Goal: Information Seeking & Learning: Learn about a topic

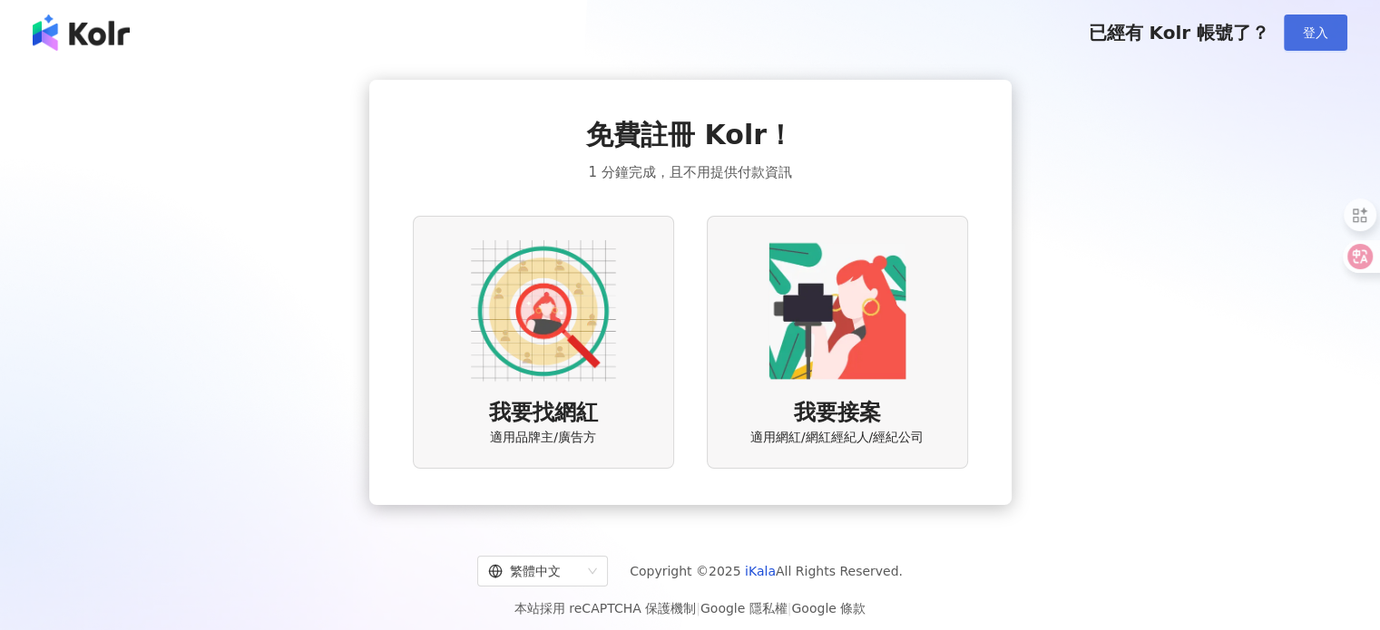
click at [1315, 26] on span "登入" at bounding box center [1314, 32] width 25 height 15
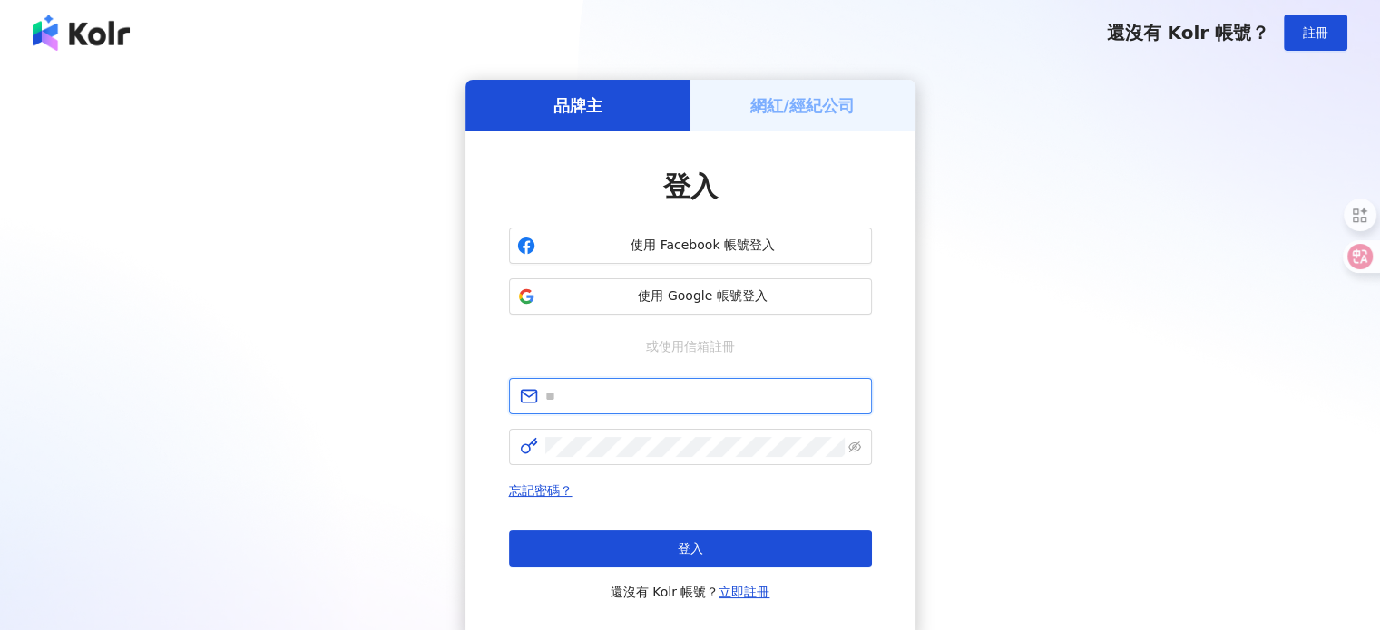
drag, startPoint x: 622, startPoint y: 403, endPoint x: 631, endPoint y: 405, distance: 9.5
click at [622, 403] on input "text" at bounding box center [703, 396] width 316 height 20
type input "**********"
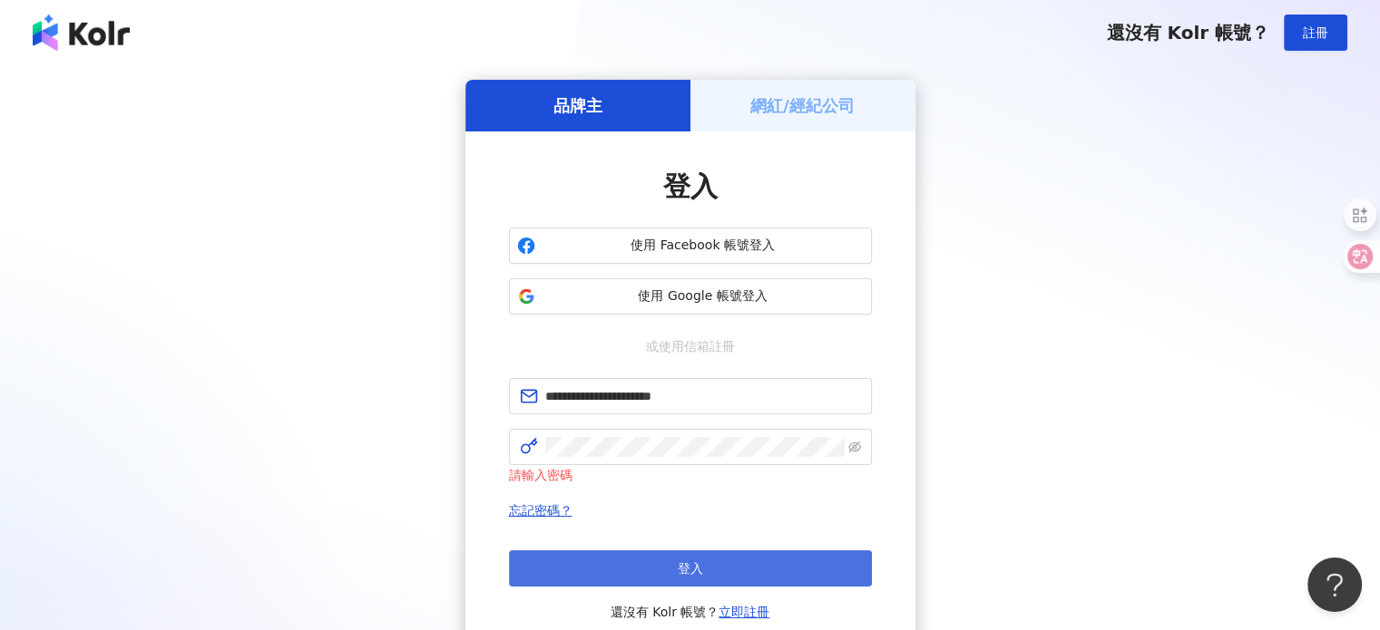
click at [721, 572] on button "登入" at bounding box center [690, 569] width 363 height 36
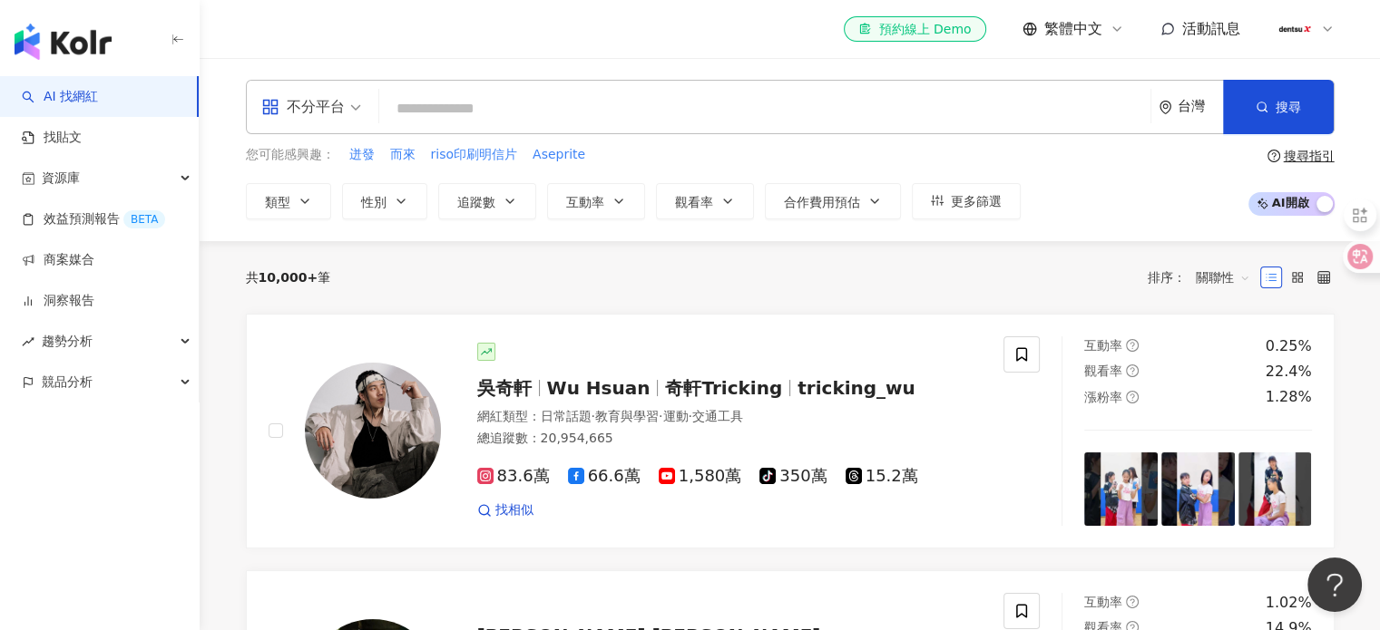
click at [543, 100] on input "search" at bounding box center [764, 109] width 756 height 34
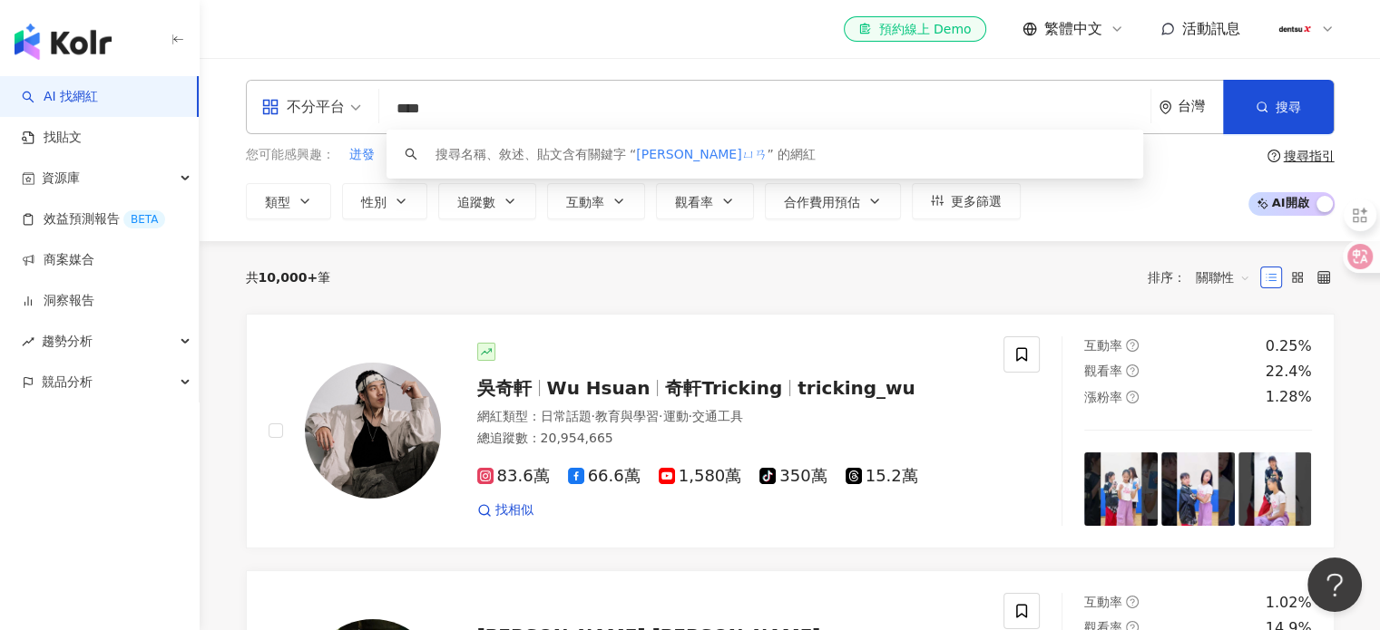
type input "**"
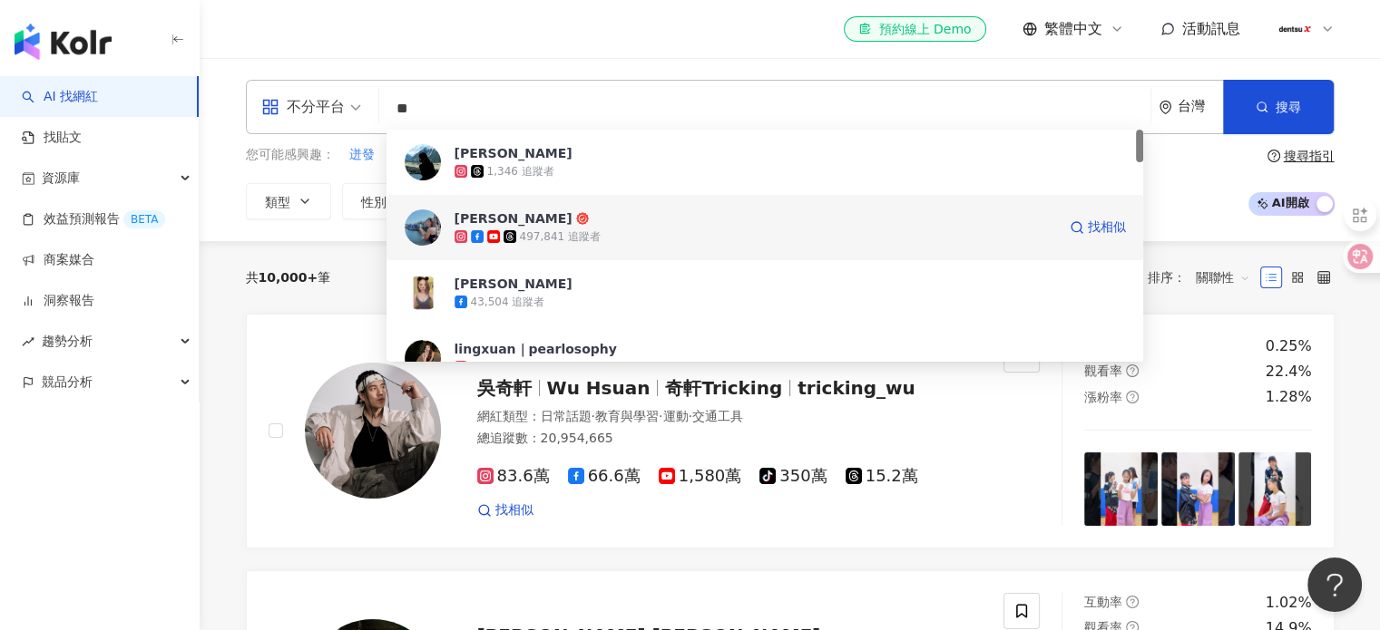
click at [555, 237] on div "497,841 追蹤者" at bounding box center [560, 236] width 81 height 15
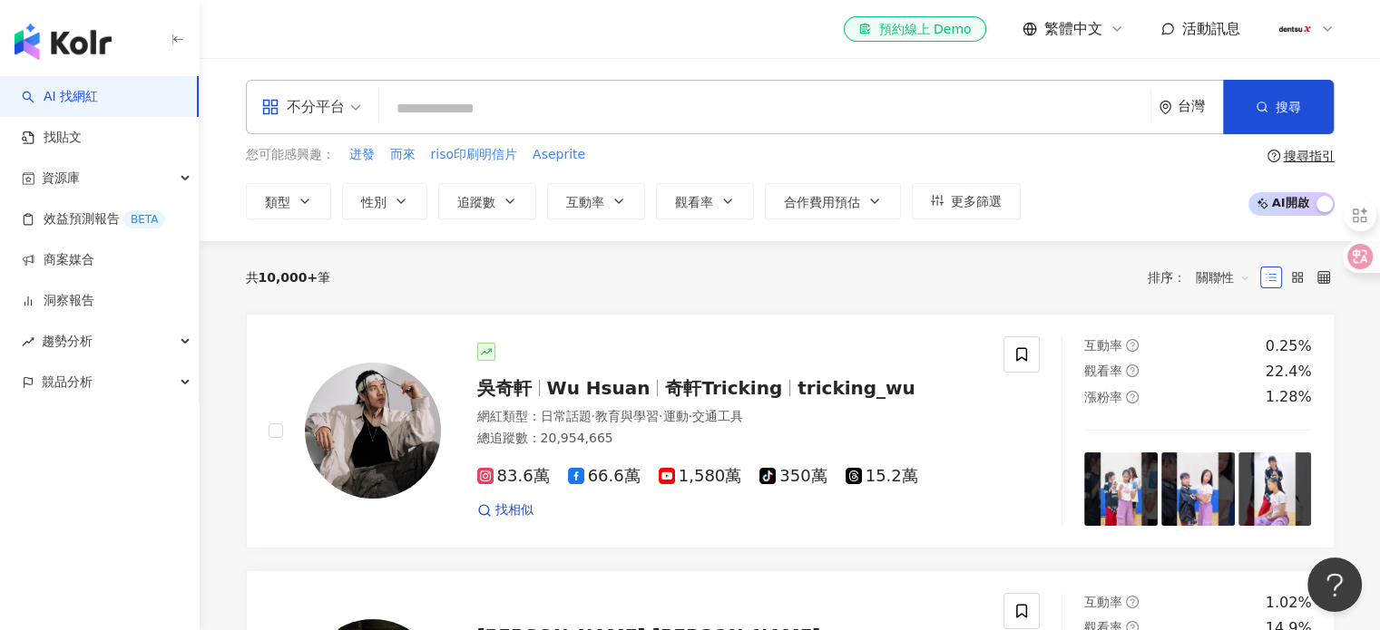
click at [554, 95] on input "search" at bounding box center [764, 109] width 756 height 34
click at [565, 108] on input "search" at bounding box center [764, 109] width 756 height 34
click at [535, 108] on input "search" at bounding box center [764, 109] width 756 height 34
click at [551, 108] on input "search" at bounding box center [764, 109] width 756 height 34
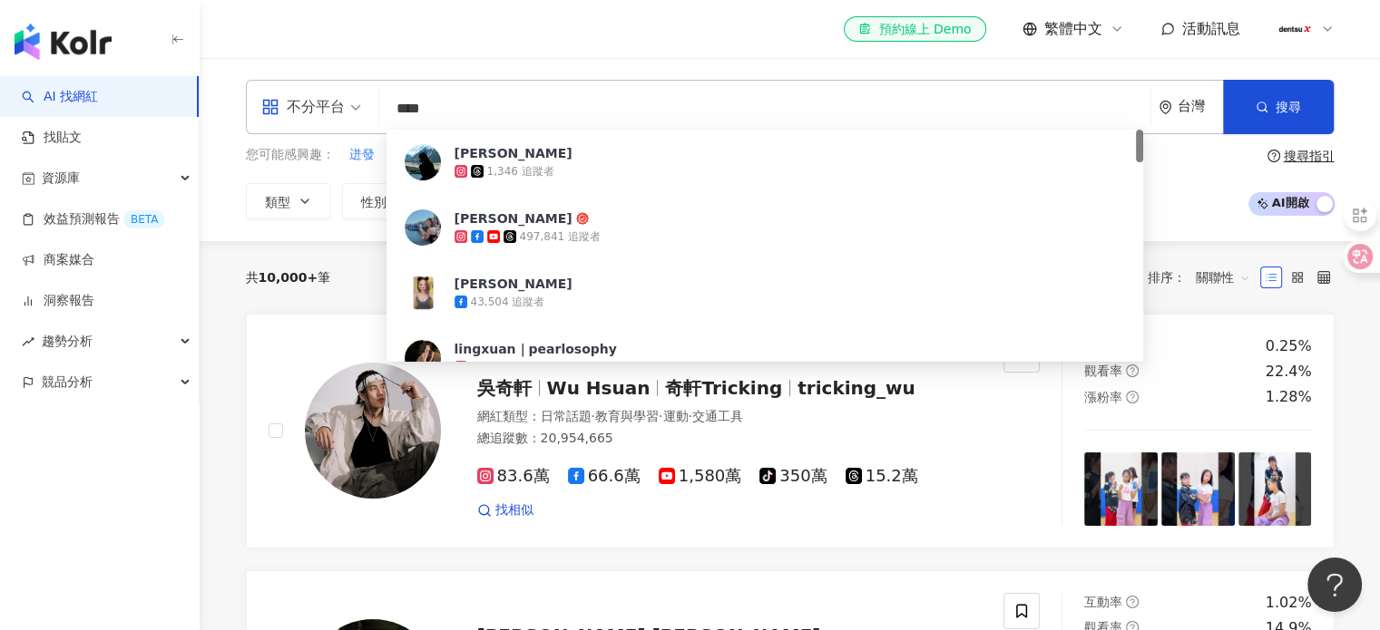
type input "****"
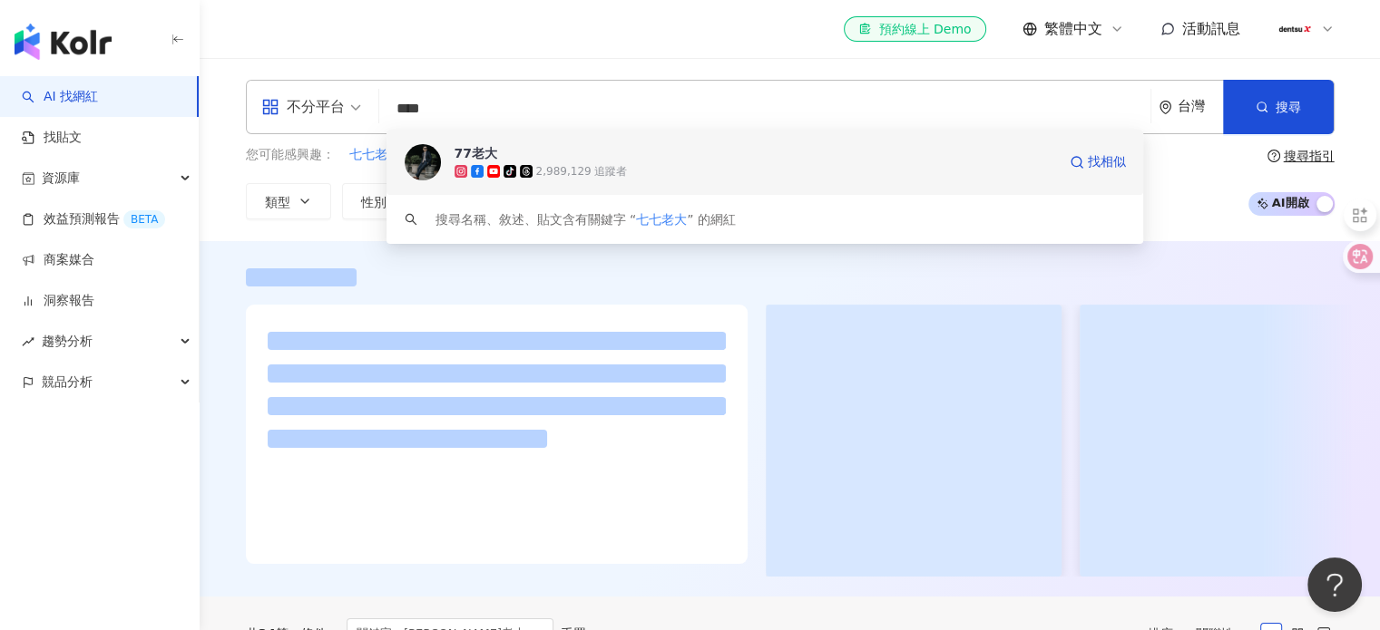
click at [609, 151] on span "77老大" at bounding box center [754, 153] width 601 height 18
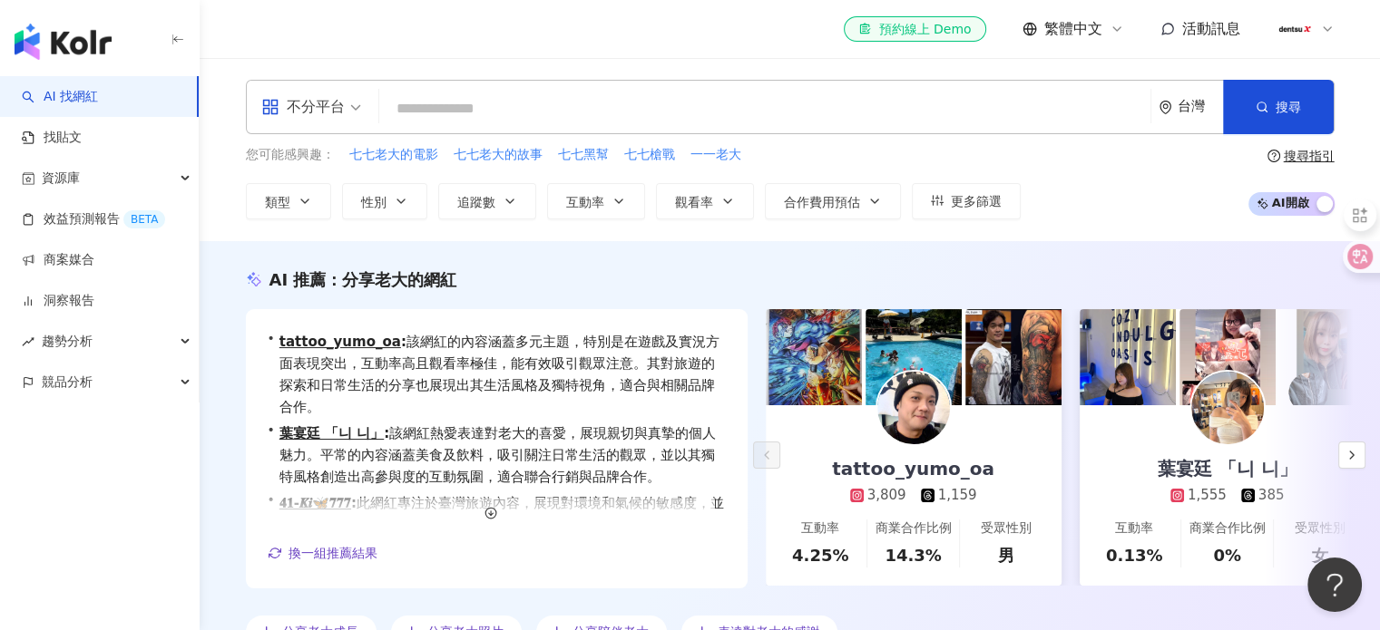
paste input "**********"
type input "**********"
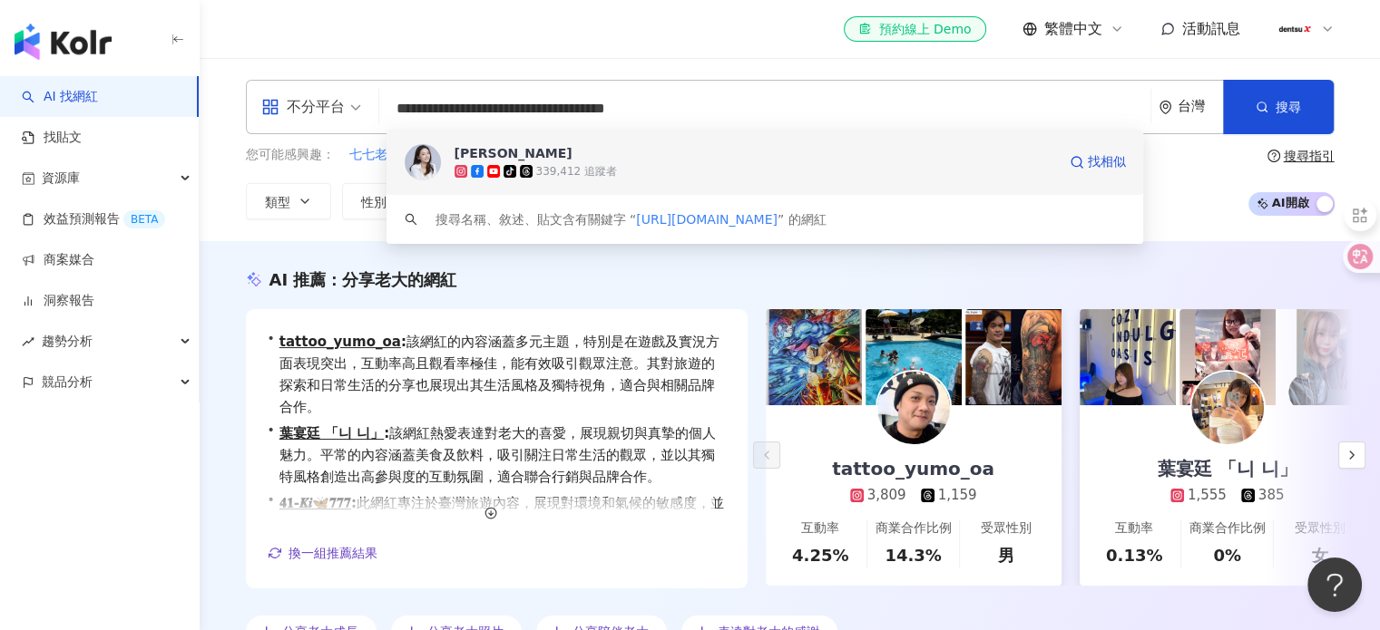
click at [606, 162] on div "tiktok-icon 339,412 追蹤者" at bounding box center [754, 171] width 601 height 18
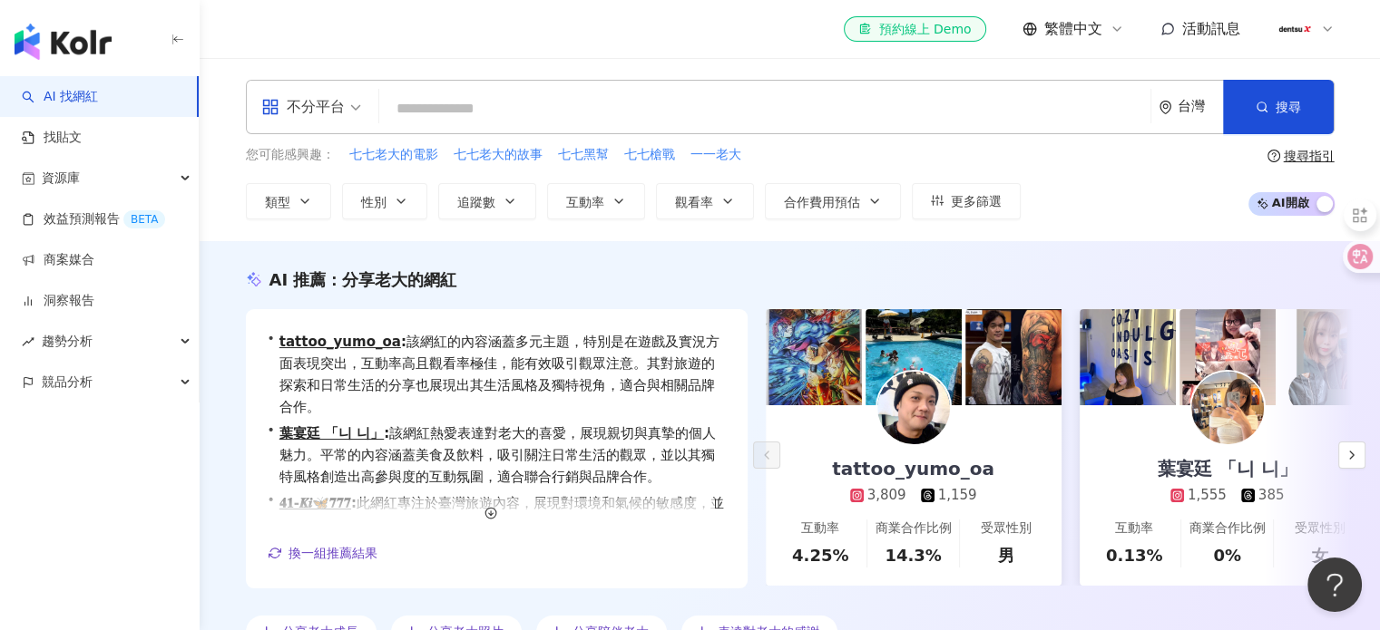
paste input "*******"
type input "*******"
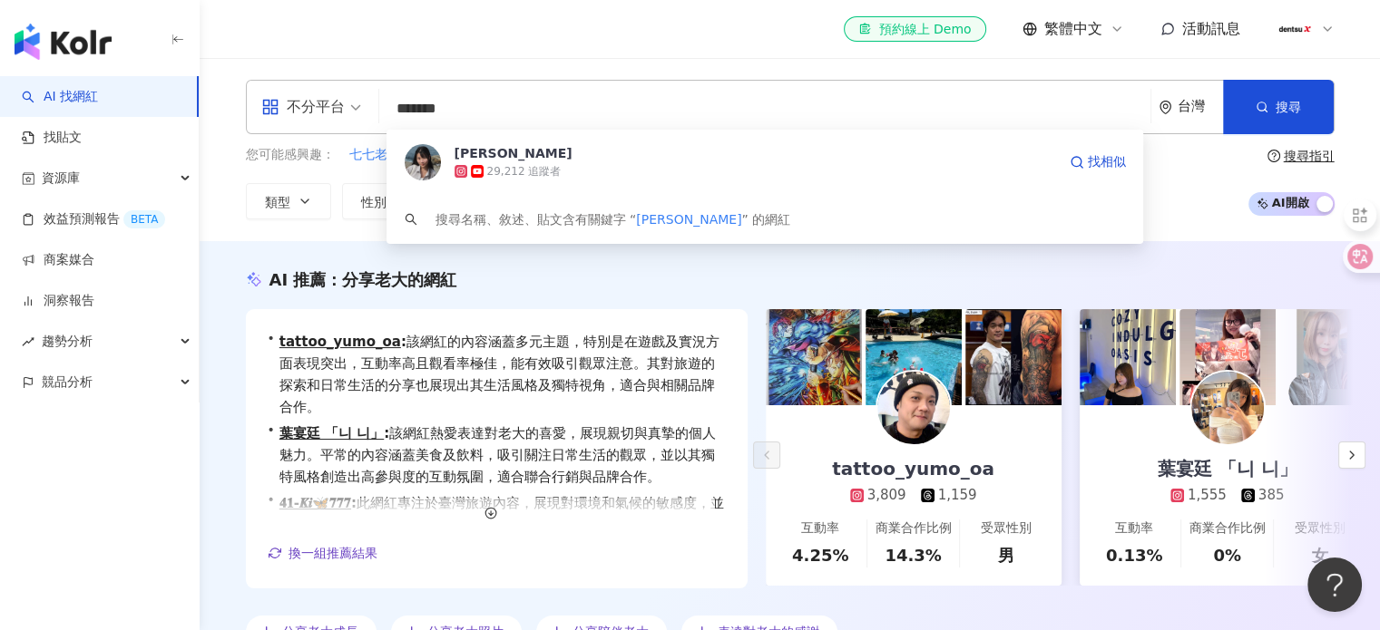
click at [530, 161] on span "蔡詠臻" at bounding box center [754, 153] width 601 height 18
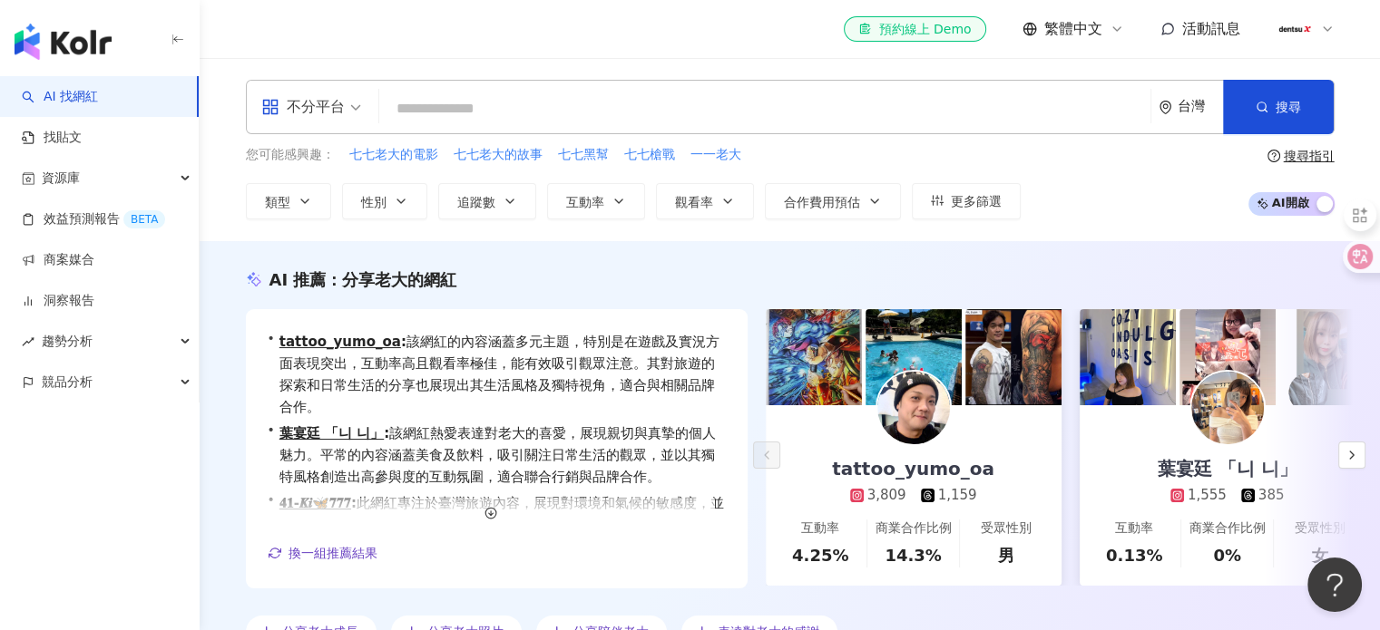
paste input "**********"
type input "**********"
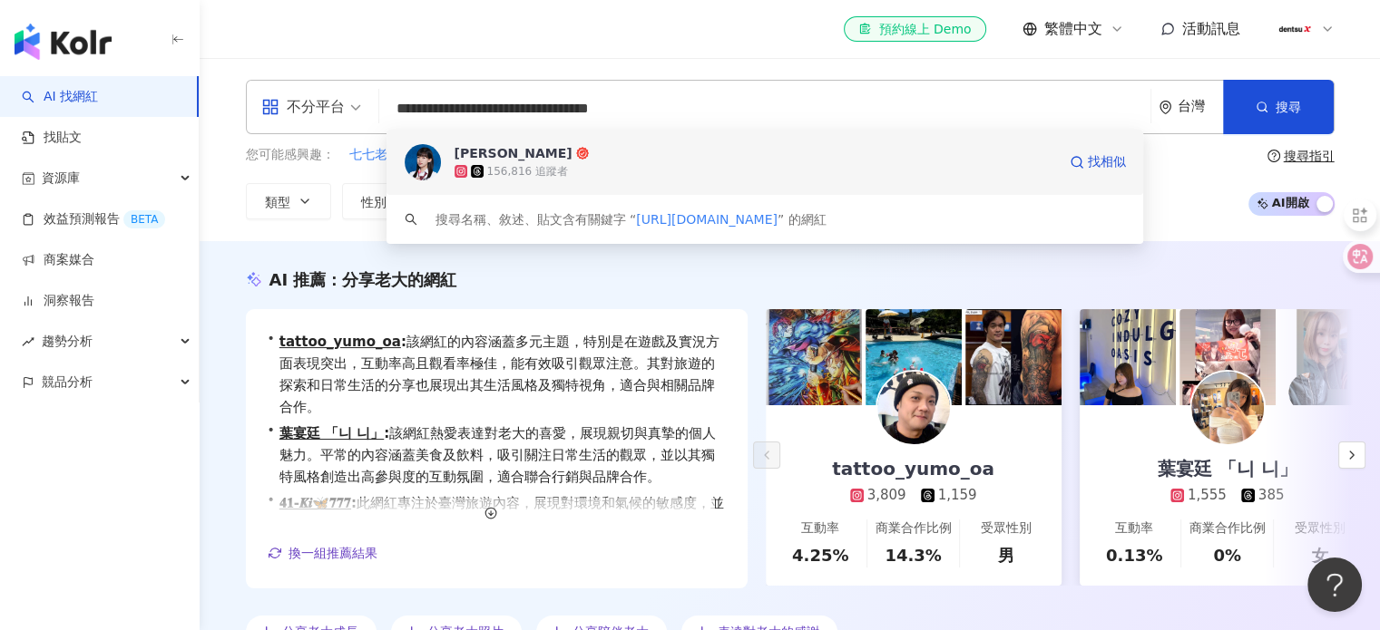
click at [551, 164] on div "156,816 追蹤者" at bounding box center [527, 171] width 81 height 15
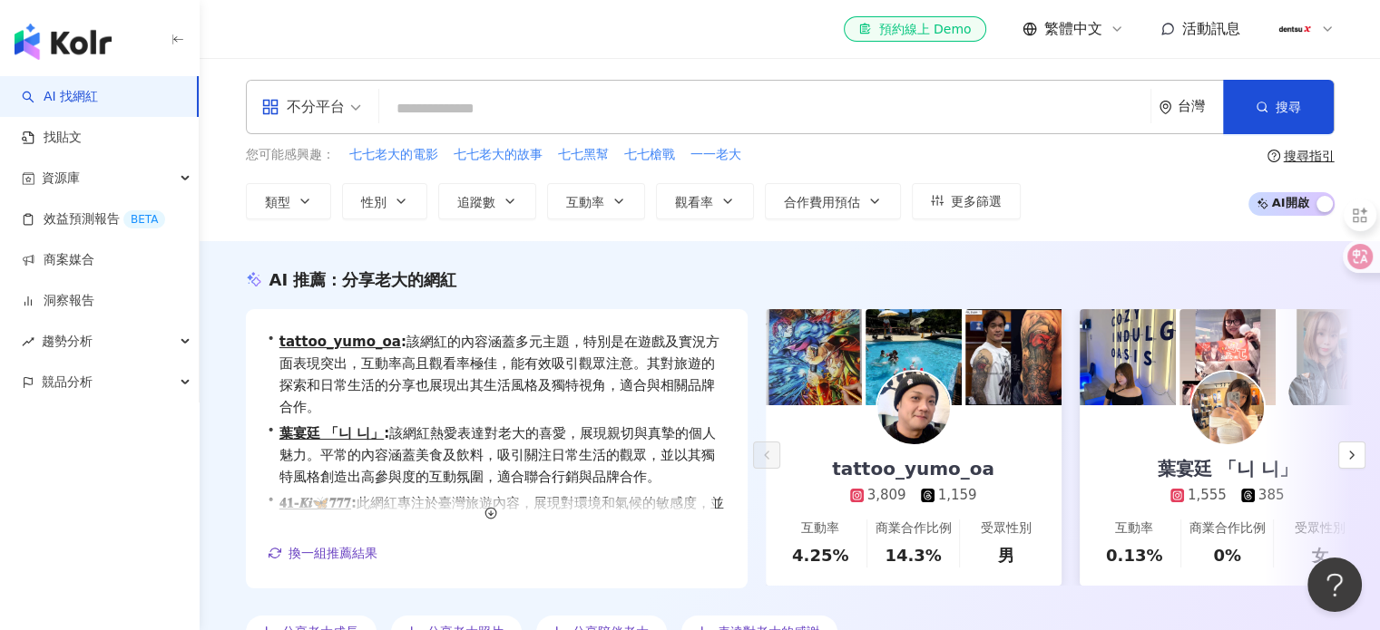
paste input "***"
type input "***"
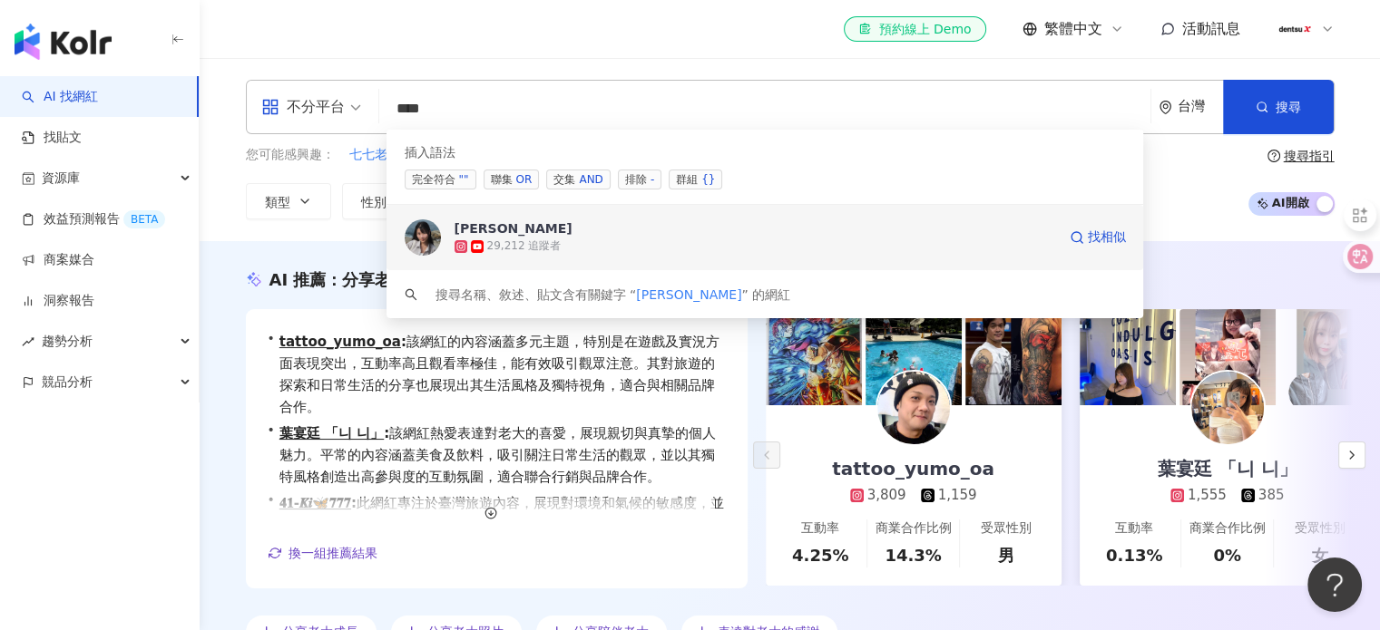
click at [502, 242] on div "29,212 追蹤者" at bounding box center [524, 246] width 74 height 15
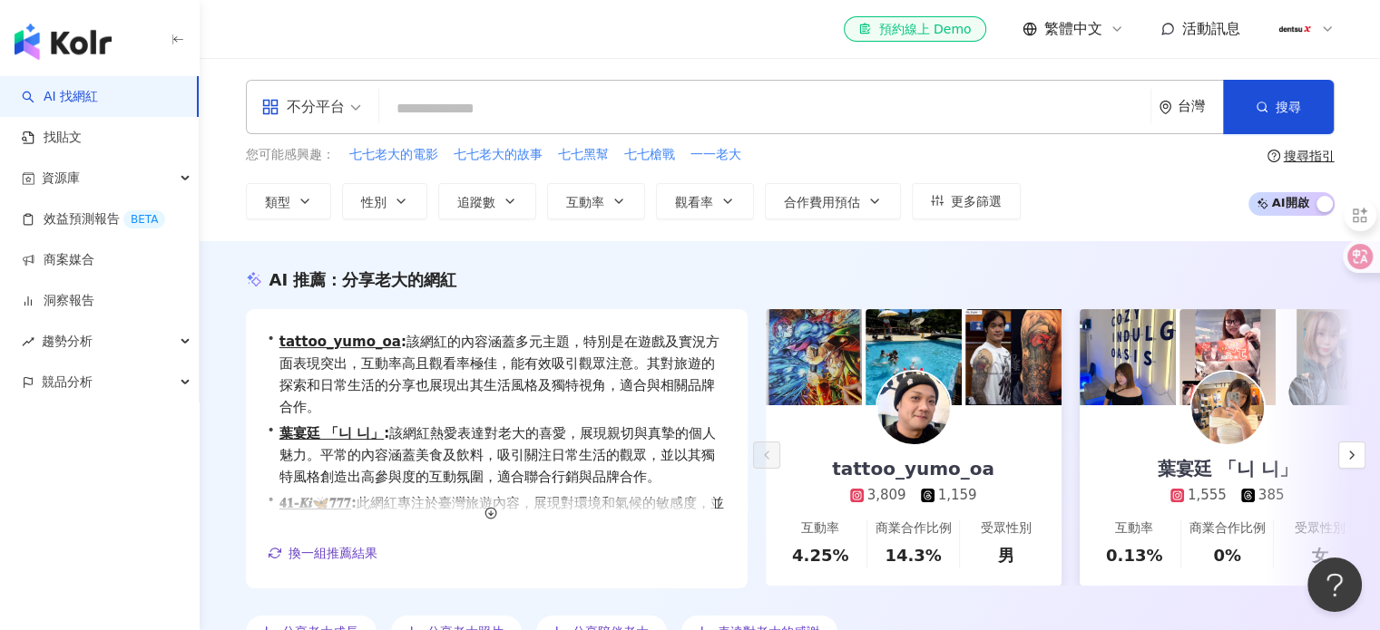
click at [480, 112] on input "search" at bounding box center [764, 109] width 756 height 34
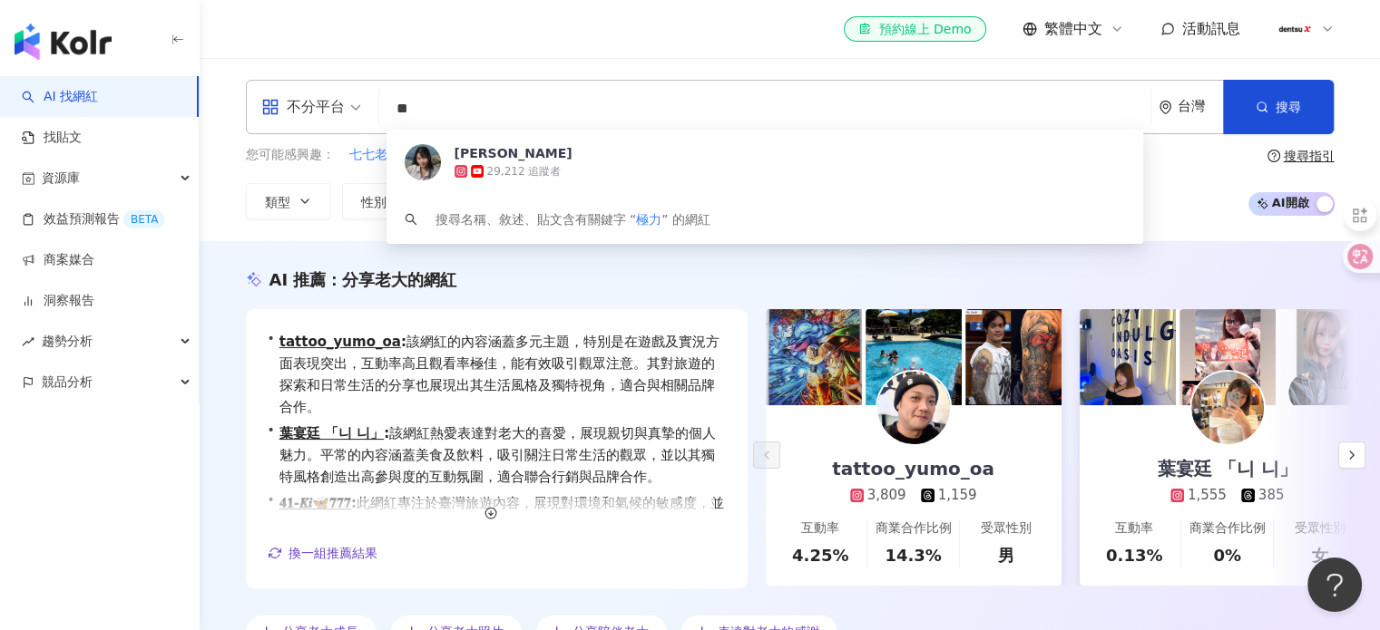
type input "**"
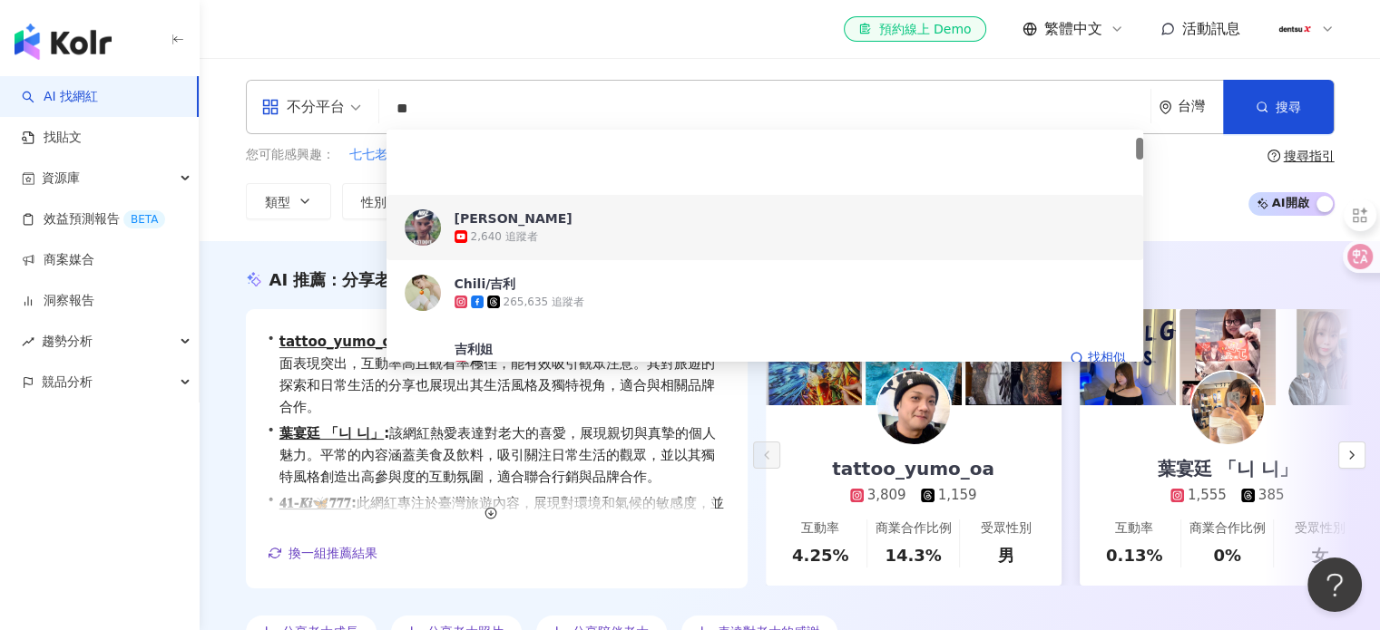
scroll to position [91, 0]
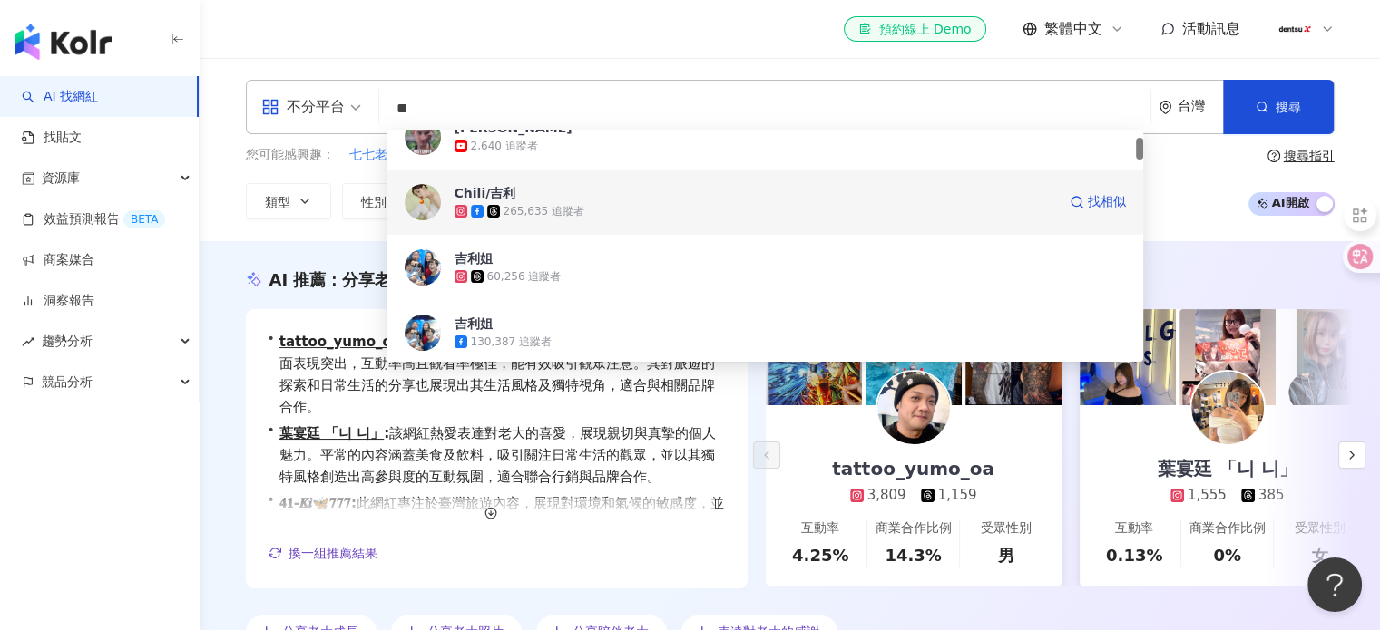
click at [565, 210] on div "265,635 追蹤者" at bounding box center [543, 211] width 81 height 15
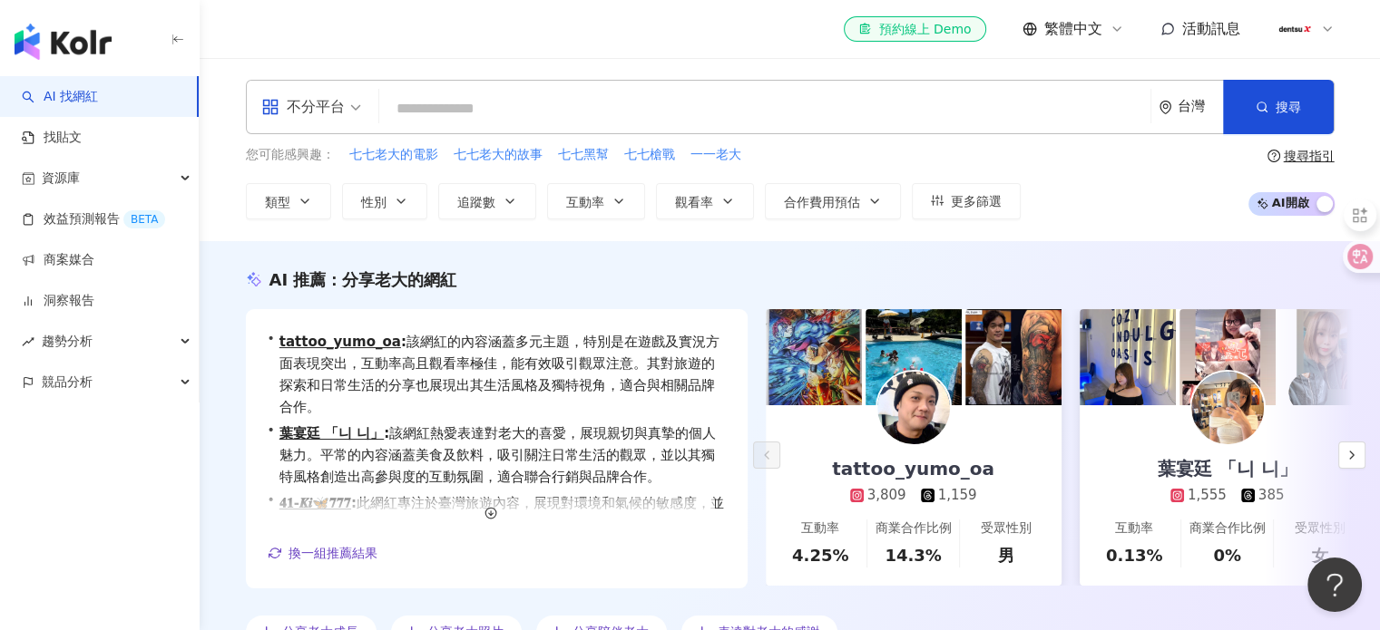
paste input "*******"
type input "*******"
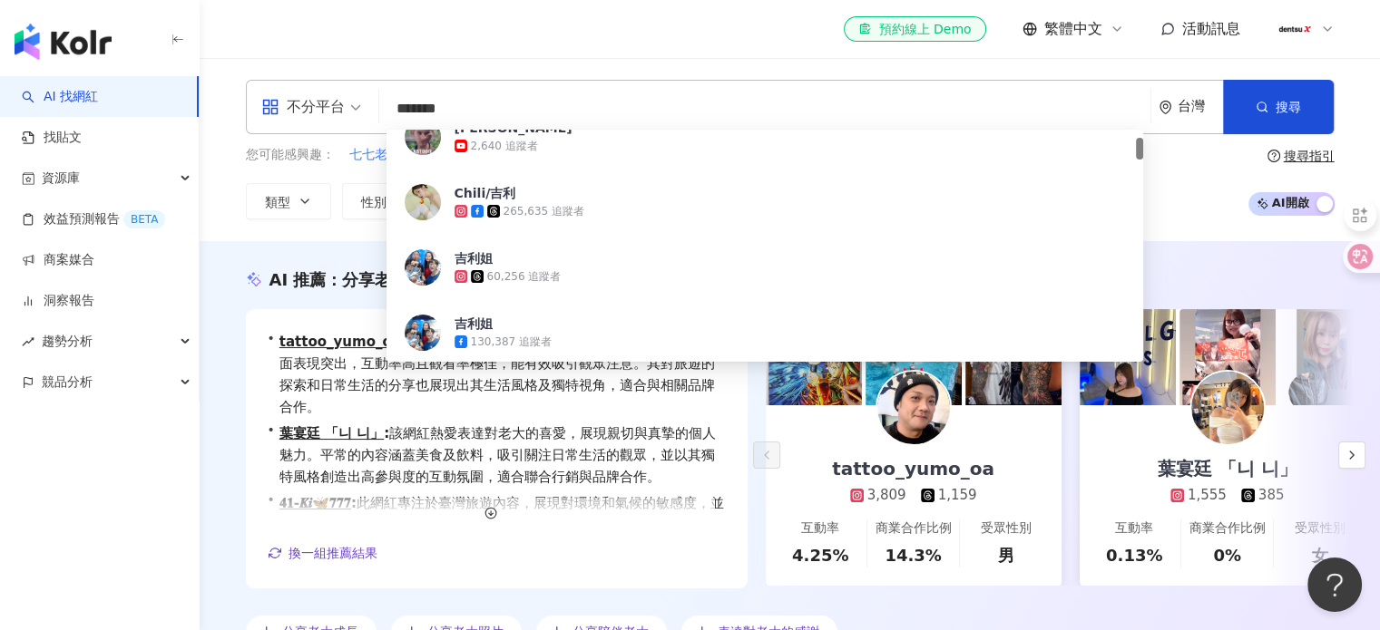
scroll to position [0, 0]
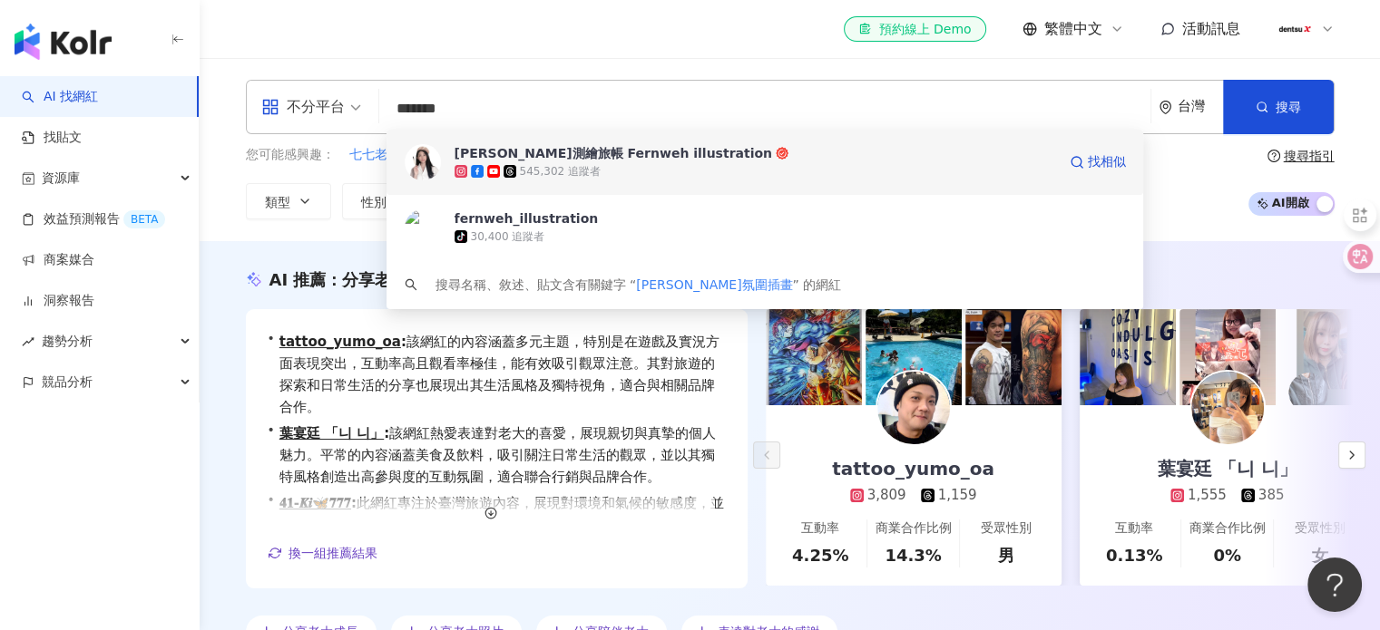
click at [520, 170] on div "545,302 追蹤者" at bounding box center [560, 171] width 81 height 15
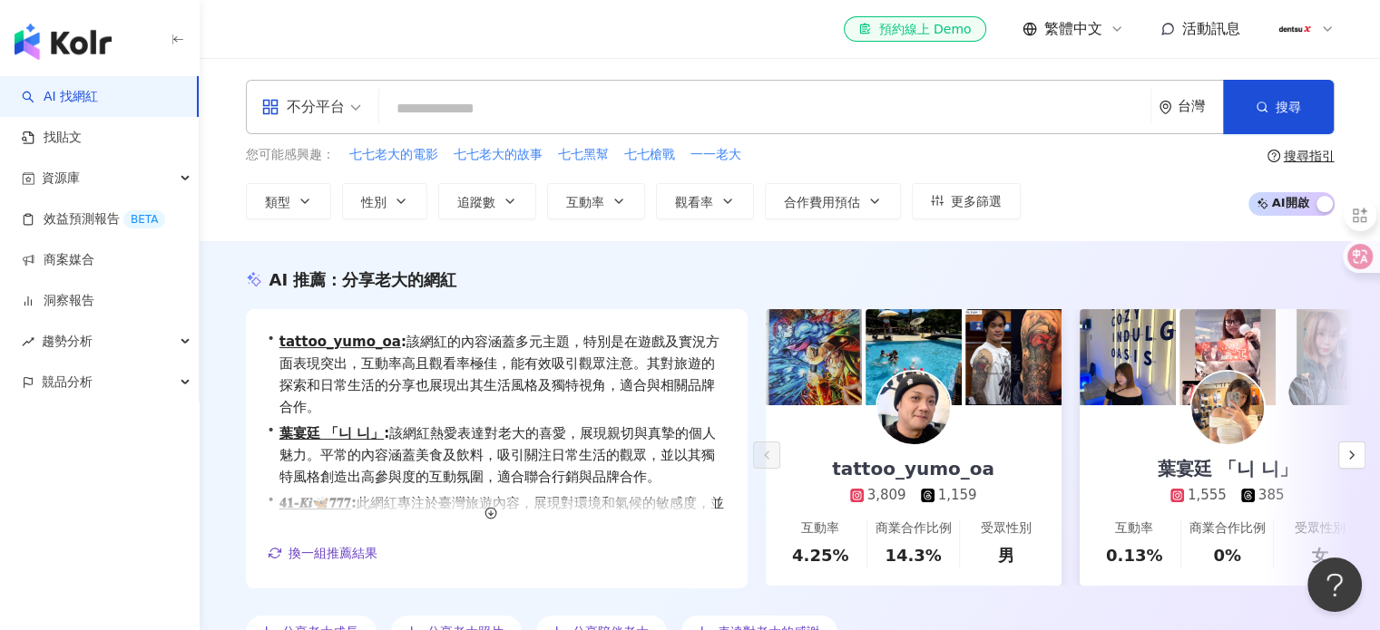
paste input "***"
type input "***"
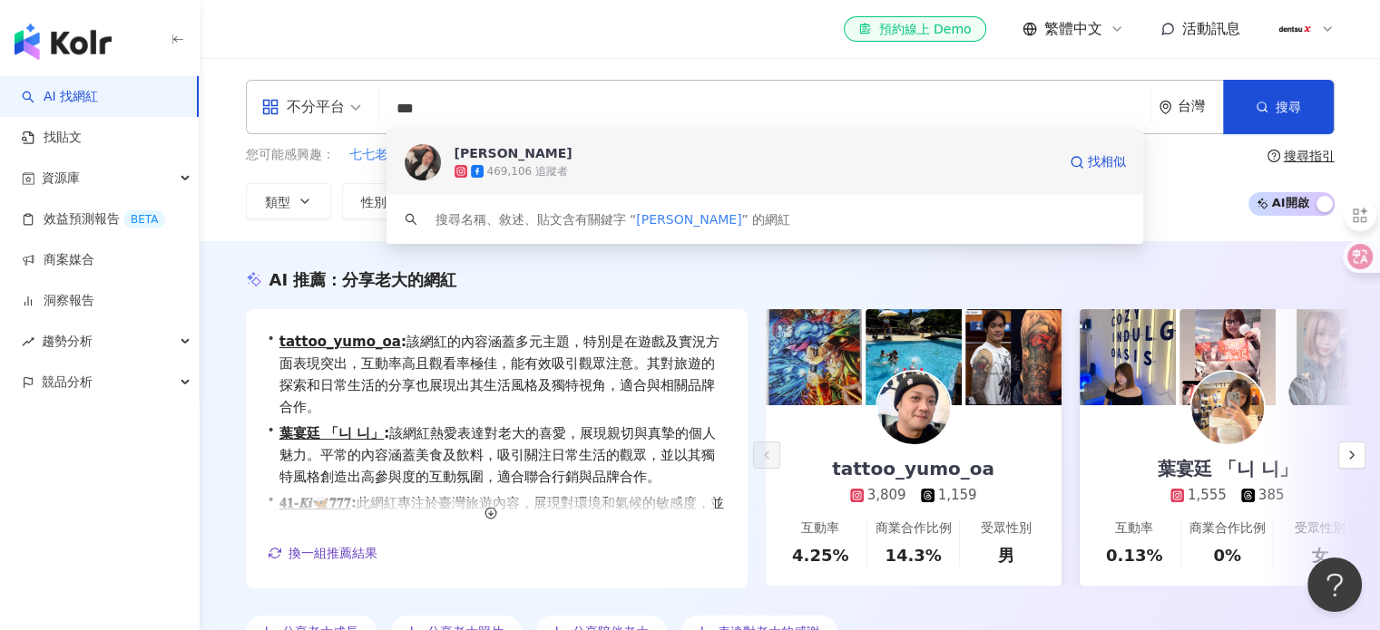
click at [526, 161] on span "安苡愛" at bounding box center [754, 153] width 601 height 18
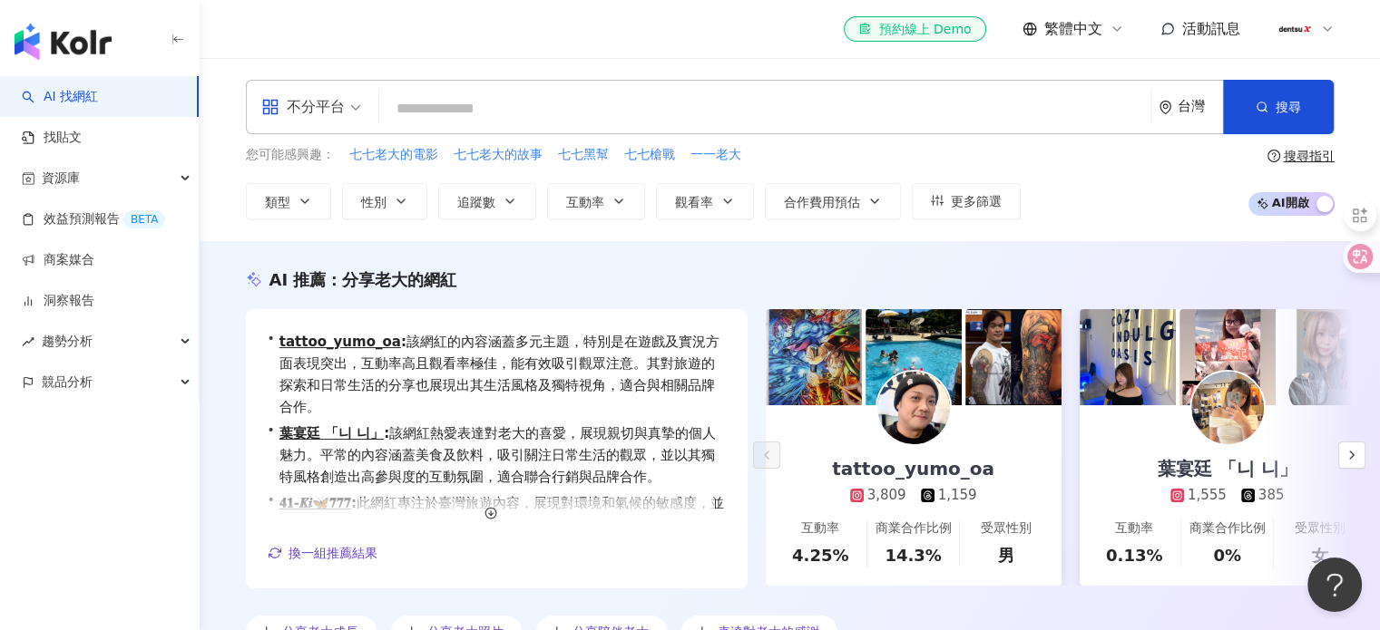
click at [528, 104] on input "search" at bounding box center [764, 109] width 756 height 34
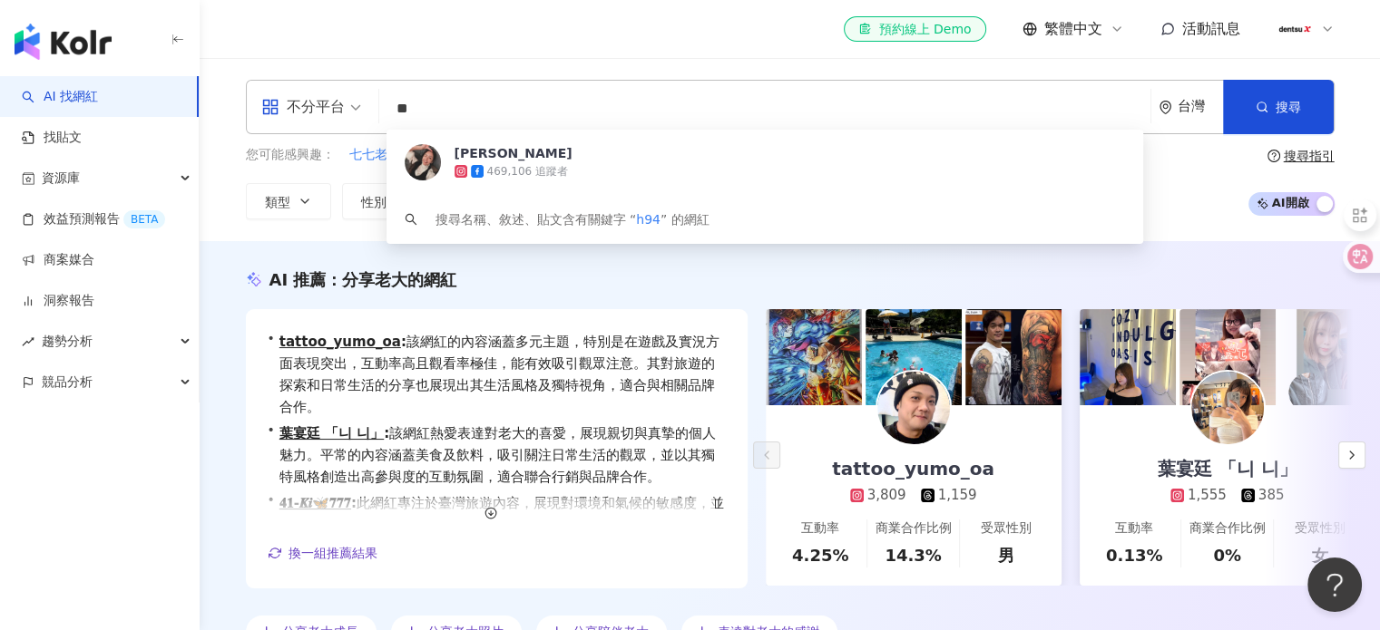
type input "*"
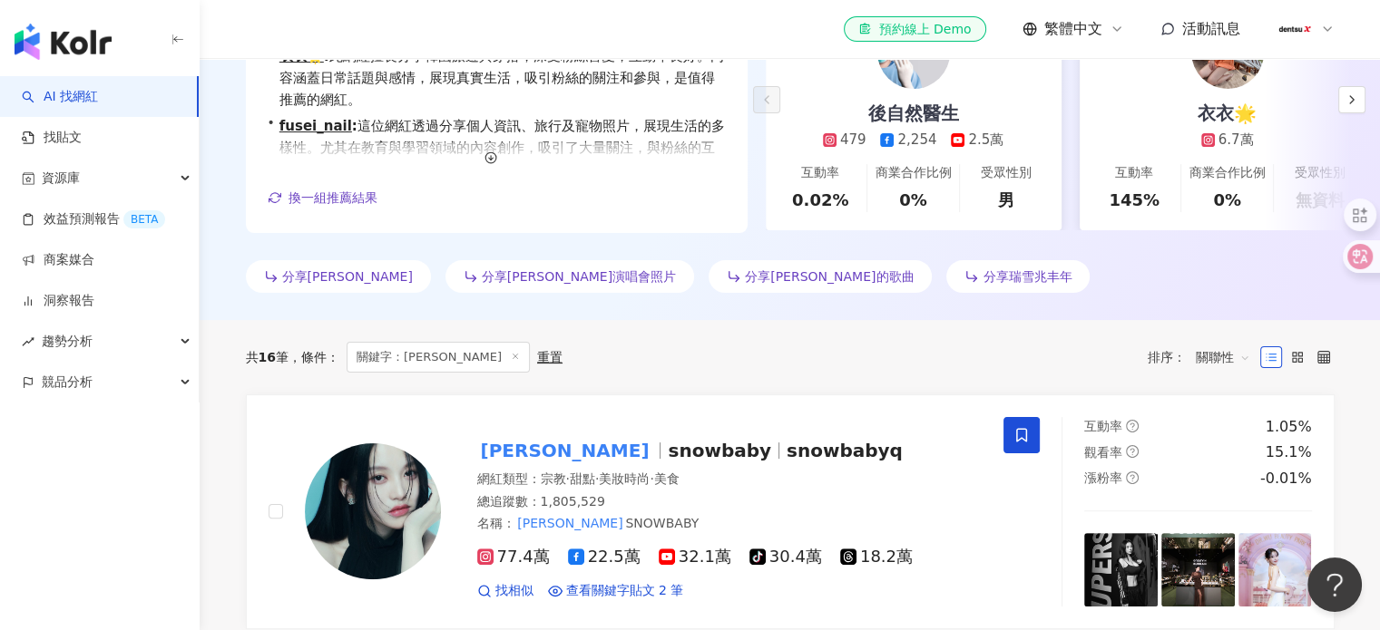
scroll to position [453, 0]
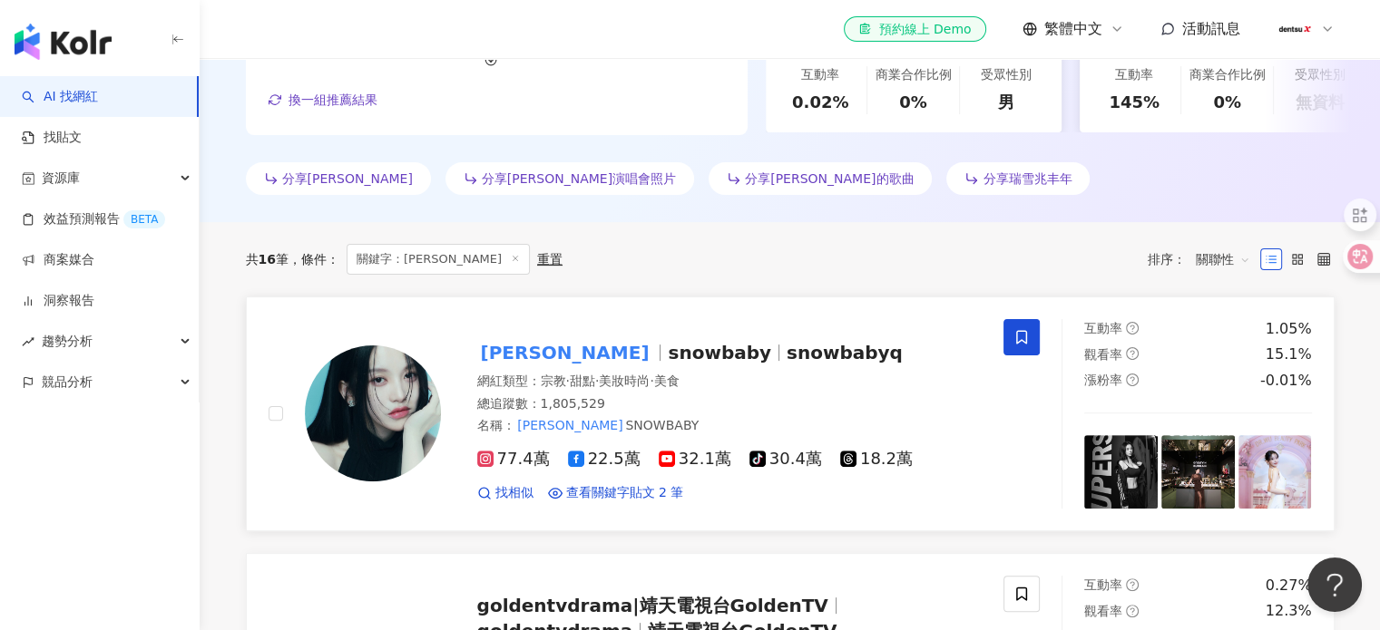
click at [668, 358] on span "snowbaby" at bounding box center [719, 353] width 103 height 22
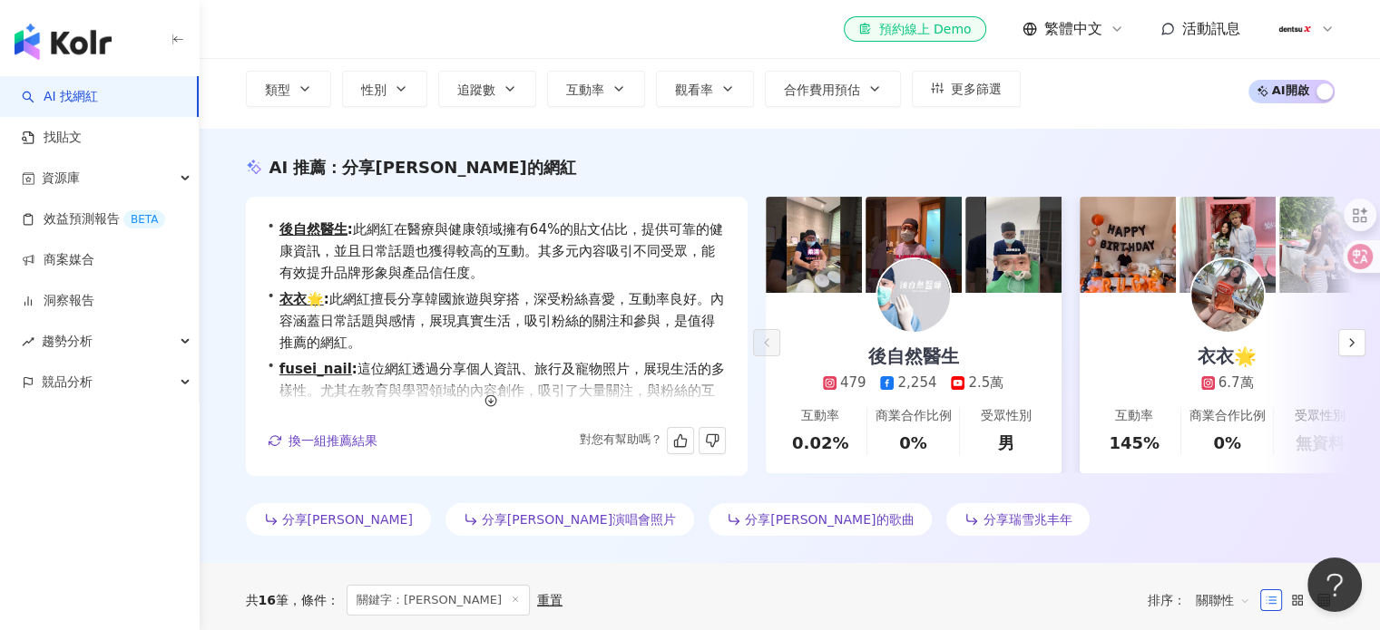
scroll to position [0, 0]
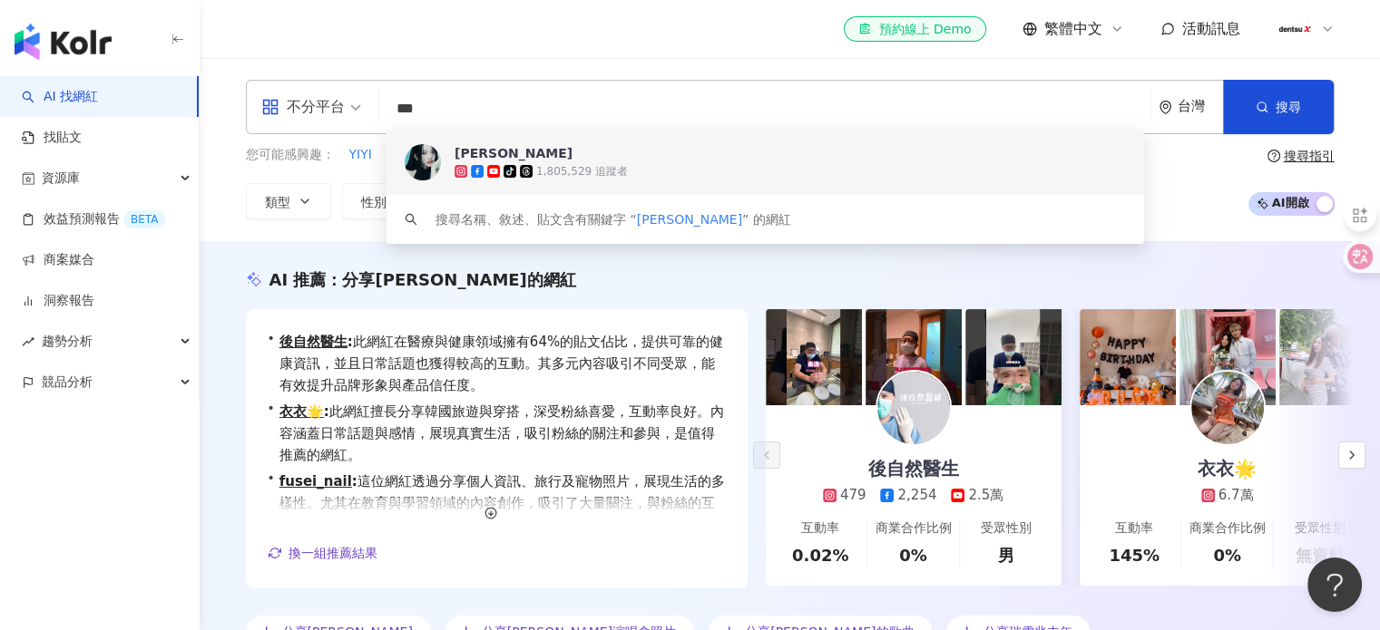
drag, startPoint x: 473, startPoint y: 111, endPoint x: 212, endPoint y: 110, distance: 260.3
click at [212, 110] on div "不分平台 *** 台灣 搜尋 9b7fe782-cc5c-4d23-b1d9-651972404f82 keyword 蔡瑞雪 tiktok-icon 1,8…" at bounding box center [790, 150] width 1161 height 140
paste input "**********"
type input "**********"
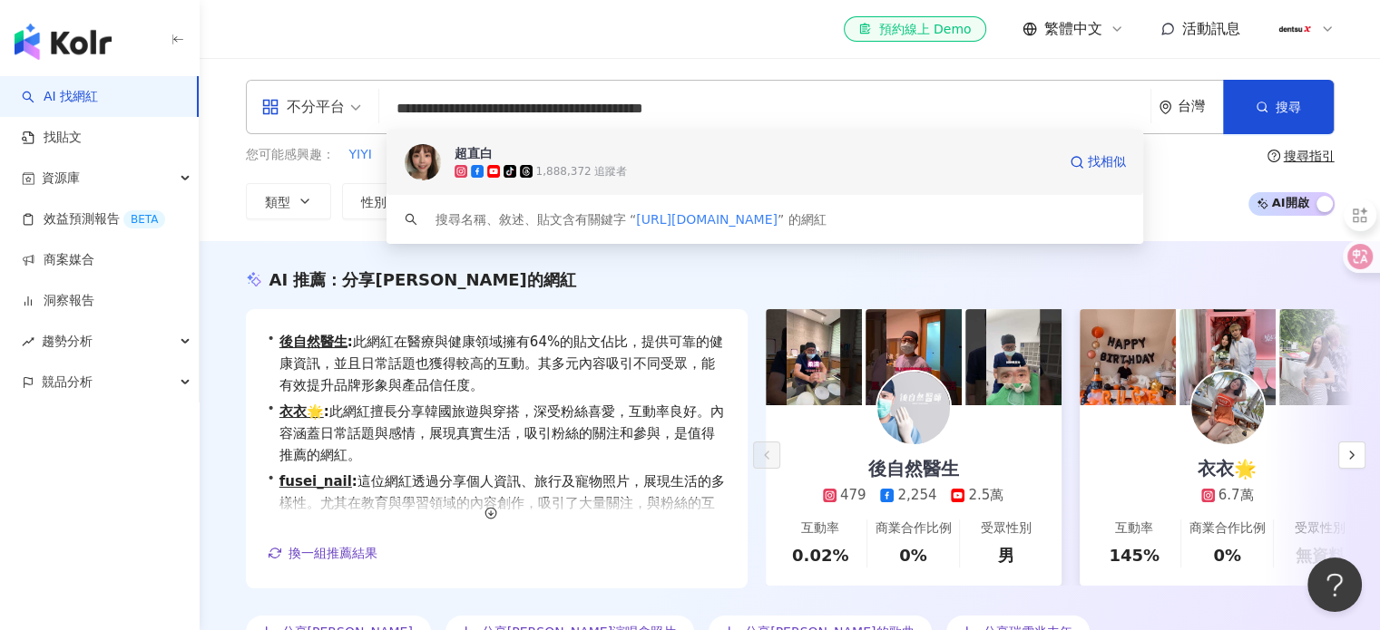
click at [490, 166] on icon at bounding box center [493, 171] width 13 height 13
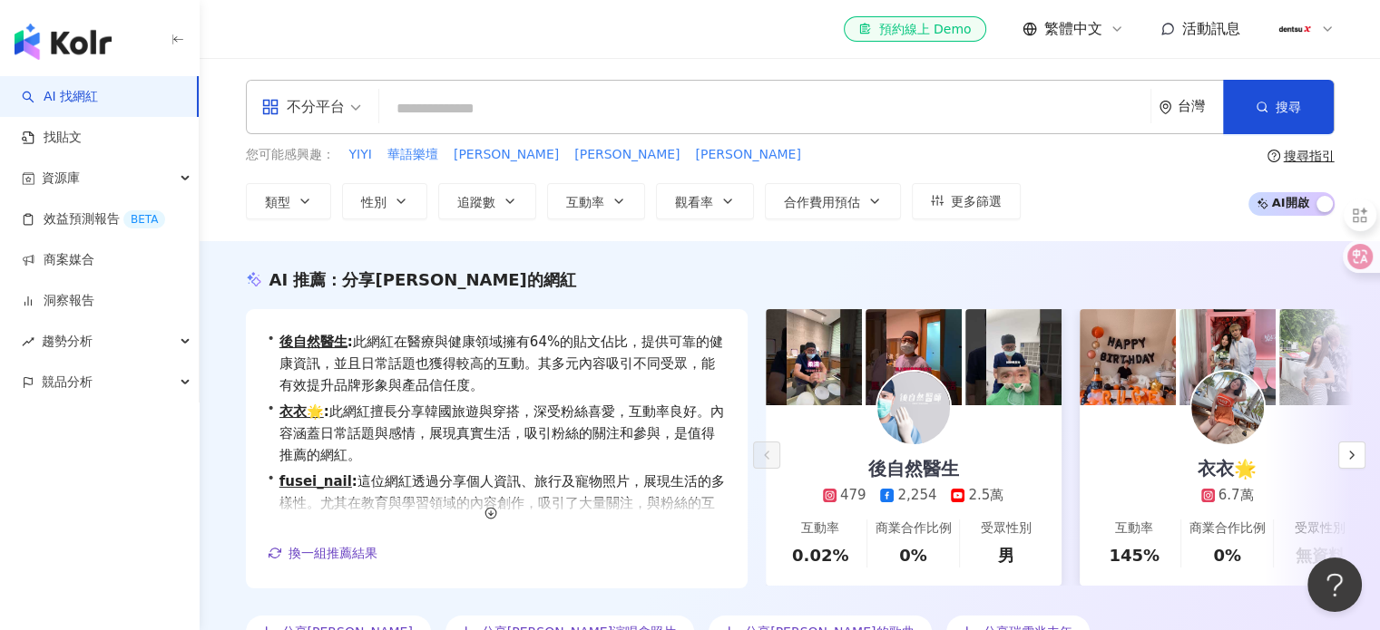
paste input "*******"
type input "*******"
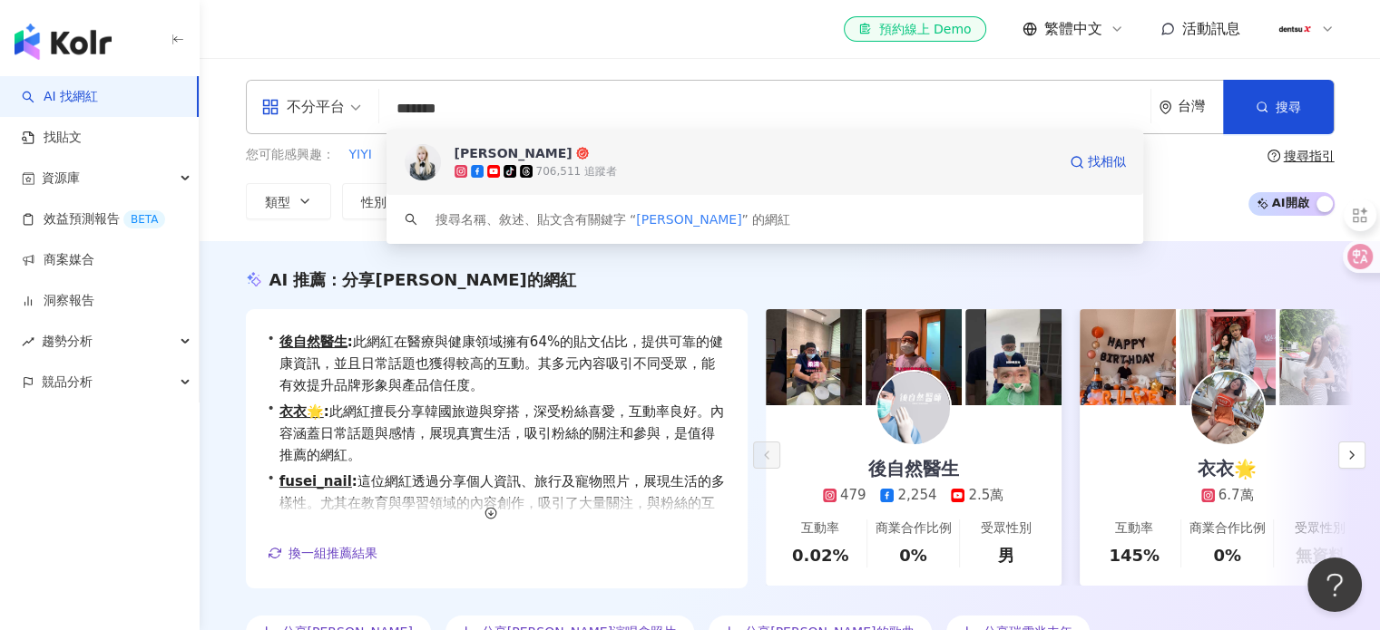
click at [526, 169] on icon at bounding box center [526, 171] width 13 height 13
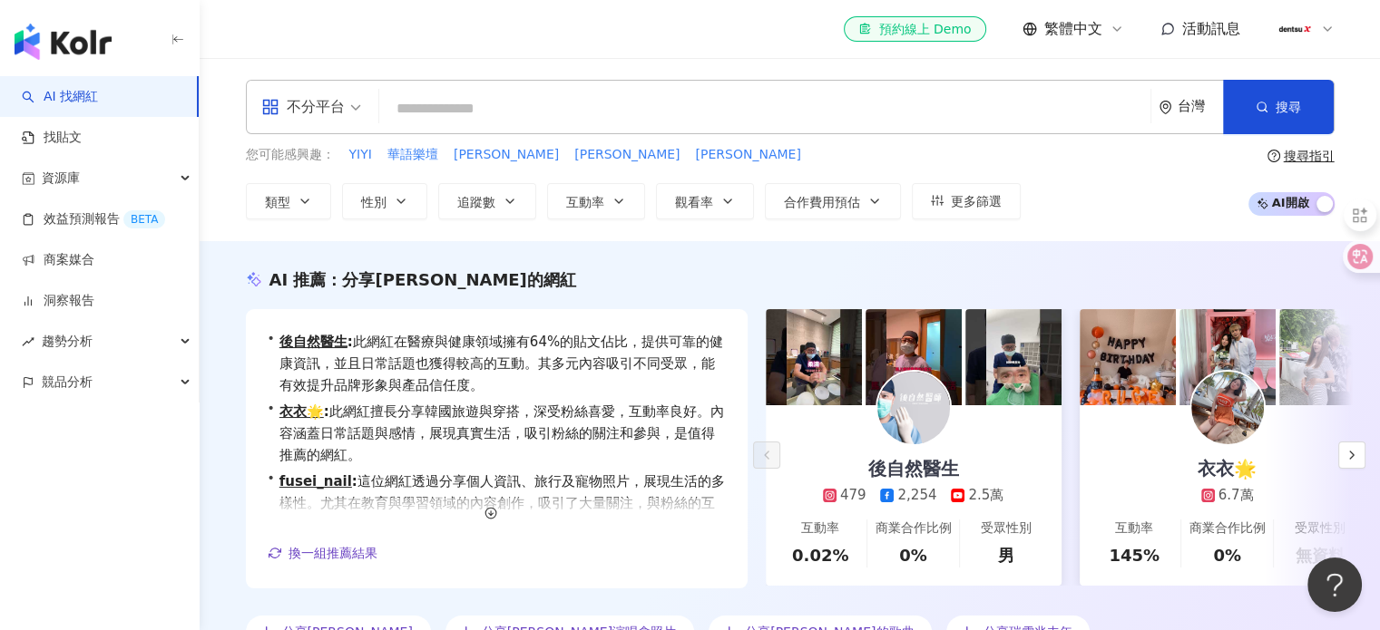
paste input "**"
type input "**"
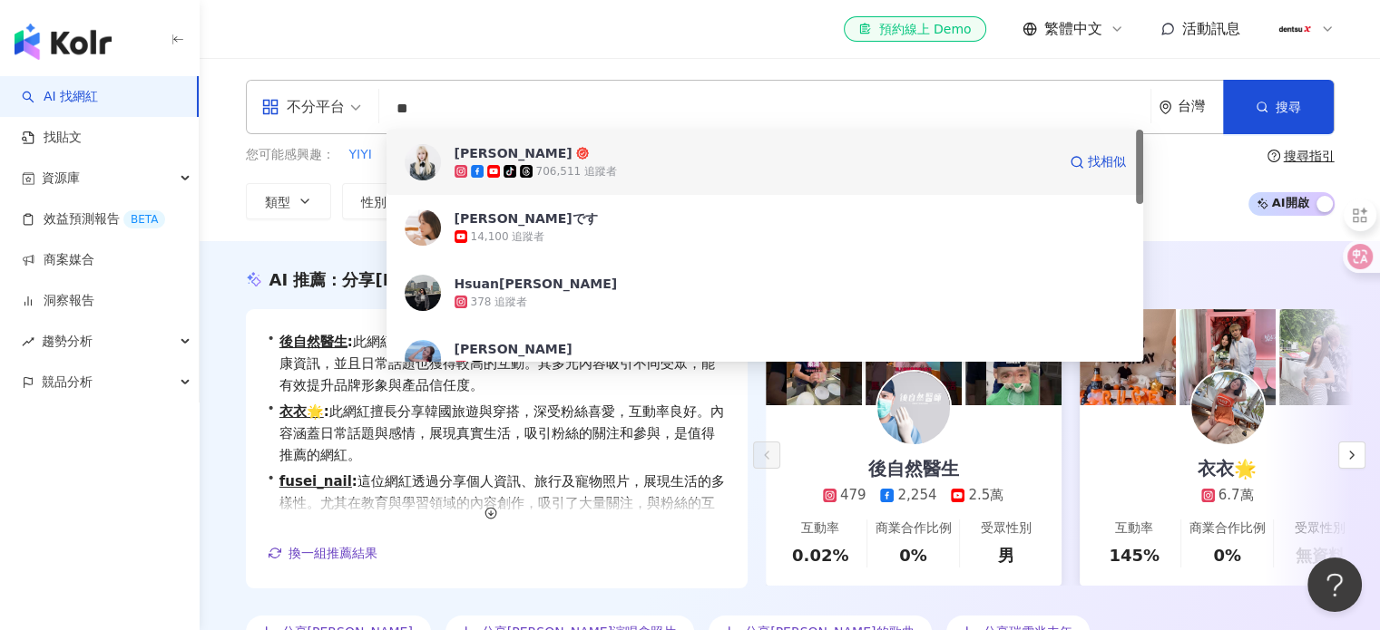
click at [501, 166] on span at bounding box center [495, 171] width 16 height 13
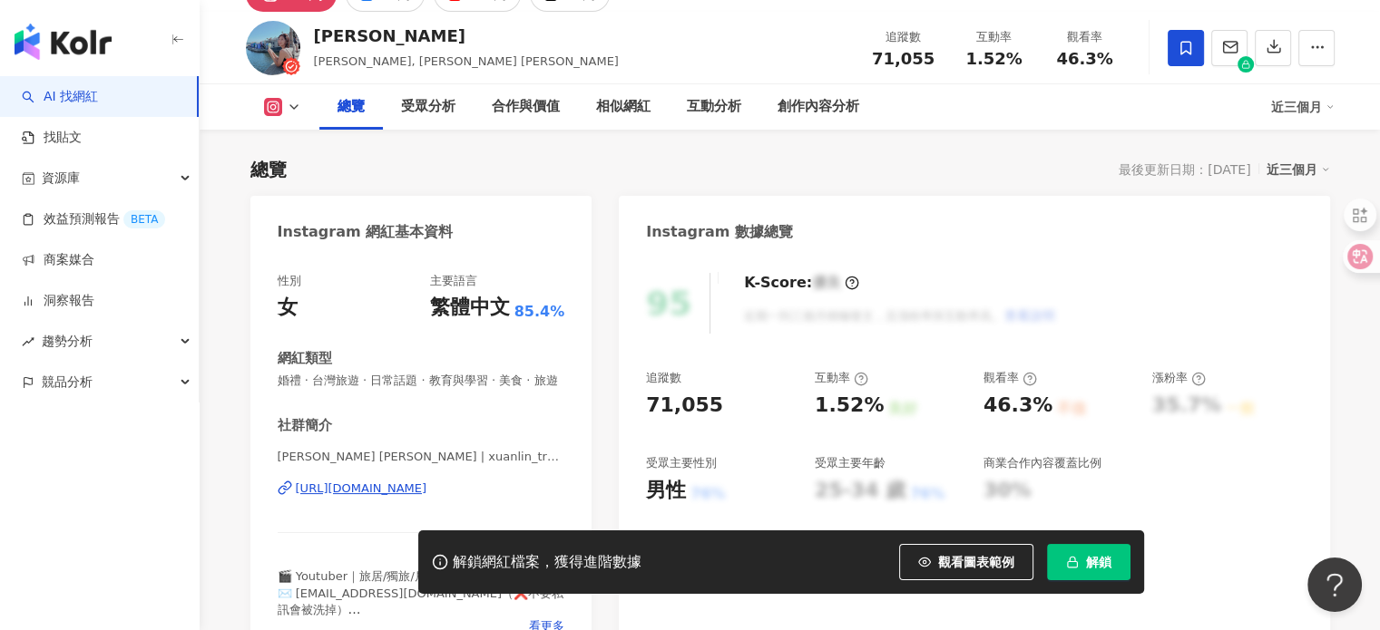
click at [356, 497] on div "https://www.instagram.com/xuanlin_travel/" at bounding box center [362, 489] width 132 height 16
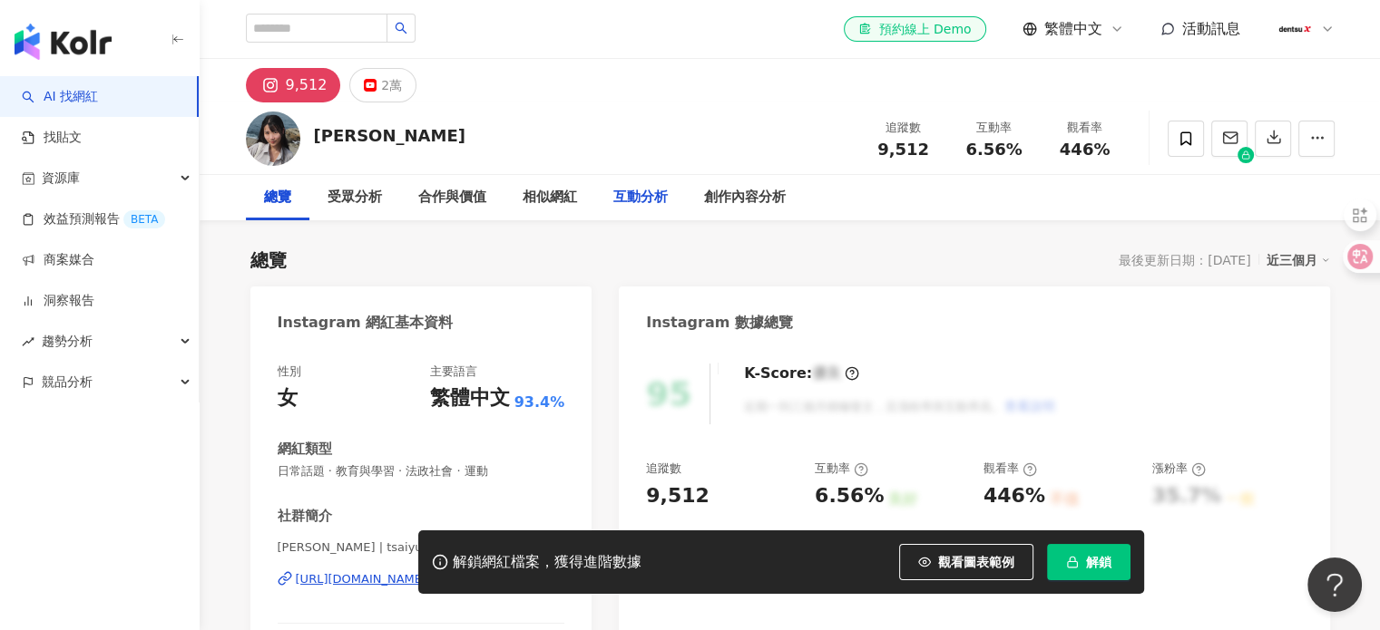
click at [646, 197] on div "互動分析" at bounding box center [640, 198] width 54 height 22
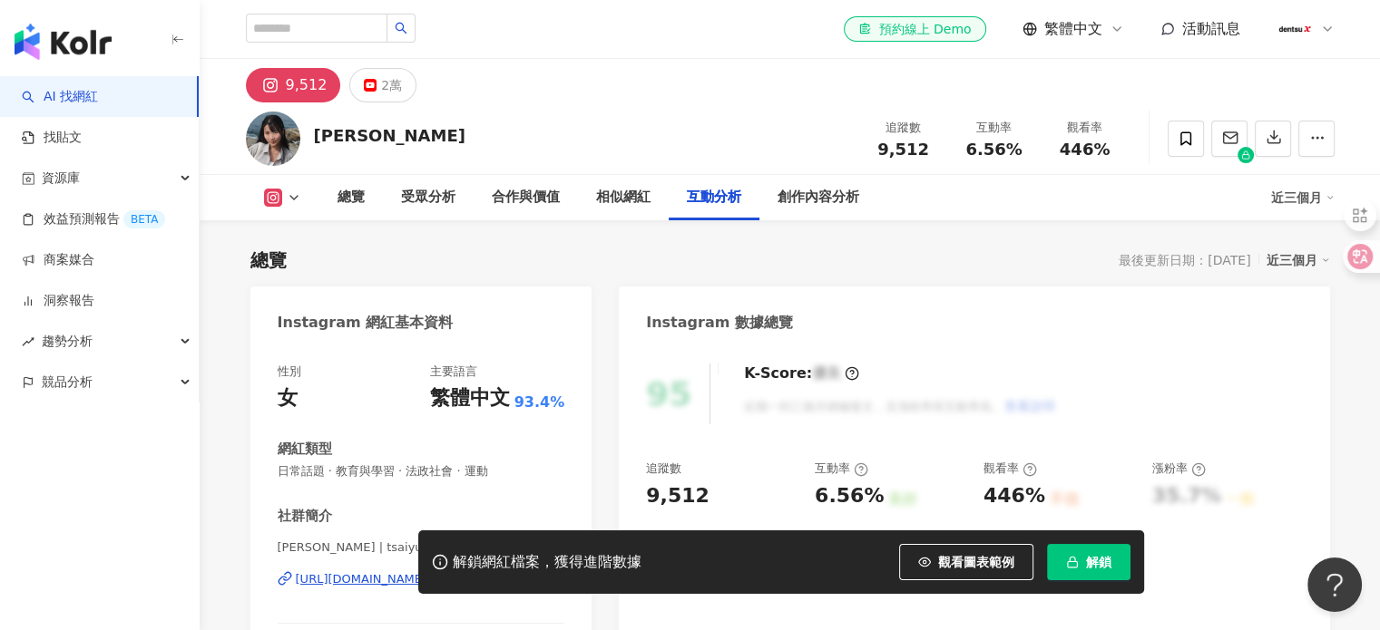
scroll to position [3531, 0]
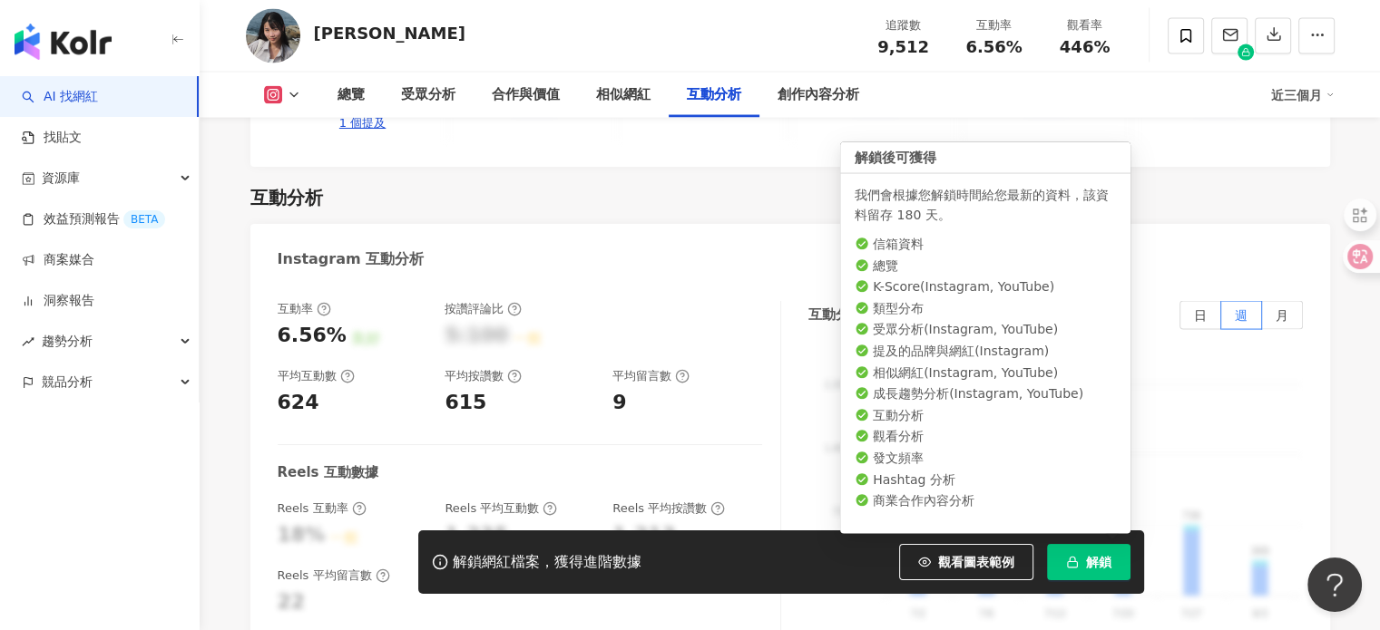
click at [1106, 557] on span "解鎖" at bounding box center [1098, 562] width 25 height 15
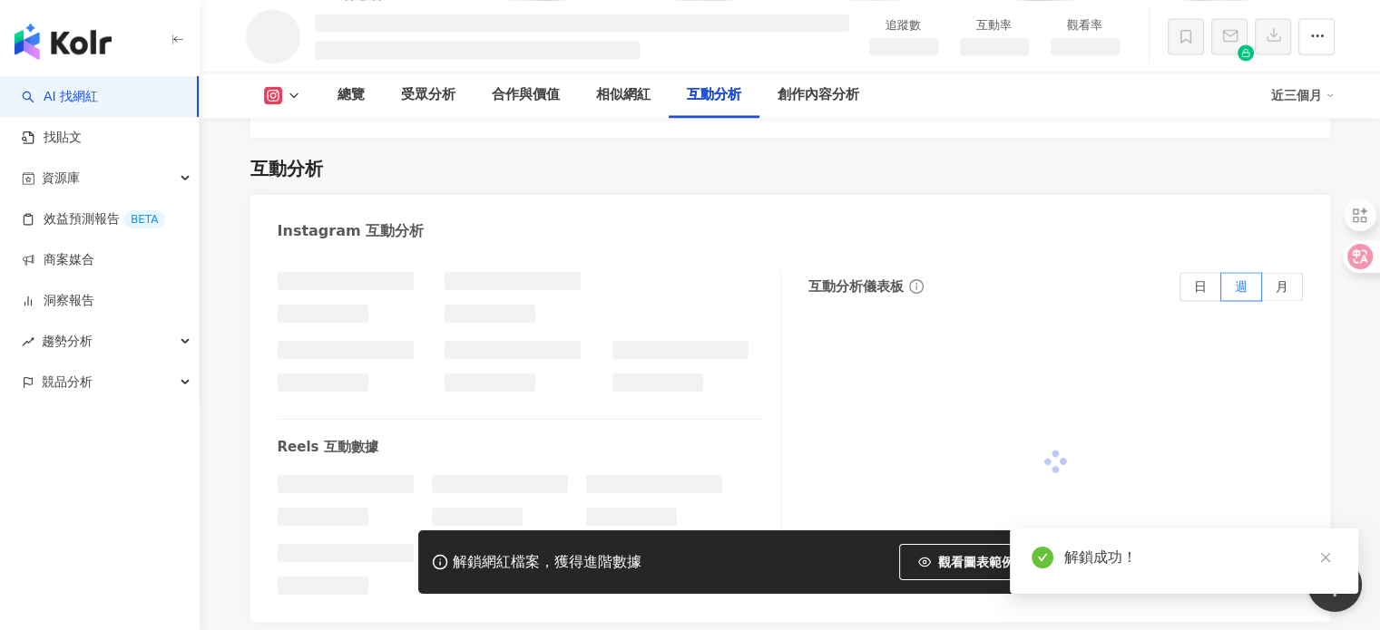
scroll to position [3067, 0]
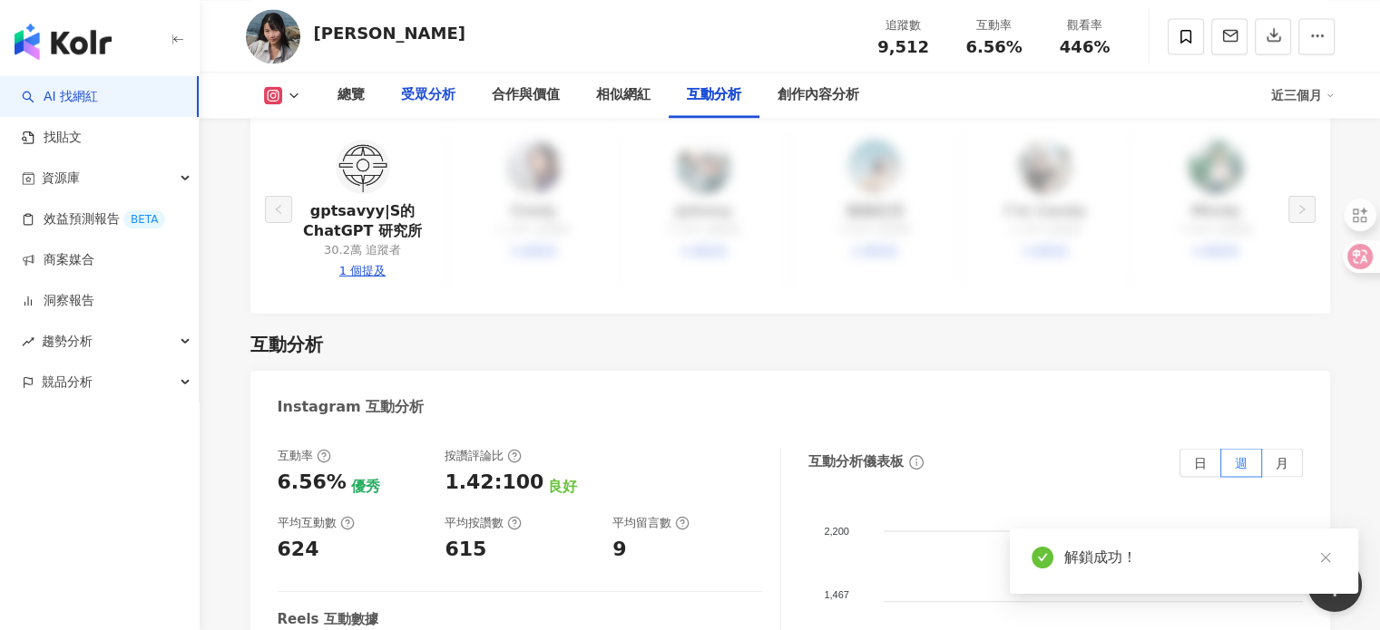
click at [425, 93] on div "受眾分析" at bounding box center [428, 95] width 54 height 22
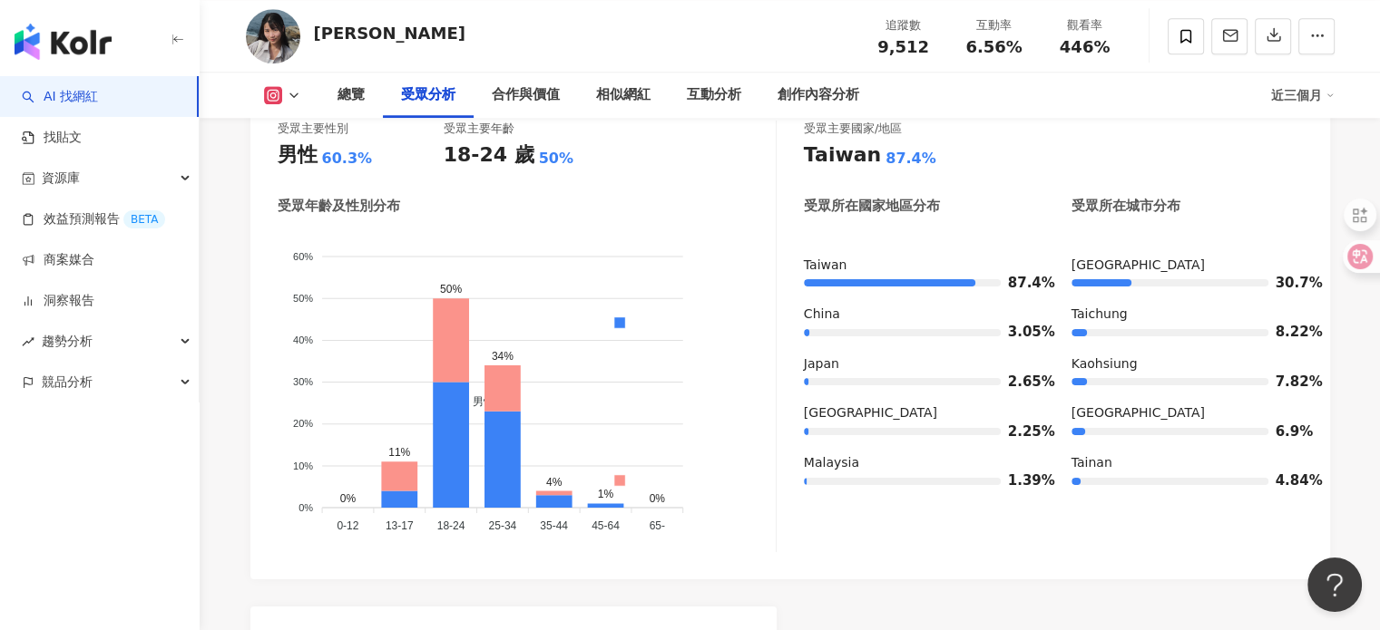
scroll to position [1640, 0]
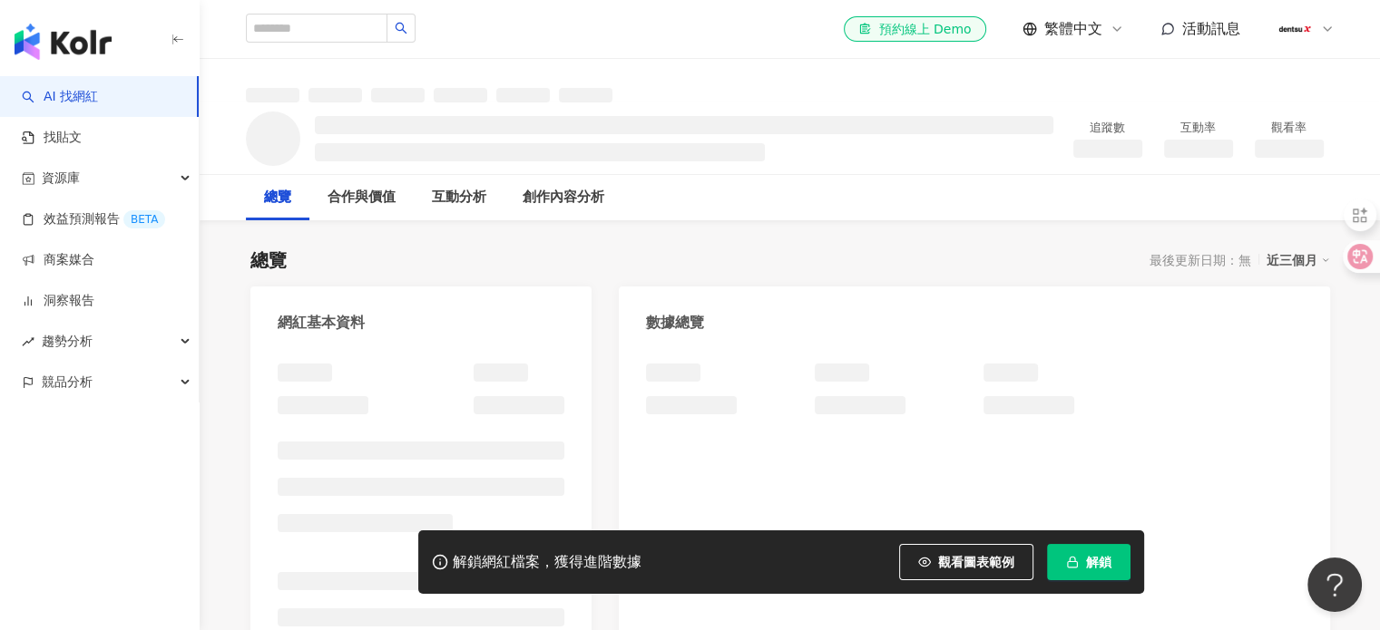
click at [1090, 565] on span "解鎖" at bounding box center [1098, 562] width 25 height 15
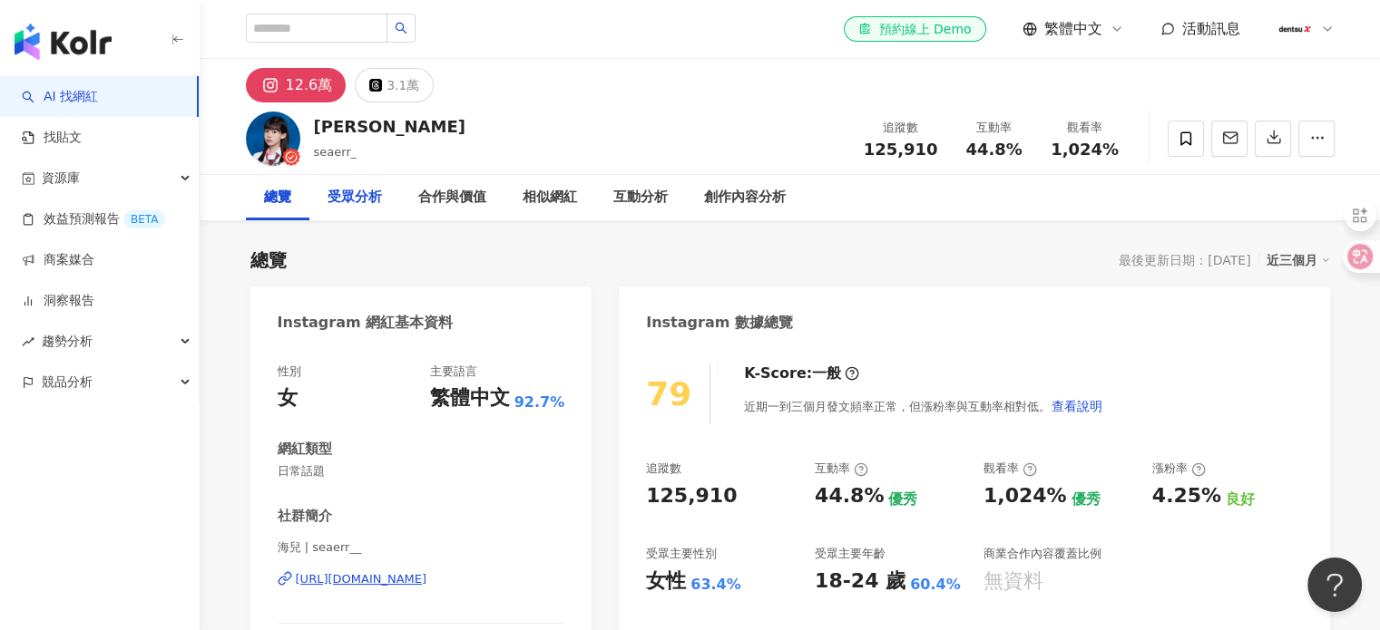
click at [349, 203] on div "受眾分析" at bounding box center [354, 198] width 54 height 22
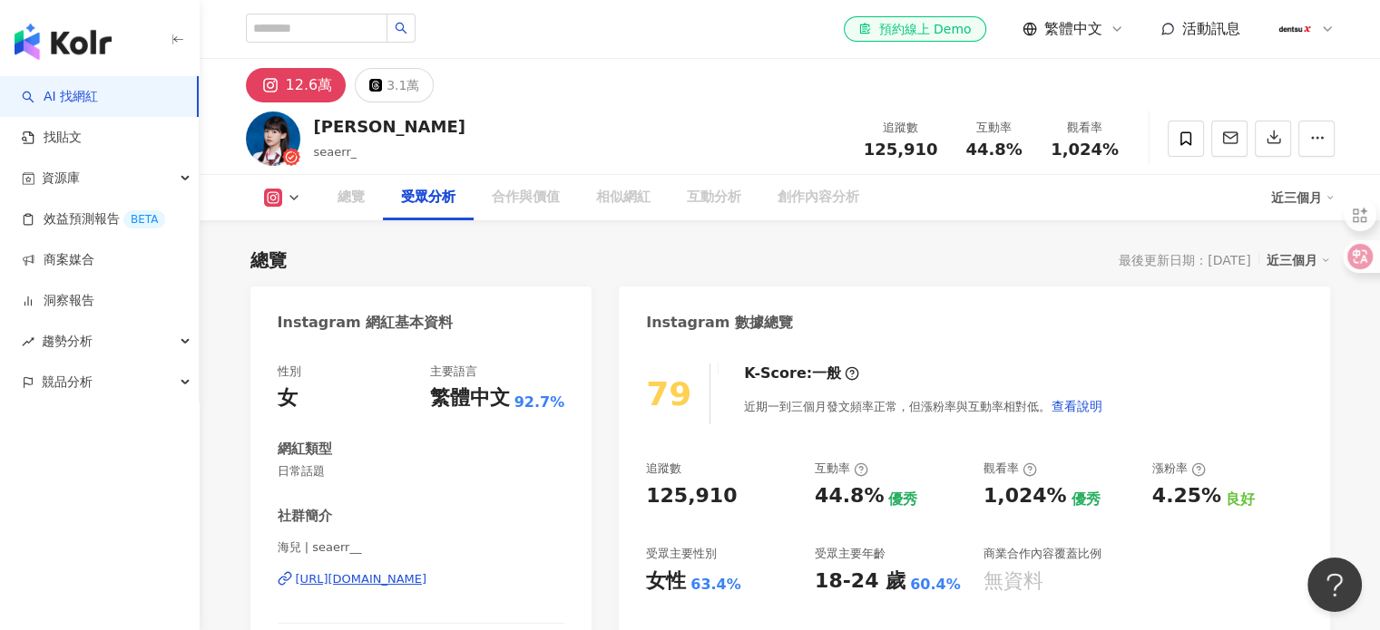
scroll to position [1533, 0]
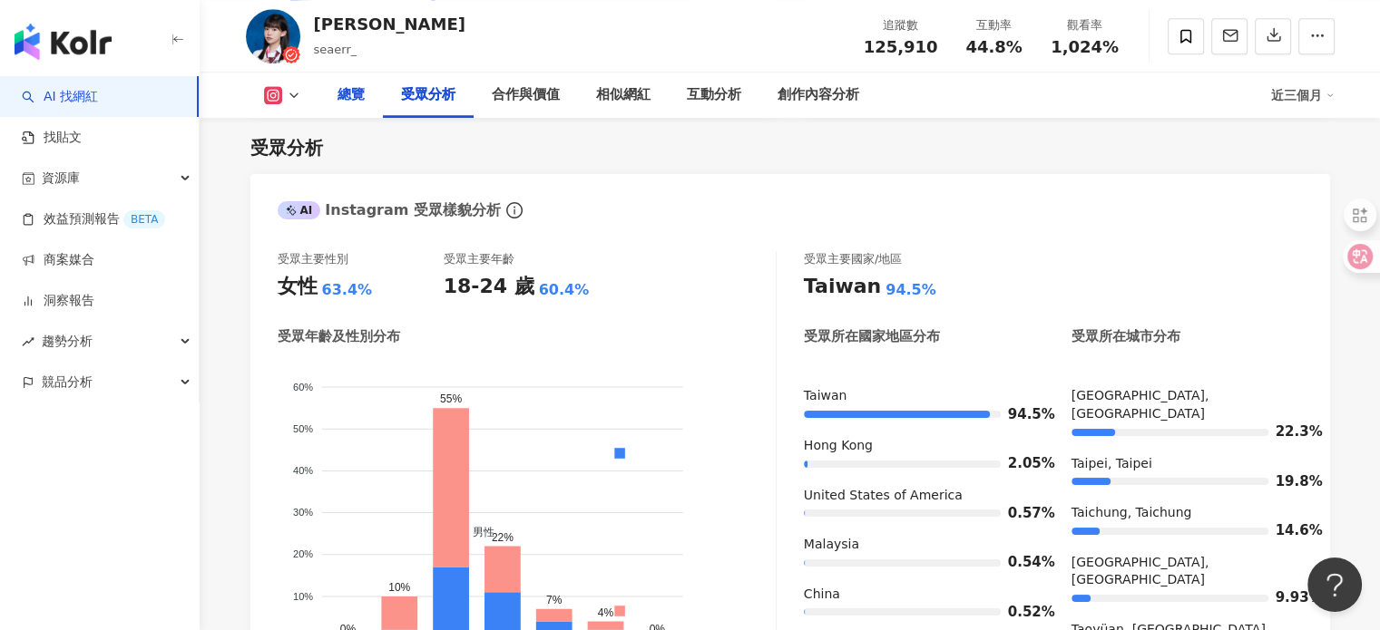
click at [357, 90] on div "總覽" at bounding box center [350, 95] width 27 height 22
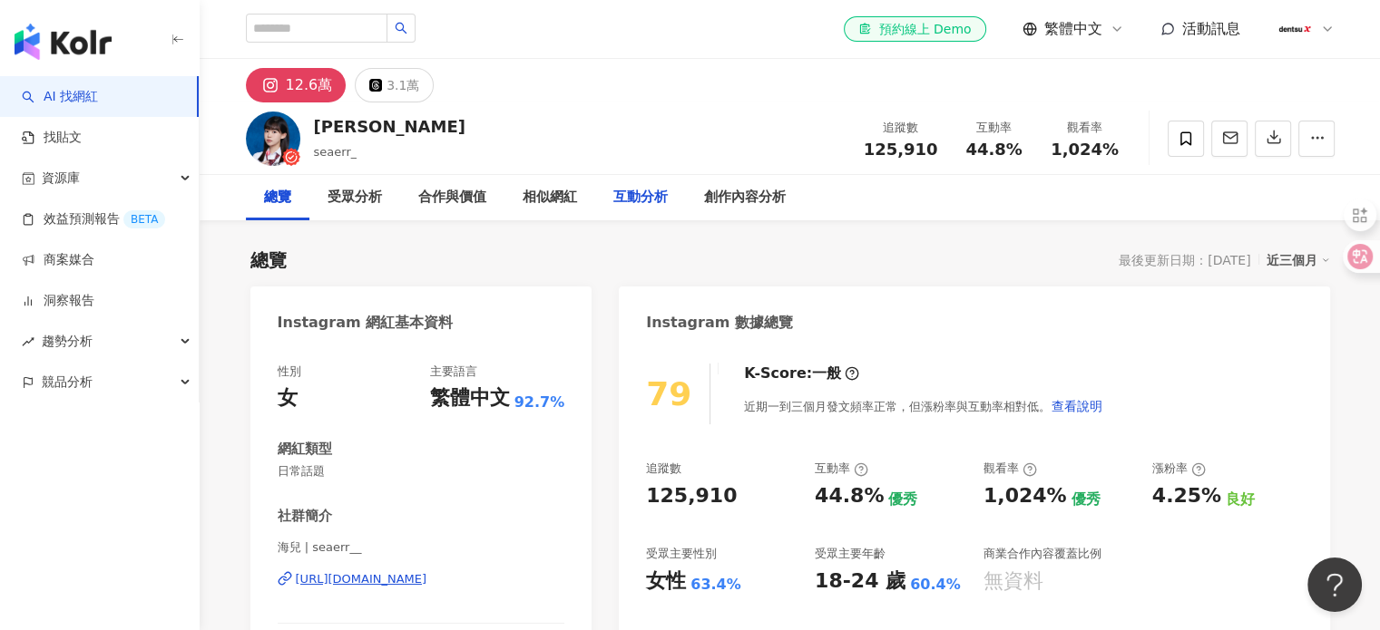
click at [642, 210] on div "互動分析" at bounding box center [640, 197] width 91 height 45
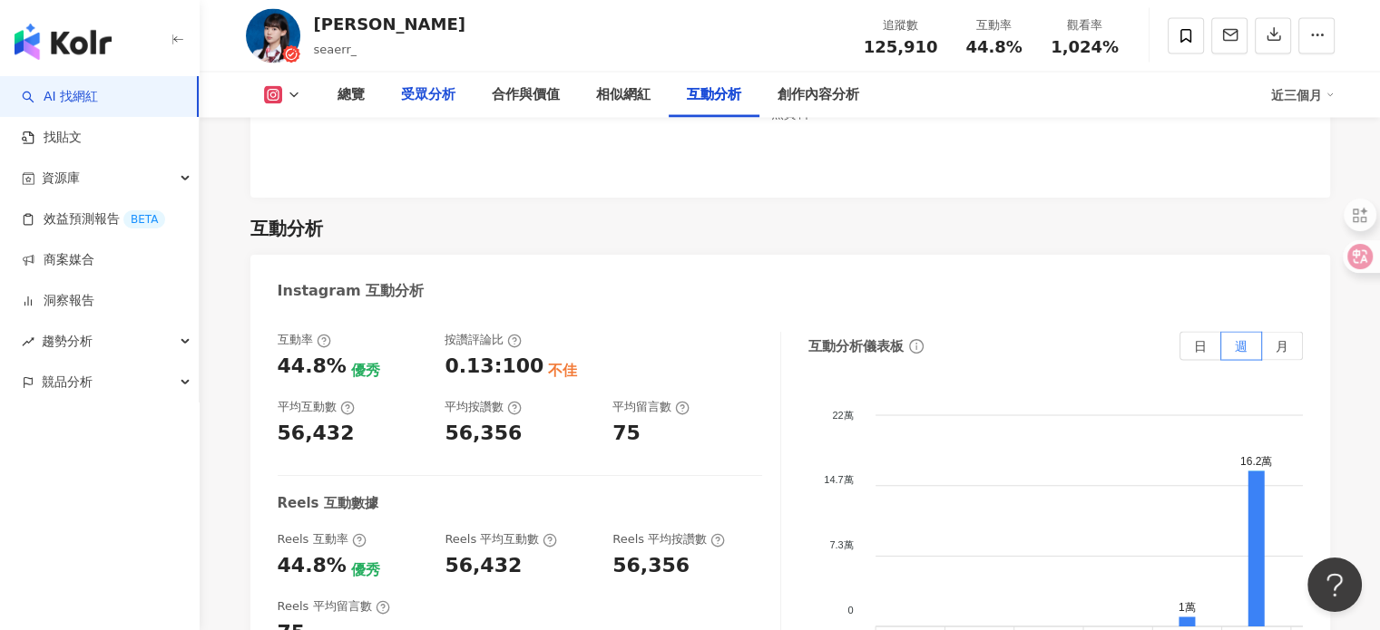
click at [457, 107] on div "受眾分析" at bounding box center [428, 95] width 91 height 45
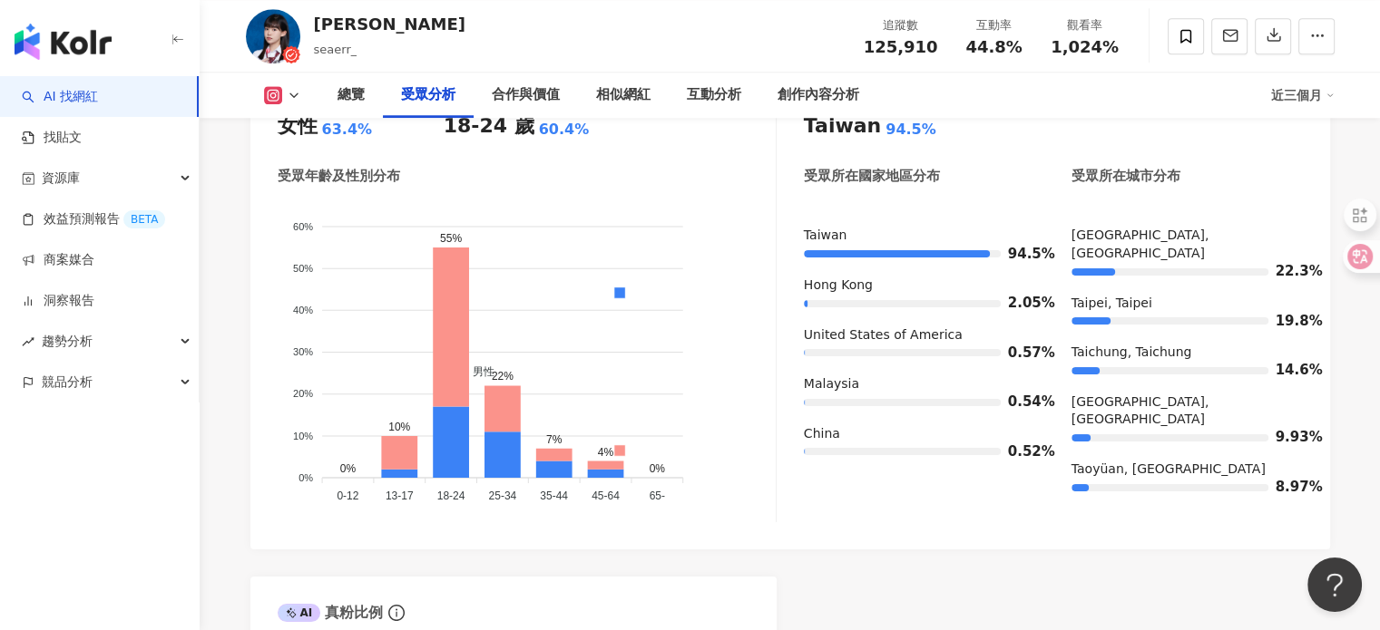
scroll to position [1623, 0]
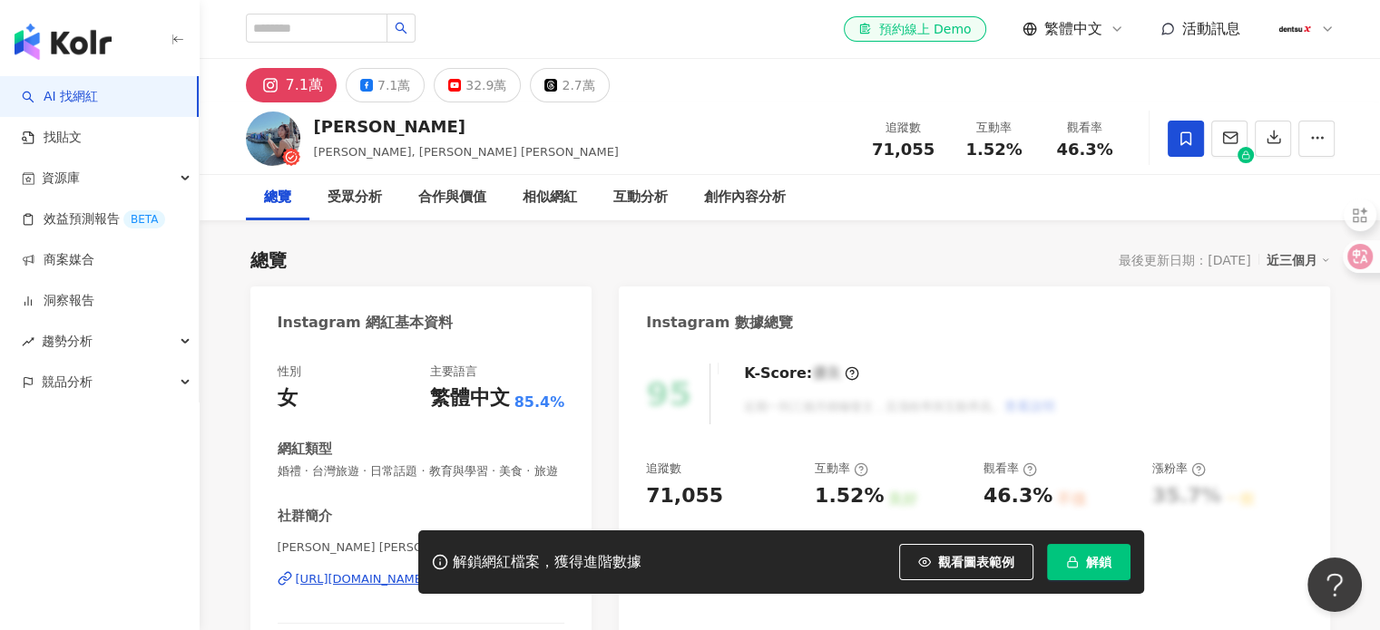
click at [1086, 564] on span "解鎖" at bounding box center [1098, 562] width 25 height 15
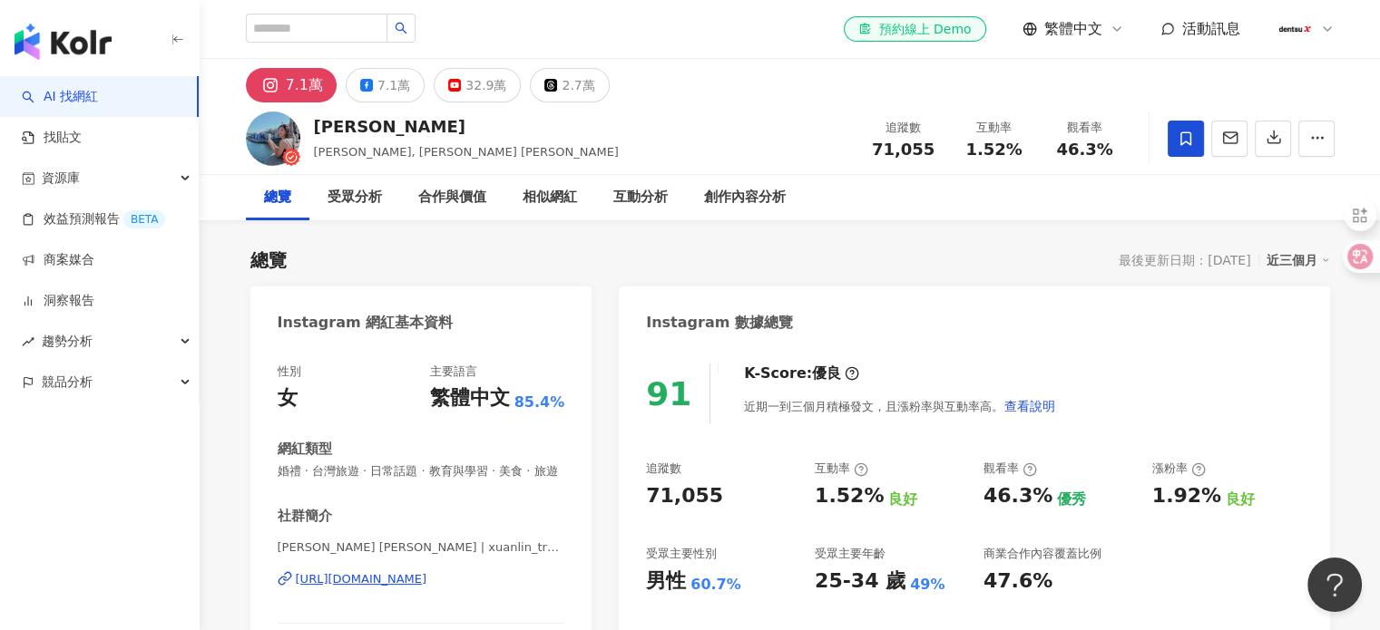
click at [349, 213] on div "受眾分析" at bounding box center [354, 197] width 91 height 45
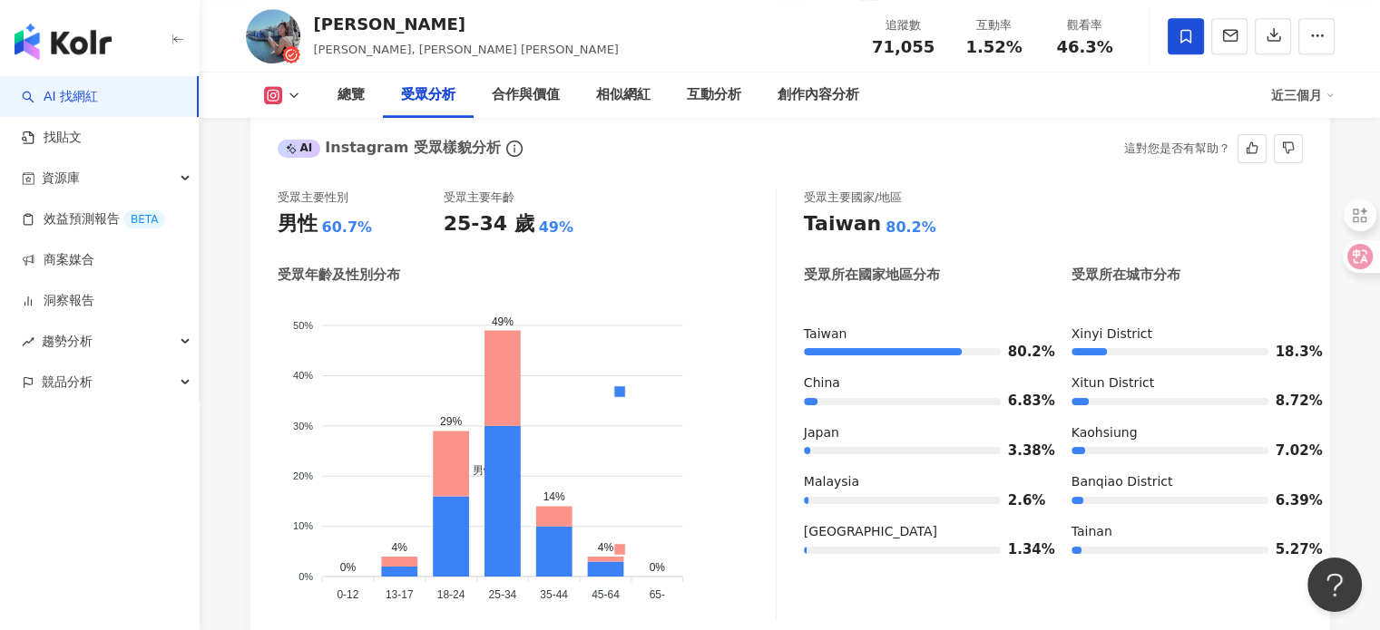
scroll to position [1656, 0]
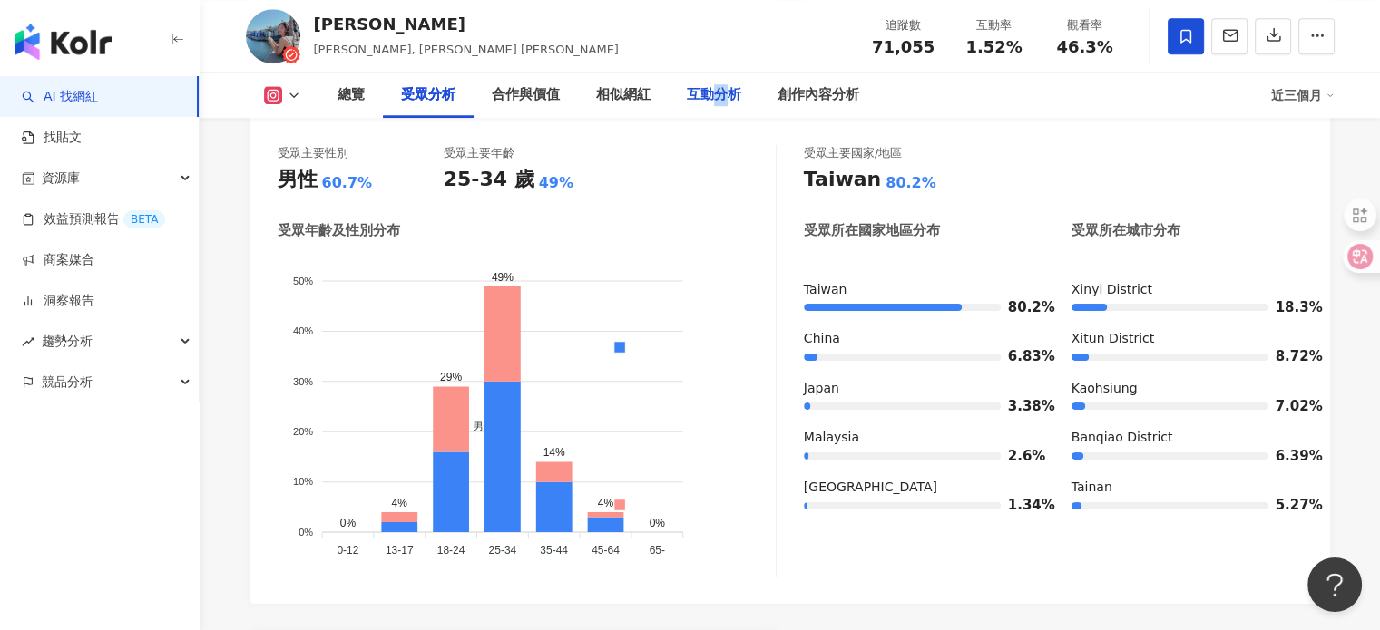
click at [717, 115] on div "互動分析" at bounding box center [713, 95] width 91 height 45
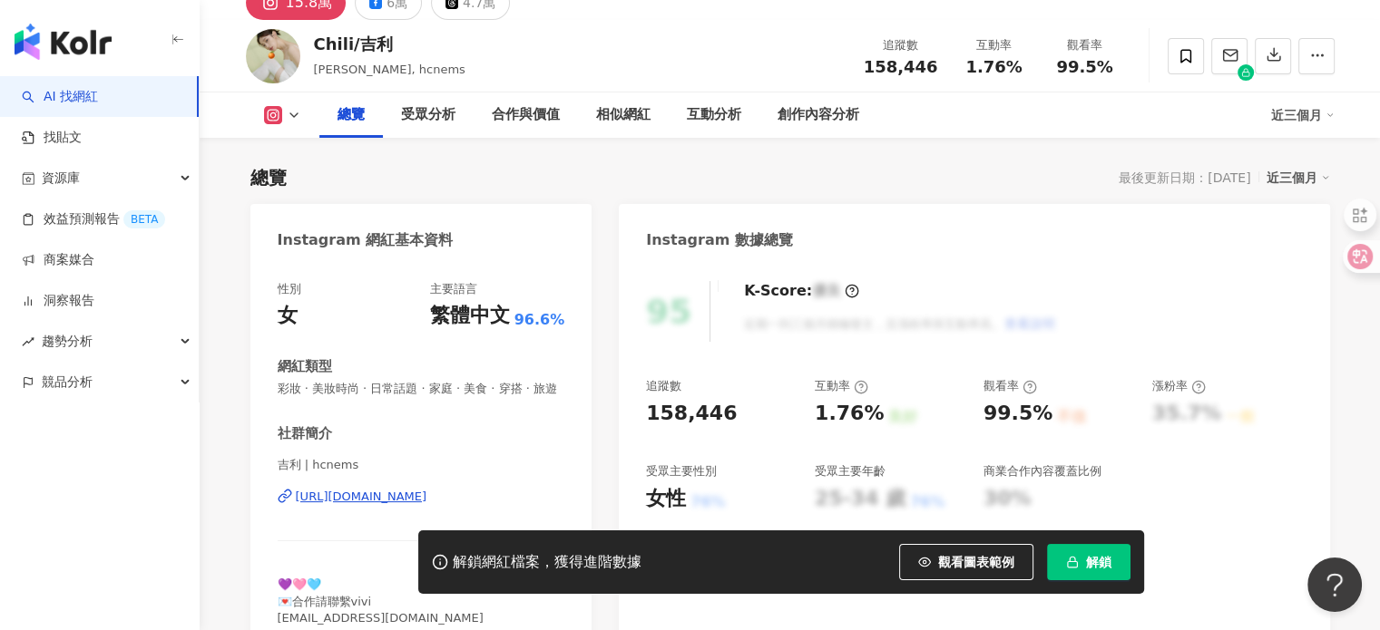
scroll to position [181, 0]
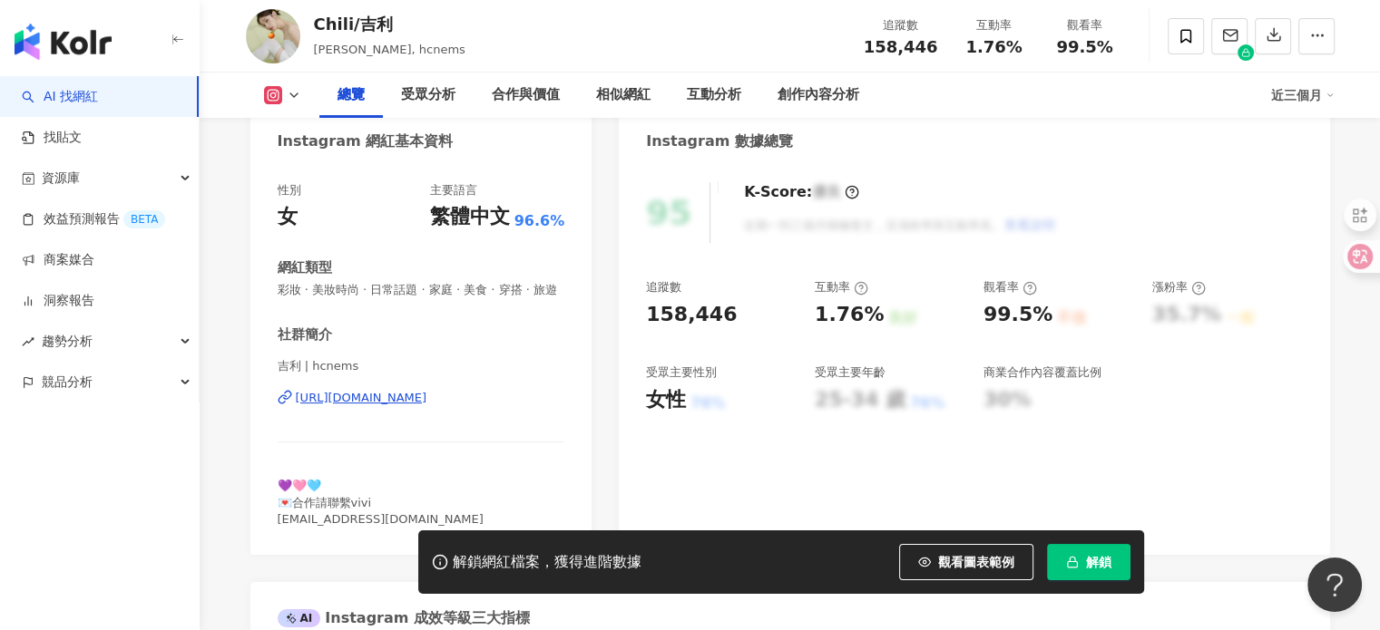
click at [427, 406] on div "[URL][DOMAIN_NAME]" at bounding box center [362, 398] width 132 height 16
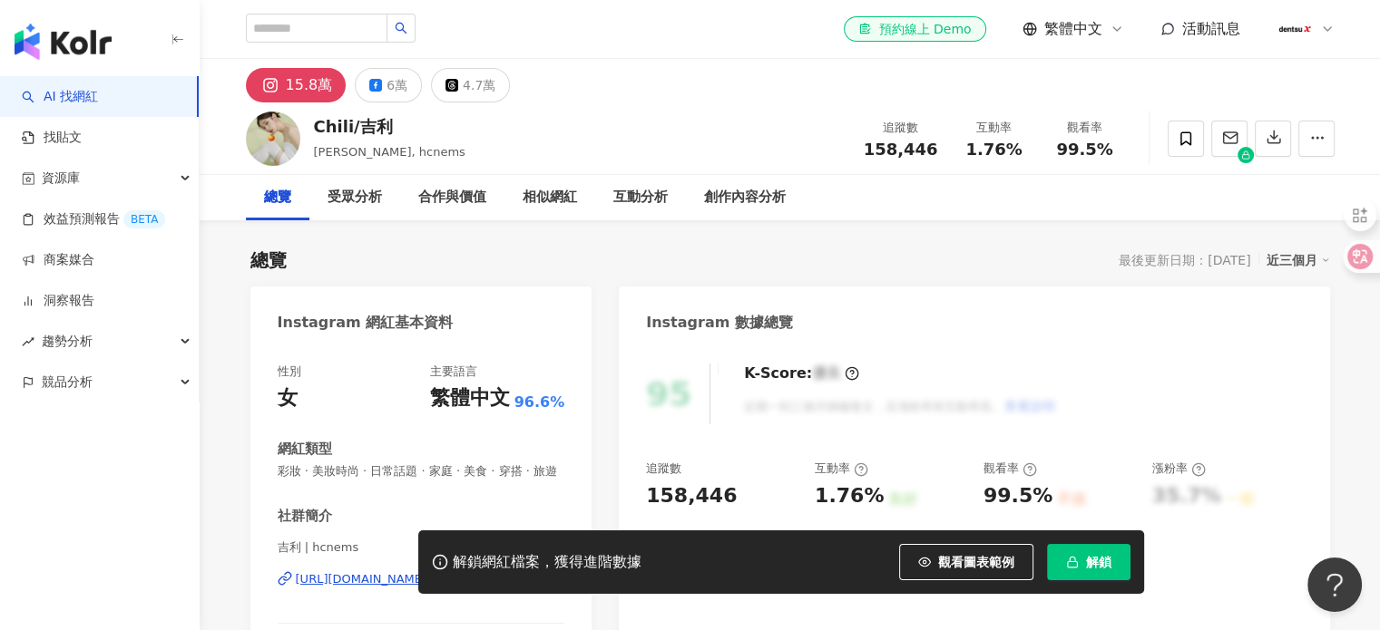
click at [98, 98] on link "AI 找網紅" at bounding box center [60, 97] width 76 height 18
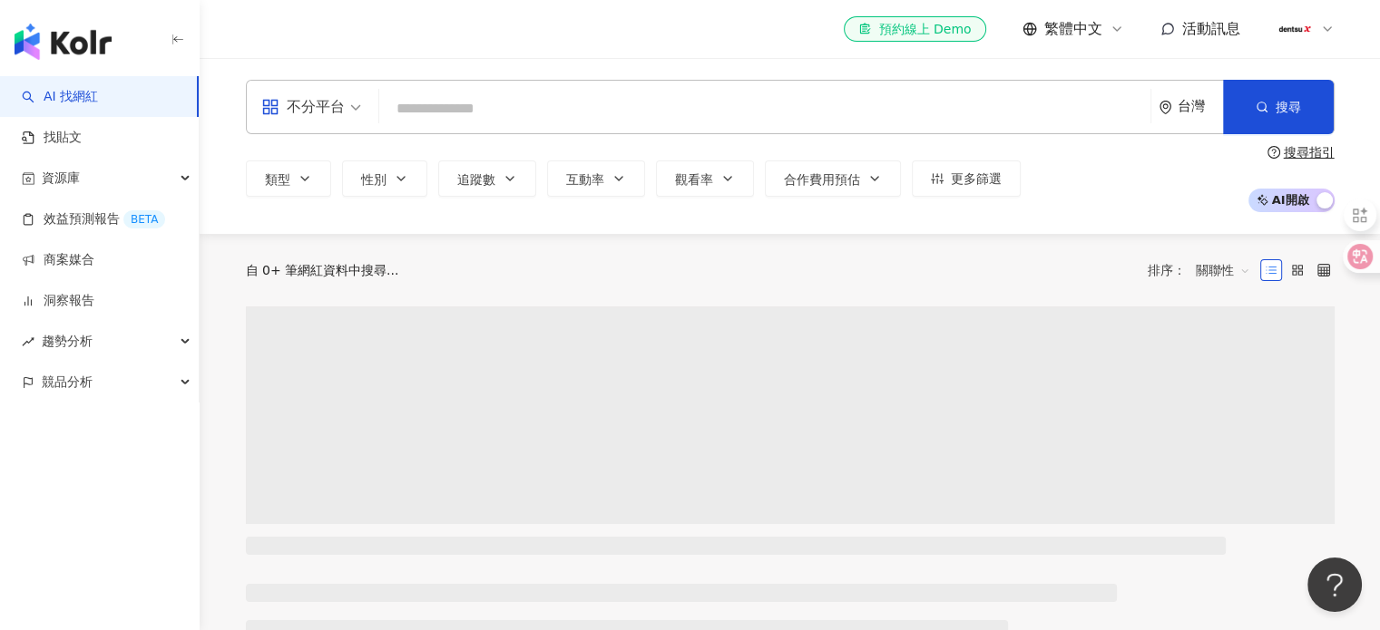
click at [595, 120] on input "search" at bounding box center [764, 109] width 756 height 34
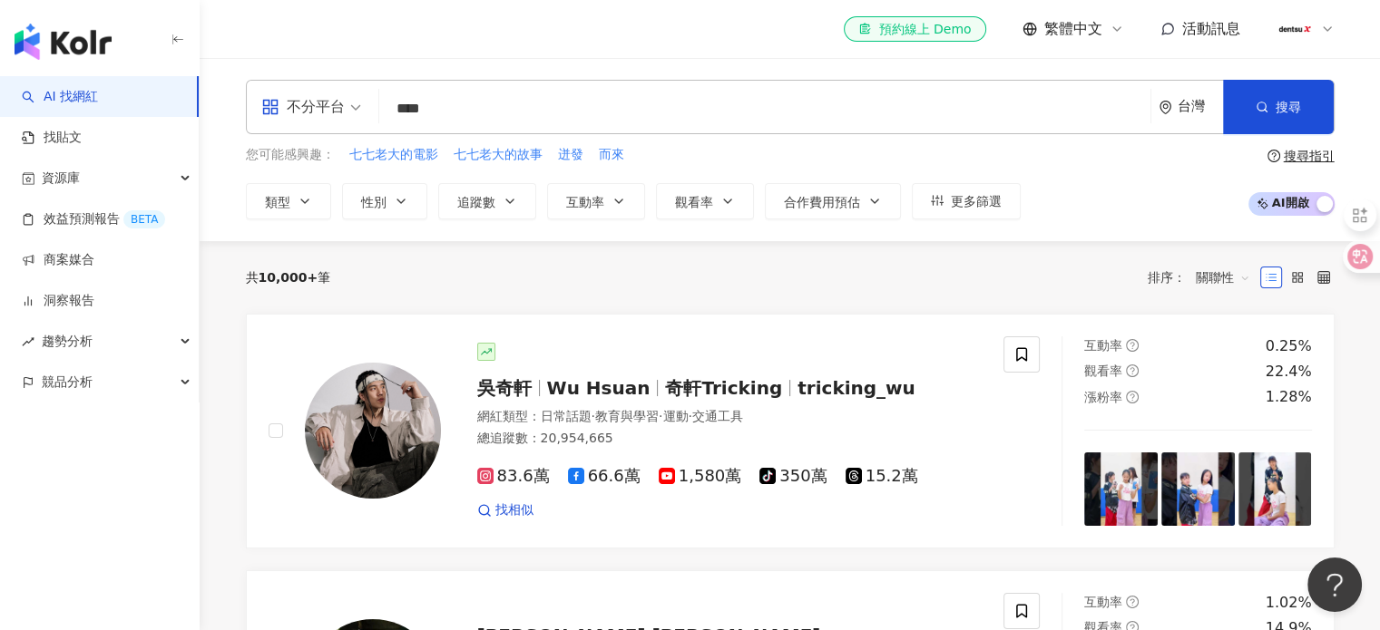
type input "****"
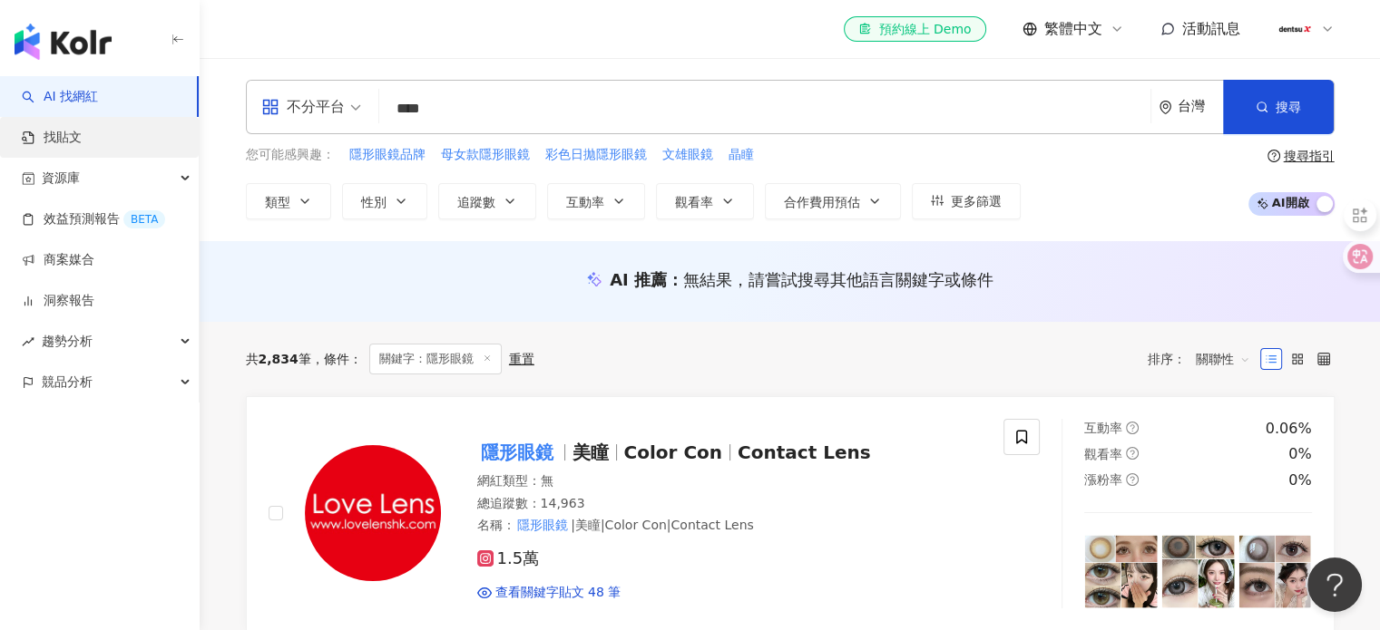
click at [82, 139] on link "找貼文" at bounding box center [52, 138] width 60 height 18
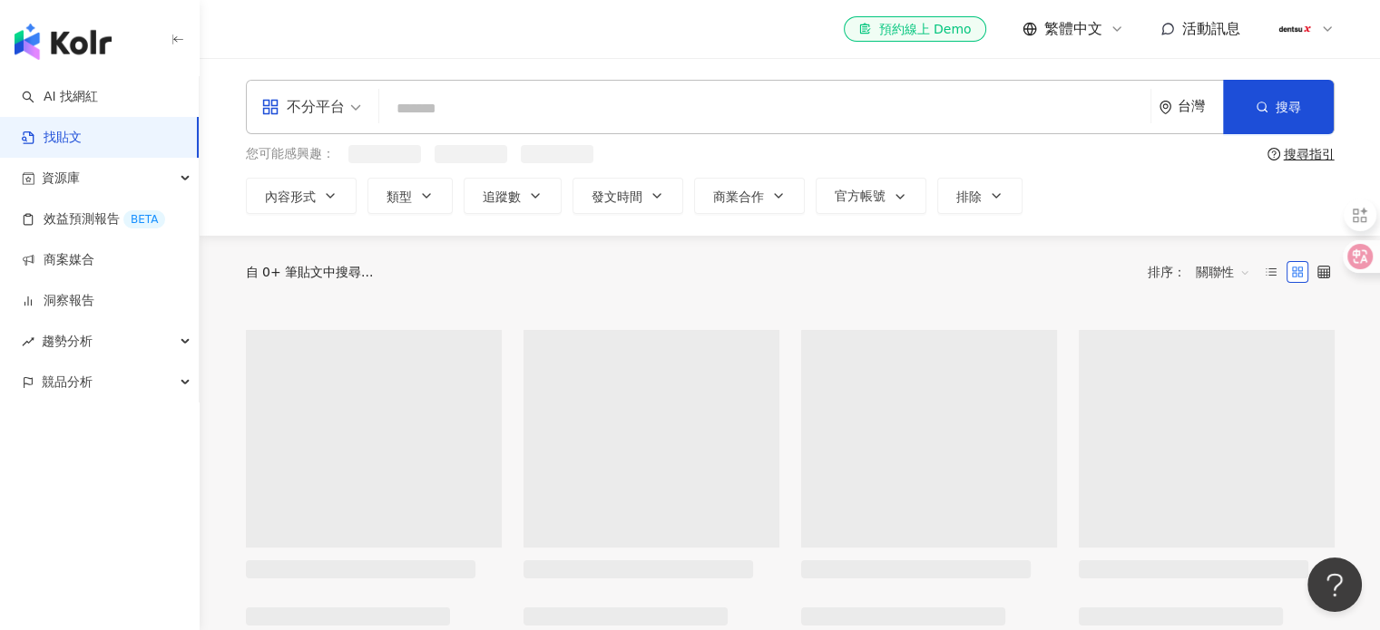
click at [490, 104] on input "search" at bounding box center [764, 108] width 756 height 39
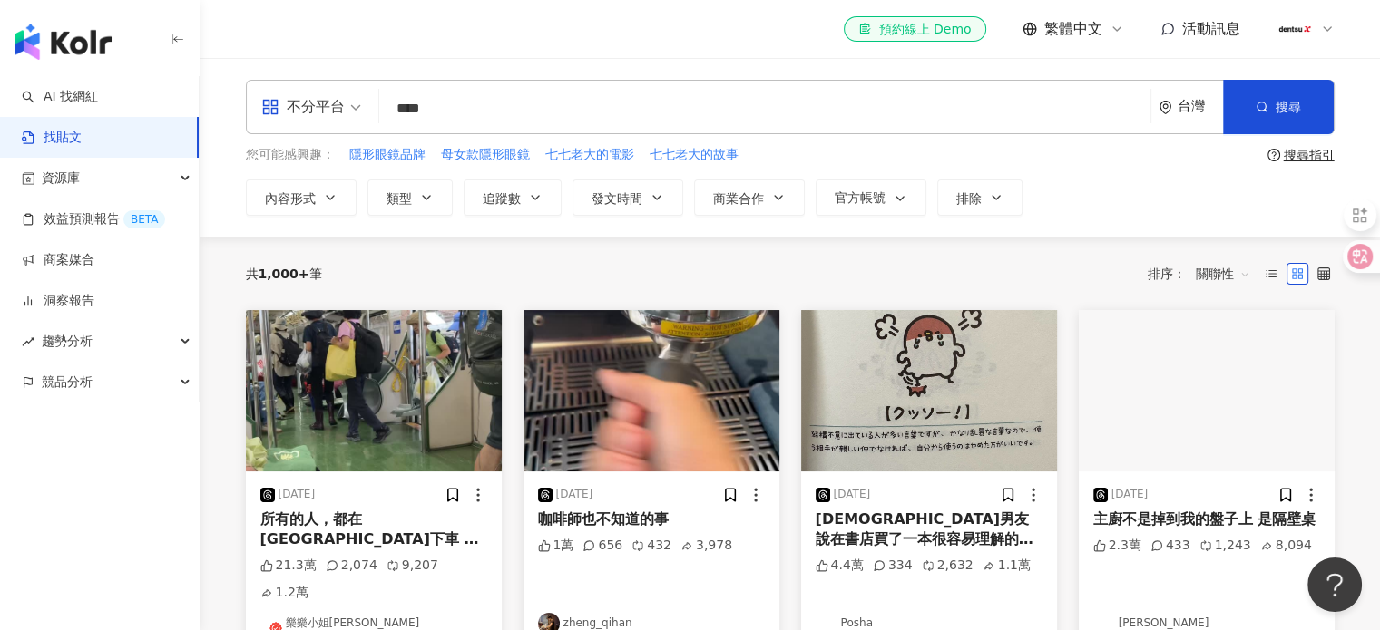
type input "****"
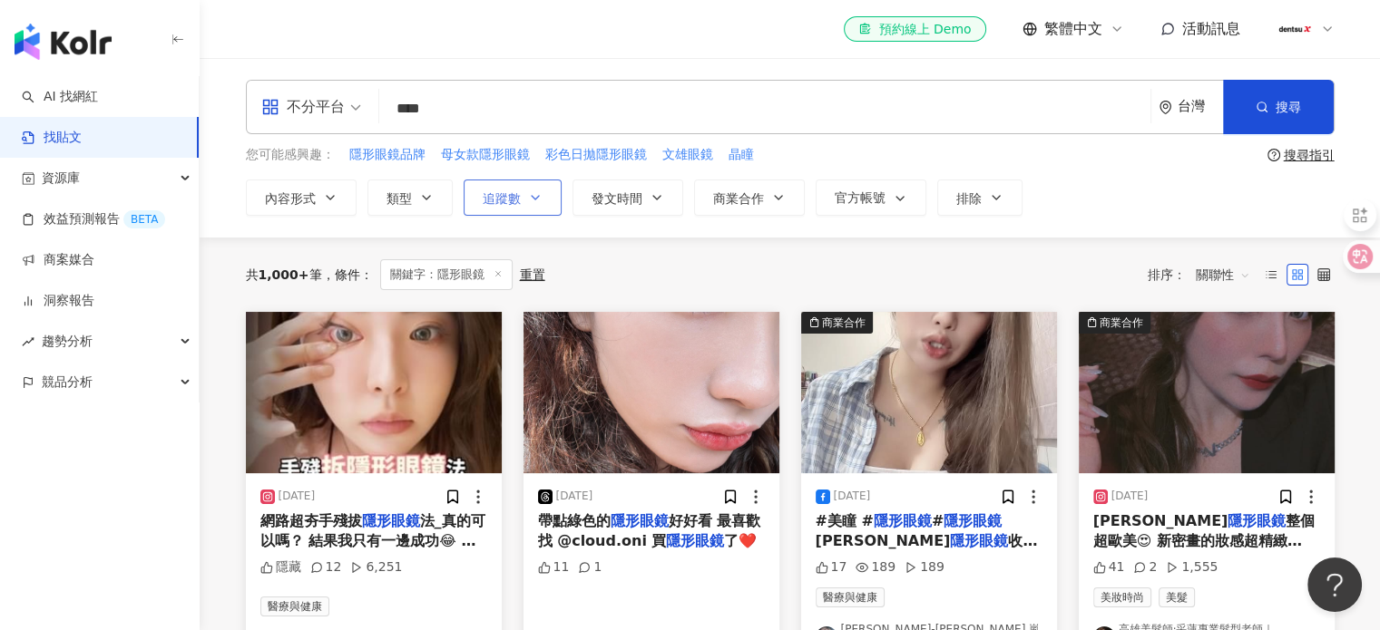
click at [538, 192] on icon "button" at bounding box center [535, 197] width 15 height 15
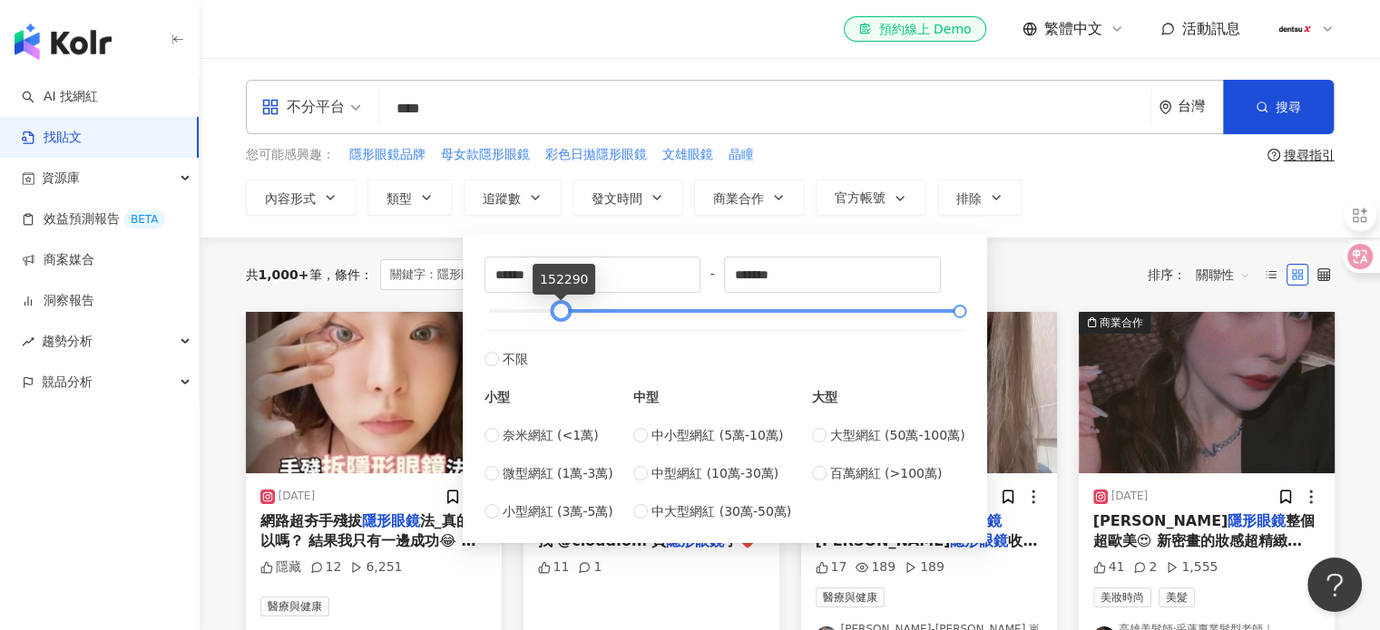
drag, startPoint x: 494, startPoint y: 315, endPoint x: 566, endPoint y: 313, distance: 71.7
click at [565, 313] on div at bounding box center [560, 312] width 10 height 10
type input "******"
drag, startPoint x: 554, startPoint y: 308, endPoint x: 535, endPoint y: 306, distance: 19.2
click at [536, 307] on div at bounding box center [541, 312] width 10 height 10
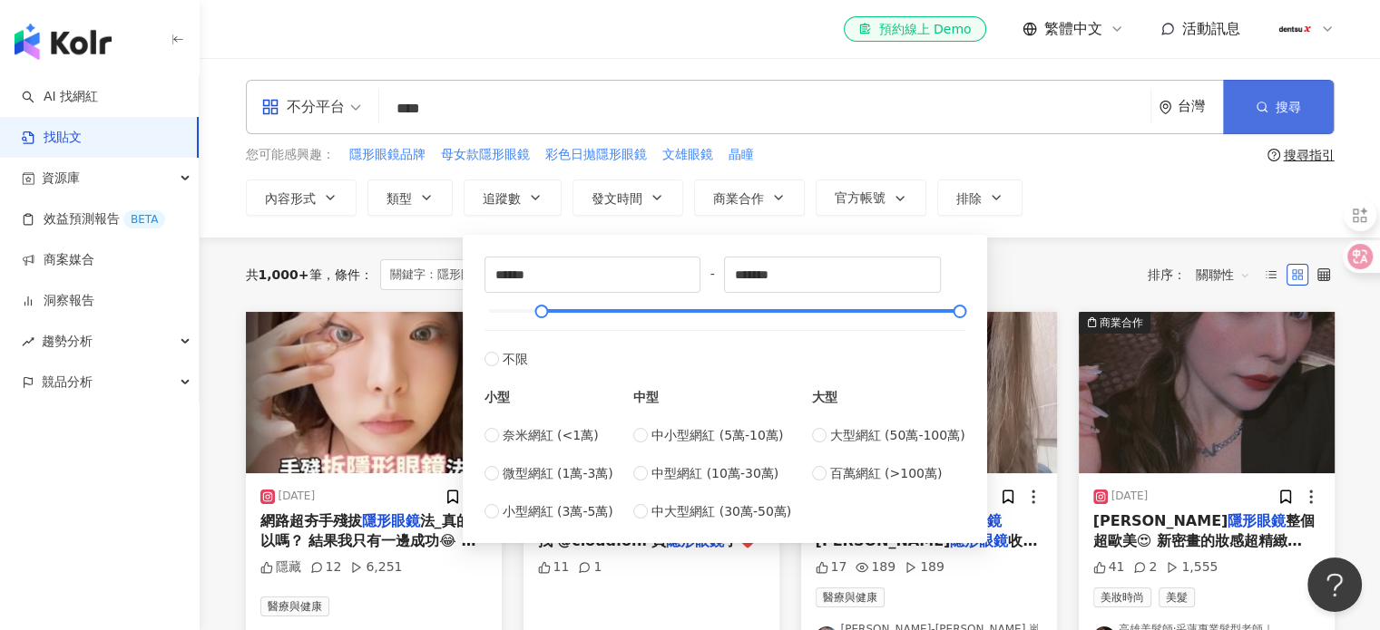
click at [1283, 93] on button "搜尋" at bounding box center [1278, 107] width 111 height 54
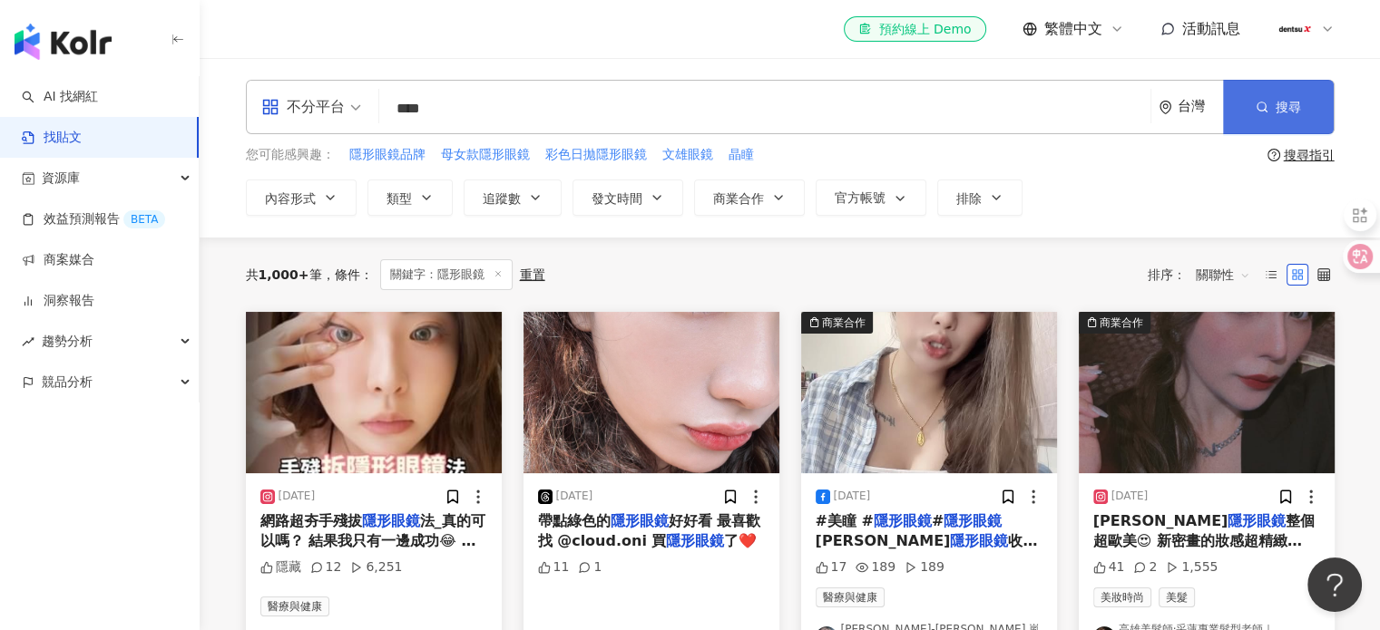
click at [1285, 104] on span "搜尋" at bounding box center [1287, 107] width 25 height 15
click at [505, 191] on span "追蹤數" at bounding box center [502, 198] width 38 height 15
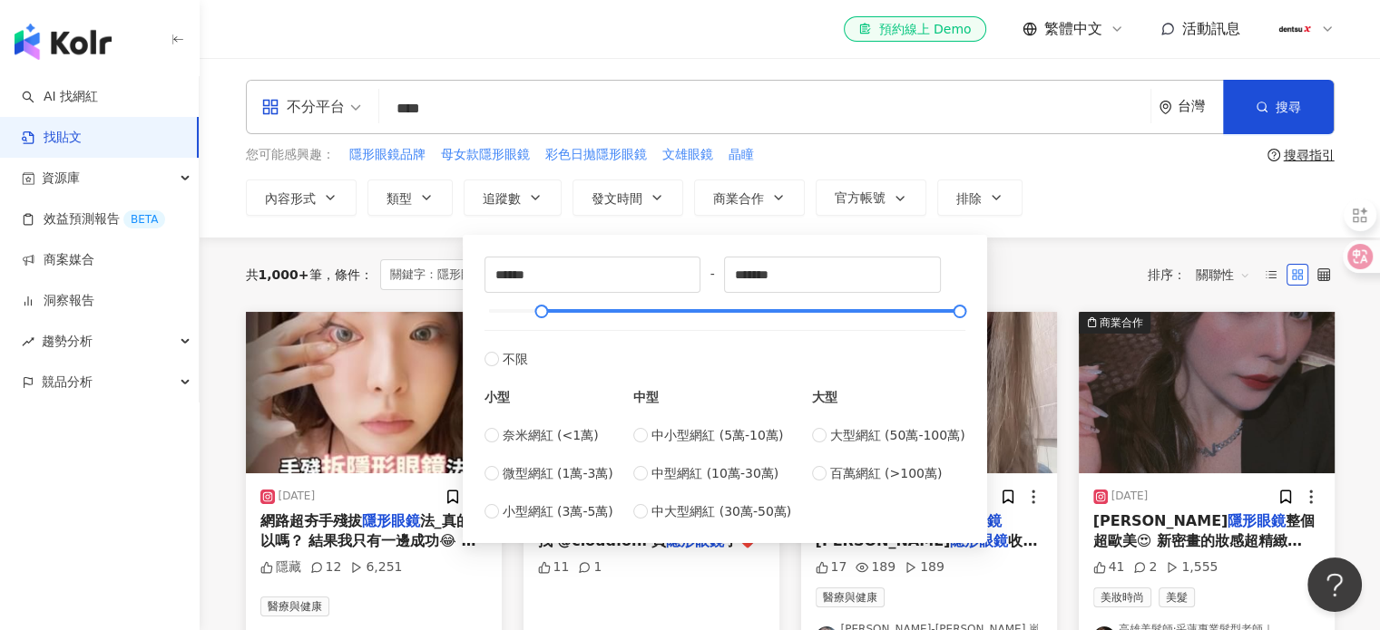
click at [1107, 238] on div "共 1,000+ 筆 條件 ： 關鍵字：隱形眼鏡 重置 排序： 關聯性" at bounding box center [790, 275] width 1088 height 74
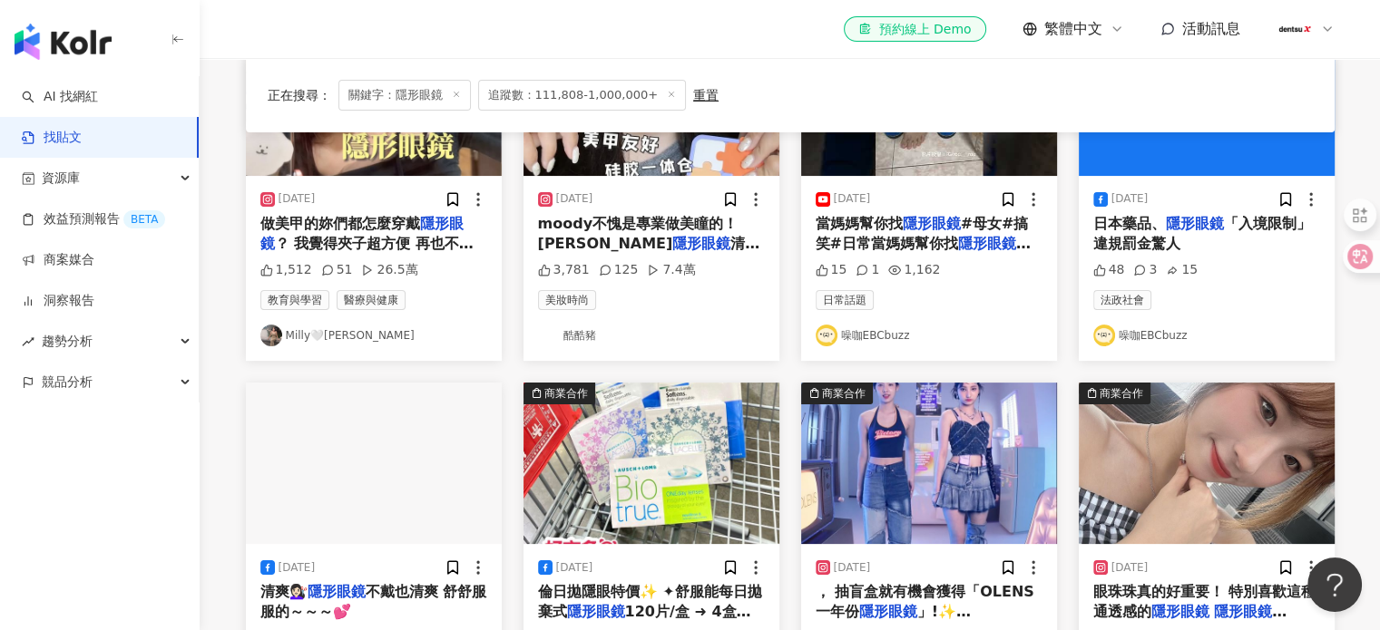
scroll to position [91, 0]
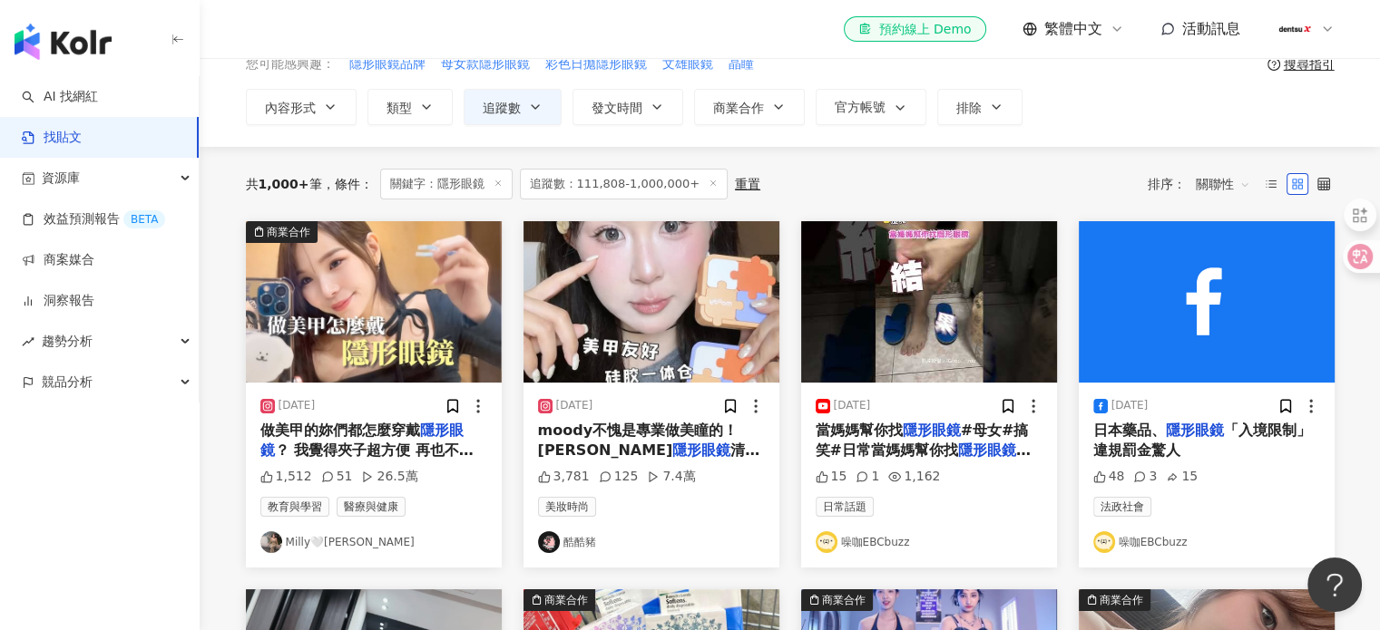
click at [334, 542] on link "Milly🤍[PERSON_NAME]" at bounding box center [373, 542] width 227 height 22
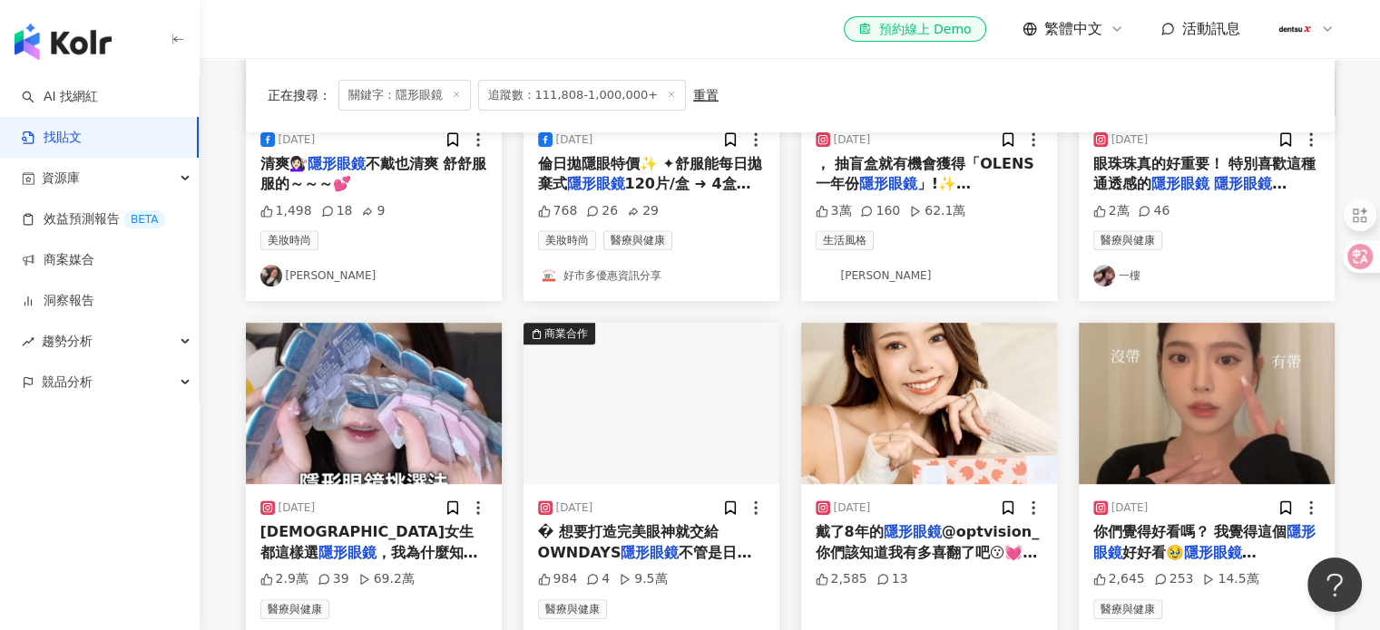
scroll to position [907, 0]
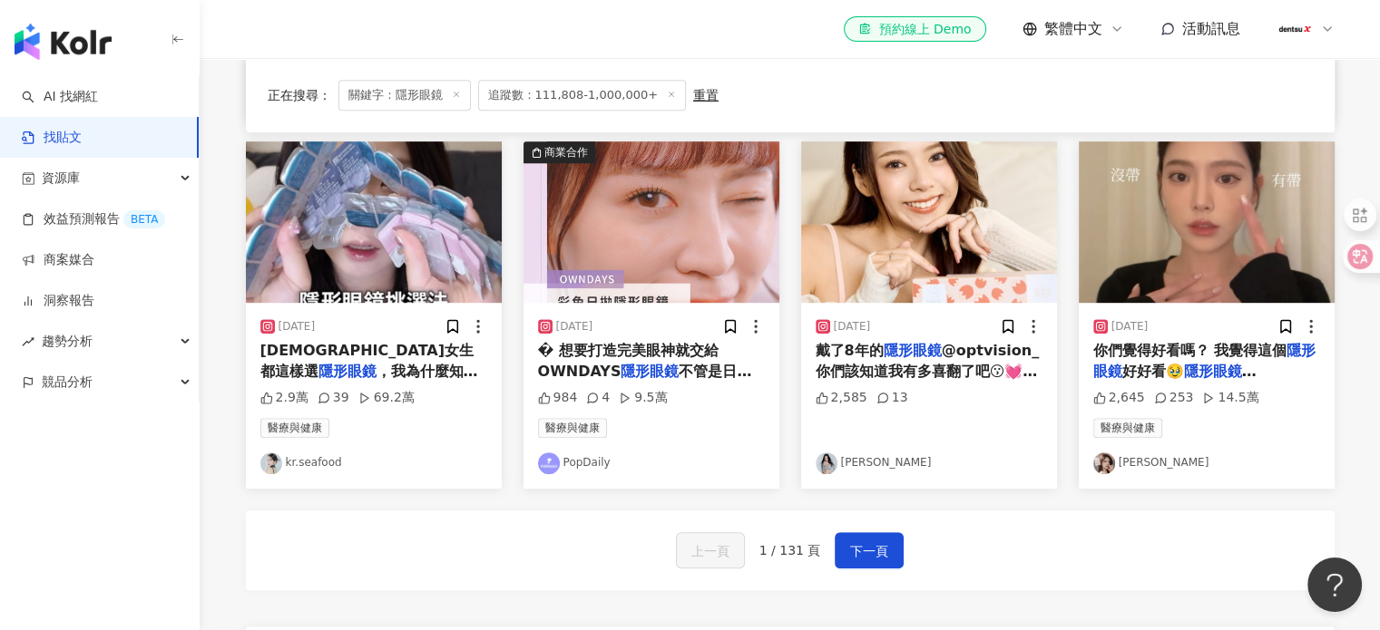
click at [858, 462] on link "[PERSON_NAME]" at bounding box center [928, 464] width 227 height 22
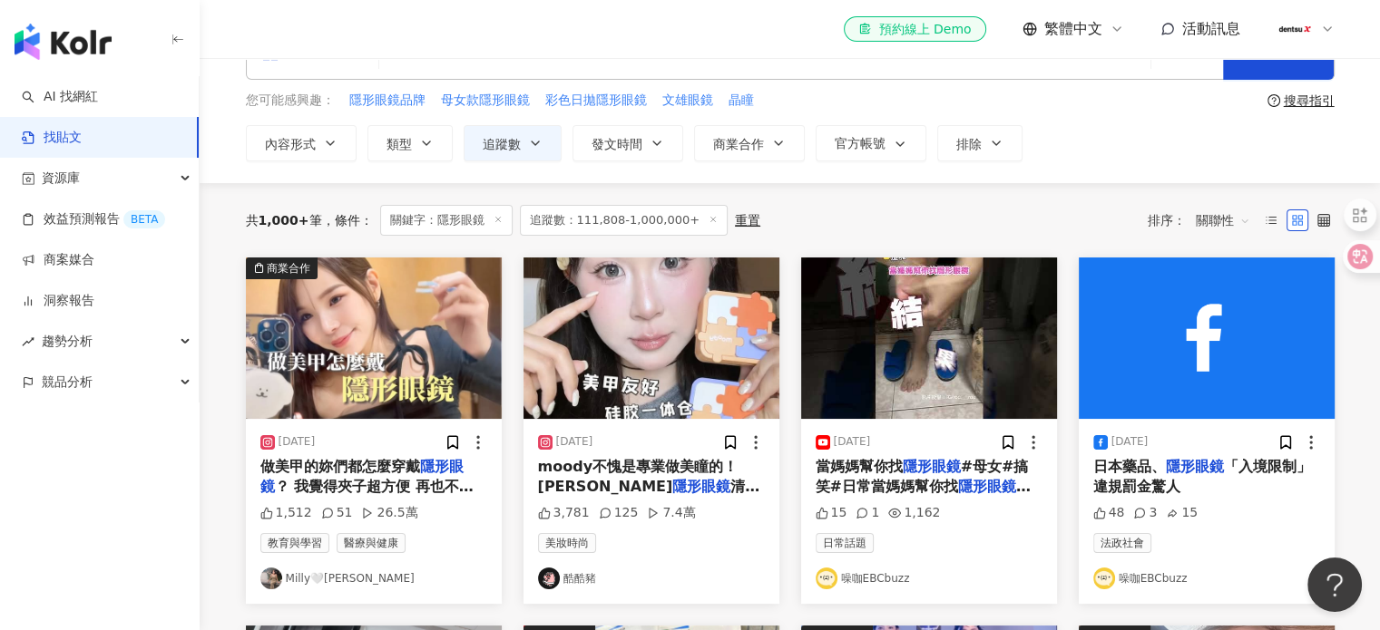
scroll to position [0, 0]
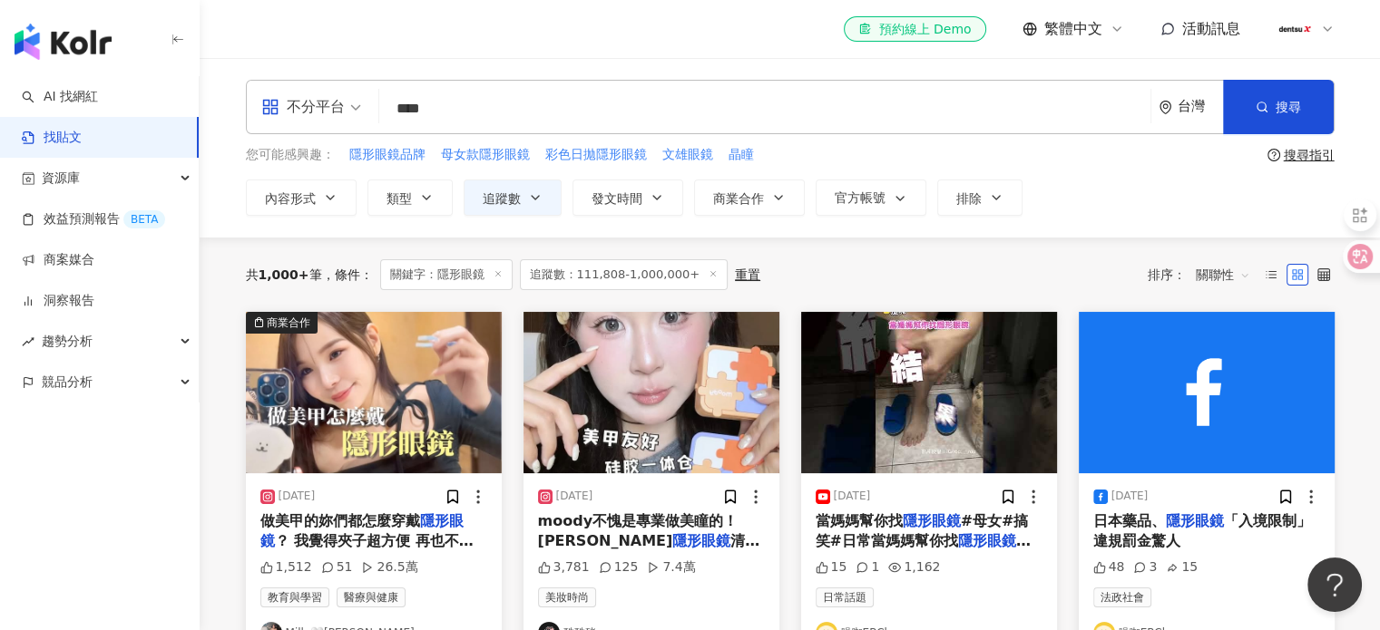
drag, startPoint x: 465, startPoint y: 119, endPoint x: 346, endPoint y: 93, distance: 121.5
click at [346, 93] on div "不分平台 隱形眼鏡 **** 台灣 搜尋" at bounding box center [790, 107] width 1088 height 54
paste input "***"
type input "*******"
click at [532, 195] on icon "button" at bounding box center [535, 197] width 15 height 15
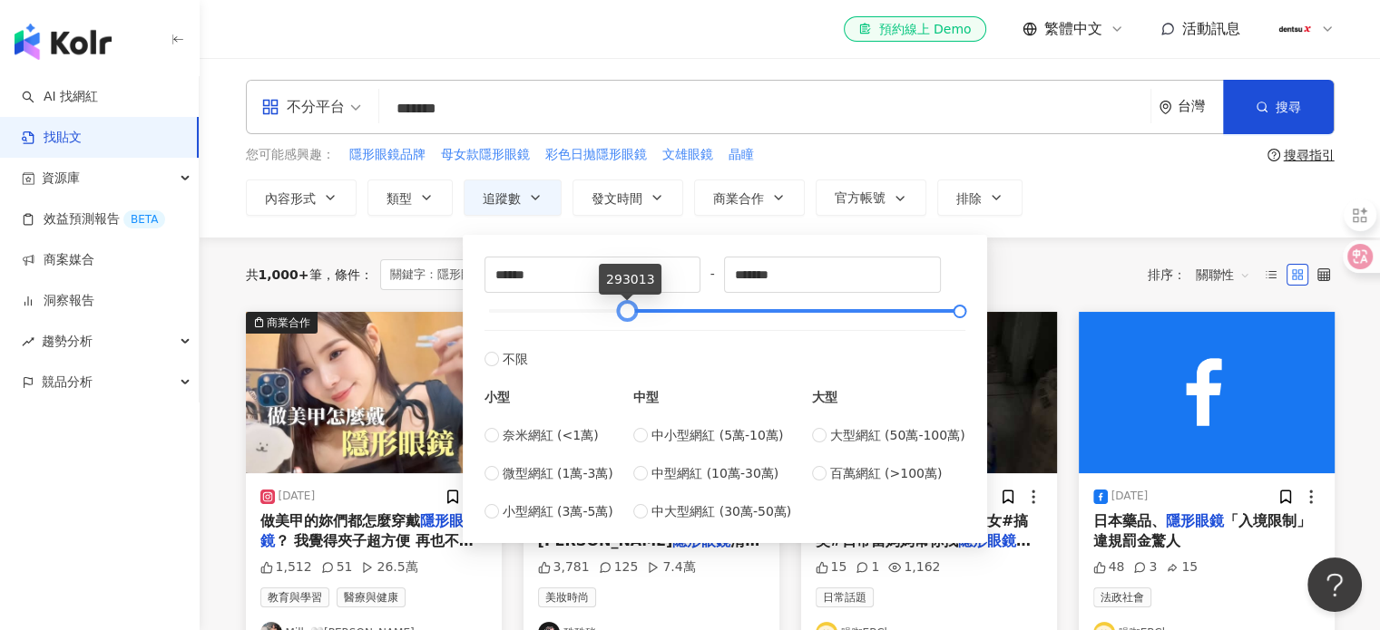
type input "******"
drag, startPoint x: 541, startPoint y: 318, endPoint x: 627, endPoint y: 298, distance: 88.4
click at [627, 298] on div "****** - ******* 不限 小型 奈米網紅 (<1萬) 微型網紅 (1萬-3萬) 小型網紅 (3萬-5萬) 中型 中小型網紅 (5萬-10萬) 中…" at bounding box center [724, 389] width 481 height 265
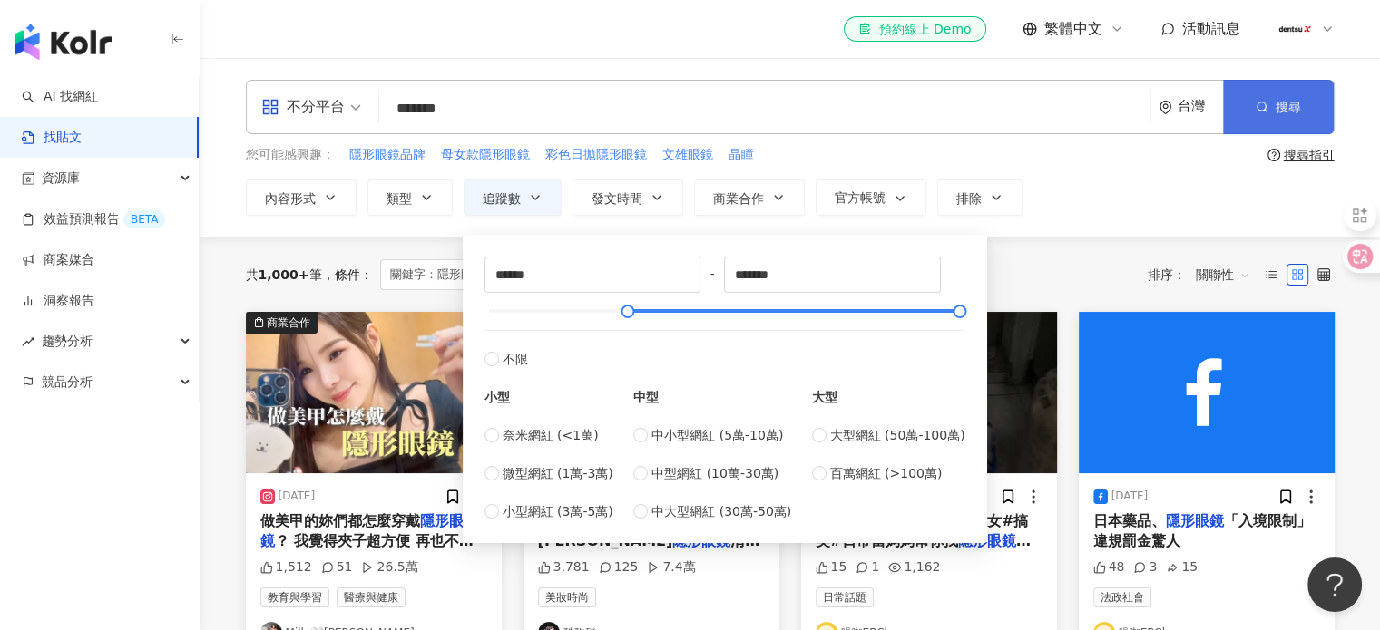
click at [1301, 112] on button "搜尋" at bounding box center [1278, 107] width 111 height 54
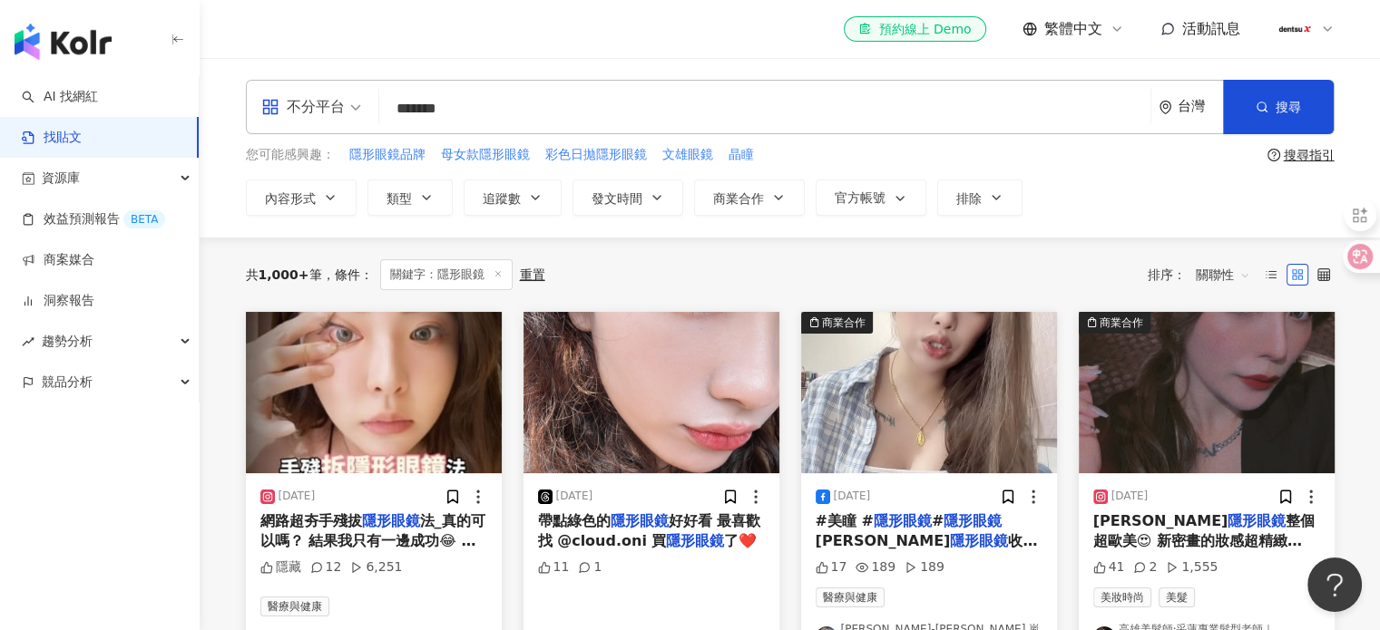
drag, startPoint x: 575, startPoint y: 107, endPoint x: 278, endPoint y: 89, distance: 297.1
click at [278, 89] on div "不分平台 愛麗絲氛圍插畫 ******* 台灣 搜尋" at bounding box center [790, 107] width 1088 height 54
type input "*"
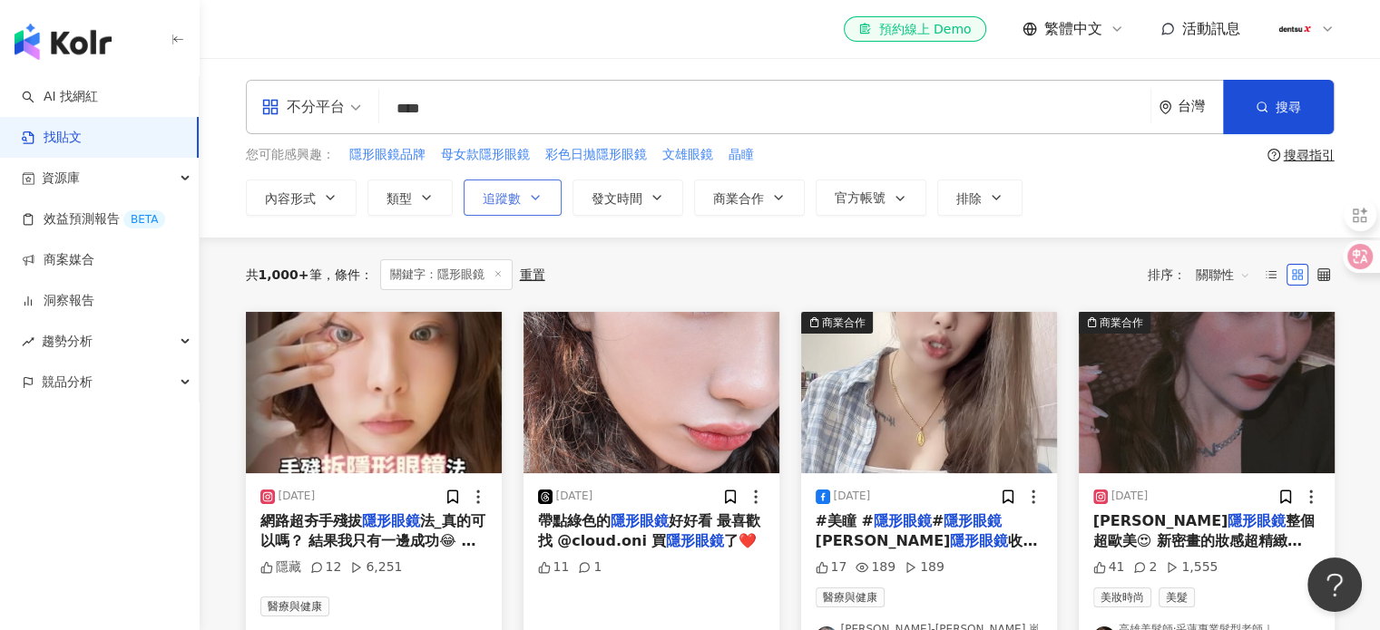
type input "****"
click at [522, 195] on button "追蹤數" at bounding box center [512, 198] width 98 height 36
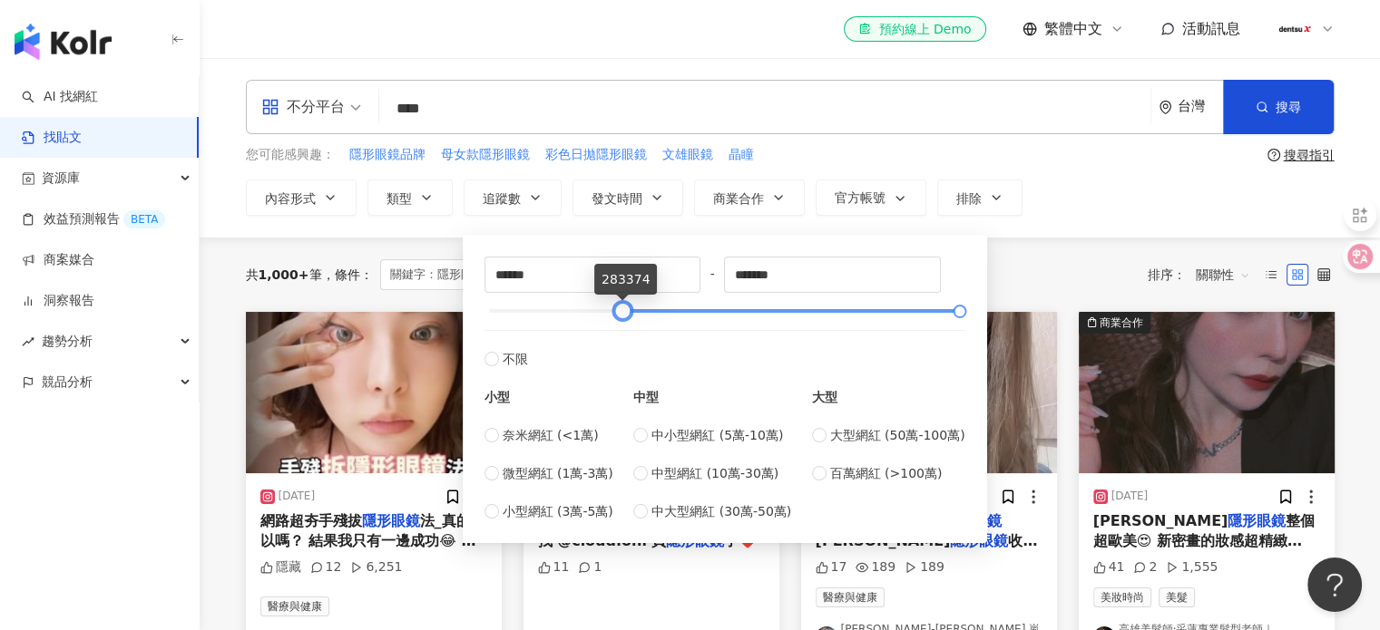
drag, startPoint x: 493, startPoint y: 315, endPoint x: 627, endPoint y: 318, distance: 133.4
click at [627, 317] on div at bounding box center [622, 312] width 10 height 10
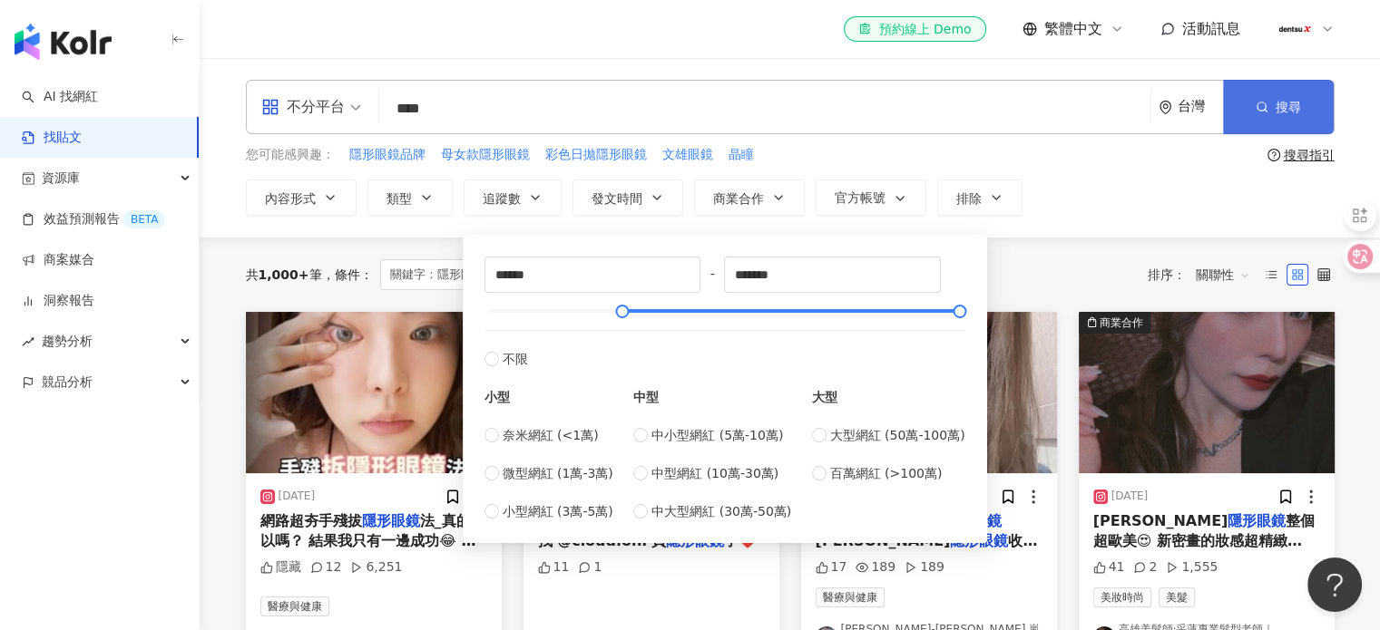
click at [1286, 104] on span "搜尋" at bounding box center [1287, 107] width 25 height 15
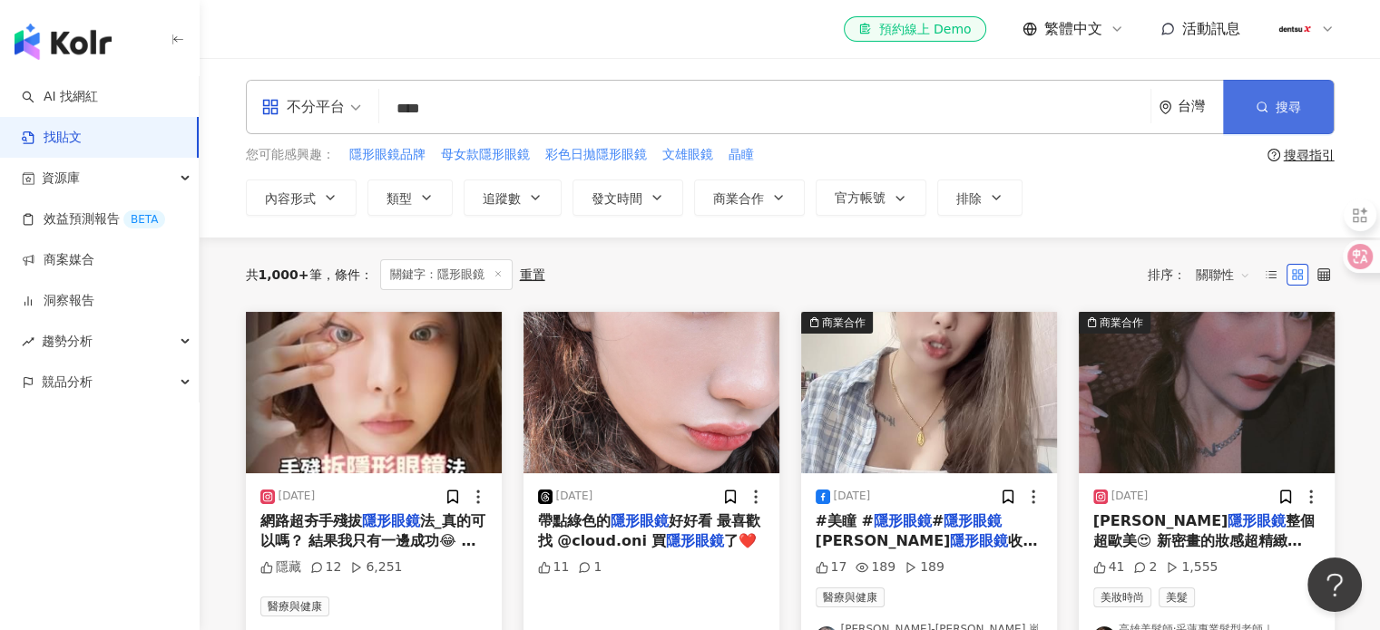
click at [1285, 118] on button "搜尋" at bounding box center [1278, 107] width 111 height 54
click at [522, 194] on button "追蹤數" at bounding box center [512, 198] width 98 height 36
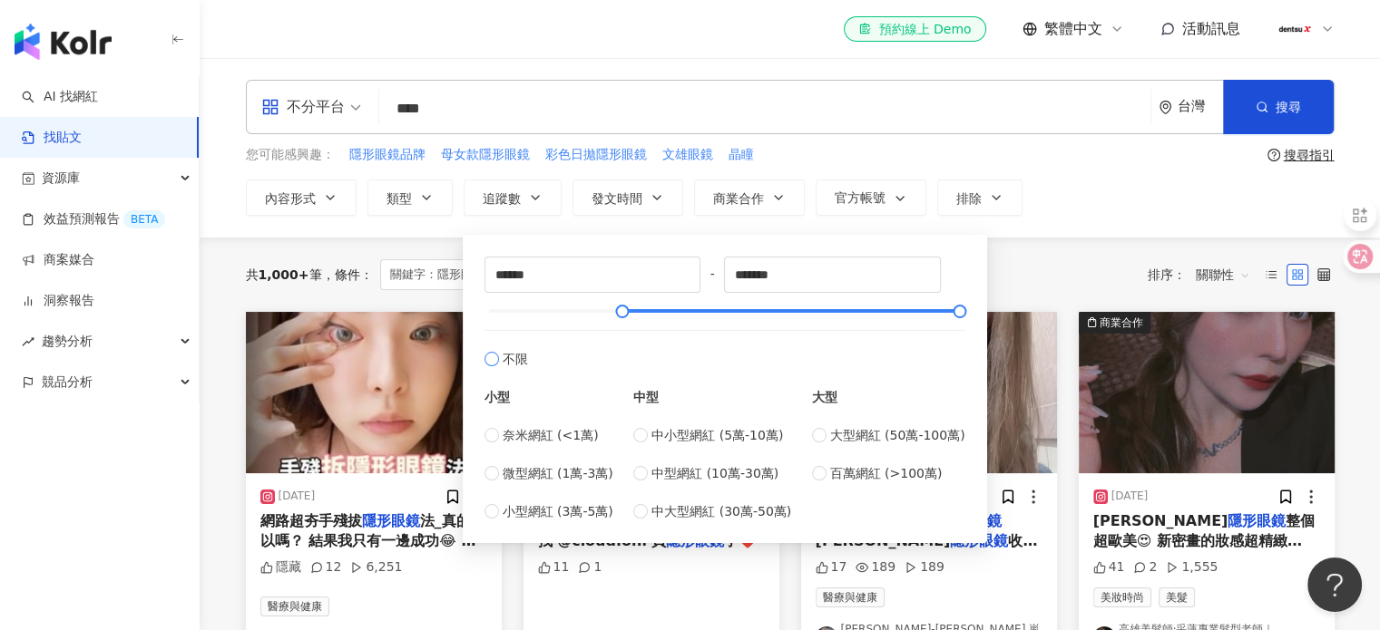
click at [711, 362] on label "不限" at bounding box center [724, 349] width 481 height 39
type input "******"
click at [639, 308] on div at bounding box center [724, 311] width 471 height 11
click at [1048, 196] on div "內容形式 類型 追蹤數 發文時間 商業合作 官方帳號 排除 ****** - ******* 不限 小型 奈米網紅 (<1萬) 微型網紅 (1萬-3萬) 小型…" at bounding box center [790, 198] width 1088 height 36
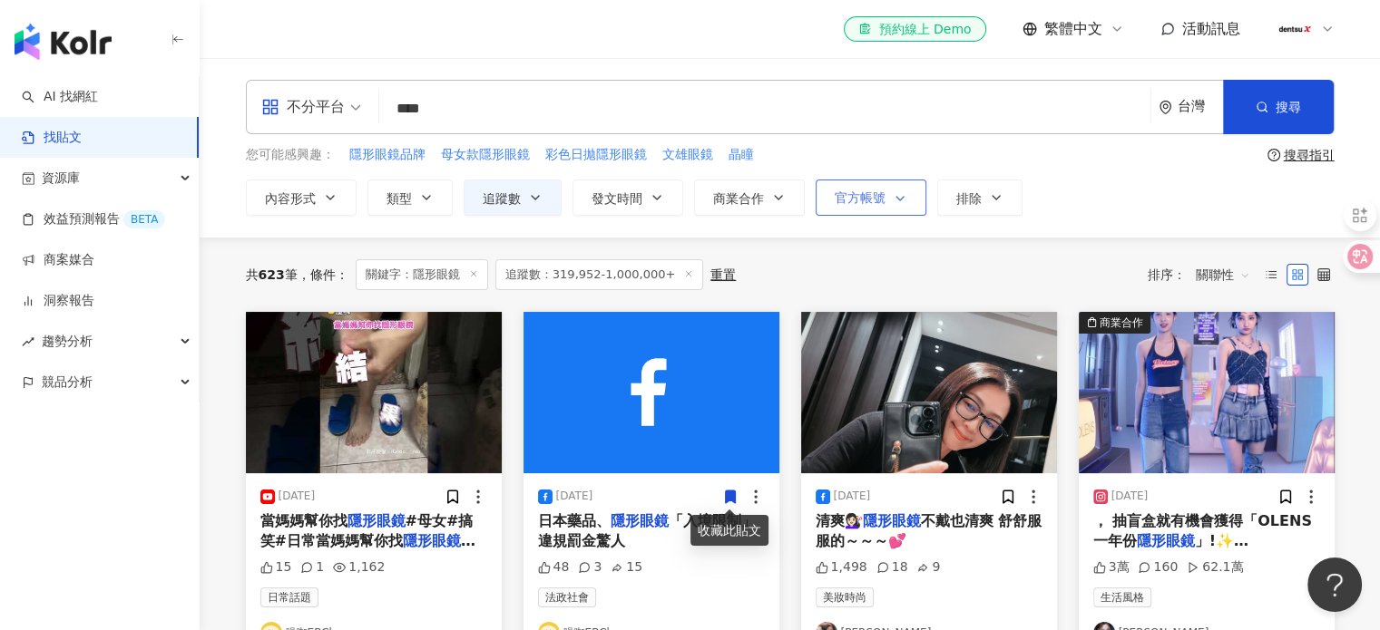
click at [842, 198] on span "官方帳號" at bounding box center [859, 197] width 51 height 15
click at [1019, 151] on div "您可能感興趣： 隱形眼鏡品牌 母女款隱形眼鏡 彩色日拋隱形眼鏡 文雄眼鏡 晶瞳" at bounding box center [753, 155] width 1014 height 20
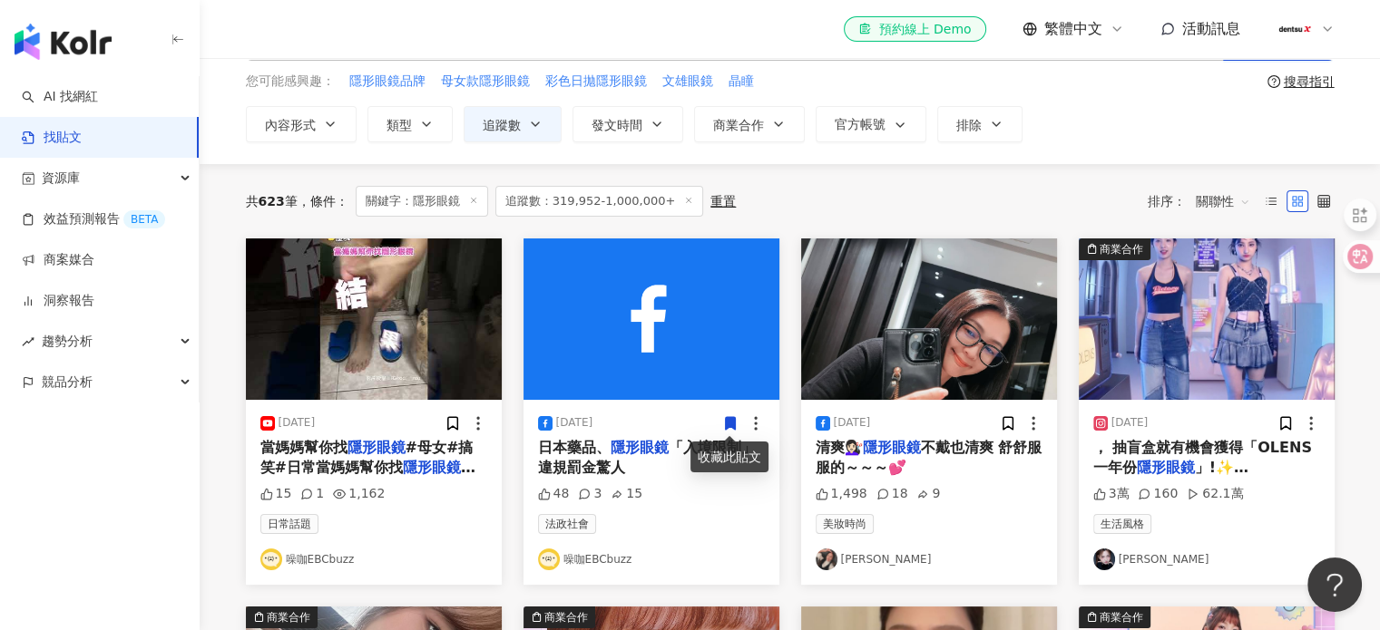
scroll to position [181, 0]
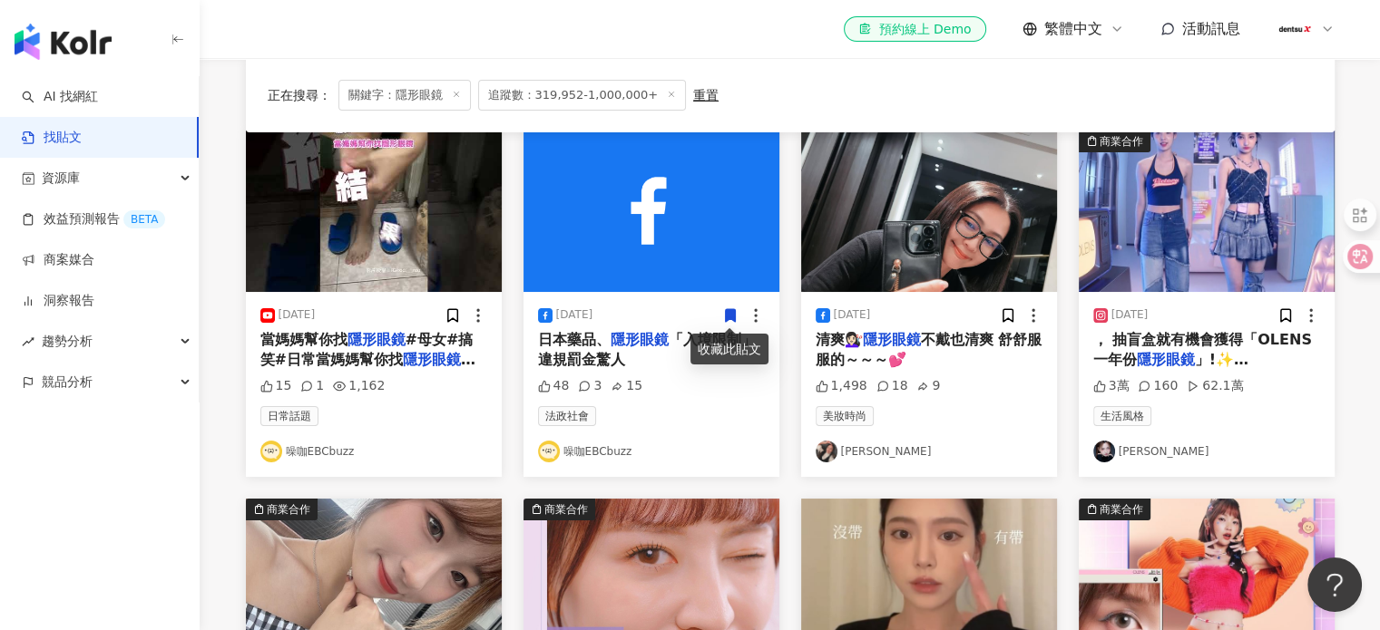
click at [881, 342] on mark "隱形眼鏡" at bounding box center [892, 339] width 58 height 17
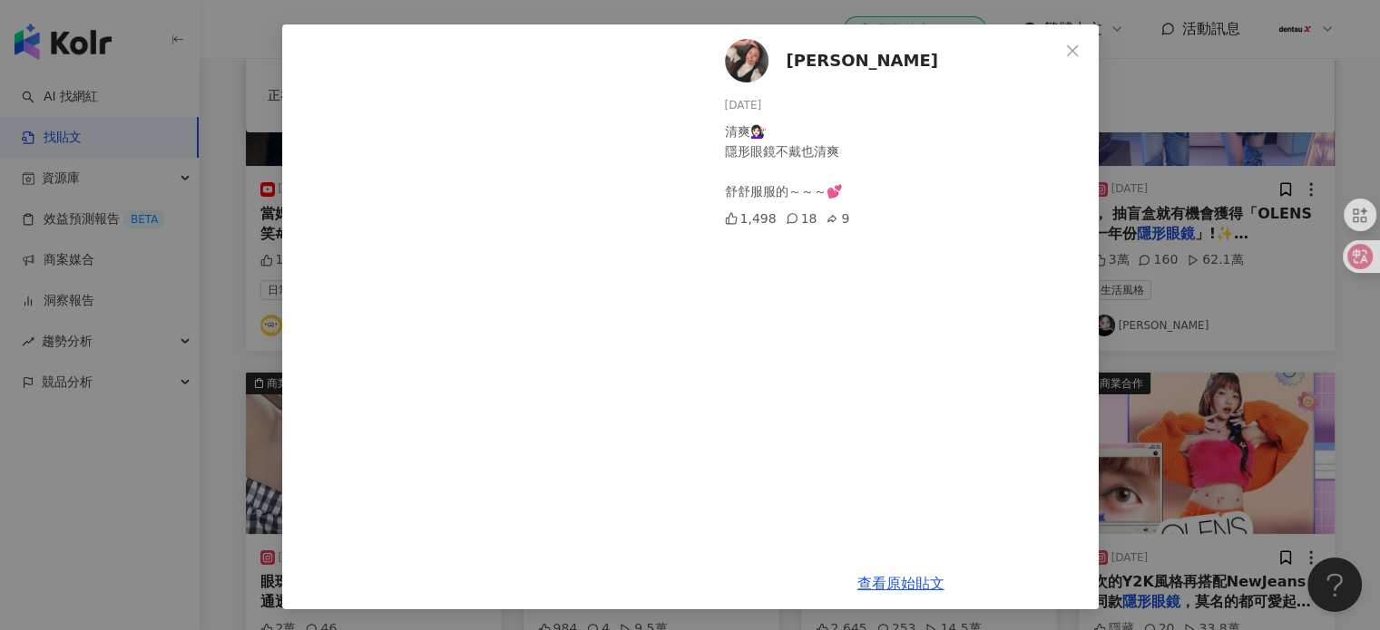
scroll to position [635, 0]
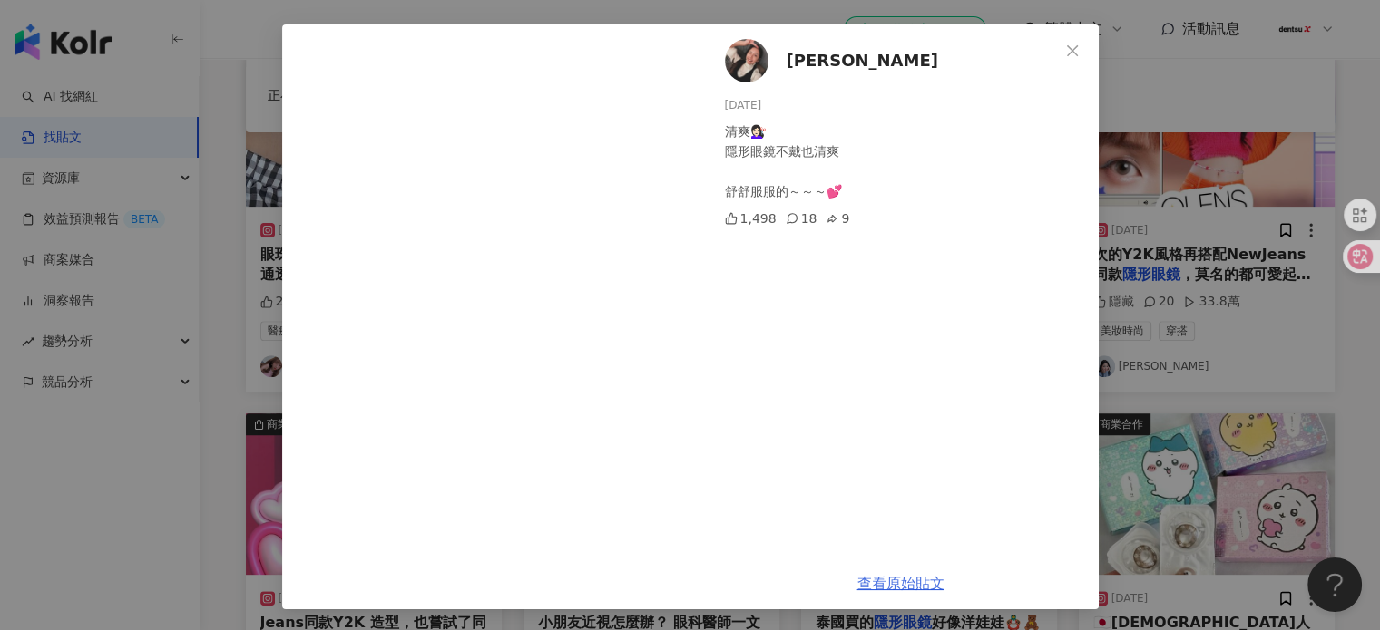
click at [907, 583] on link "查看原始貼文" at bounding box center [900, 583] width 87 height 17
click at [1055, 54] on span "Close" at bounding box center [1072, 51] width 36 height 15
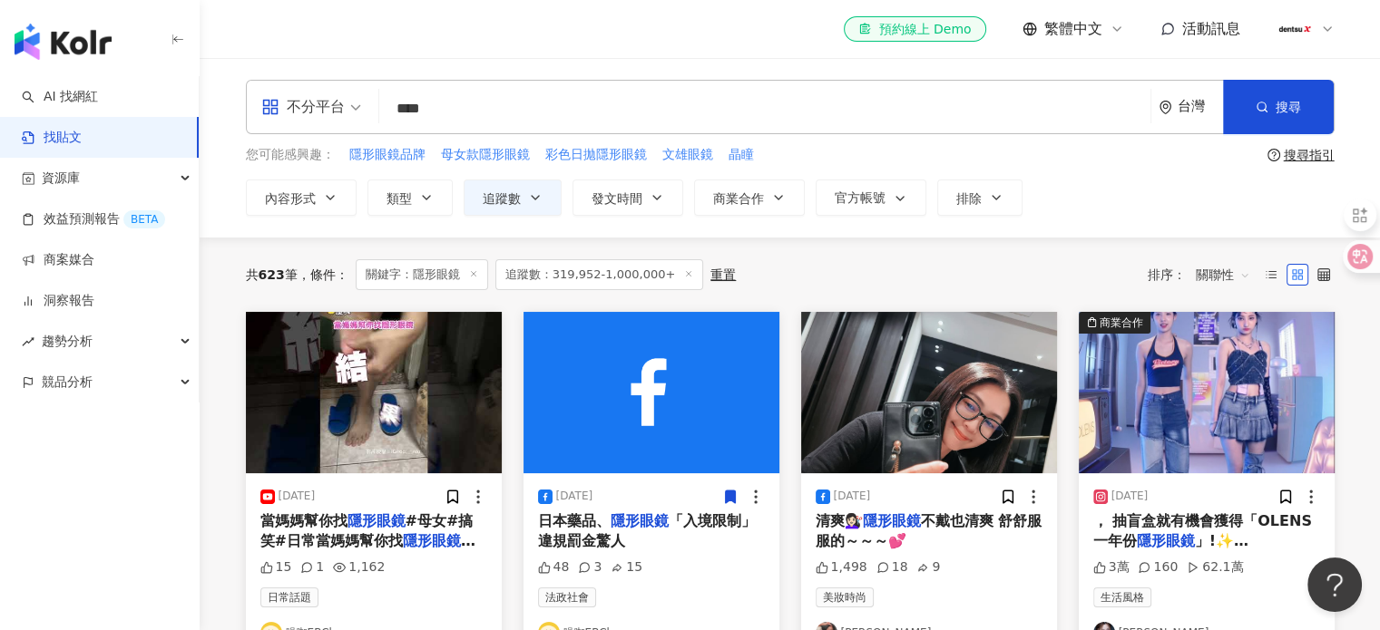
scroll to position [453, 0]
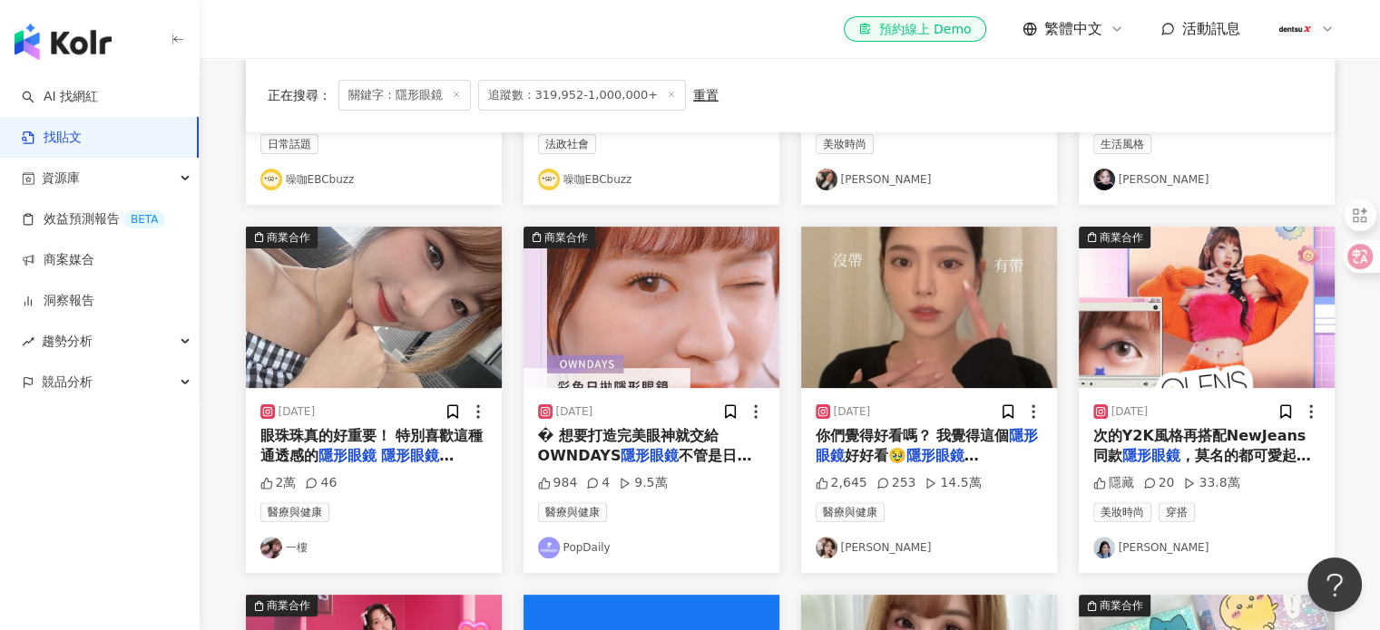
click at [852, 550] on link "陳俋安" at bounding box center [928, 548] width 227 height 22
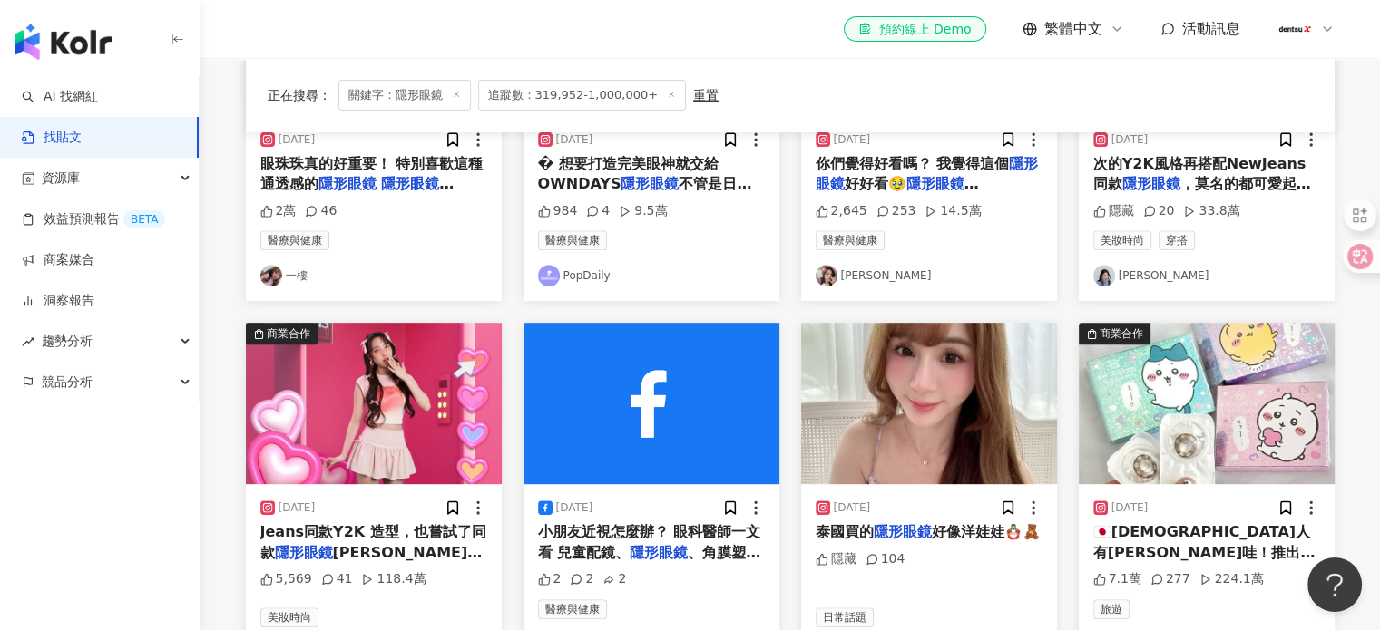
scroll to position [907, 0]
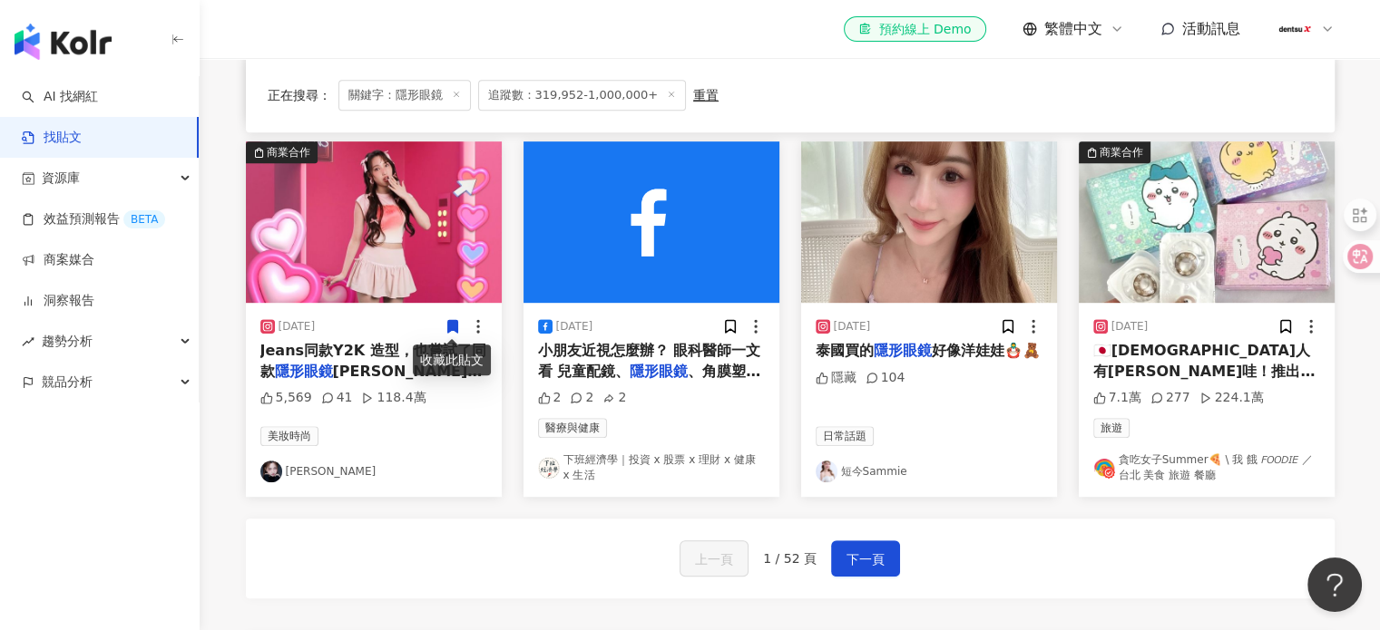
click at [291, 473] on link "Anita" at bounding box center [373, 472] width 227 height 22
click at [885, 476] on link "短今Sammie" at bounding box center [928, 472] width 227 height 22
click at [867, 558] on span "下一頁" at bounding box center [865, 560] width 38 height 22
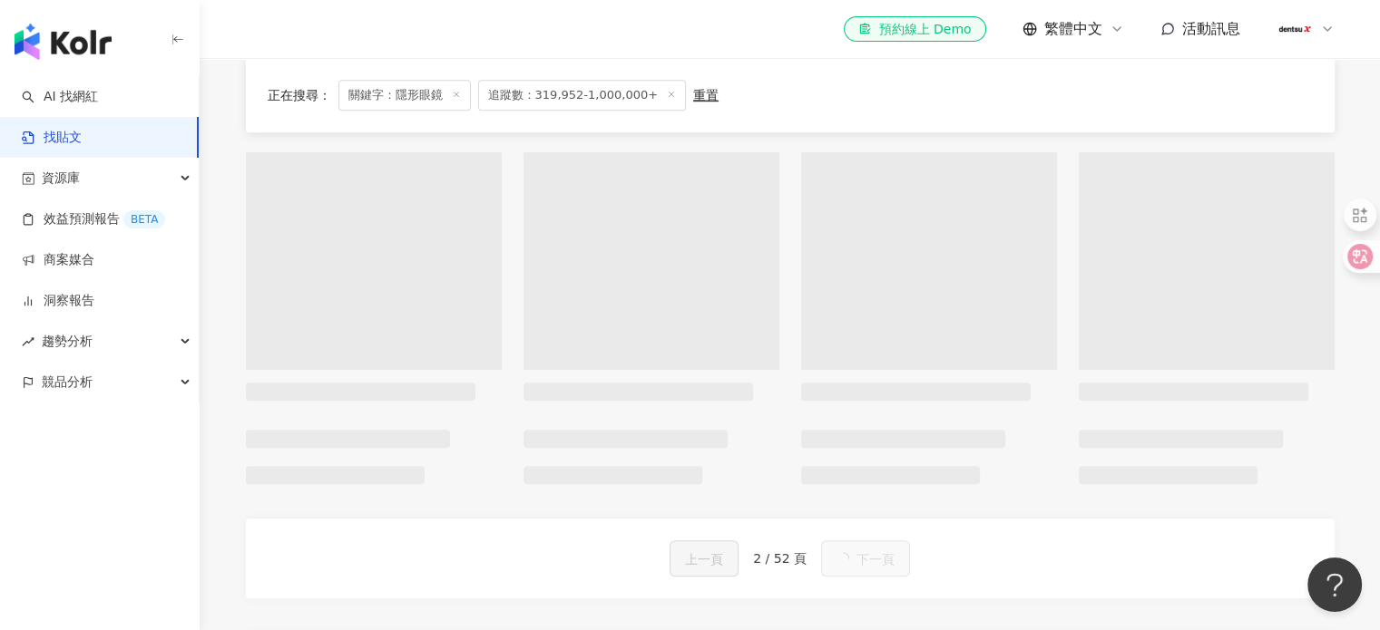
scroll to position [898, 0]
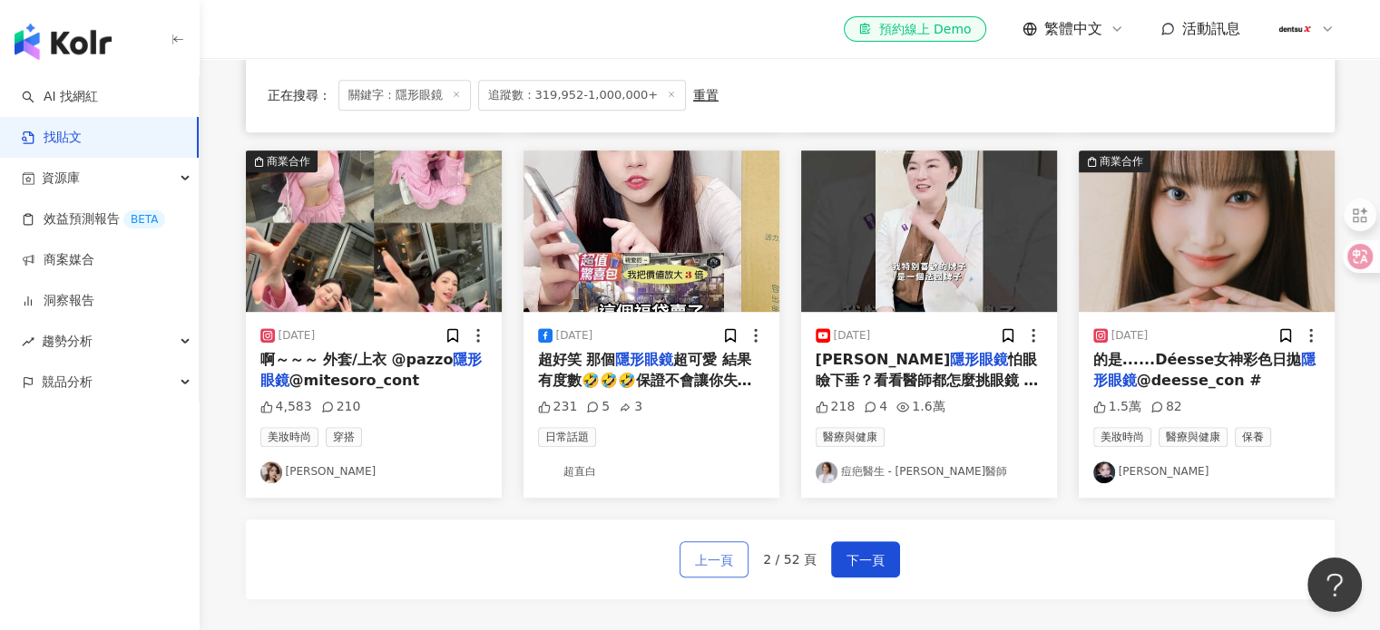
click at [718, 561] on span "上一頁" at bounding box center [714, 561] width 38 height 22
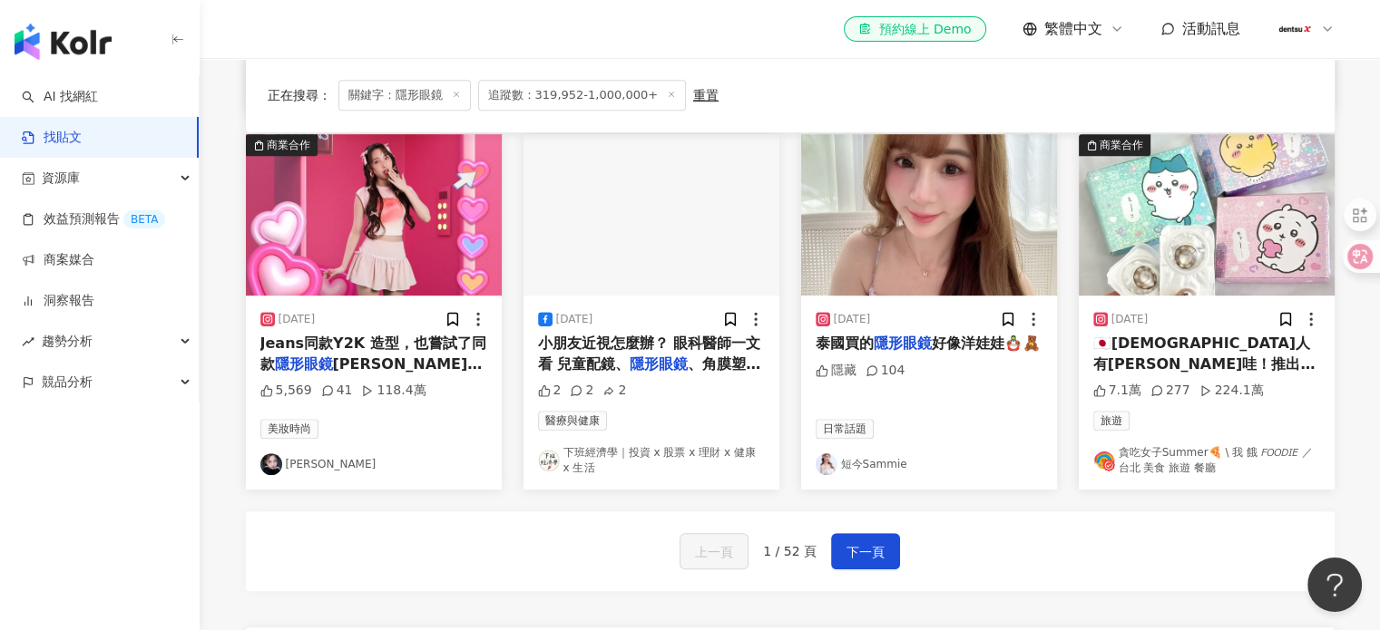
scroll to position [907, 0]
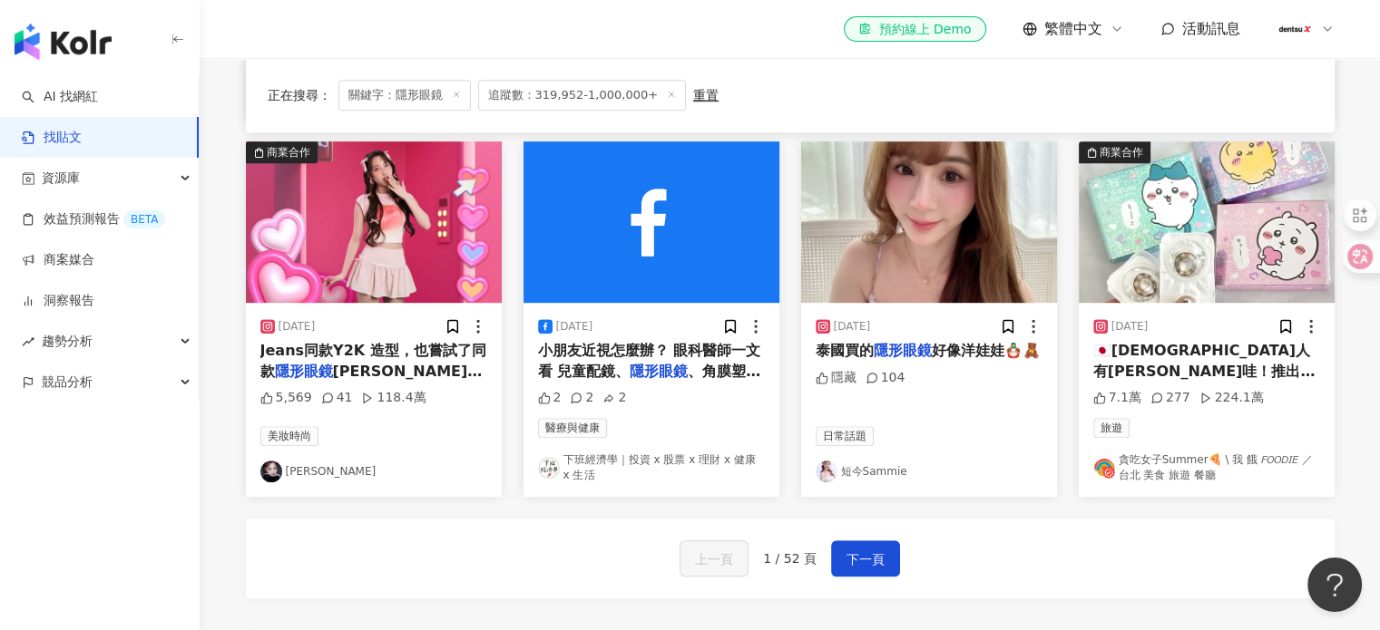
click at [1143, 469] on link "貪吃女子Summer🍕 \ 我 餓 𝘍𝘖𝘖𝘋𝘐𝘌 ／ 台北 美食 旅遊 餐廳" at bounding box center [1206, 468] width 227 height 31
click at [859, 549] on span "下一頁" at bounding box center [865, 560] width 38 height 22
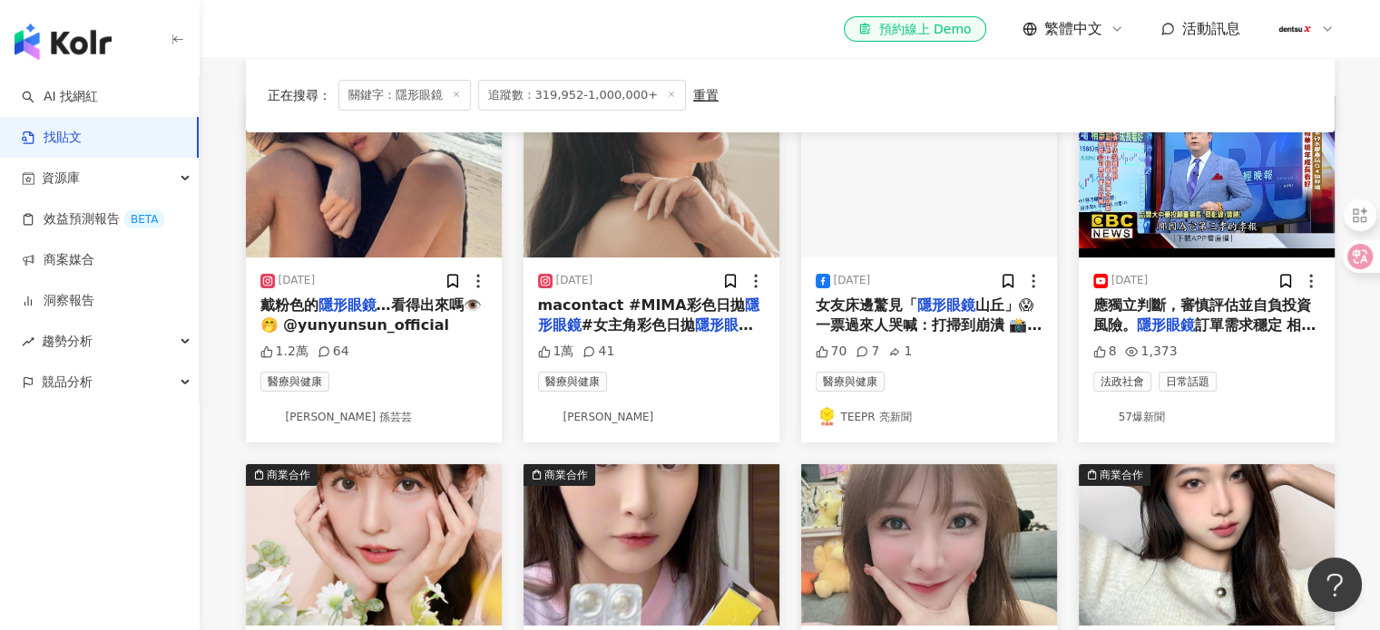
scroll to position [181, 0]
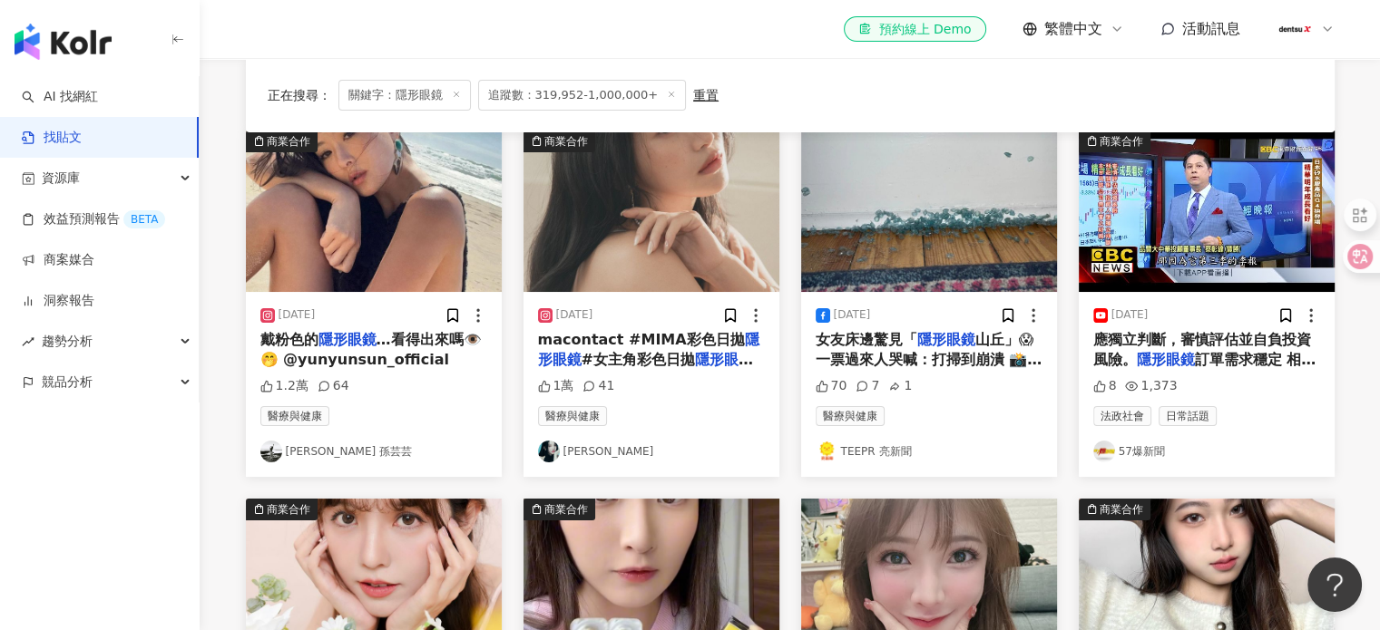
click at [370, 456] on link "Aimee Yun Yun Sun 孫芸芸" at bounding box center [373, 452] width 227 height 22
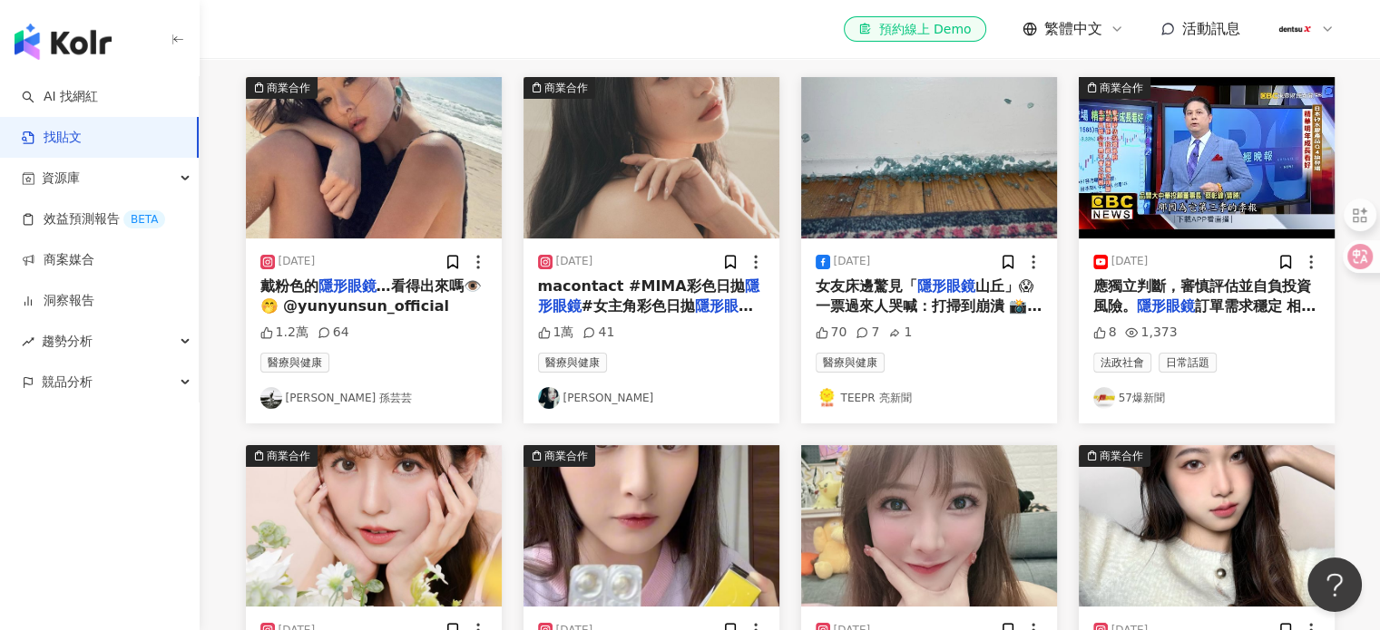
scroll to position [453, 0]
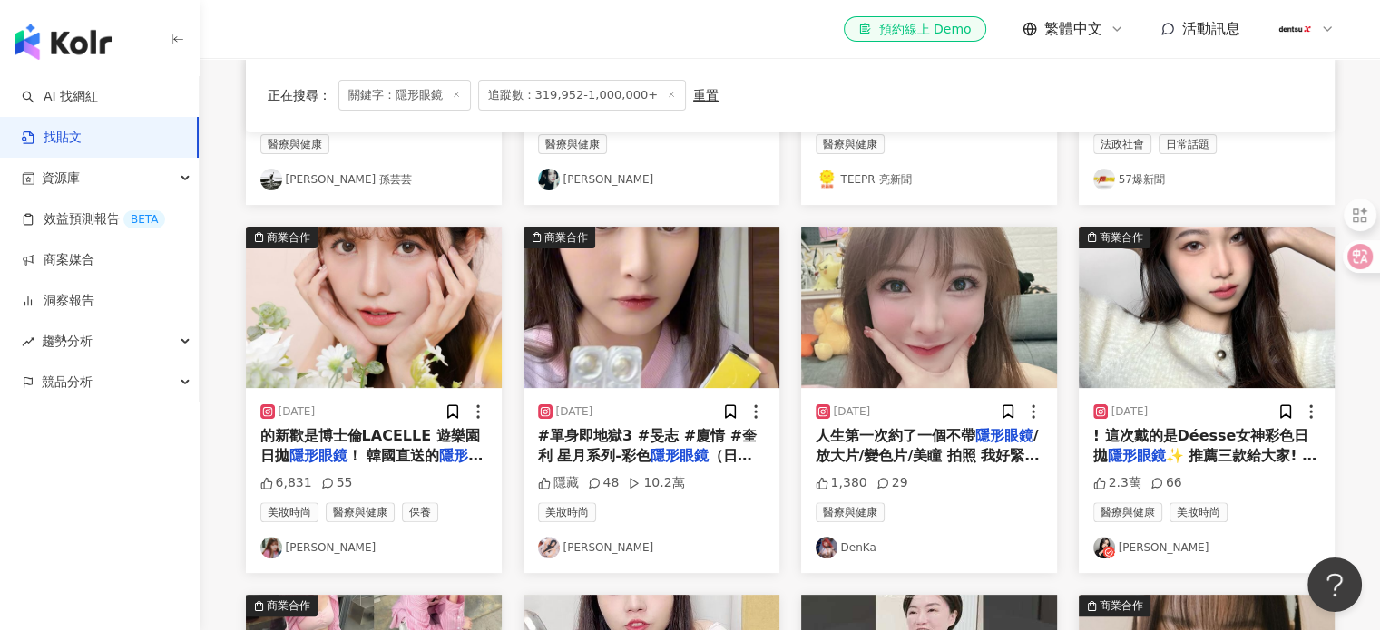
click at [842, 554] on link "DenKa" at bounding box center [928, 548] width 227 height 22
click at [1135, 549] on link "林郁欣" at bounding box center [1206, 548] width 227 height 22
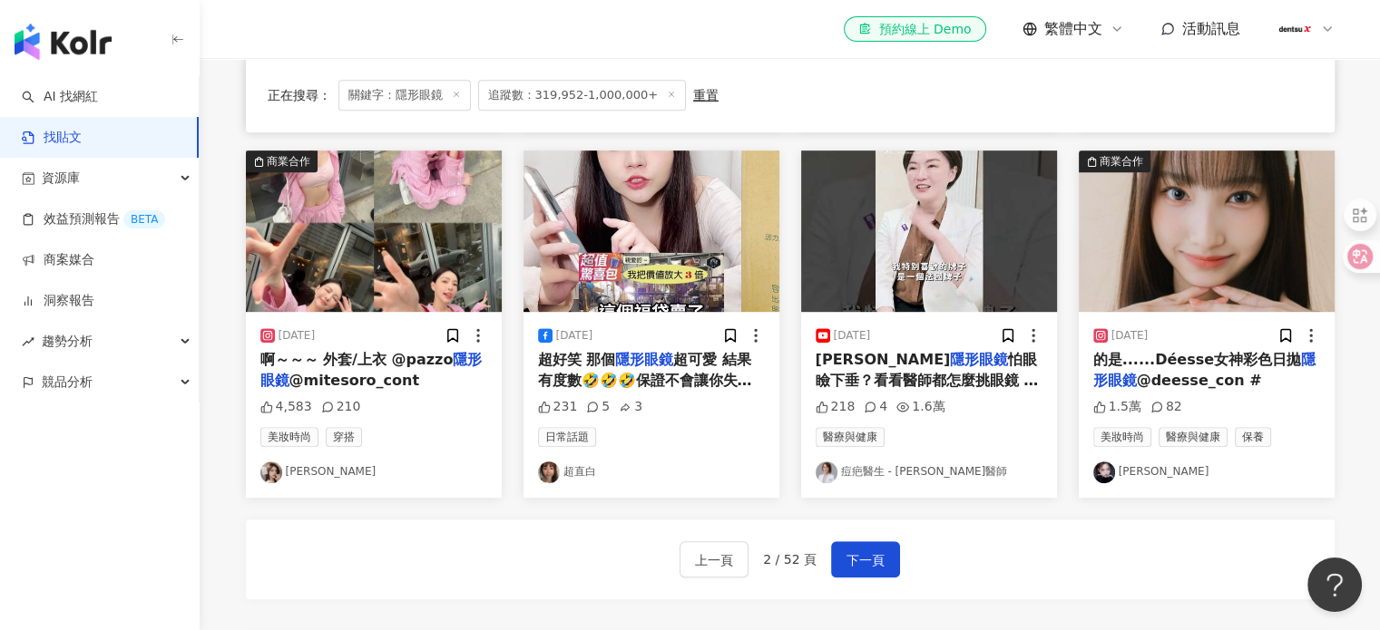
scroll to position [907, 0]
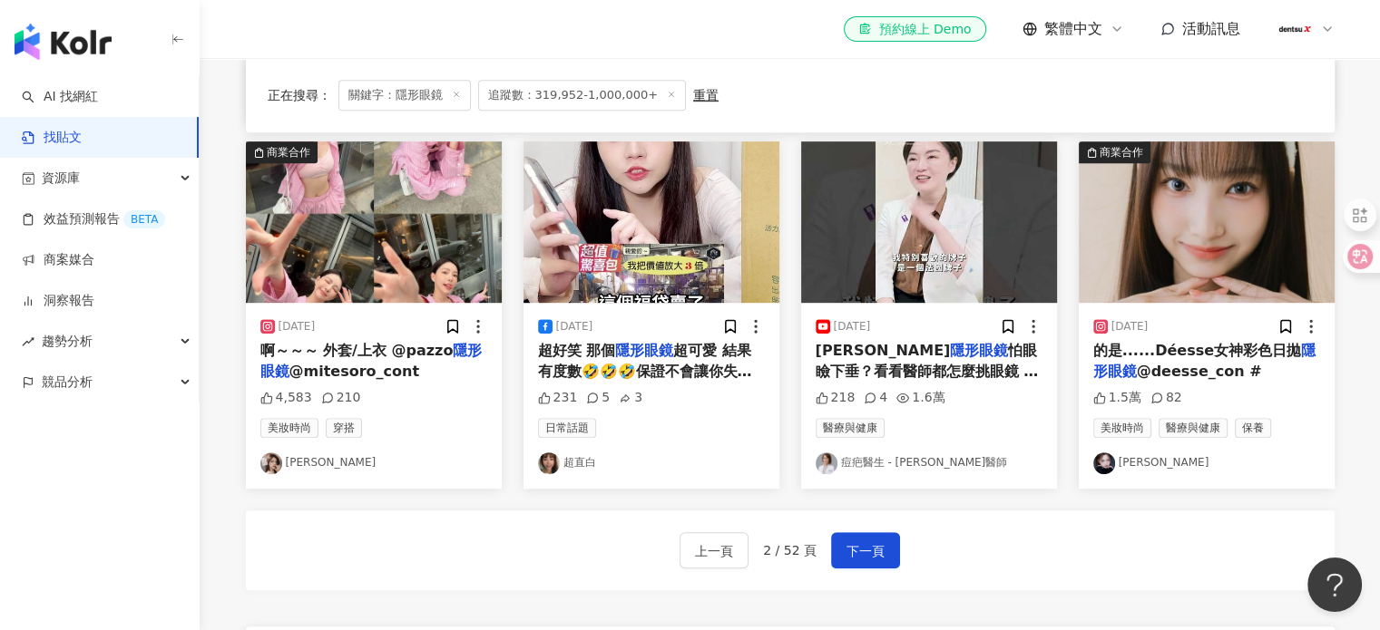
click at [305, 468] on link "陳俋安" at bounding box center [373, 464] width 227 height 22
click at [859, 550] on span "下一頁" at bounding box center [865, 552] width 38 height 22
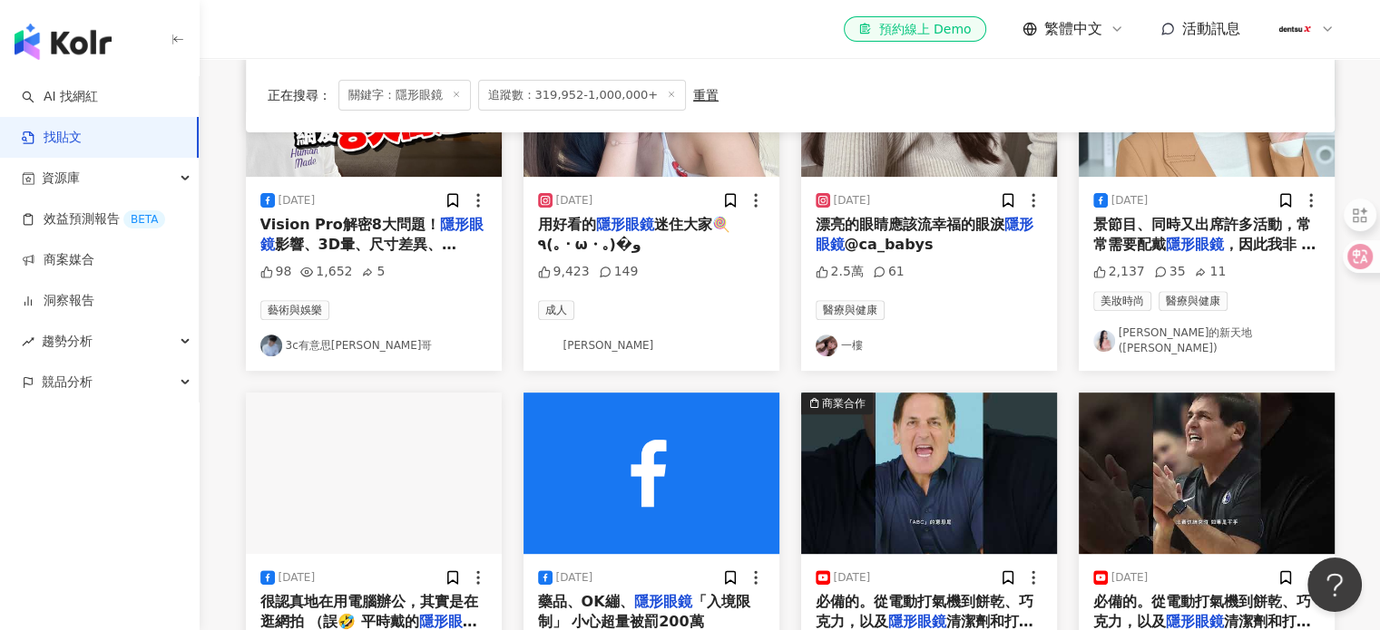
scroll to position [816, 0]
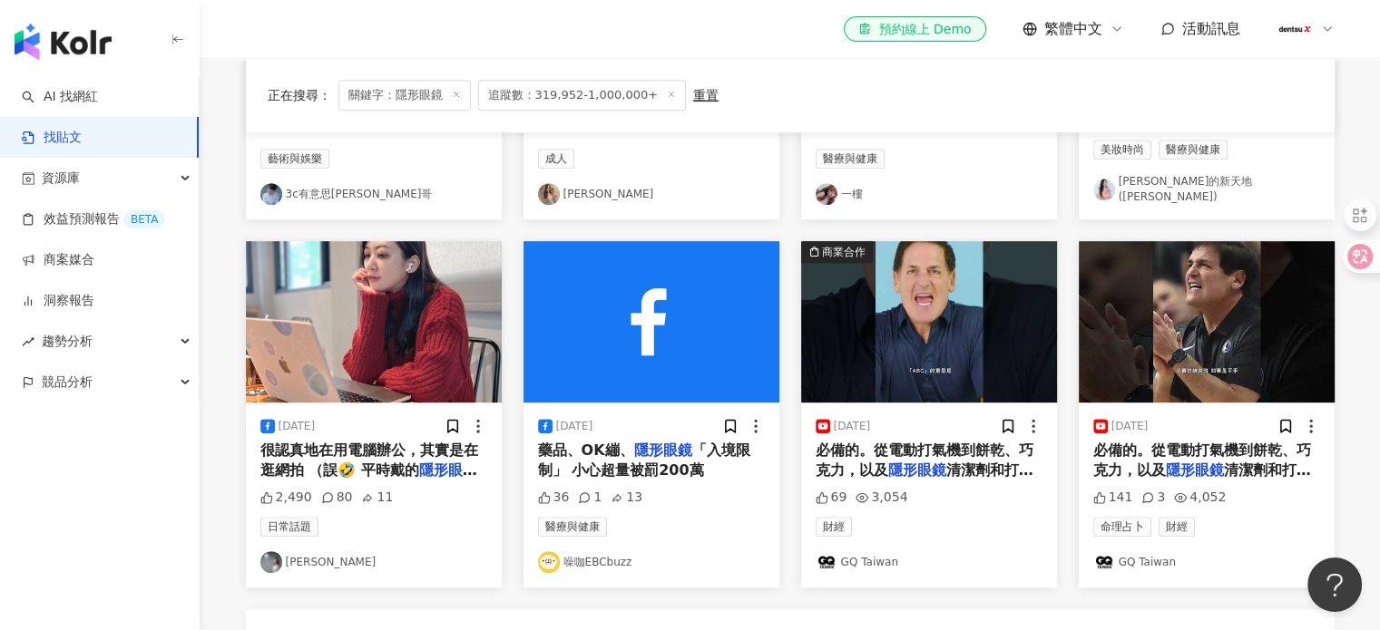
click at [296, 558] on link "[PERSON_NAME]" at bounding box center [373, 562] width 227 height 22
click at [412, 461] on span "很認真地在用電腦辦公，其實是在逛網拍 （誤🤣 平時戴的" at bounding box center [369, 460] width 218 height 37
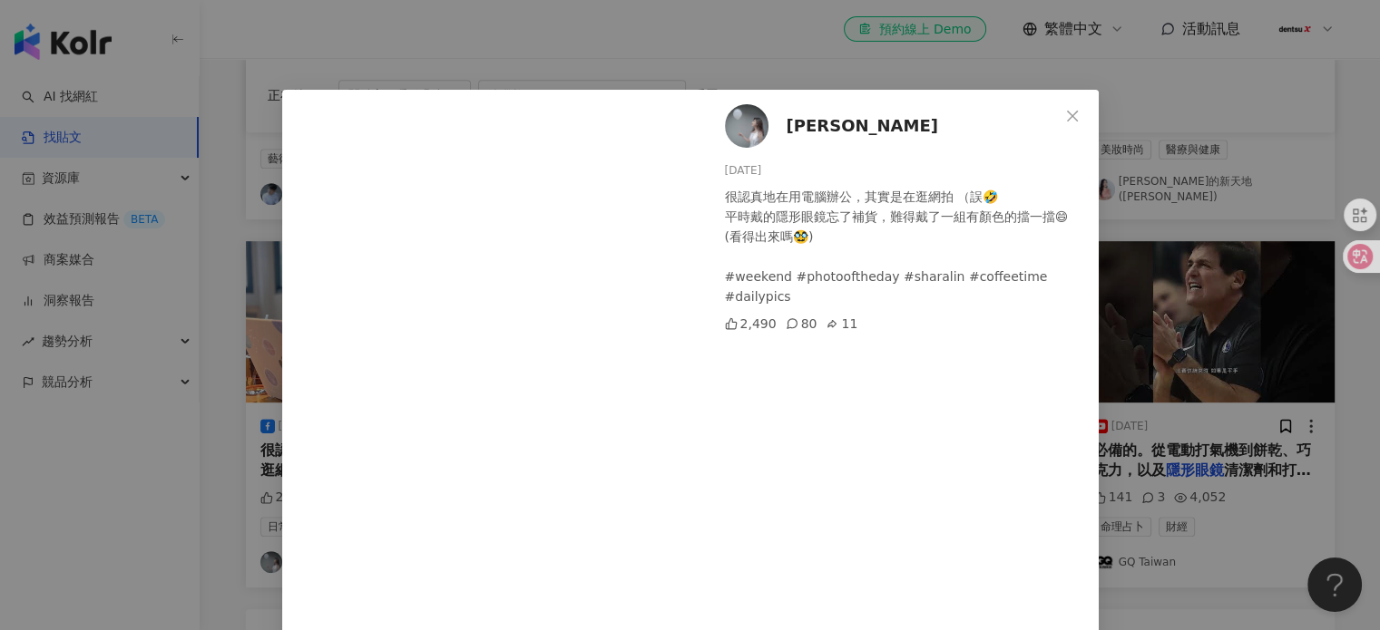
scroll to position [0, 0]
click at [1067, 118] on icon "close" at bounding box center [1072, 116] width 11 height 11
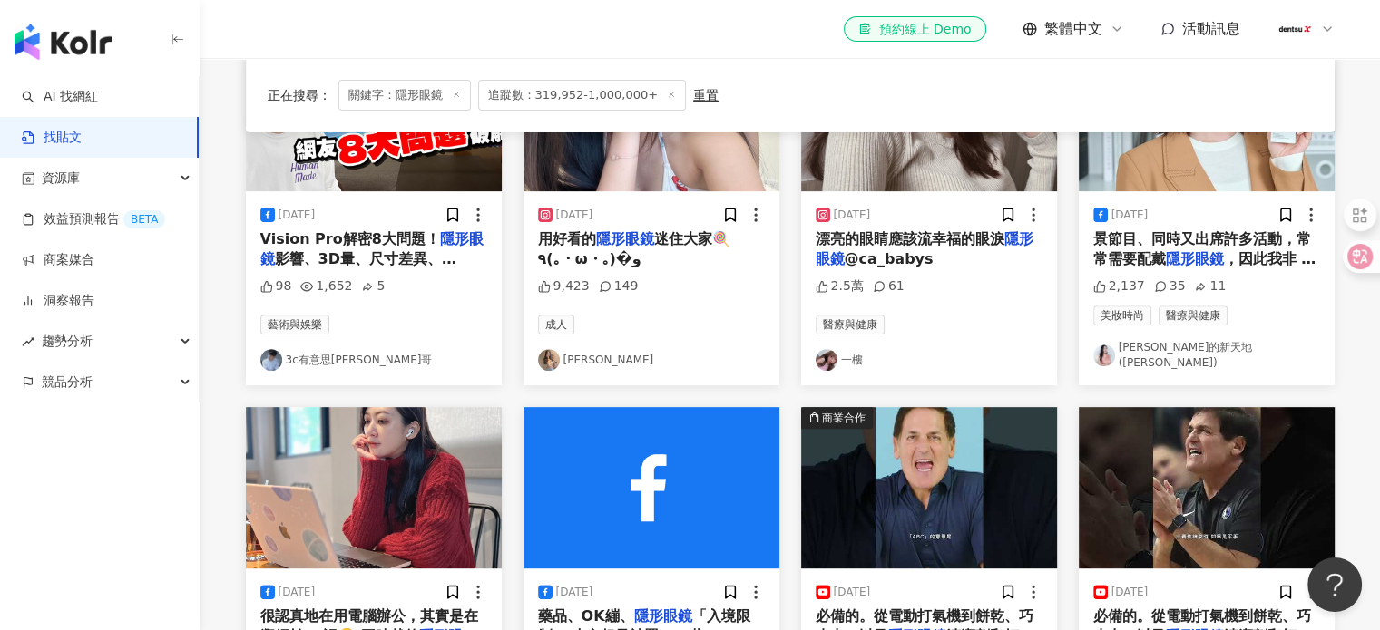
scroll to position [907, 0]
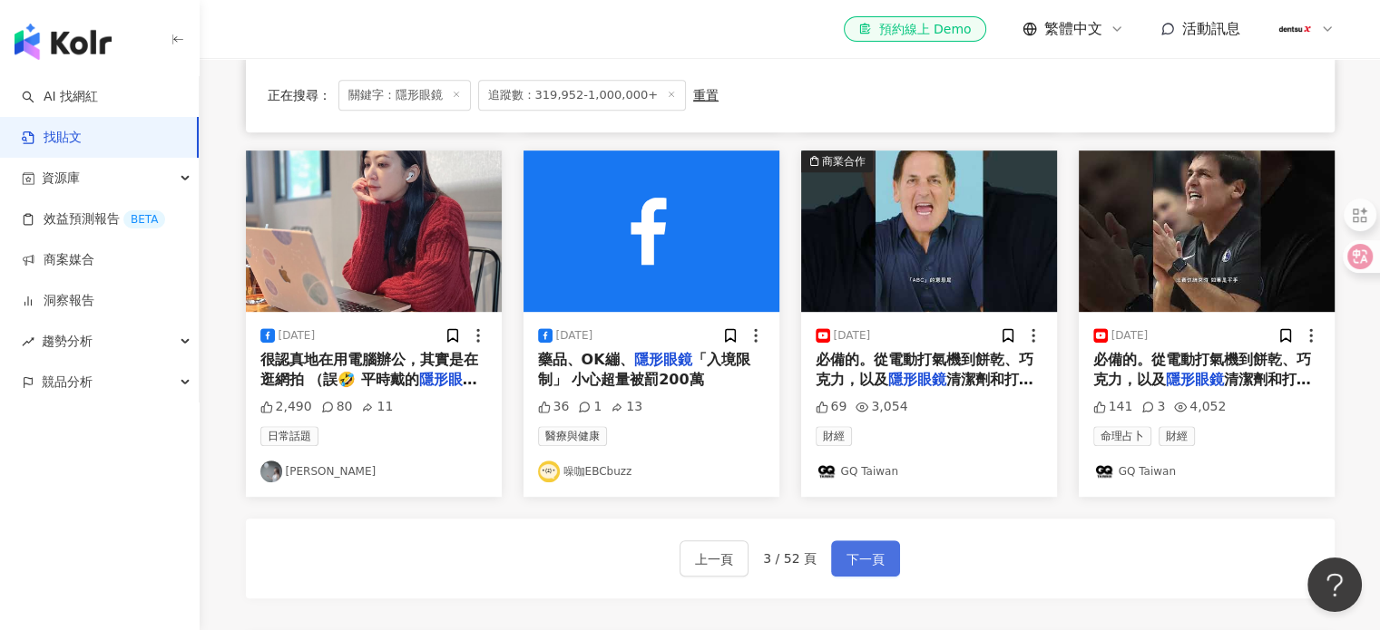
click at [858, 551] on span "下一頁" at bounding box center [865, 560] width 38 height 22
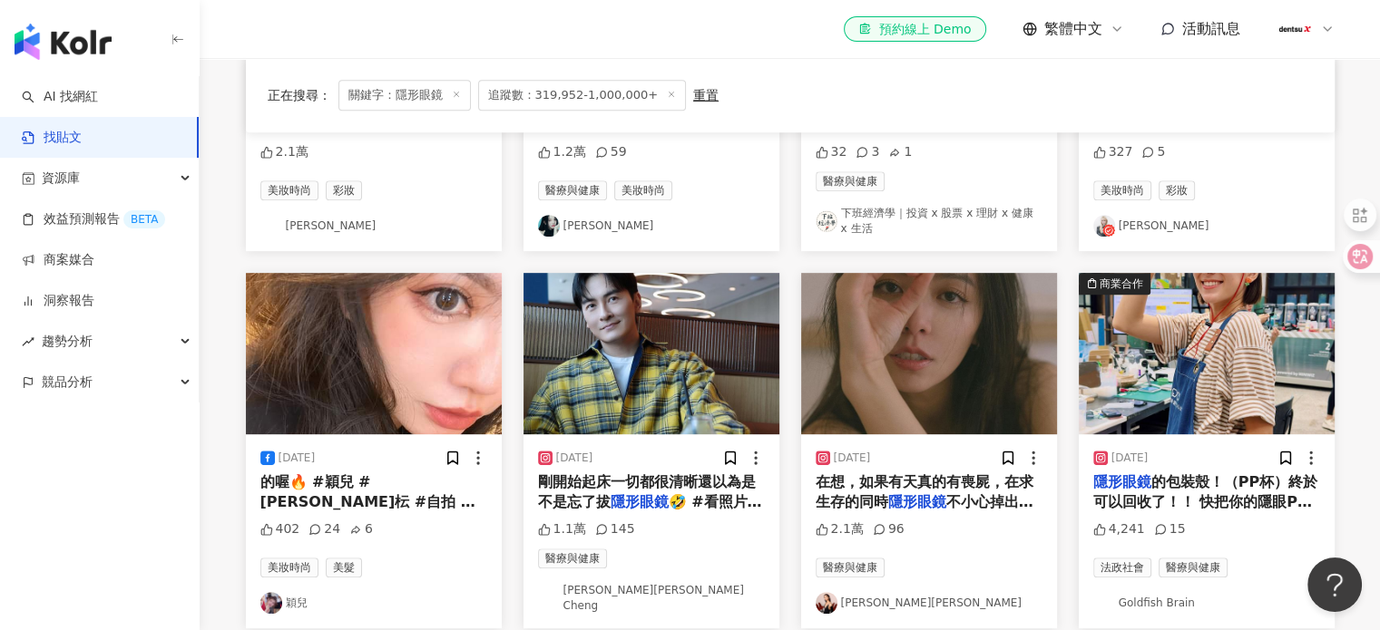
scroll to position [824, 0]
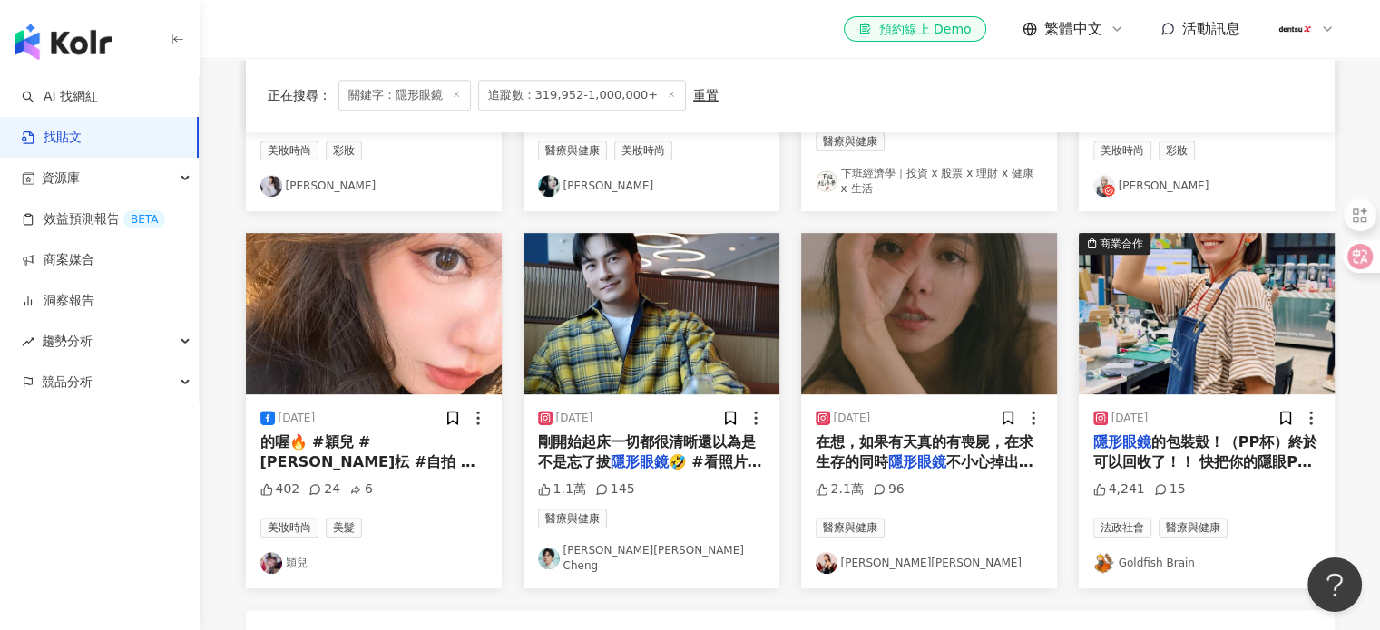
click at [877, 554] on link "[PERSON_NAME][PERSON_NAME]" at bounding box center [928, 563] width 227 height 22
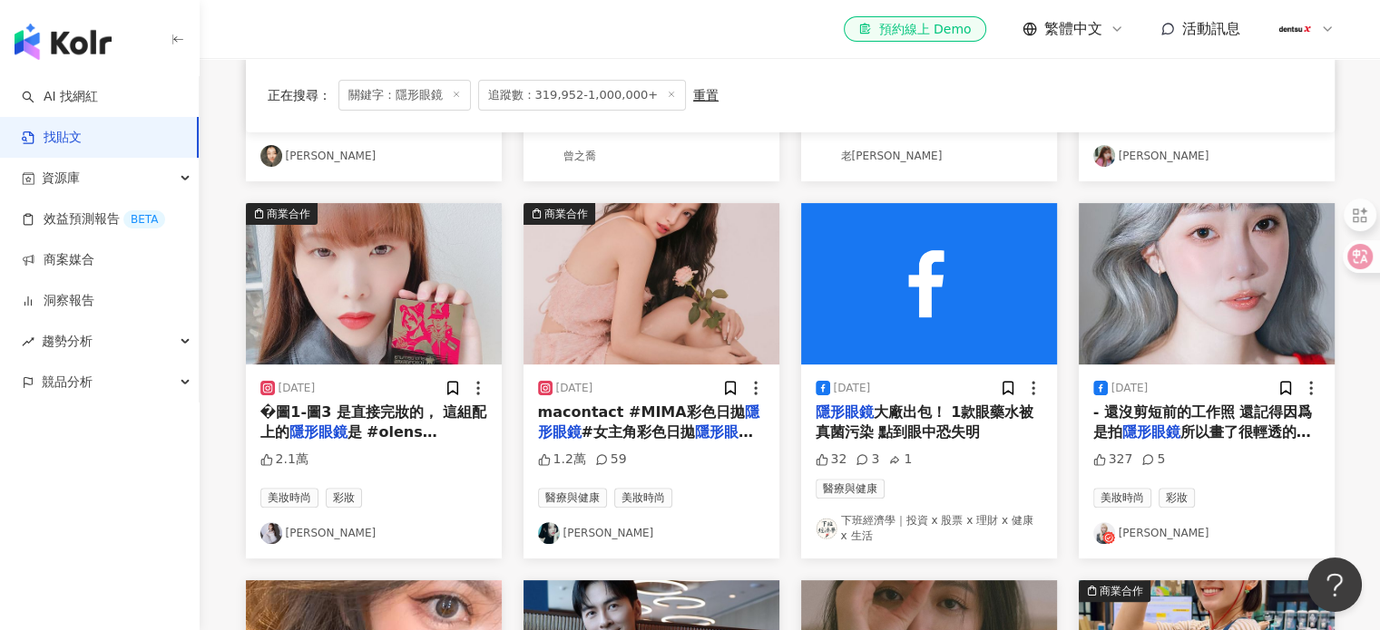
scroll to position [462, 0]
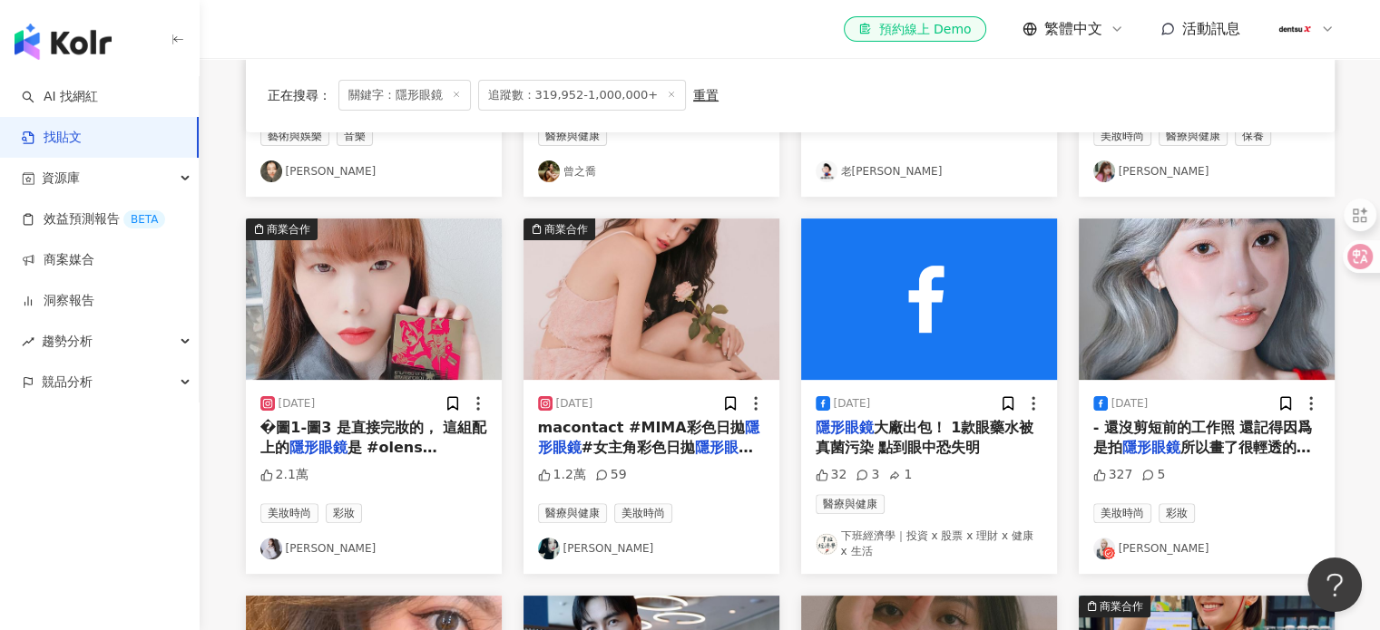
click at [1131, 551] on link "劉萱 IRIS" at bounding box center [1206, 549] width 227 height 22
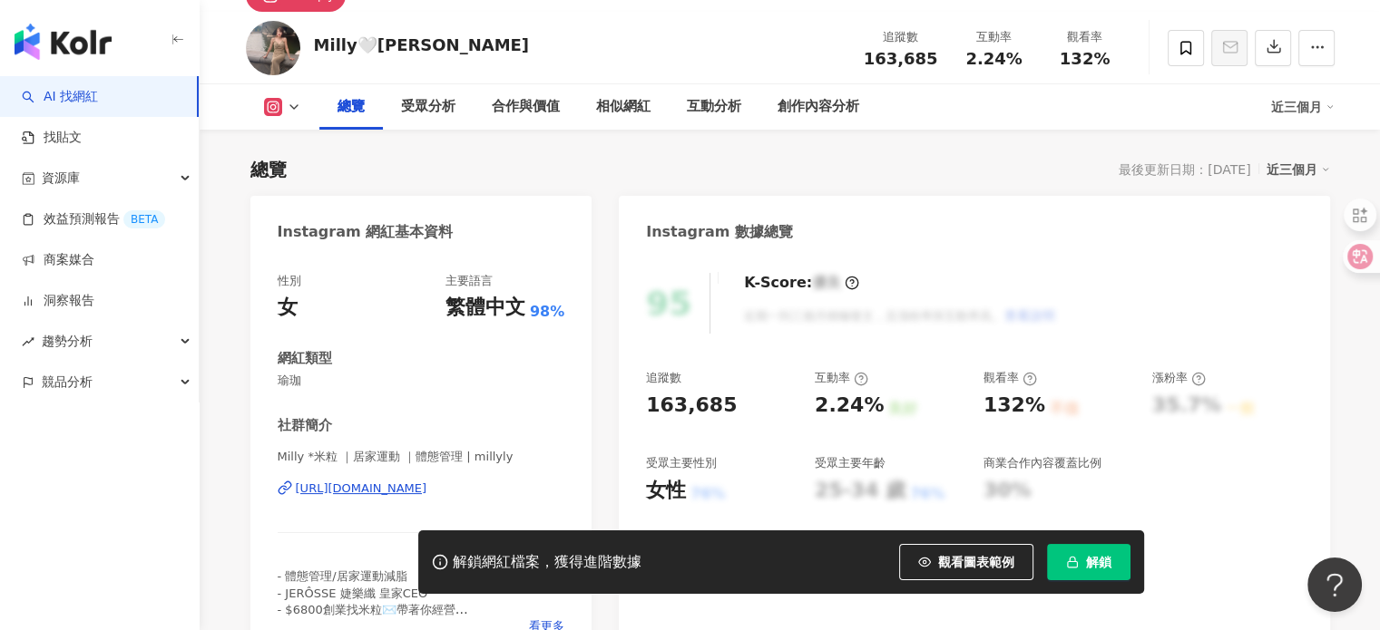
scroll to position [181, 0]
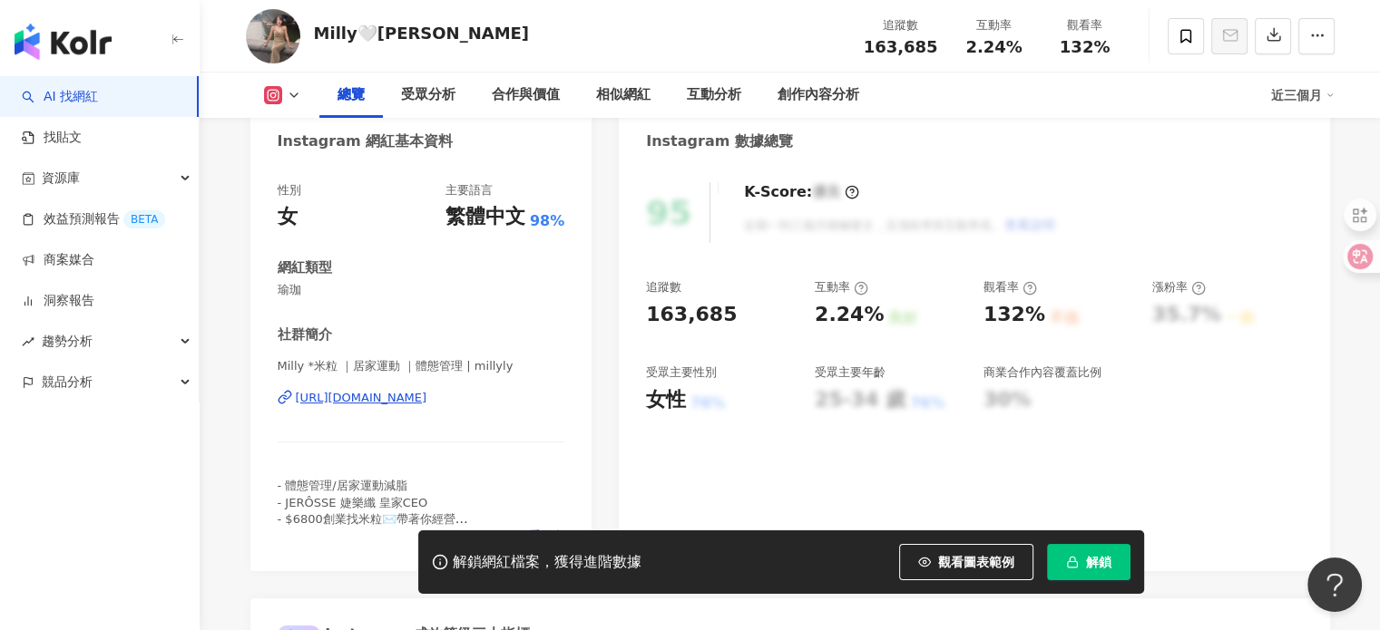
click at [427, 401] on div "[URL][DOMAIN_NAME]" at bounding box center [362, 398] width 132 height 16
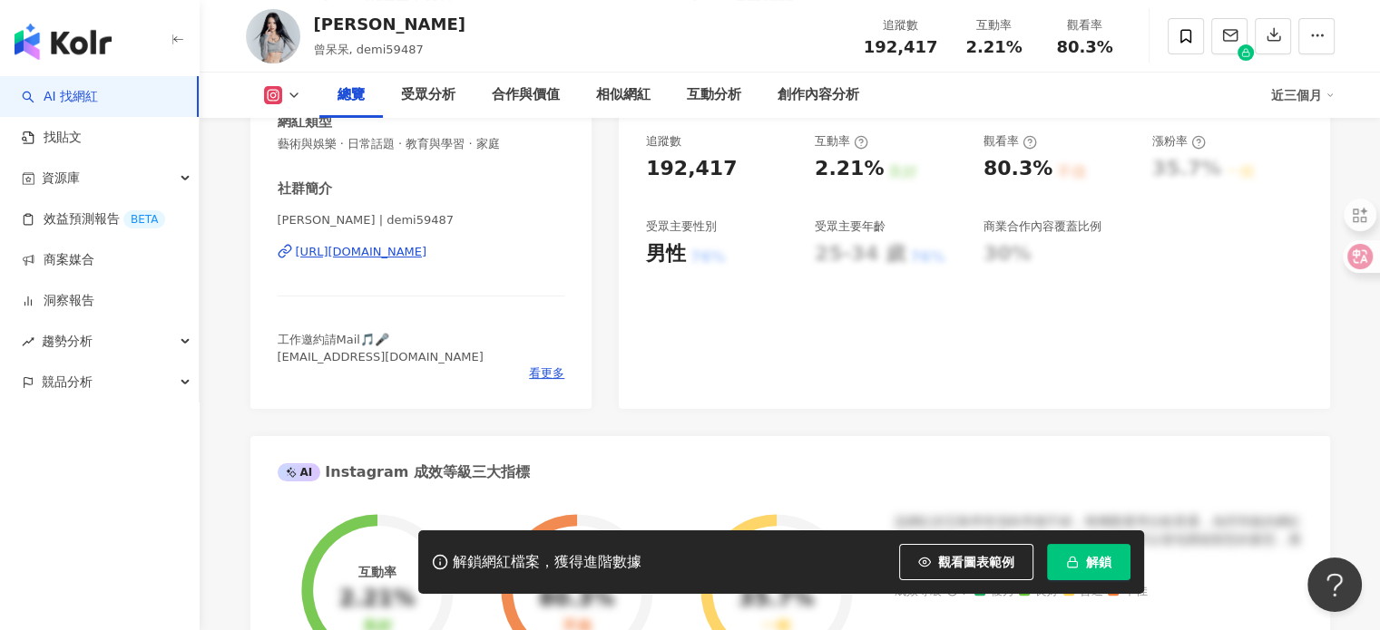
scroll to position [363, 0]
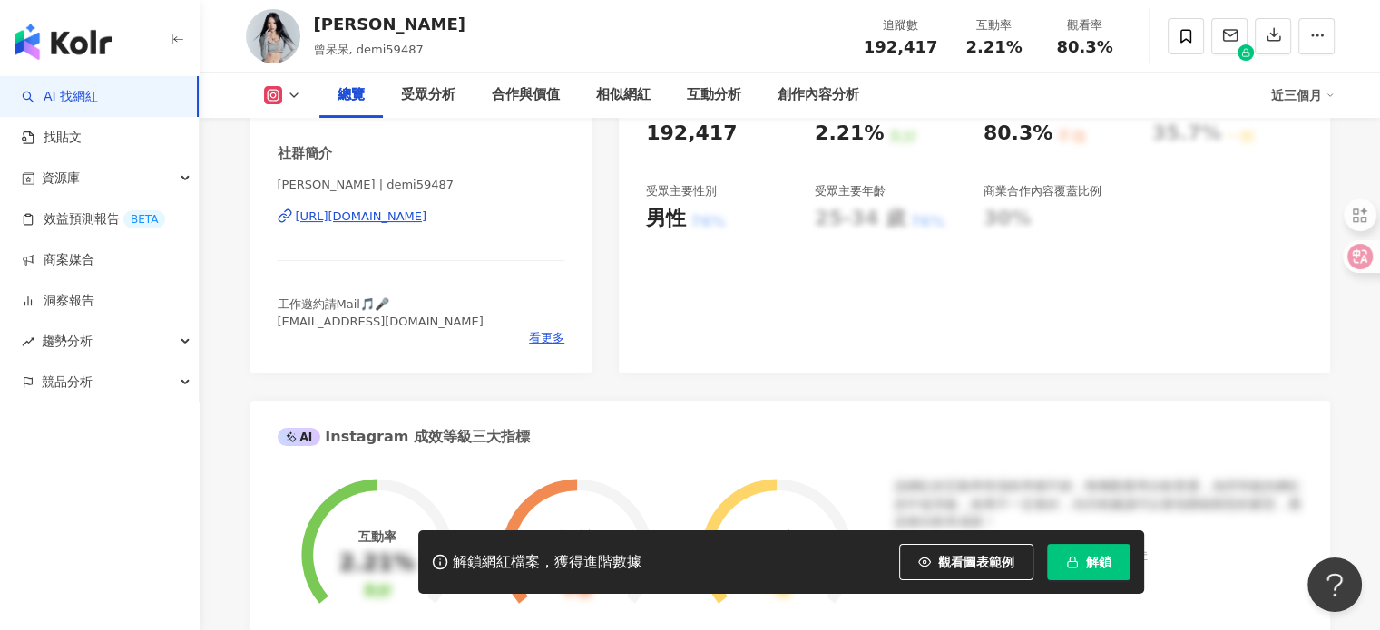
click at [395, 218] on div "[URL][DOMAIN_NAME]" at bounding box center [362, 217] width 132 height 16
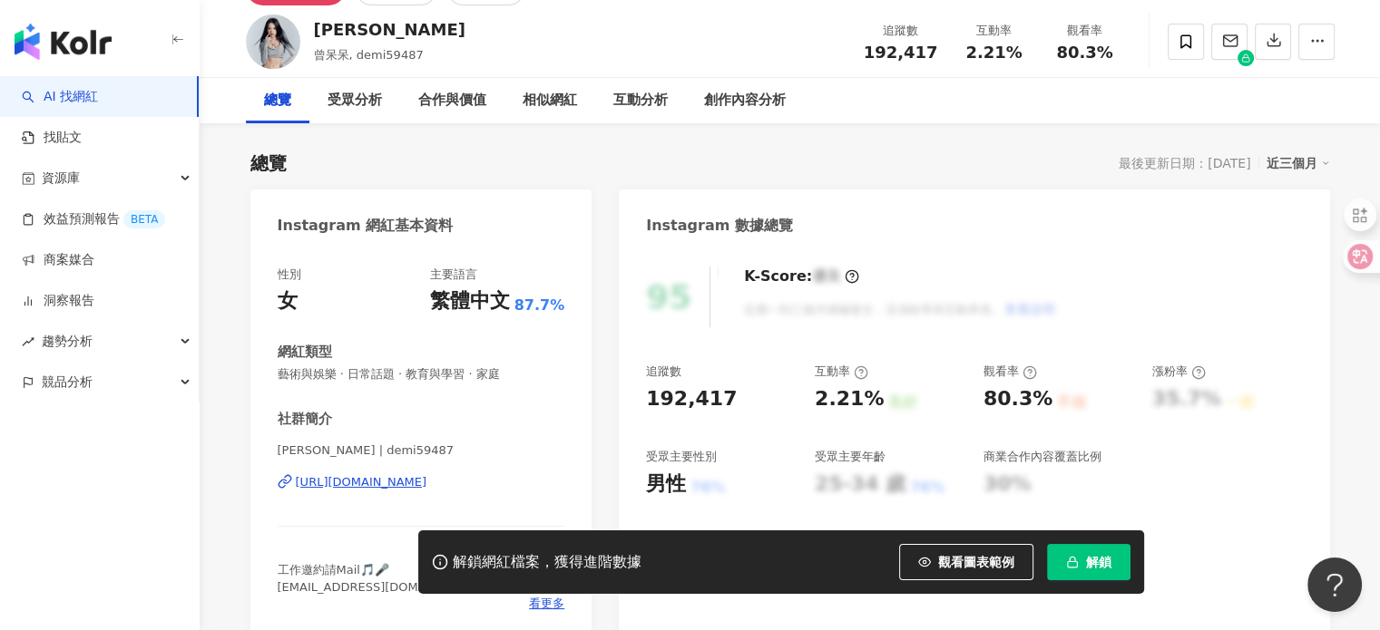
scroll to position [0, 0]
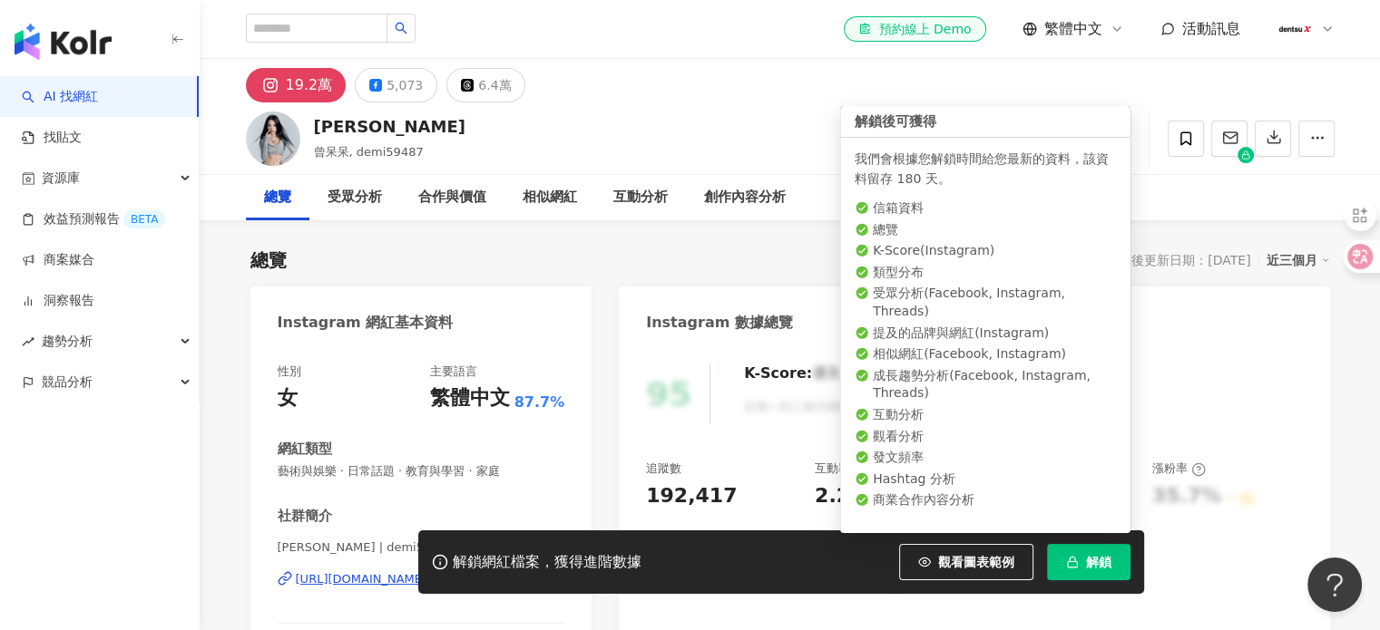
click at [1088, 567] on span "解鎖" at bounding box center [1098, 562] width 25 height 15
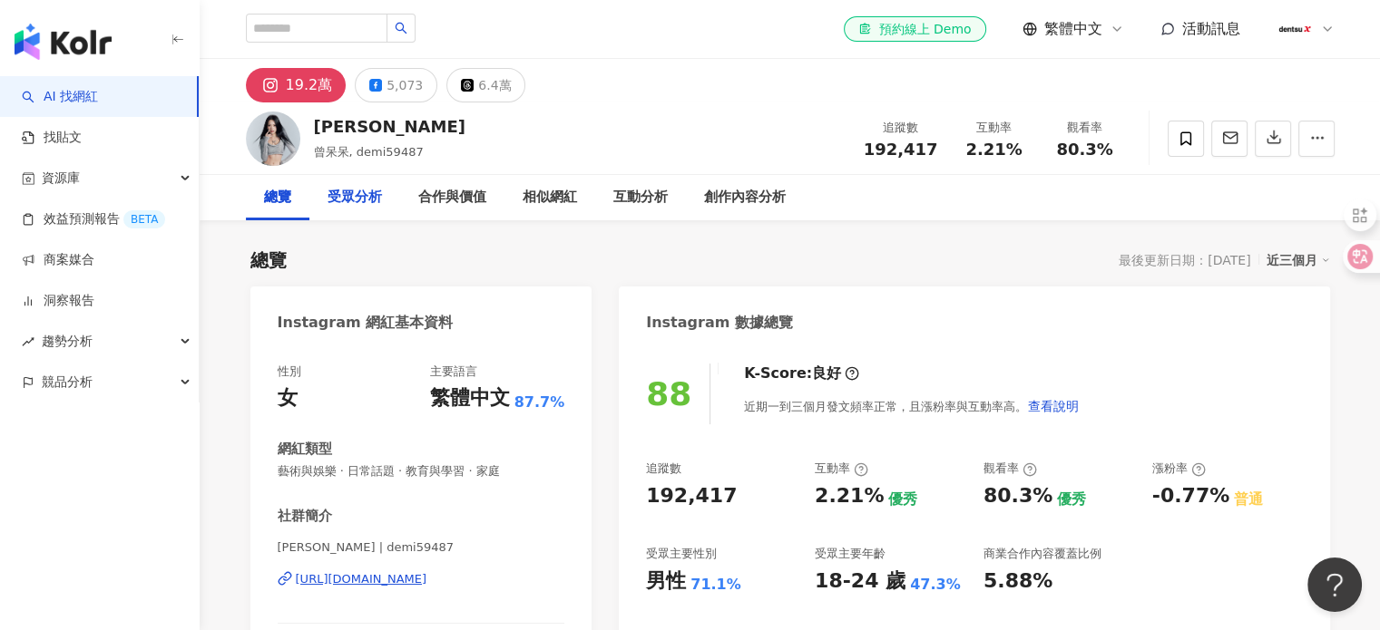
click at [367, 199] on div "受眾分析" at bounding box center [354, 198] width 54 height 22
drag, startPoint x: 374, startPoint y: 135, endPoint x: 319, endPoint y: 132, distance: 54.5
click at [319, 132] on div "曾薀帆" at bounding box center [389, 126] width 151 height 23
copy div "曾薀帆"
click at [628, 205] on div "互動分析" at bounding box center [640, 198] width 54 height 22
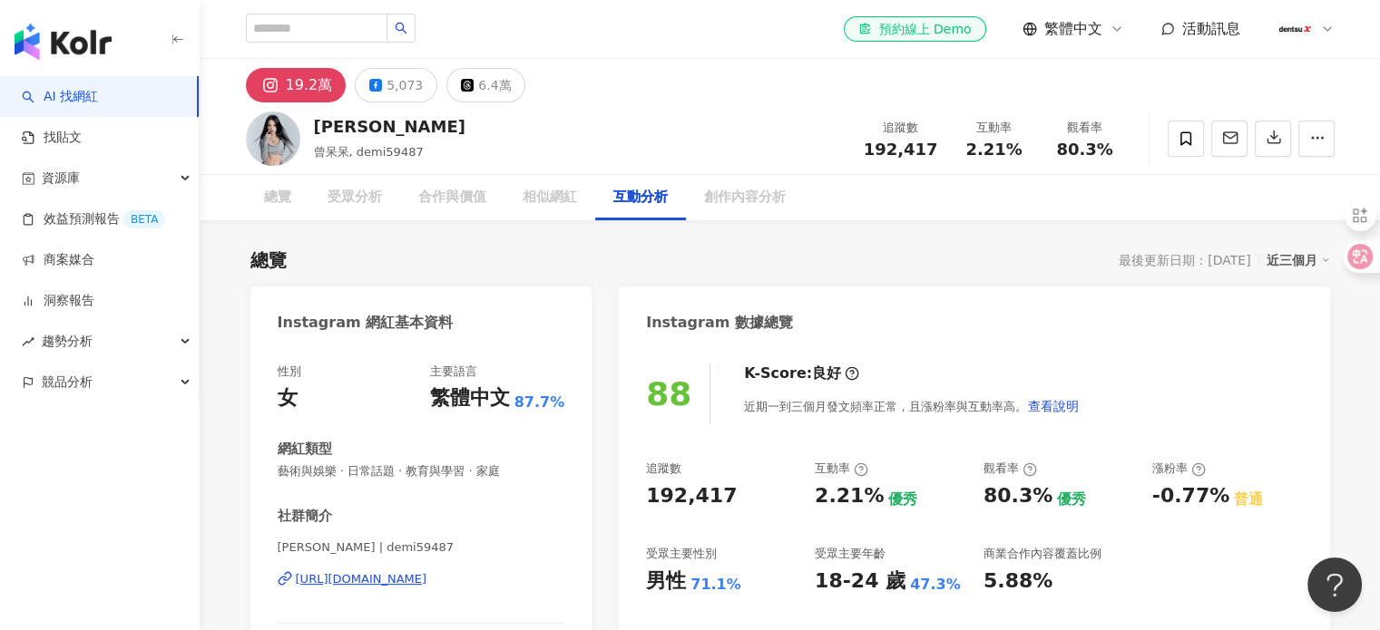
scroll to position [3564, 0]
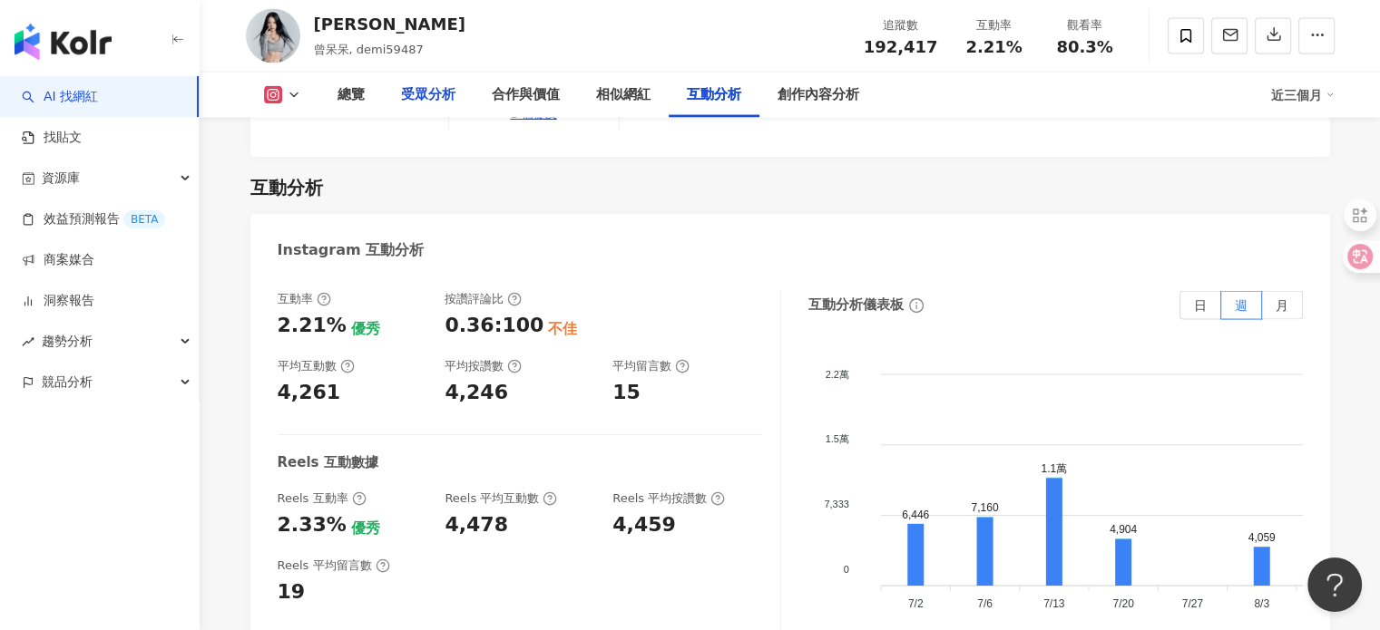
click at [442, 102] on div "受眾分析" at bounding box center [428, 95] width 54 height 22
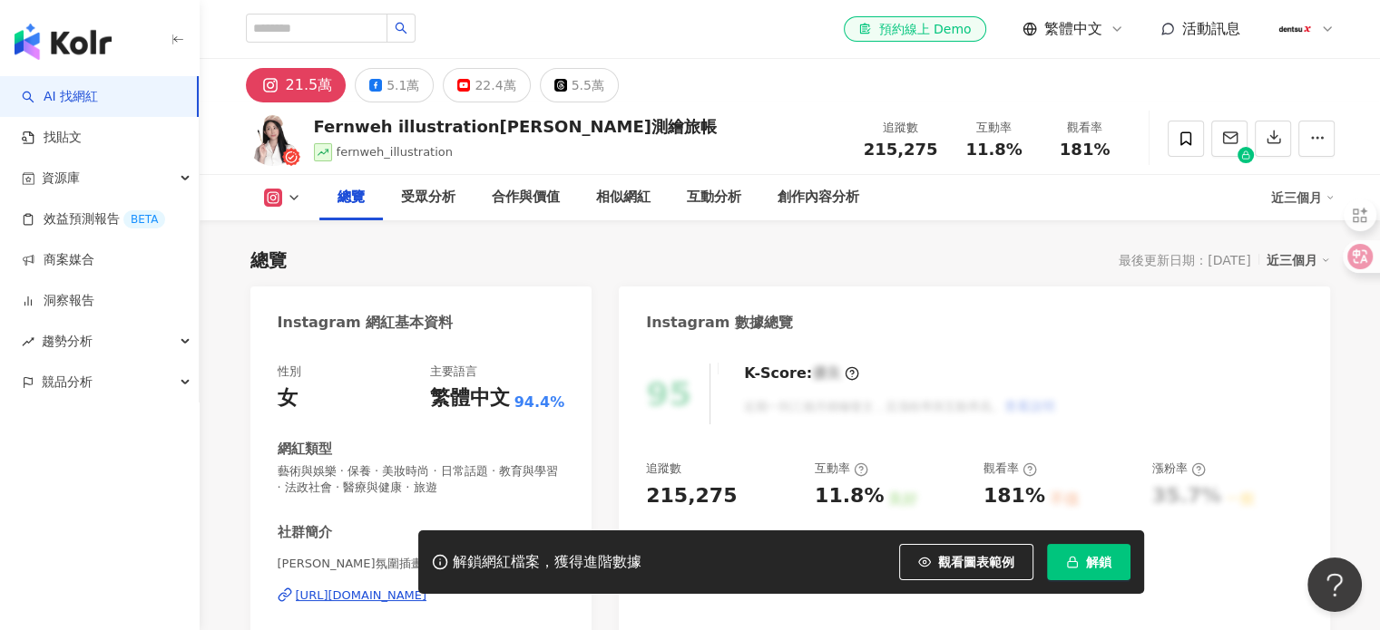
click at [1095, 573] on button "解鎖" at bounding box center [1088, 562] width 83 height 36
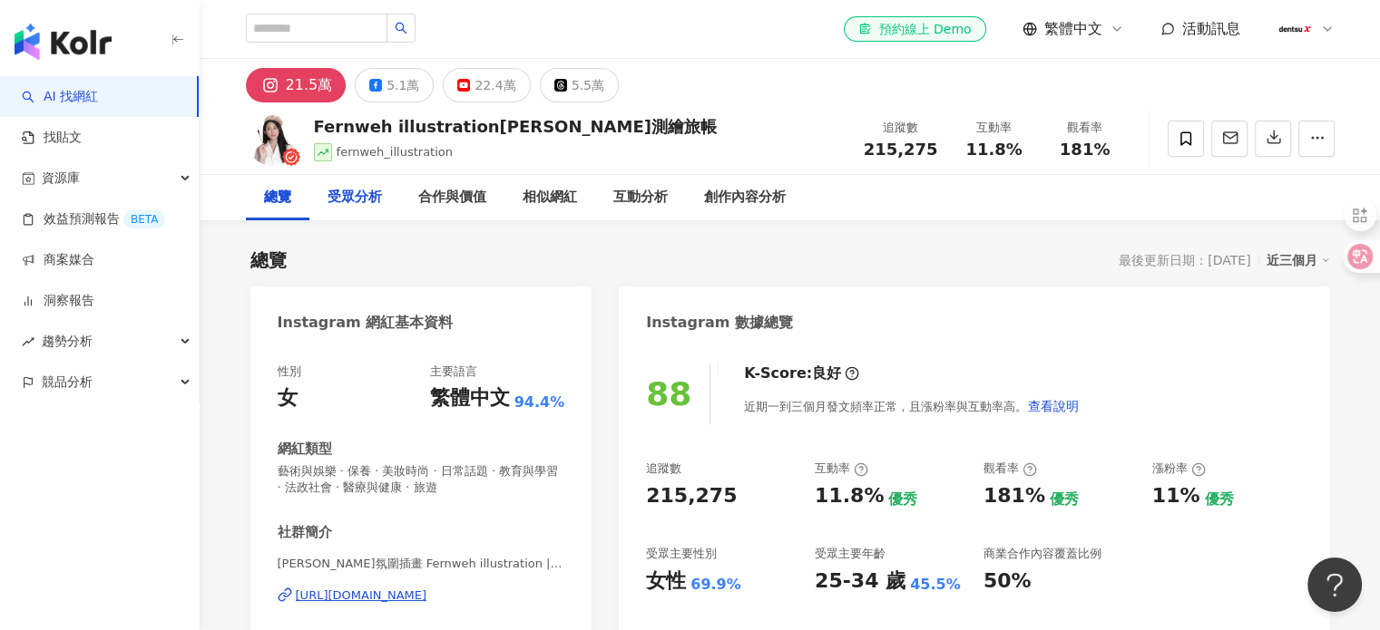
click at [381, 197] on div "受眾分析" at bounding box center [354, 197] width 91 height 45
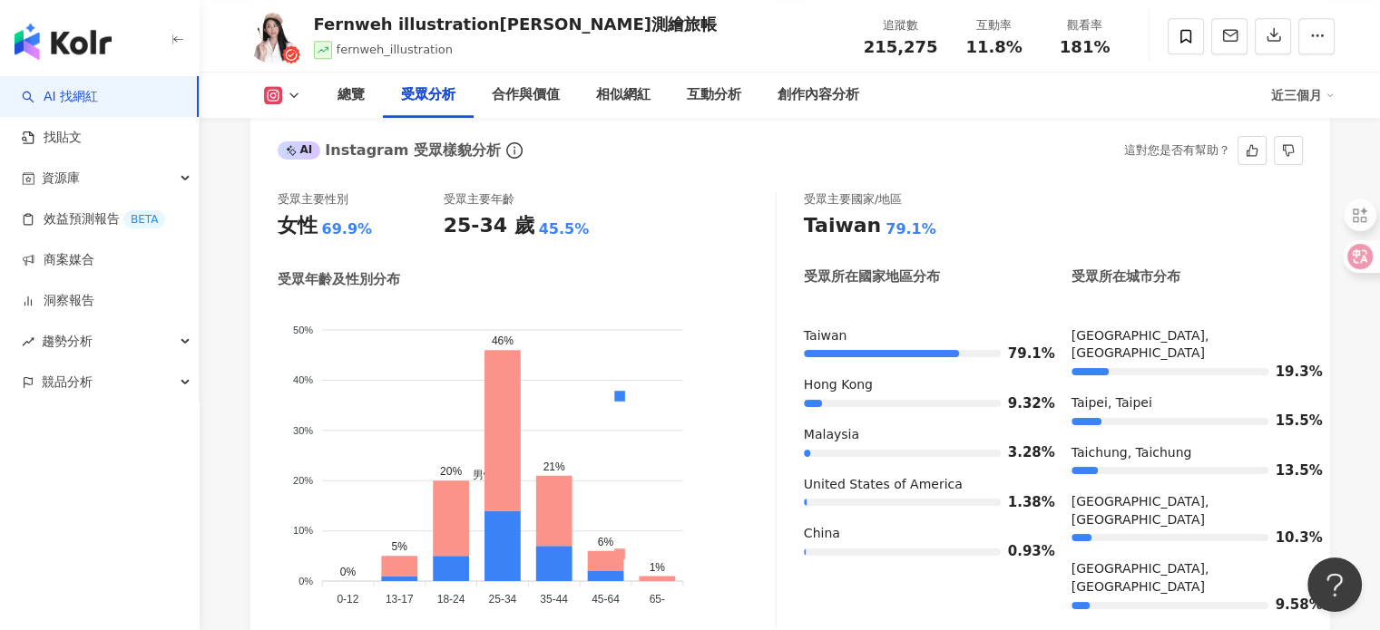
scroll to position [1656, 0]
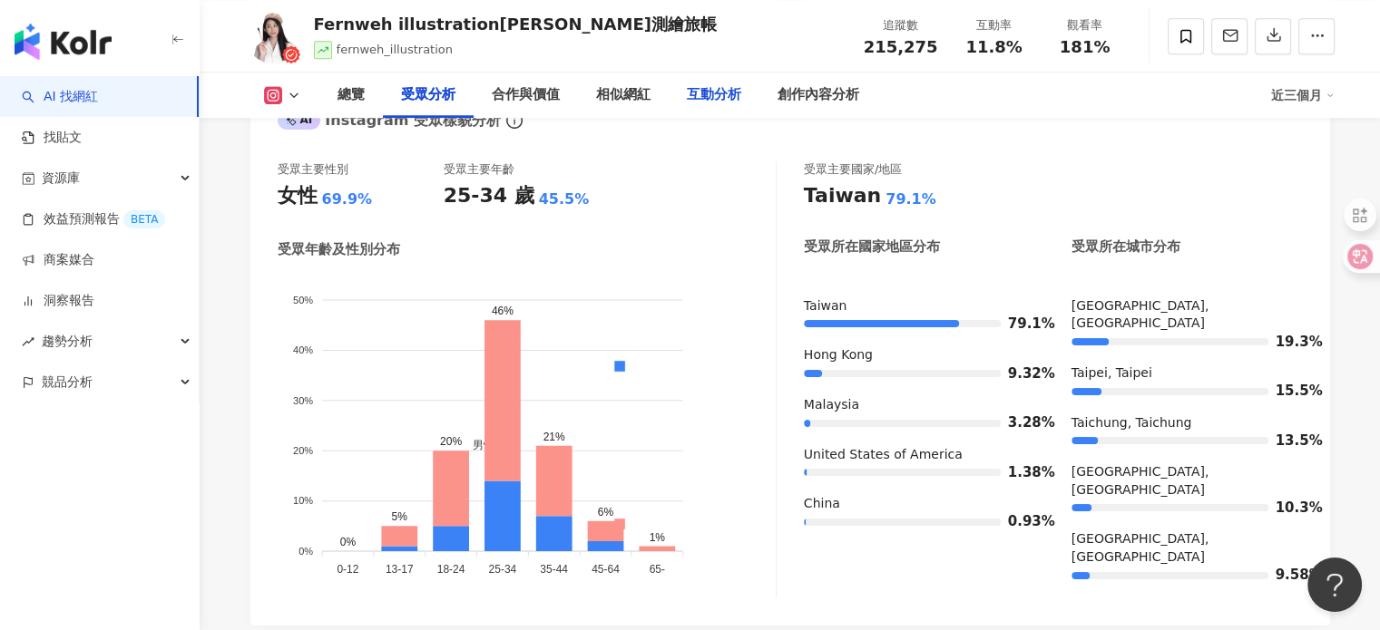
click at [697, 90] on div "互動分析" at bounding box center [714, 95] width 54 height 22
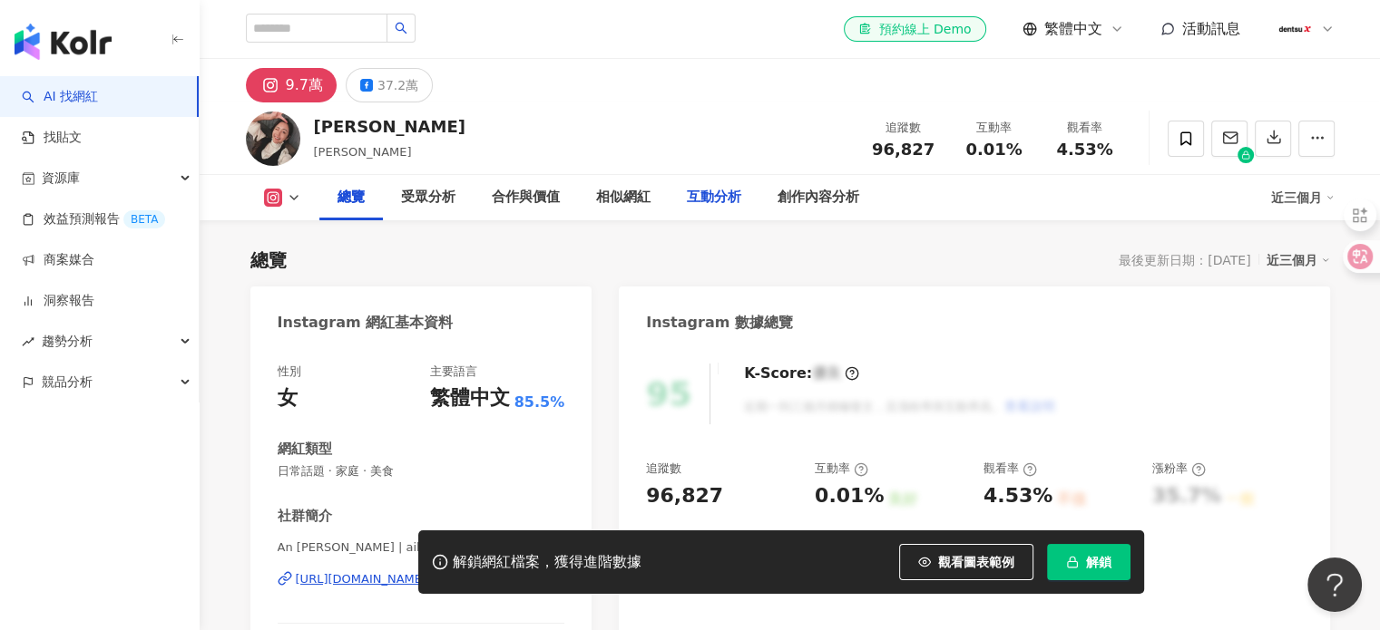
click at [709, 202] on div "互動分析" at bounding box center [714, 198] width 54 height 22
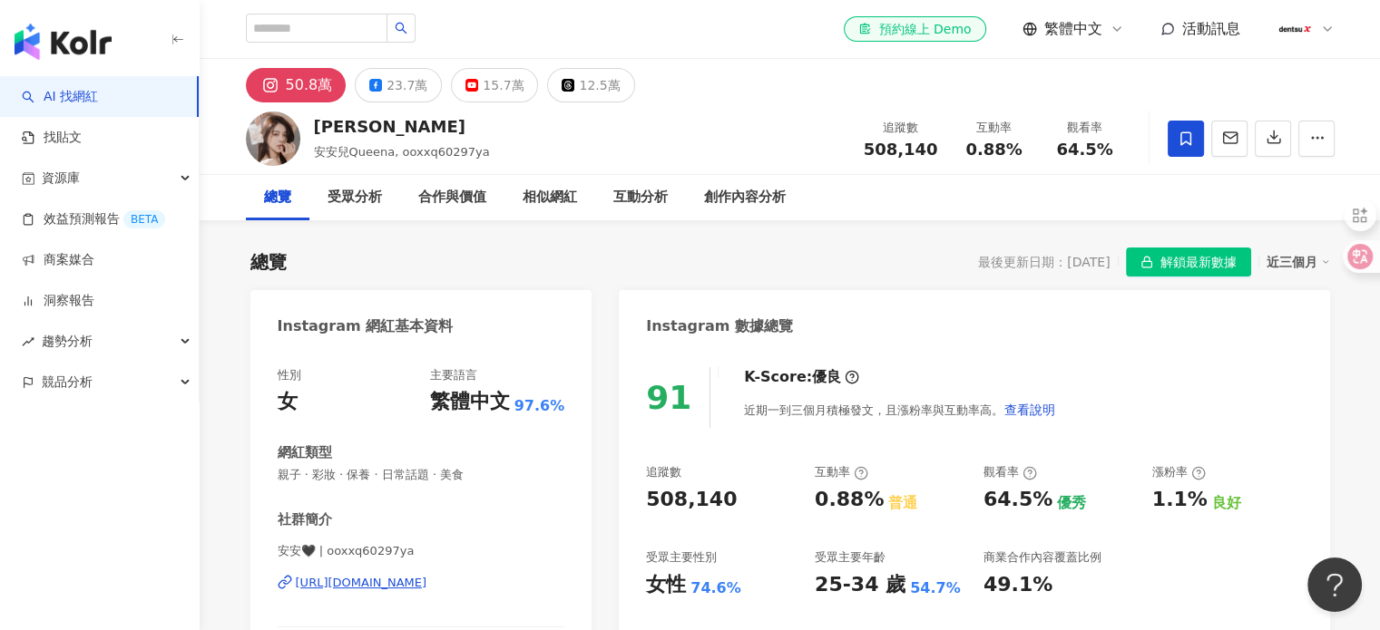
click at [427, 582] on div "https://www.instagram.com/ooxxq60297ya/" at bounding box center [362, 583] width 132 height 16
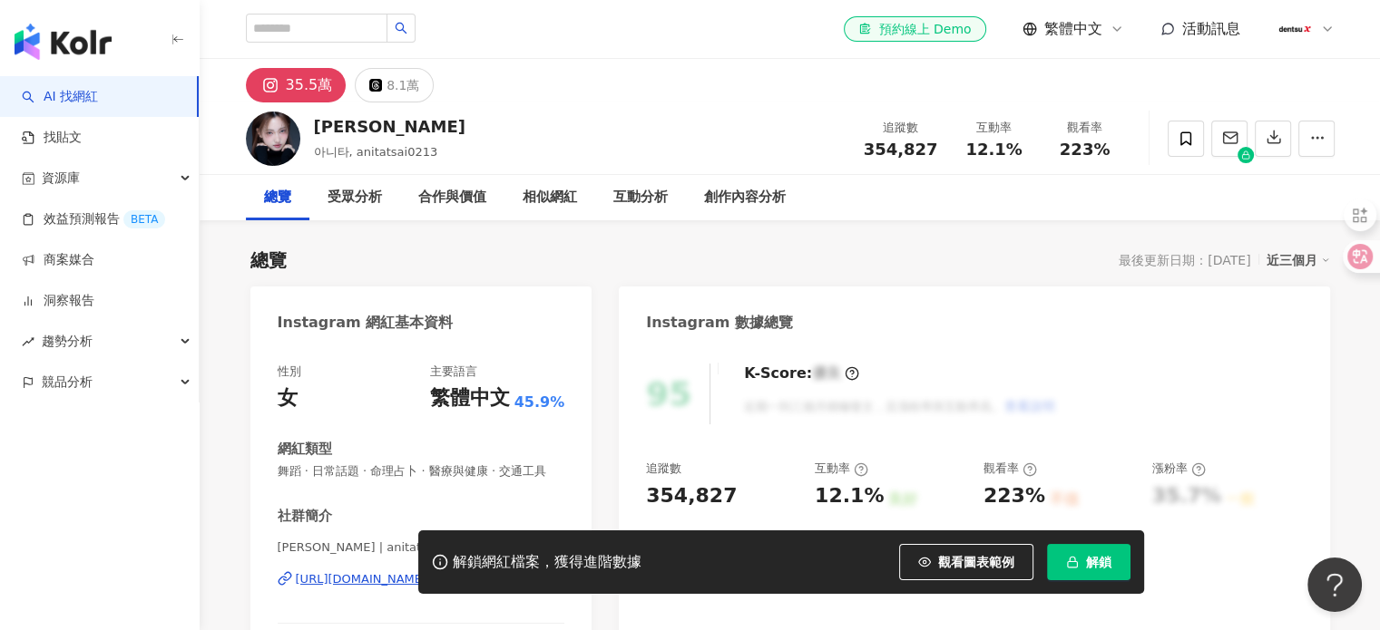
click at [312, 583] on div "解鎖網紅檔案，獲得進階數據 觀看圖表範例 解鎖" at bounding box center [690, 562] width 1380 height 63
click at [376, 588] on div "[URL][DOMAIN_NAME]" at bounding box center [362, 579] width 132 height 16
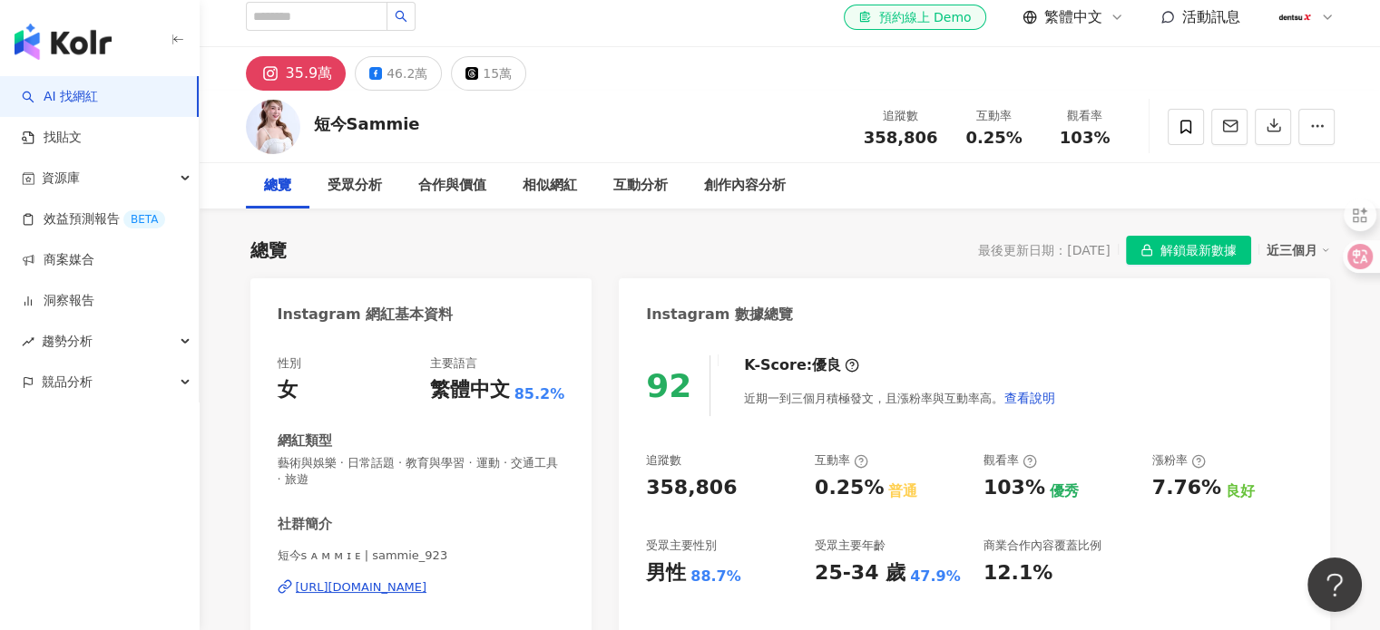
scroll to position [272, 0]
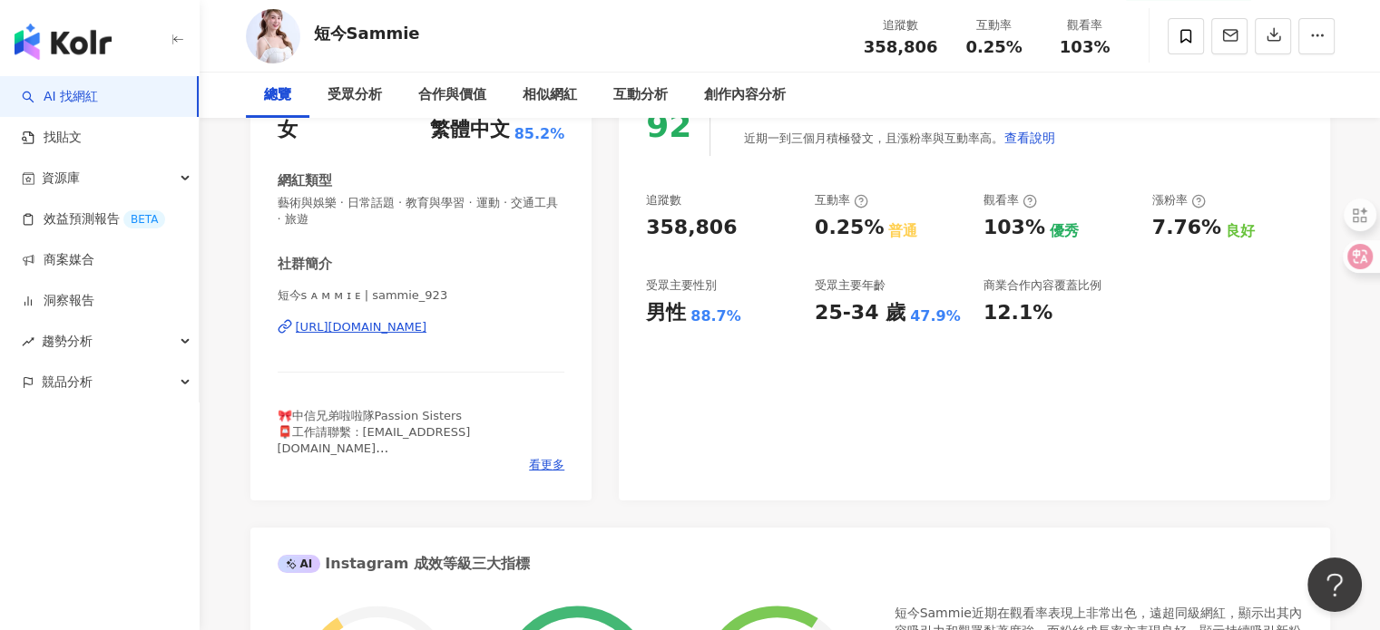
click at [427, 332] on div "https://www.instagram.com/sammie_923/" at bounding box center [362, 327] width 132 height 16
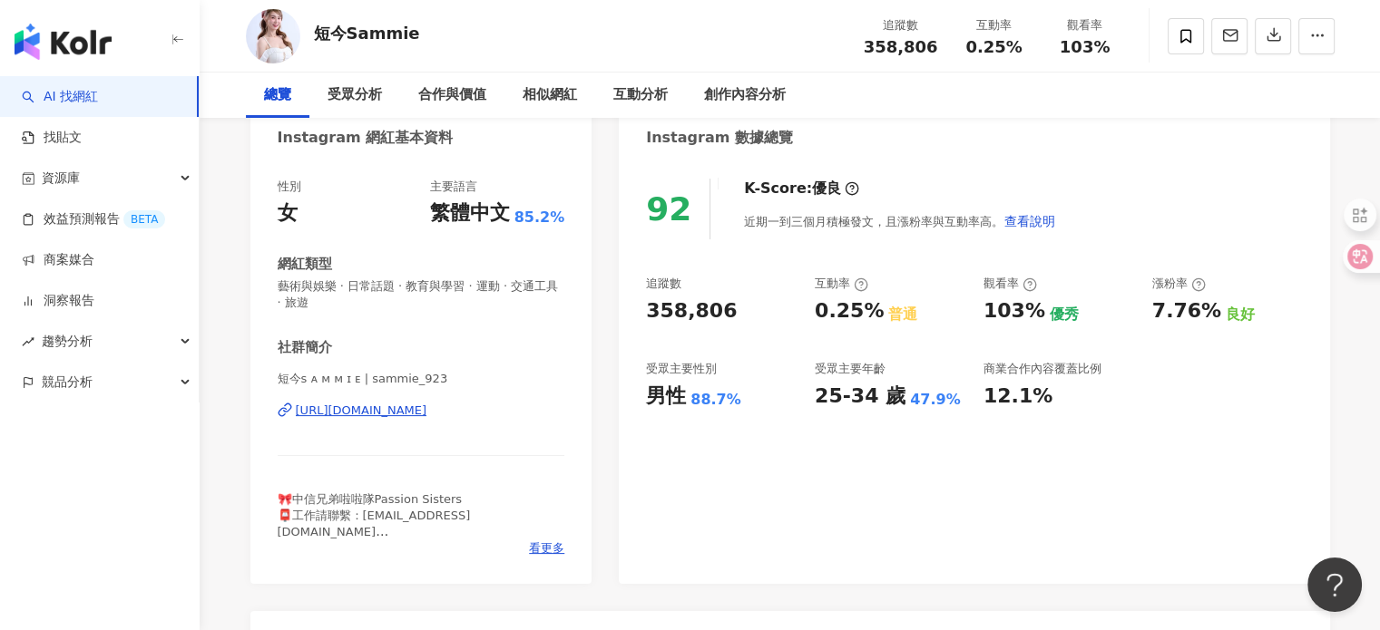
scroll to position [0, 0]
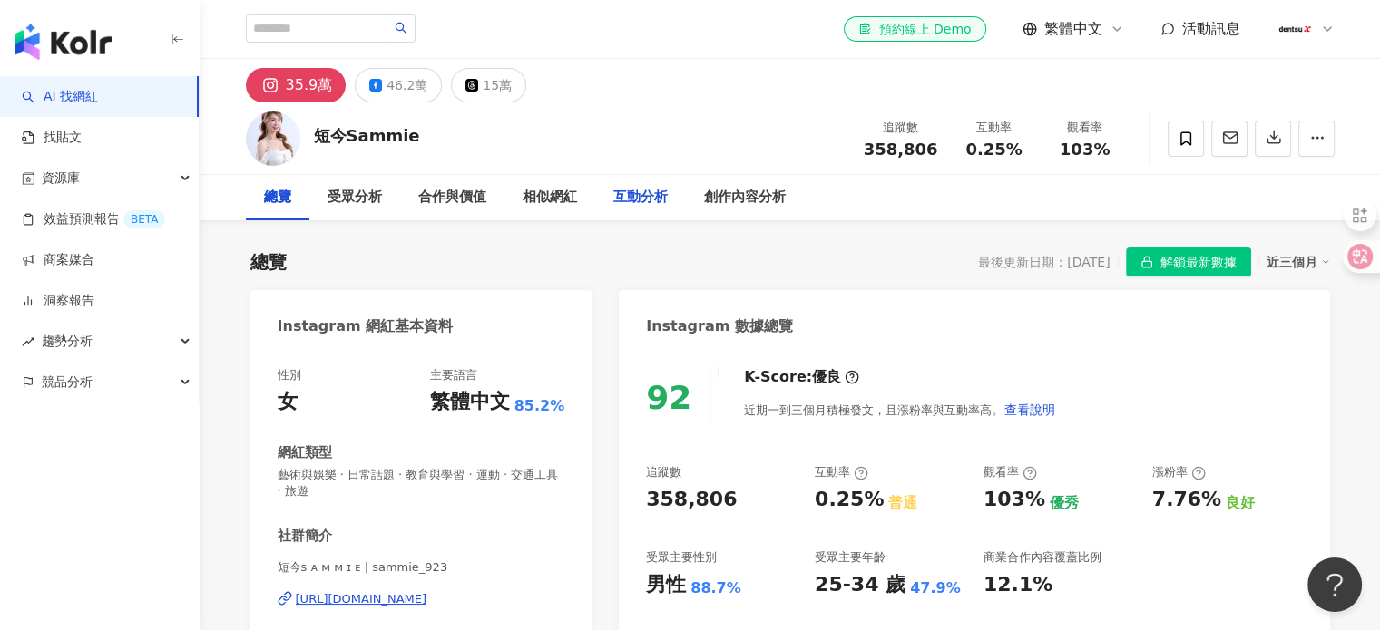
click at [636, 204] on div "互動分析" at bounding box center [640, 198] width 54 height 22
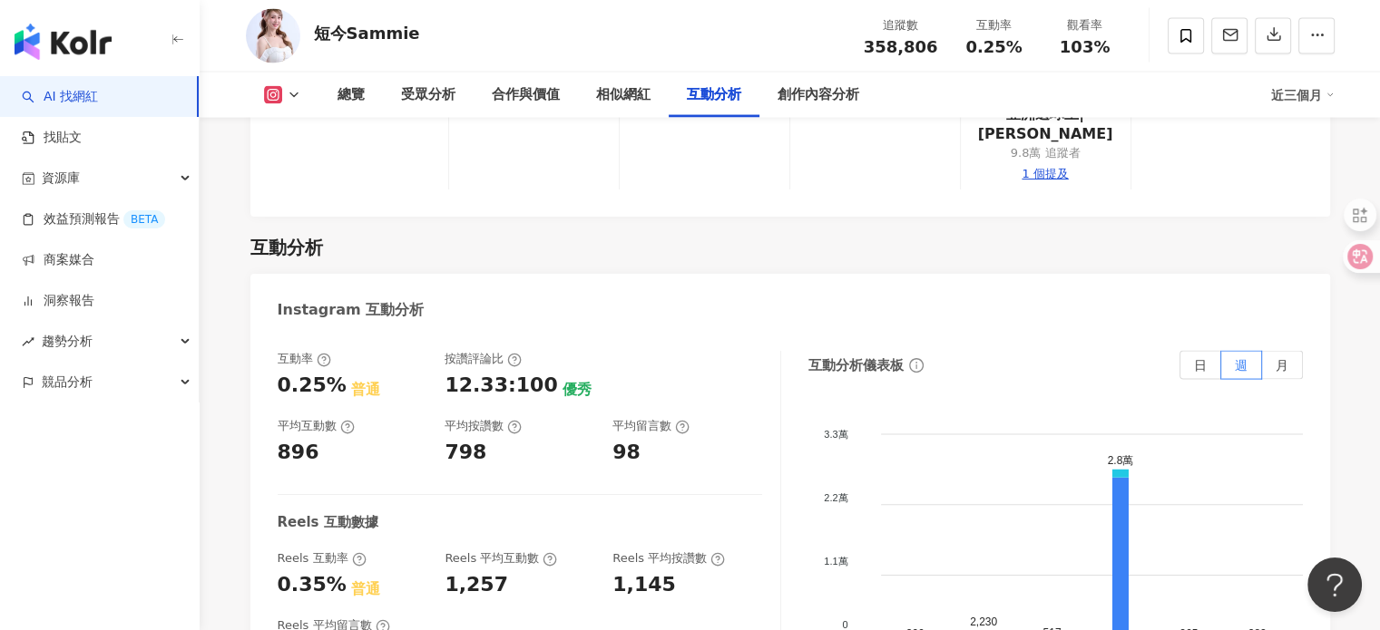
click at [1281, 83] on div "近三個月" at bounding box center [1302, 95] width 63 height 29
click at [1308, 169] on link "近六個月" at bounding box center [1309, 171] width 51 height 20
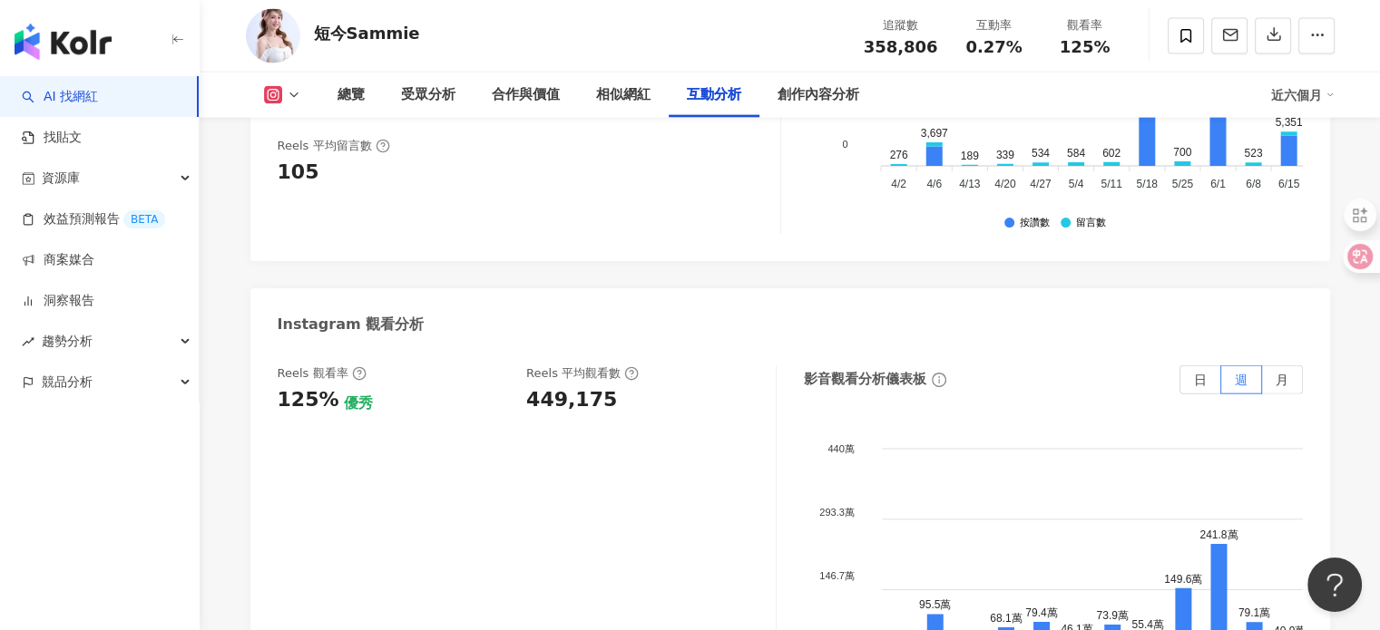
scroll to position [3952, 0]
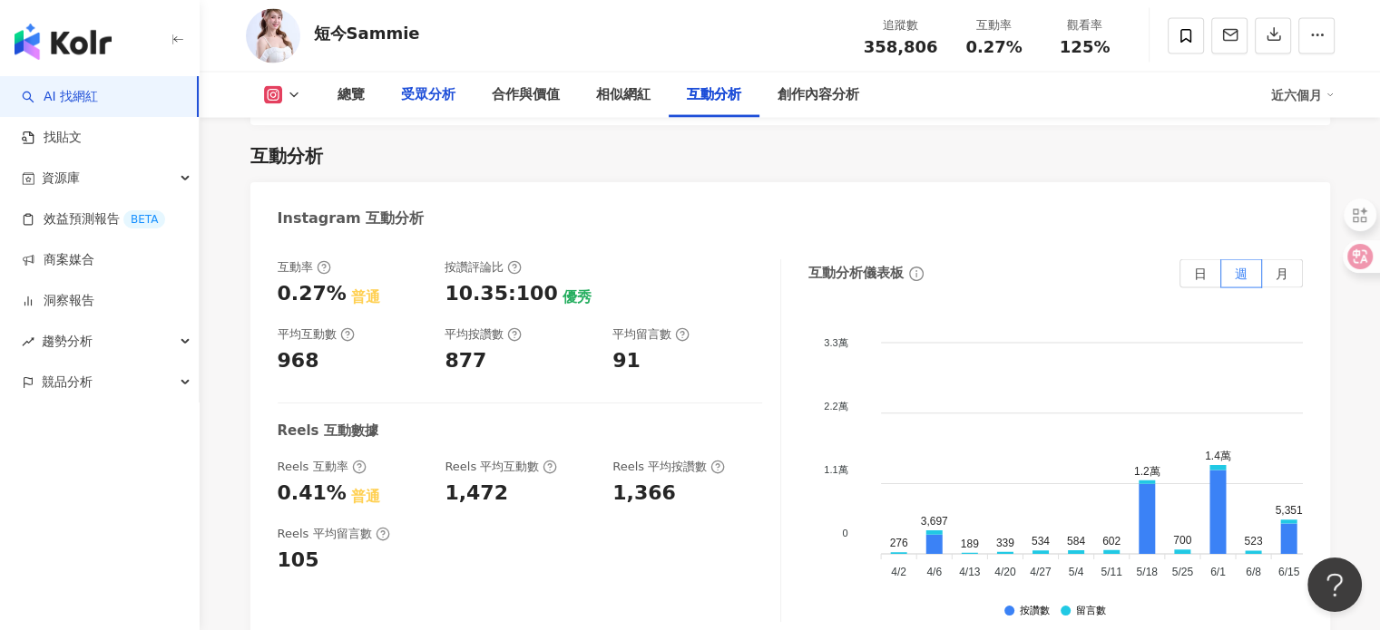
click at [428, 93] on div "受眾分析" at bounding box center [428, 95] width 54 height 22
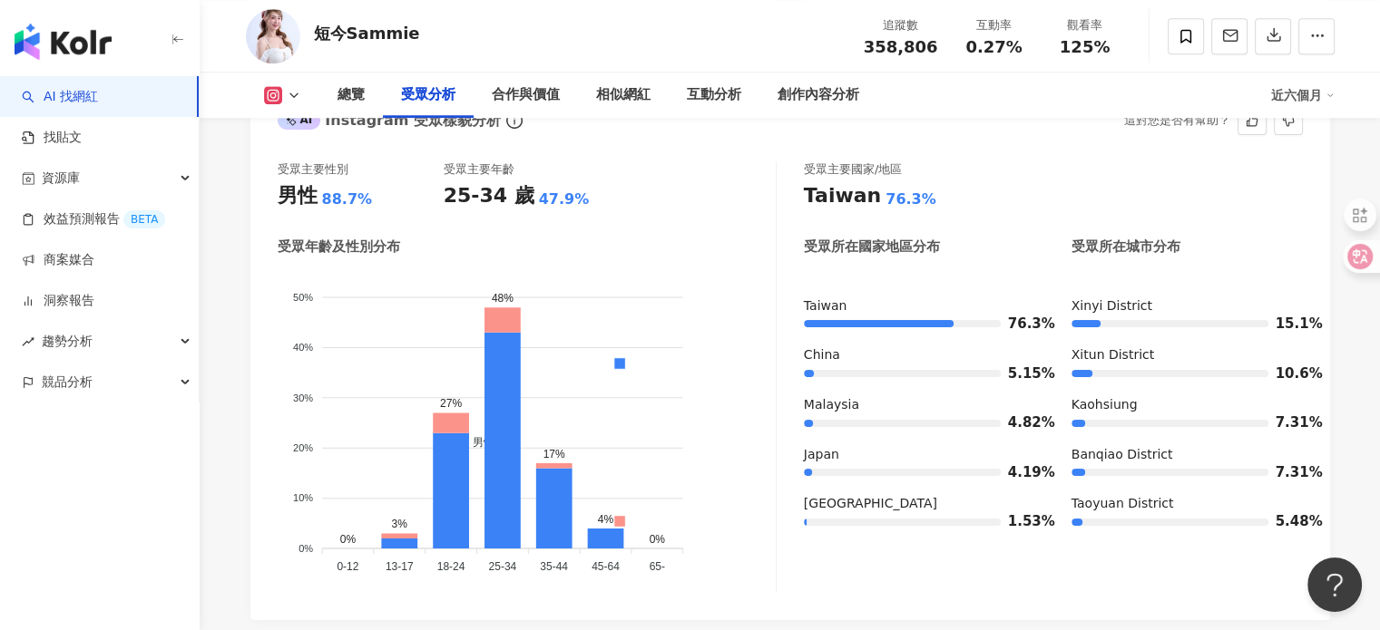
scroll to position [1569, 0]
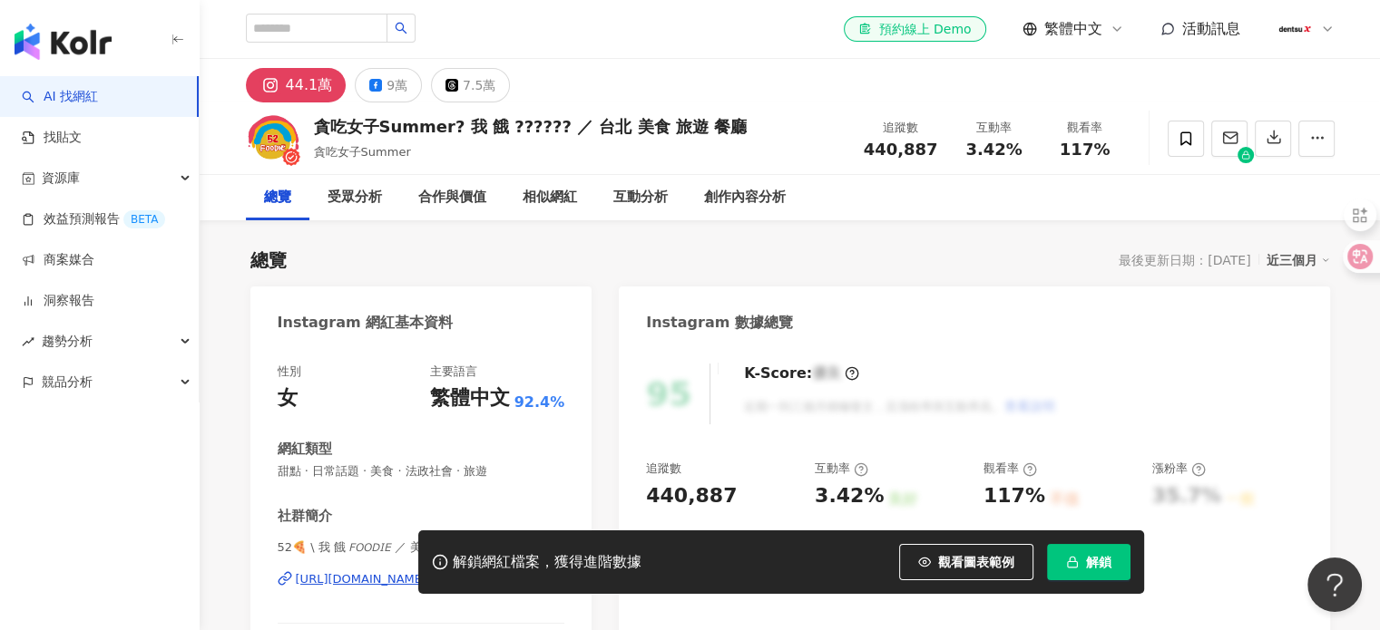
click at [340, 579] on div "解鎖網紅檔案，獲得進階數據 觀看圖表範例 解鎖" at bounding box center [690, 562] width 1380 height 63
click at [359, 580] on div "解鎖網紅檔案，獲得進階數據 觀看圖表範例 解鎖" at bounding box center [690, 562] width 1380 height 63
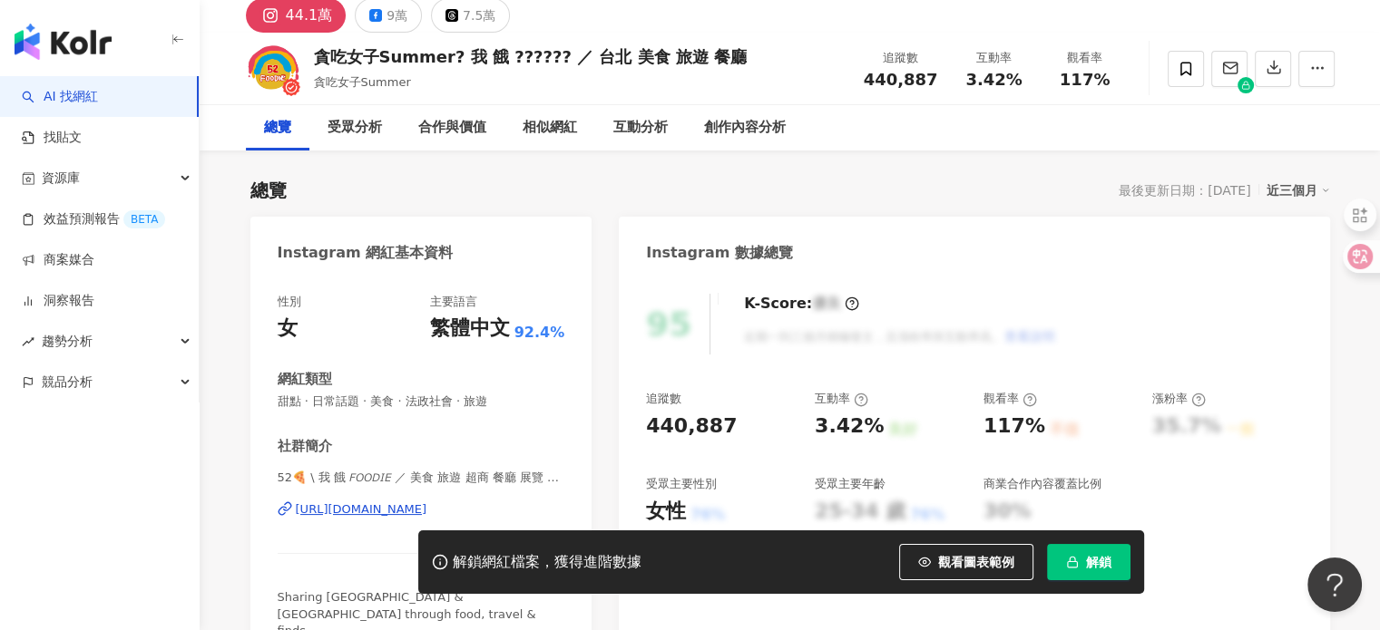
scroll to position [181, 0]
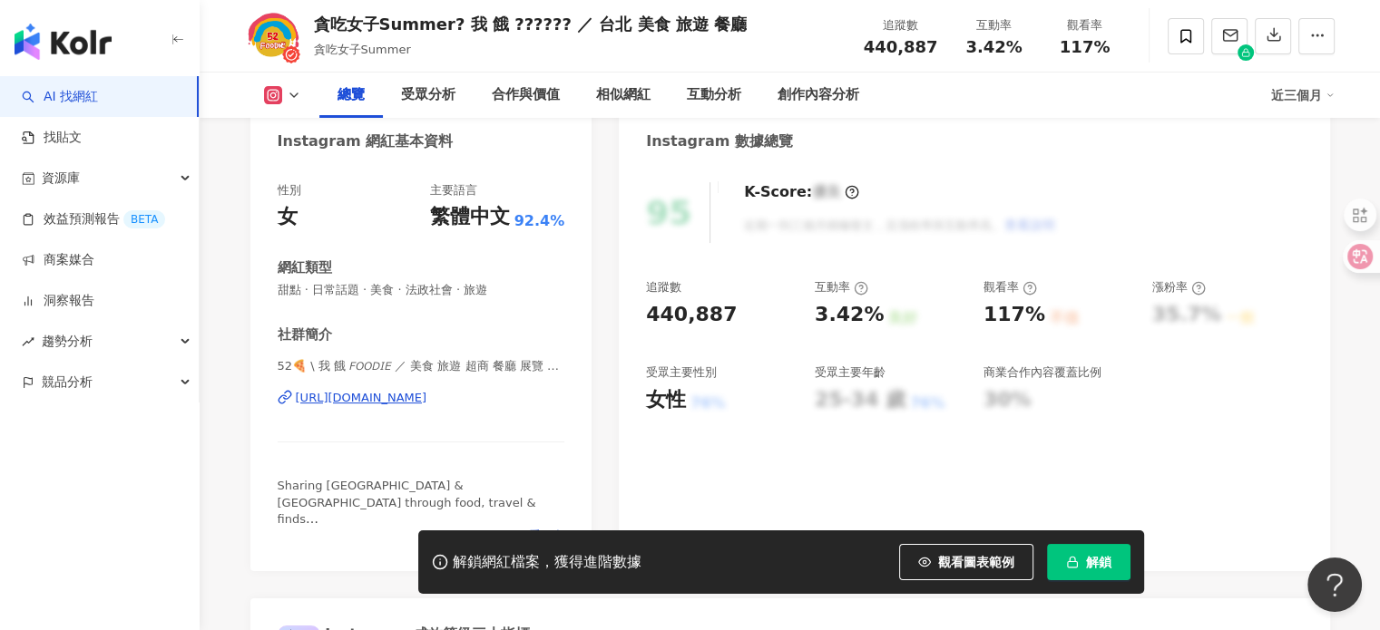
click at [427, 395] on div "https://www.instagram.com/52_foodie/" at bounding box center [362, 398] width 132 height 16
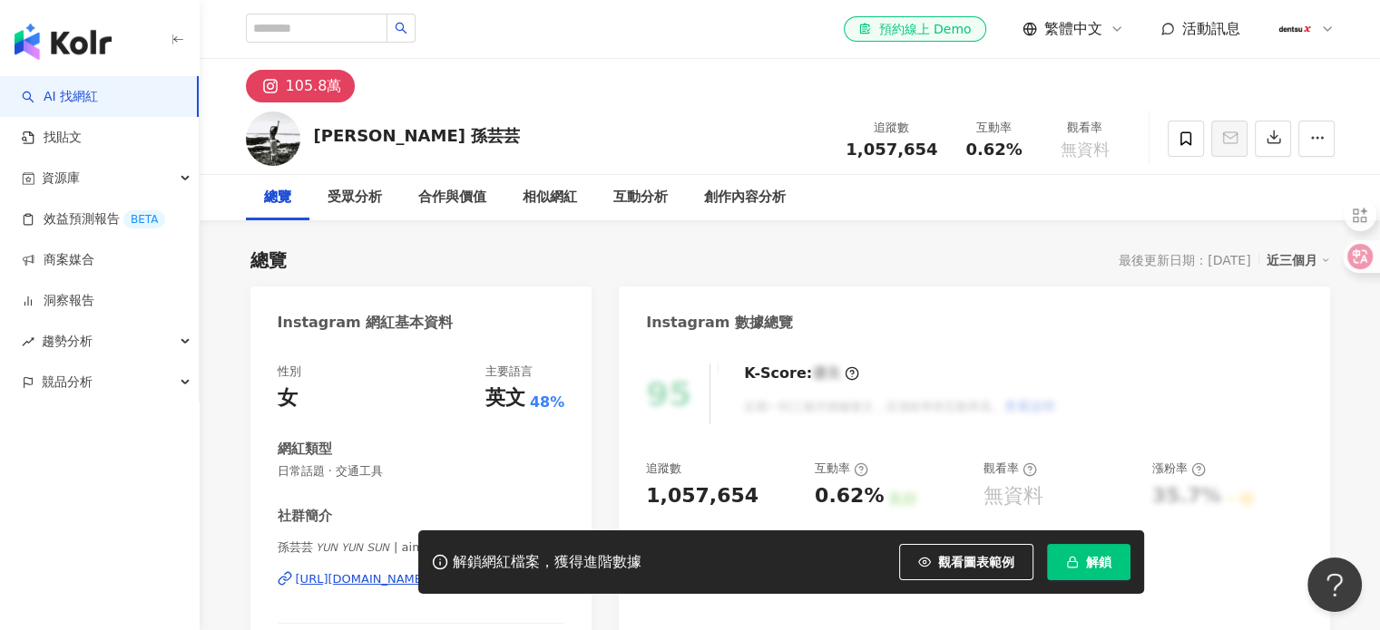
click at [366, 576] on div "解鎖網紅檔案，獲得進階數據 觀看圖表範例 解鎖" at bounding box center [690, 562] width 1380 height 63
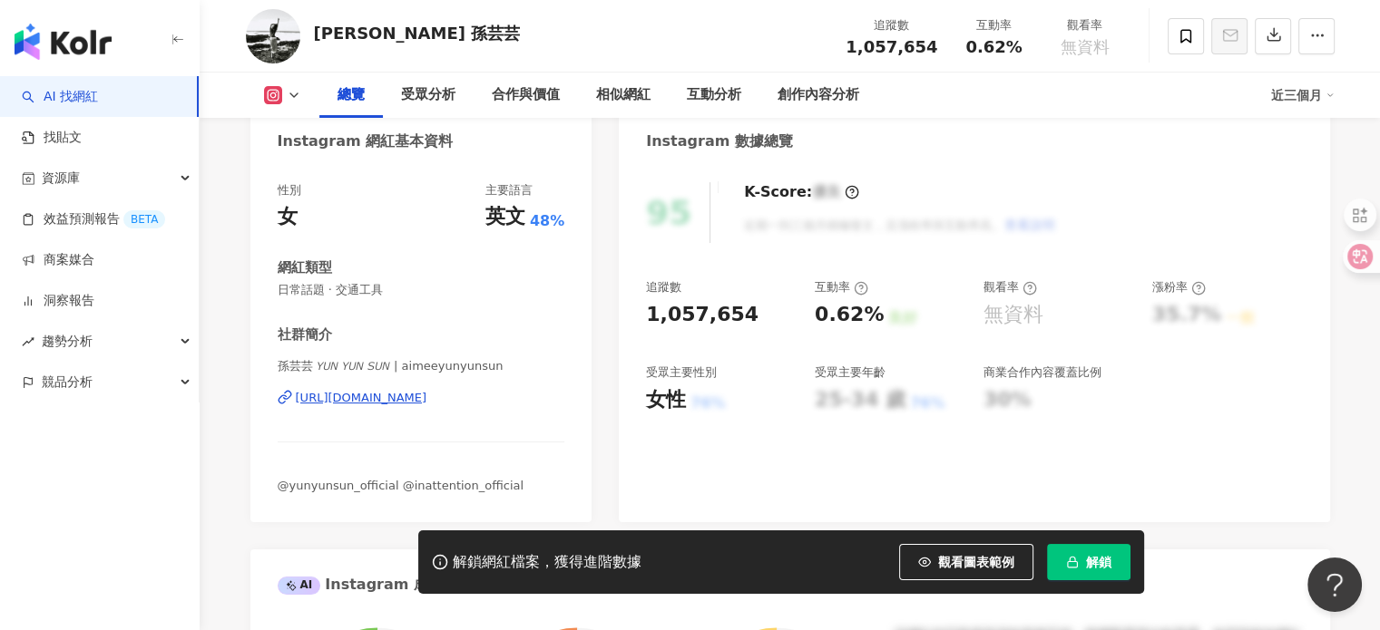
click at [427, 402] on div "[URL][DOMAIN_NAME]" at bounding box center [362, 398] width 132 height 16
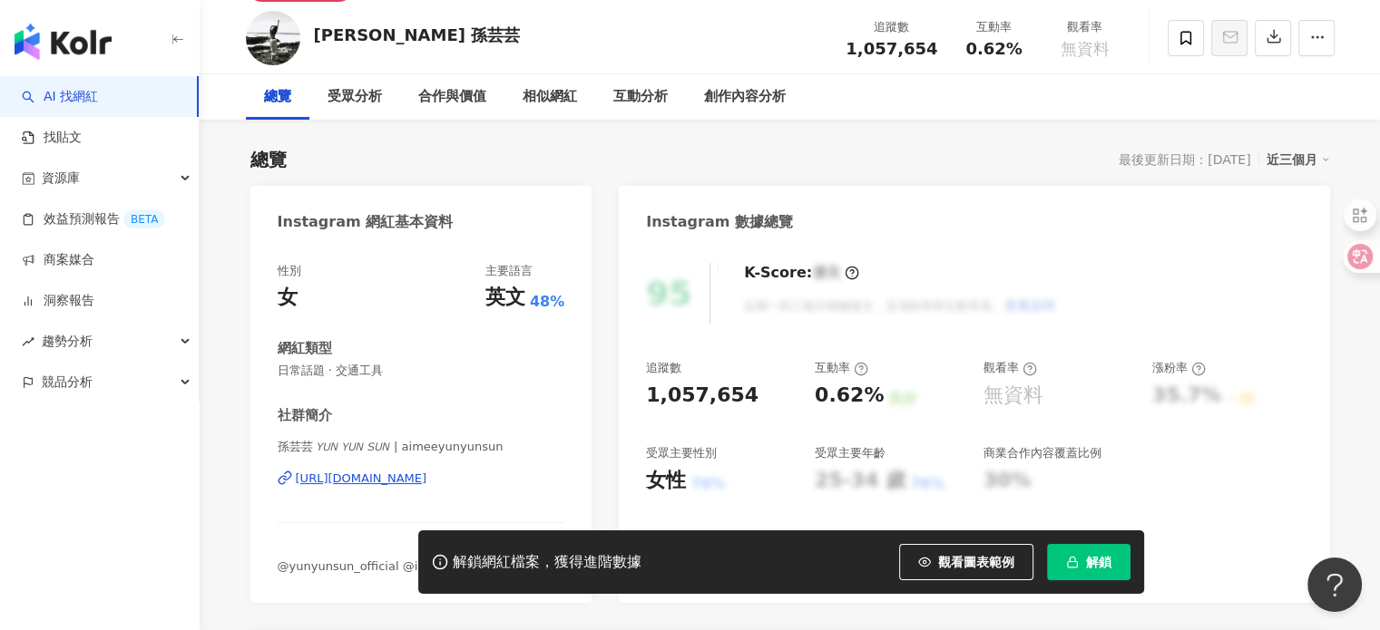
scroll to position [0, 0]
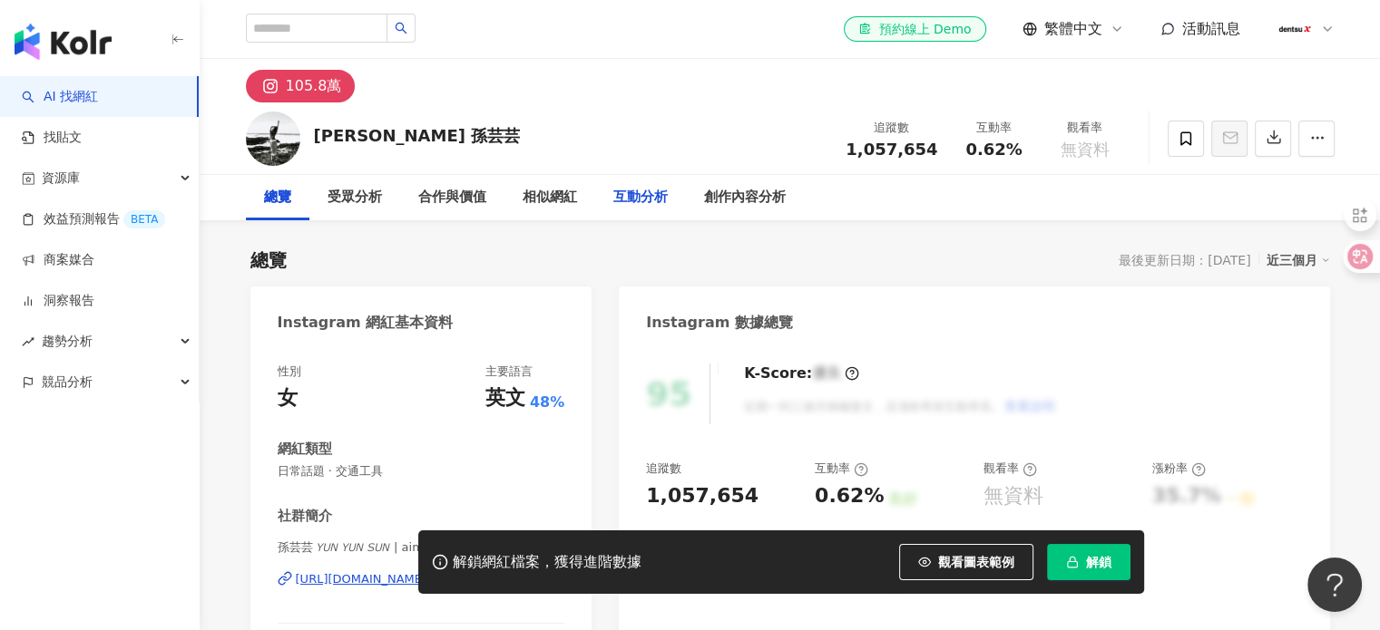
click at [620, 203] on div "互動分析" at bounding box center [640, 198] width 54 height 22
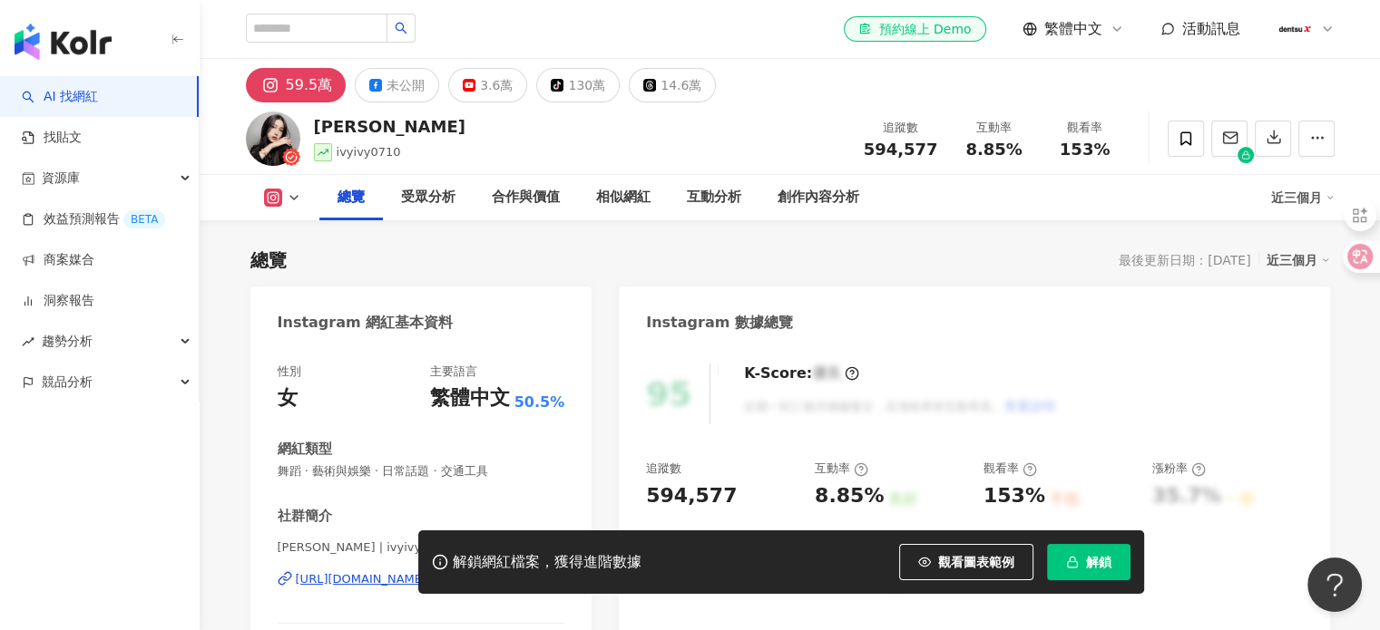
scroll to position [272, 0]
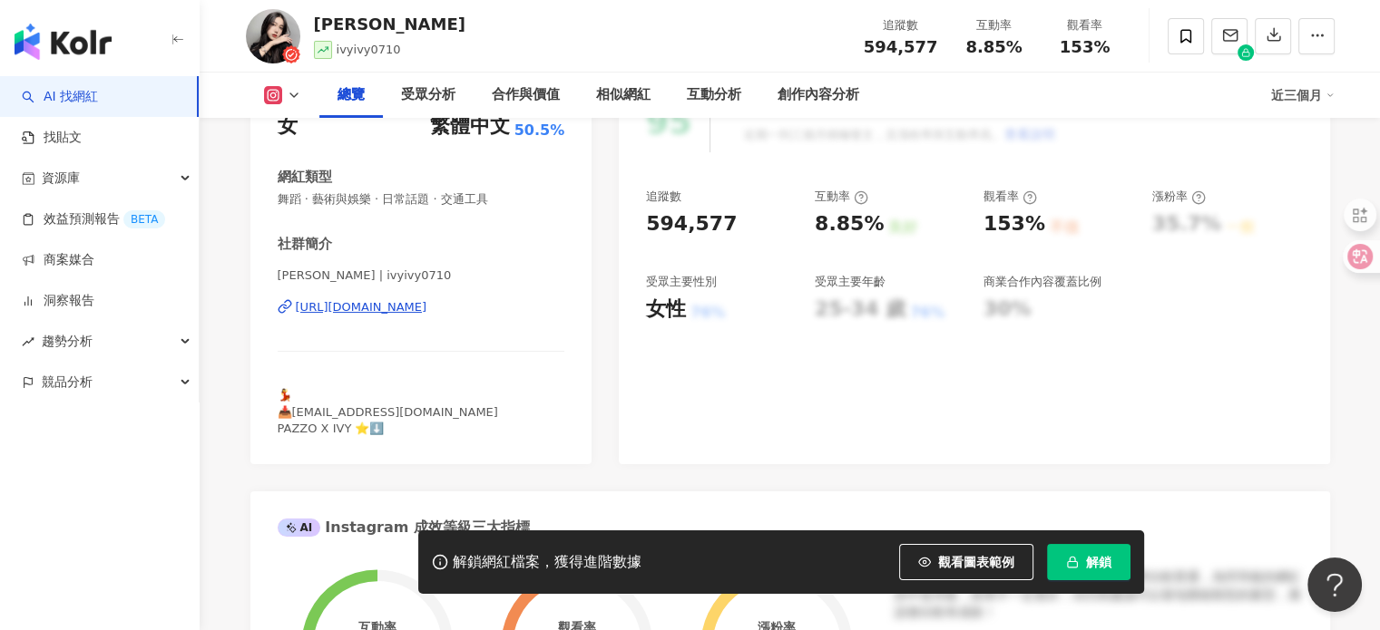
click at [390, 316] on div "[PERSON_NAME] | ivyivy0710 [URL][DOMAIN_NAME]" at bounding box center [422, 321] width 288 height 106
click at [396, 308] on div "[URL][DOMAIN_NAME]" at bounding box center [362, 307] width 132 height 16
click at [723, 100] on div "互動分析" at bounding box center [714, 95] width 54 height 22
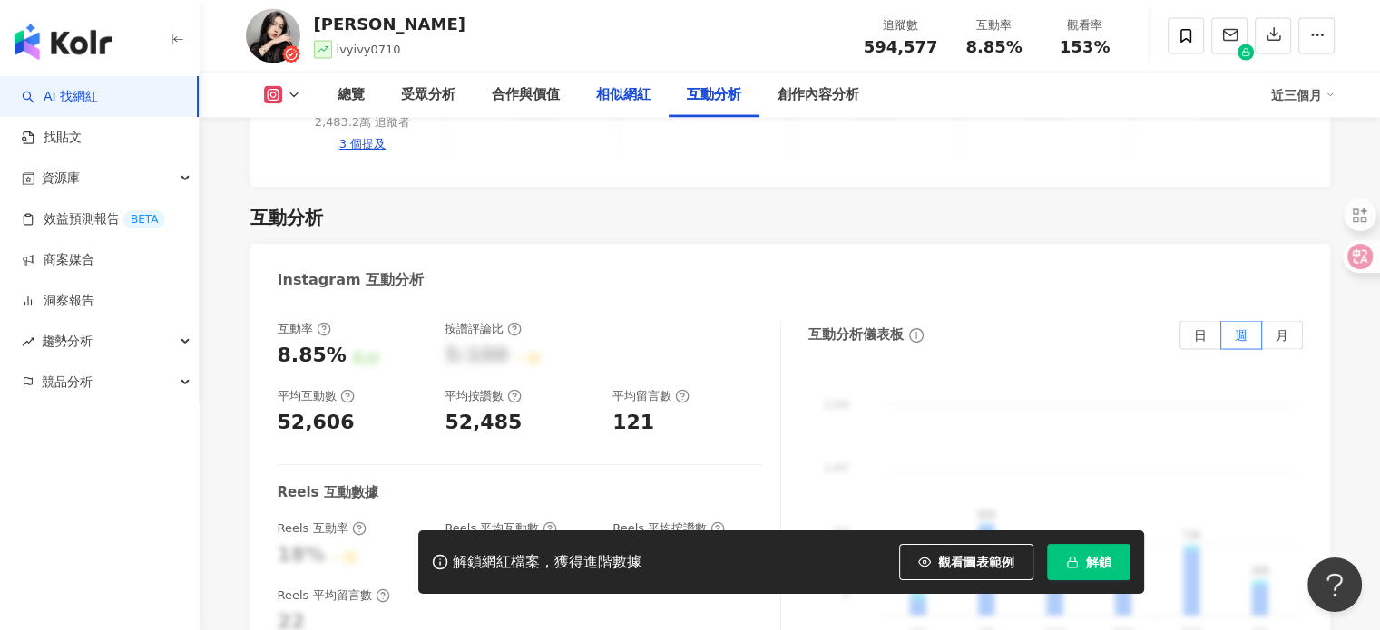
click at [613, 102] on div "相似網紅" at bounding box center [623, 95] width 54 height 22
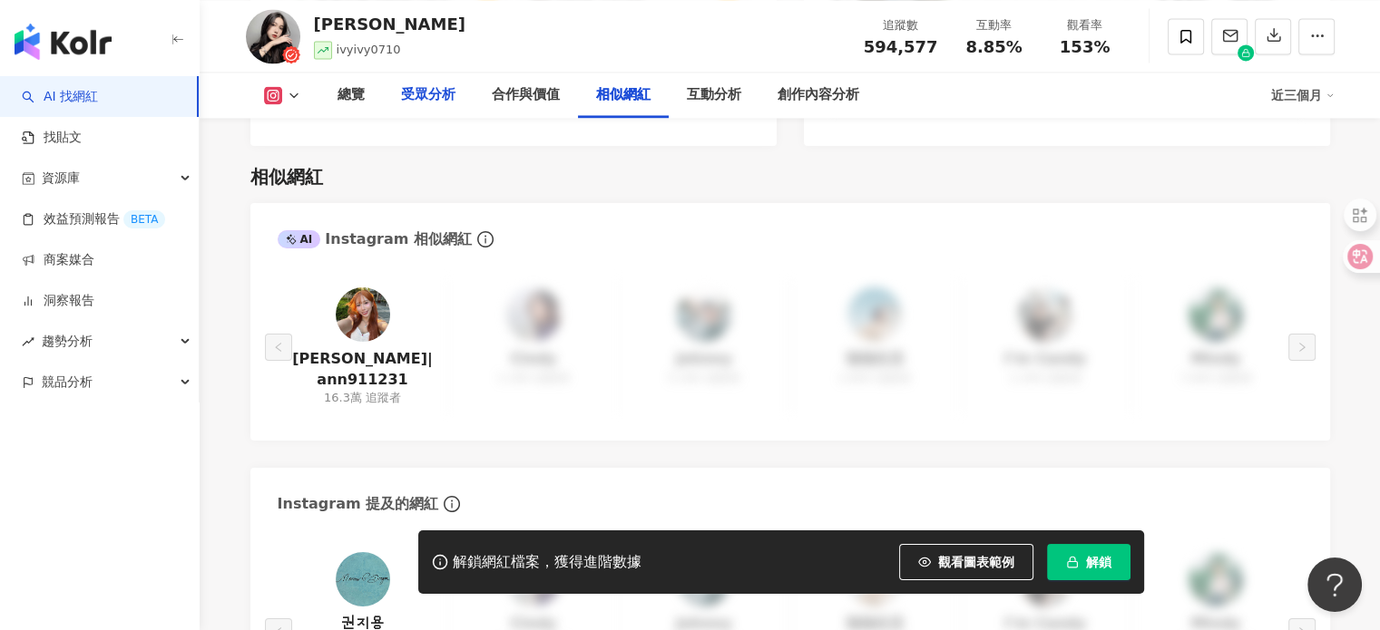
click at [447, 108] on div "受眾分析" at bounding box center [428, 95] width 91 height 45
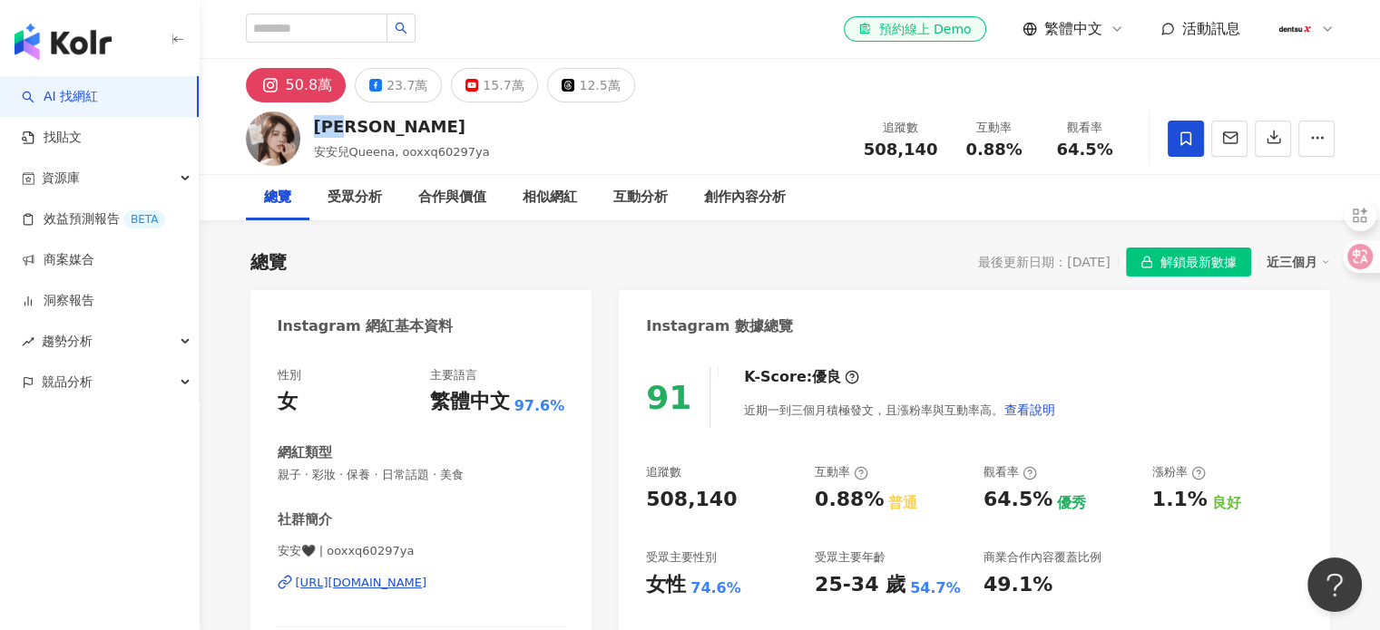
drag, startPoint x: 365, startPoint y: 129, endPoint x: 319, endPoint y: 130, distance: 45.4
click at [319, 130] on div "[PERSON_NAME]" at bounding box center [402, 126] width 176 height 23
copy div "[PERSON_NAME]"
click at [364, 207] on div "受眾分析" at bounding box center [354, 198] width 54 height 22
drag, startPoint x: 674, startPoint y: 208, endPoint x: 663, endPoint y: 207, distance: 10.9
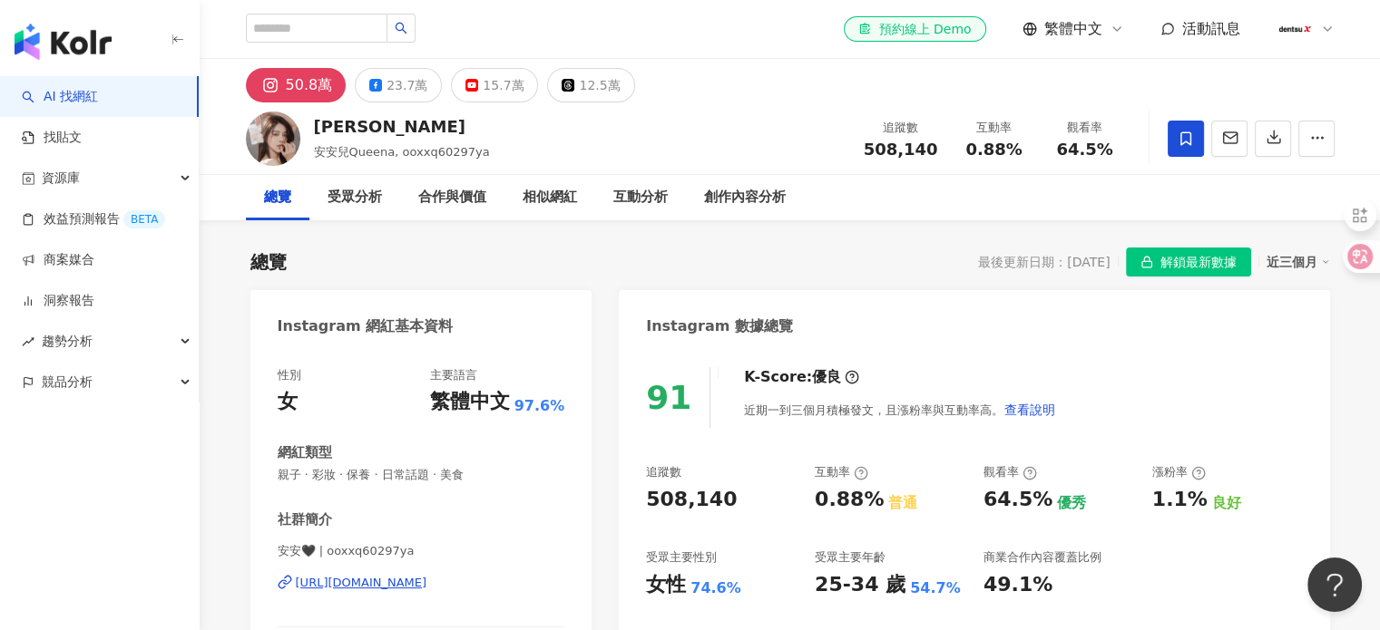
click at [674, 208] on div "互動分析" at bounding box center [640, 197] width 91 height 45
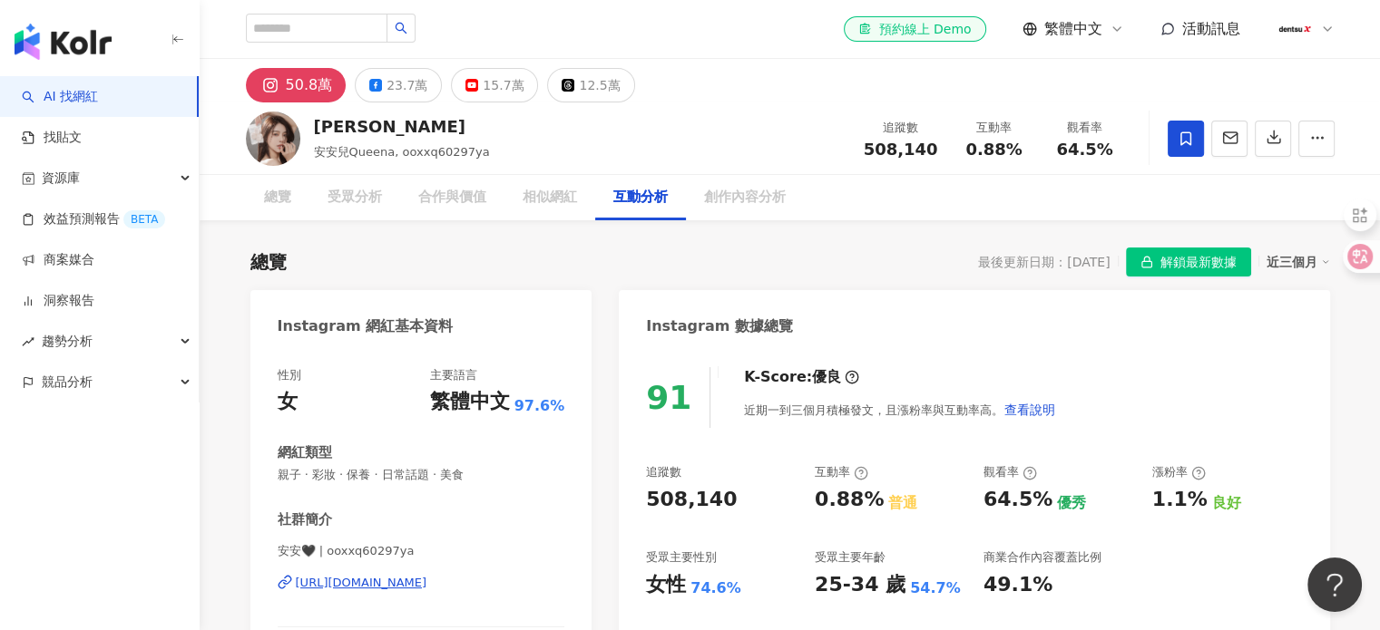
scroll to position [3437, 0]
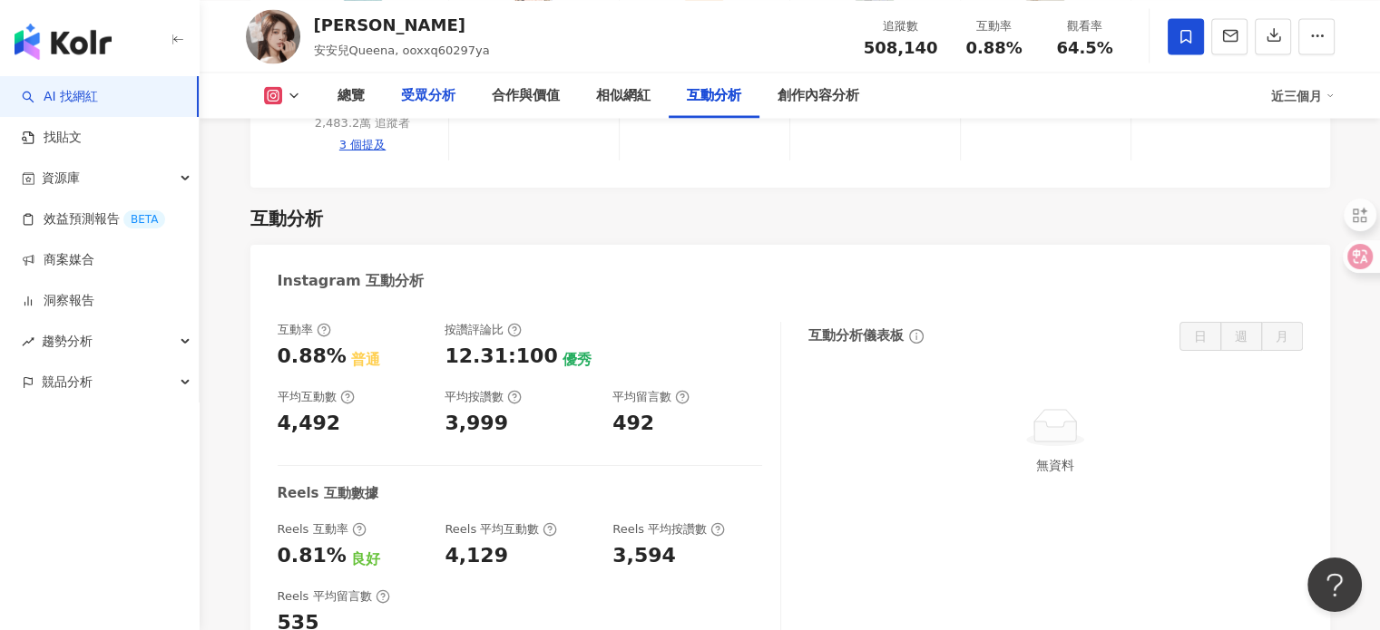
click at [452, 102] on div "受眾分析" at bounding box center [428, 95] width 54 height 22
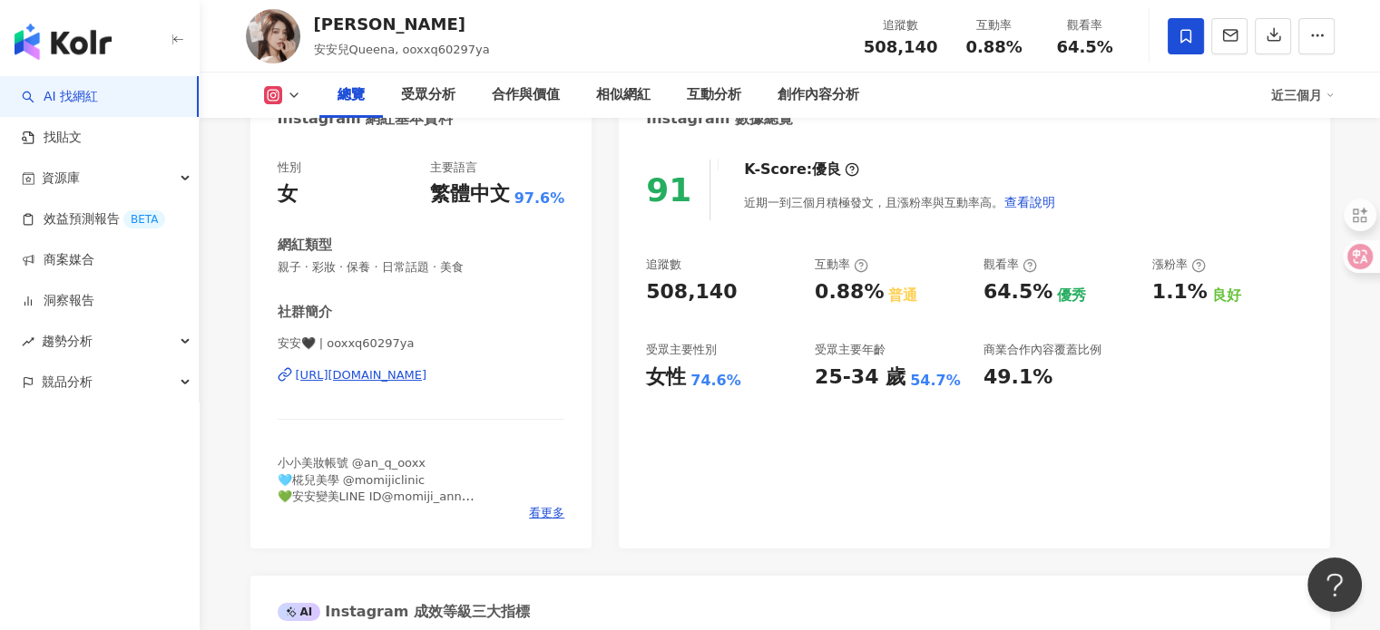
scroll to position [272, 0]
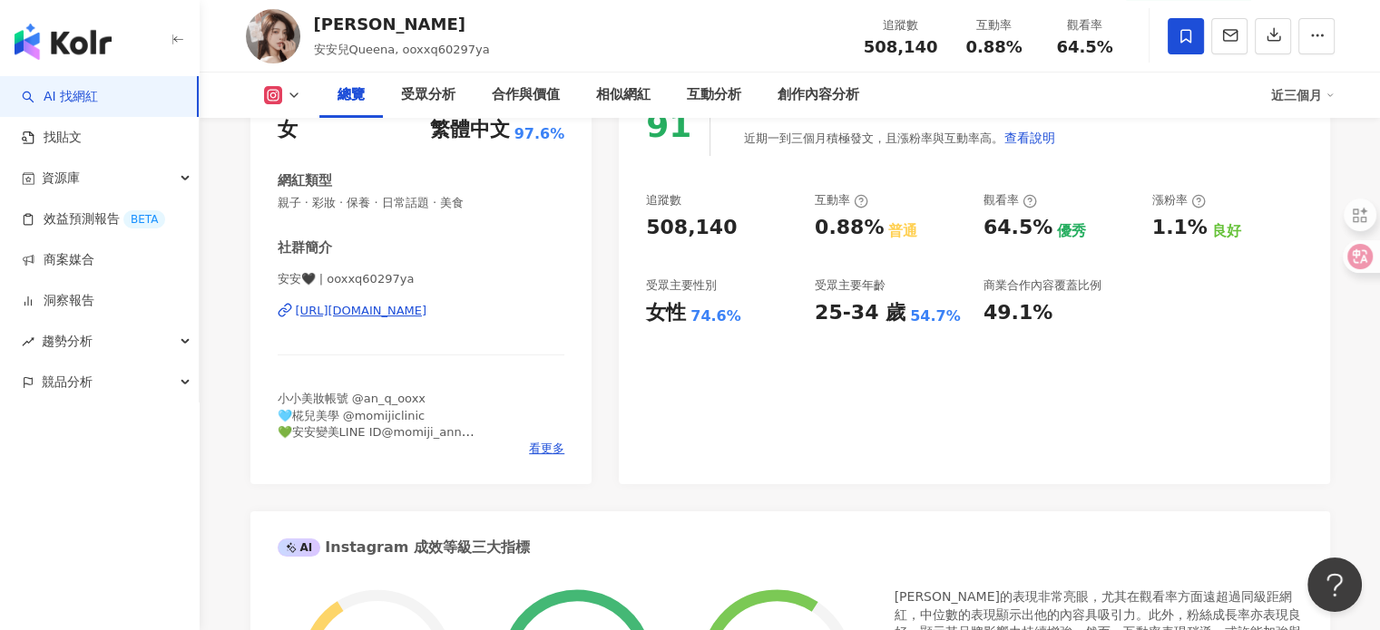
click at [414, 313] on div "https://www.instagram.com/ooxxq60297ya/" at bounding box center [362, 311] width 132 height 16
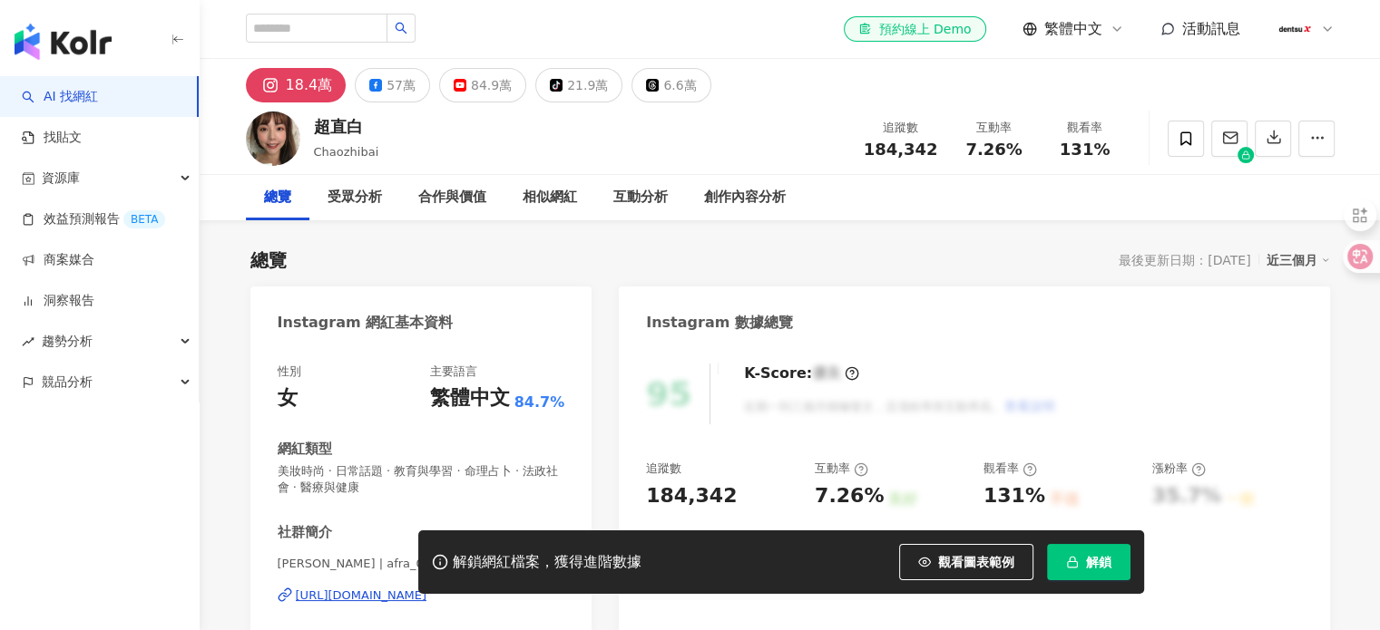
click at [1087, 563] on span "解鎖" at bounding box center [1098, 562] width 25 height 15
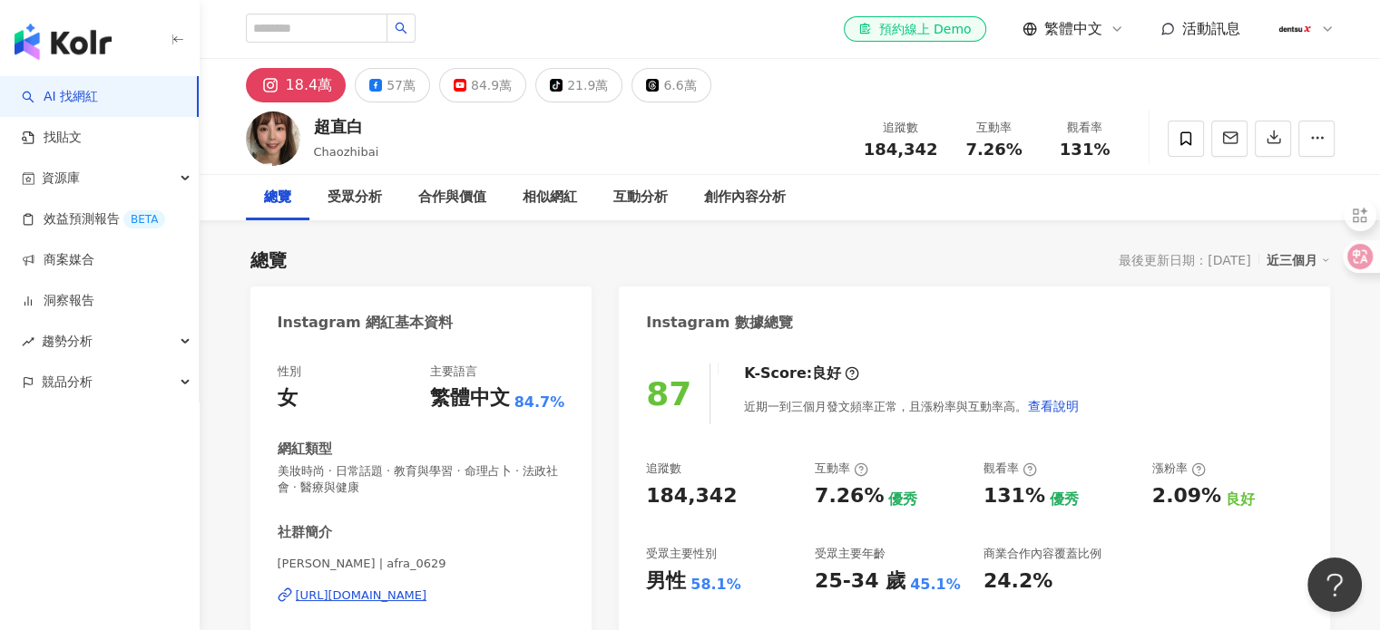
click at [429, 146] on div "超直白 Chaozhibai 追蹤數 184,342 互動率 7.26% 觀看率 131%" at bounding box center [790, 138] width 1161 height 72
click at [633, 206] on div "互動分析" at bounding box center [640, 198] width 54 height 22
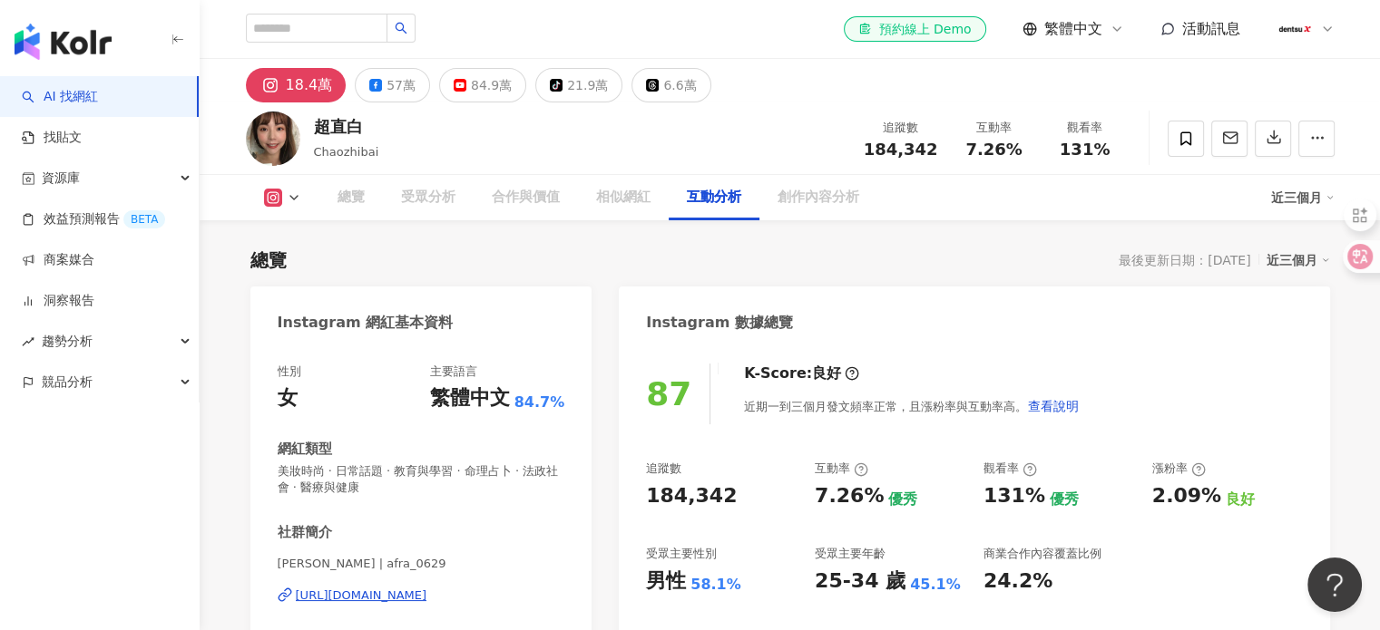
scroll to position [3597, 0]
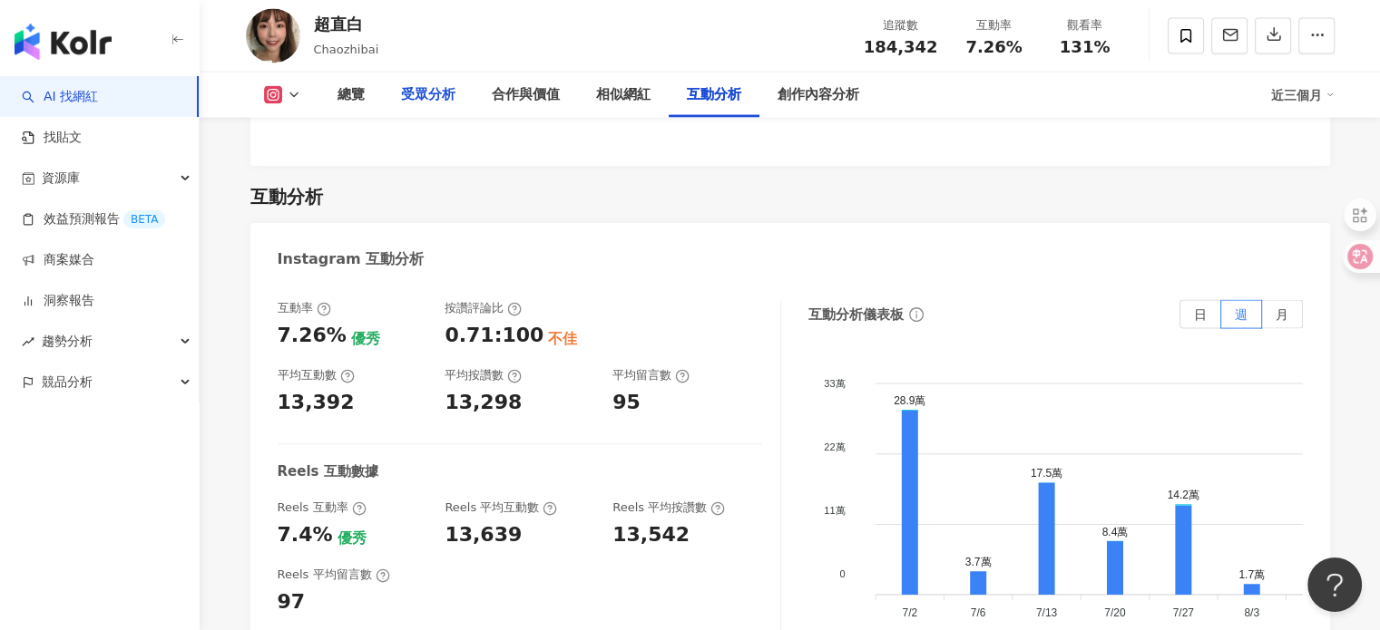
click at [444, 100] on div "受眾分析" at bounding box center [428, 95] width 54 height 22
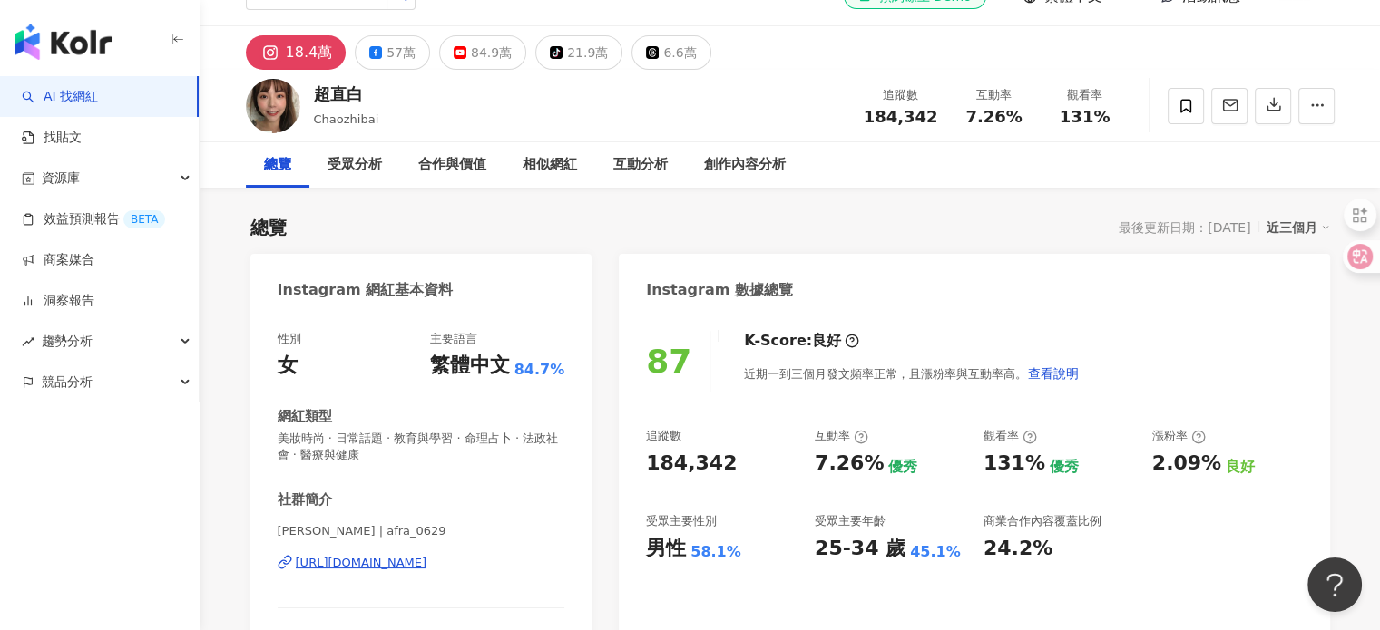
scroll to position [91, 0]
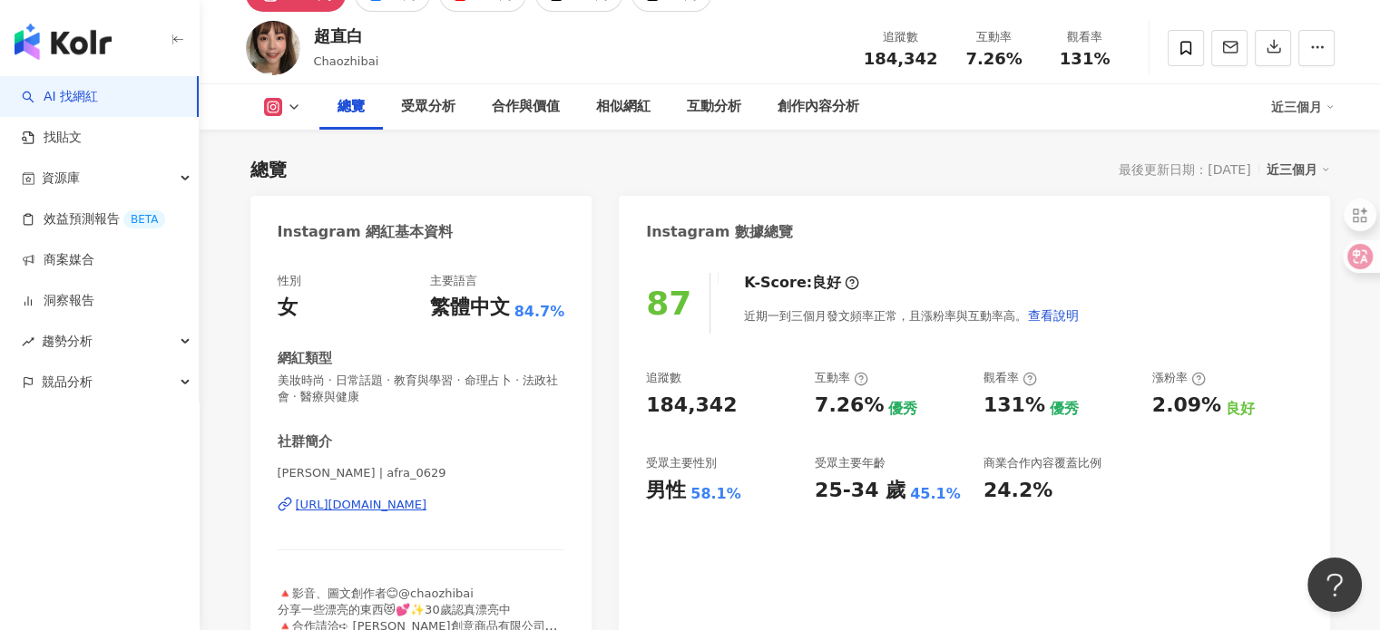
click at [389, 501] on div "https://www.instagram.com/afra_0629/" at bounding box center [362, 505] width 132 height 16
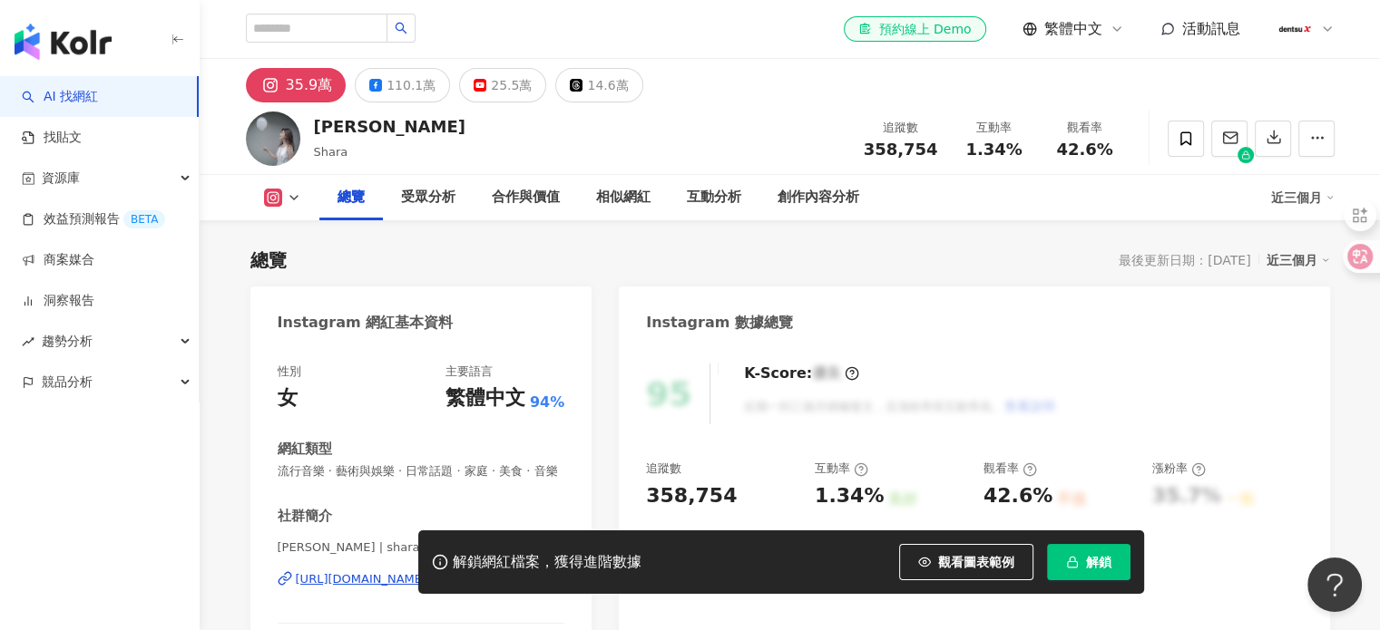
scroll to position [363, 0]
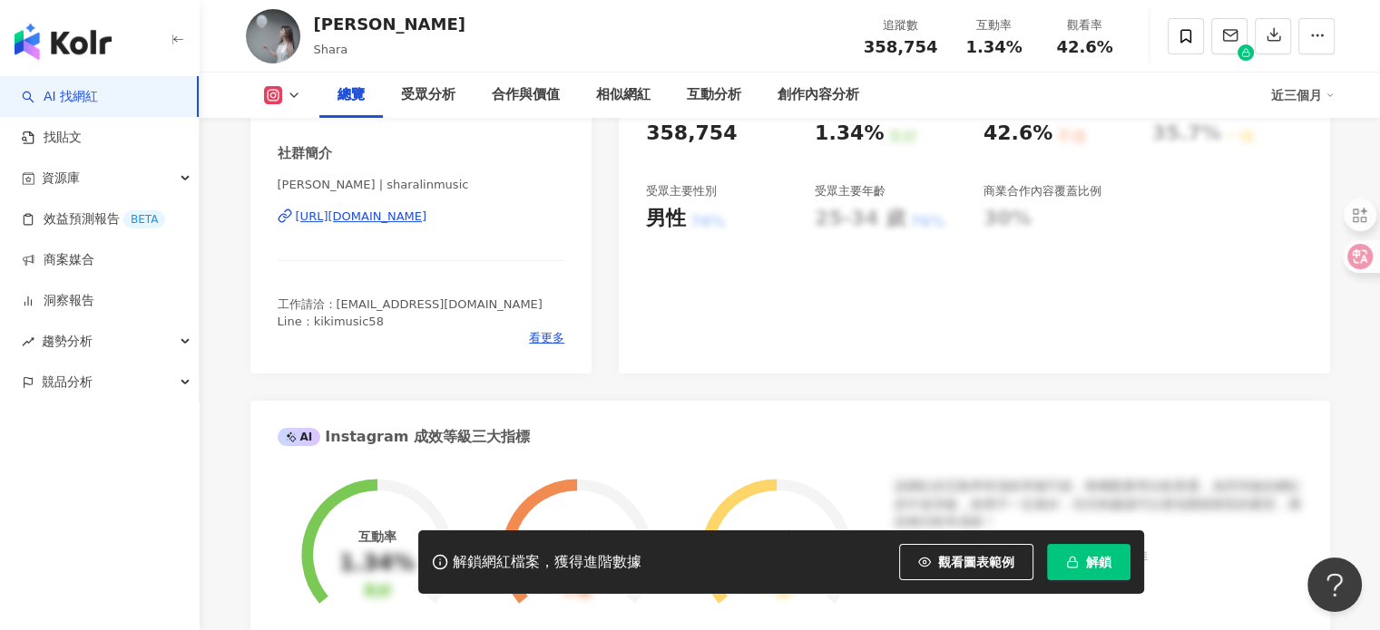
click at [408, 225] on div "[URL][DOMAIN_NAME]" at bounding box center [362, 217] width 132 height 16
click at [1102, 578] on button "解鎖" at bounding box center [1088, 562] width 83 height 36
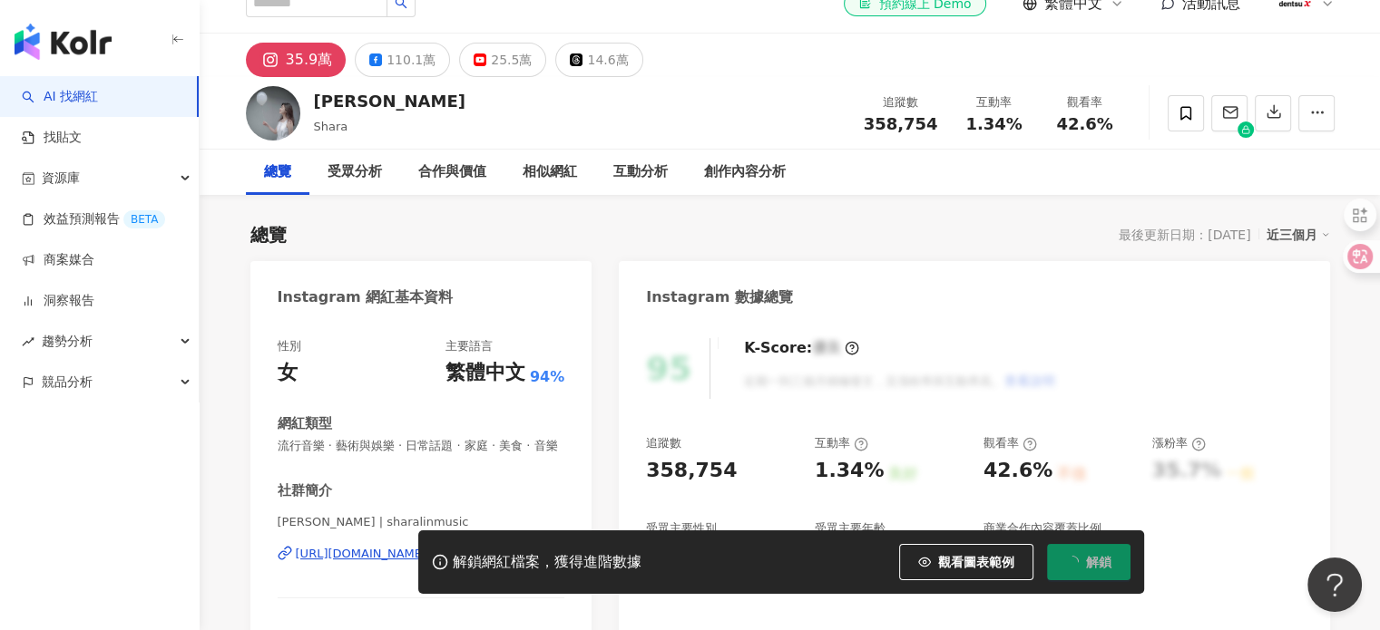
scroll to position [0, 0]
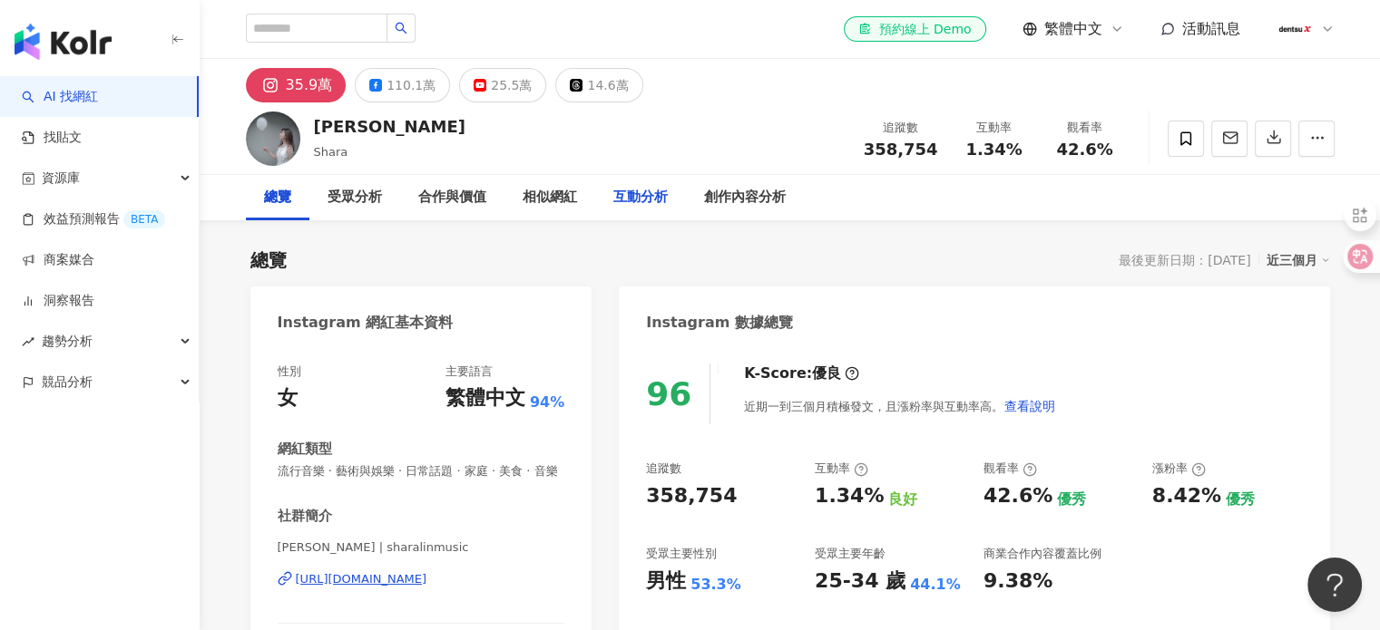
click at [618, 188] on div "互動分析" at bounding box center [640, 198] width 54 height 22
click at [637, 199] on div "互動分析" at bounding box center [640, 198] width 54 height 22
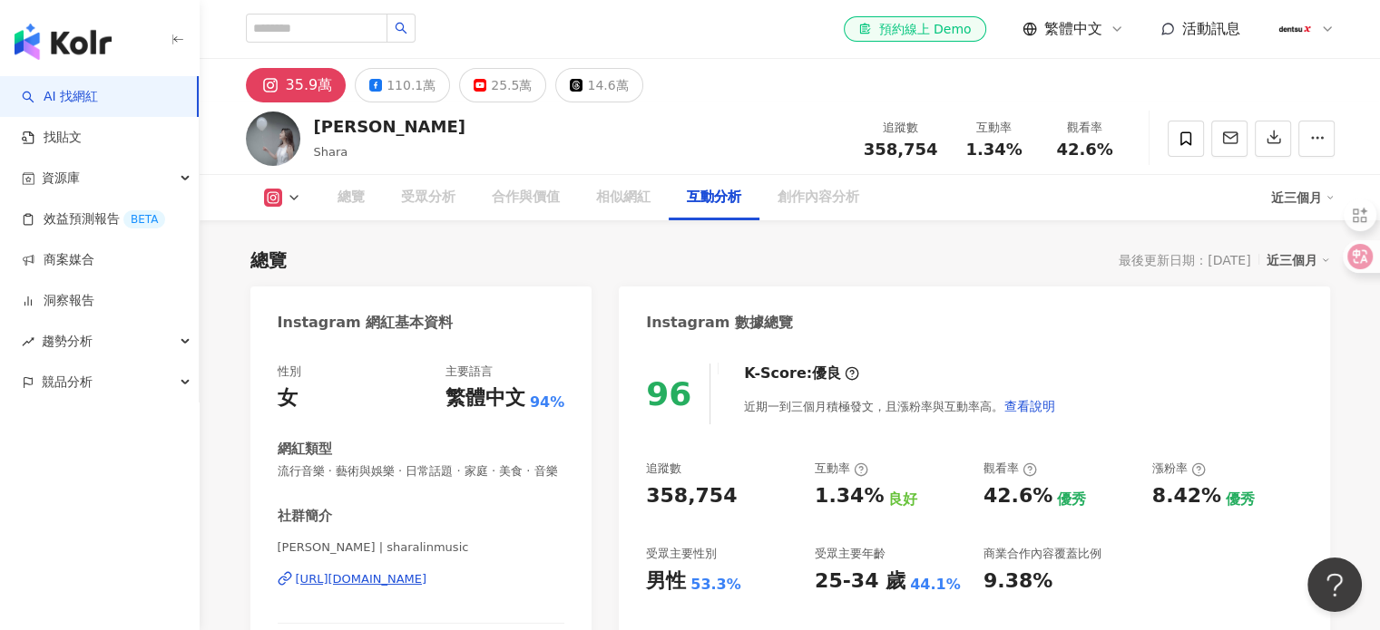
scroll to position [3560, 0]
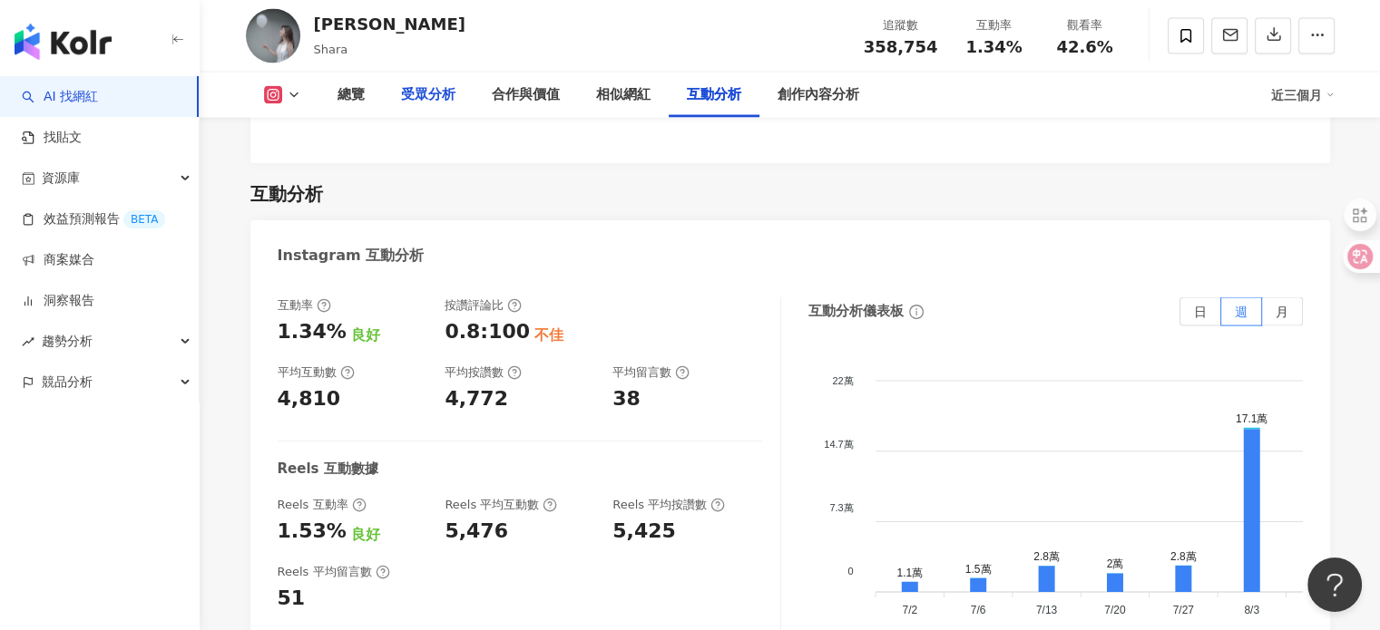
drag, startPoint x: 470, startPoint y: 91, endPoint x: 444, endPoint y: 91, distance: 25.4
click at [470, 91] on div "受眾分析" at bounding box center [428, 95] width 91 height 45
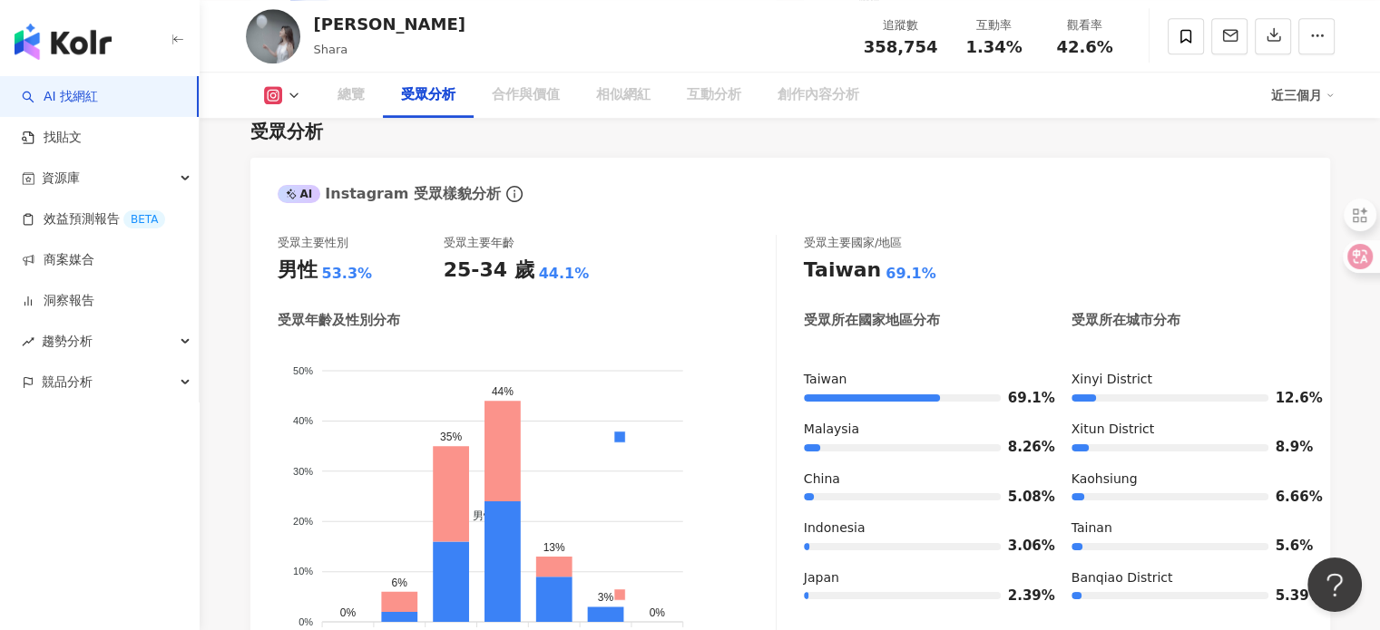
click at [435, 91] on div "受眾分析" at bounding box center [428, 95] width 54 height 22
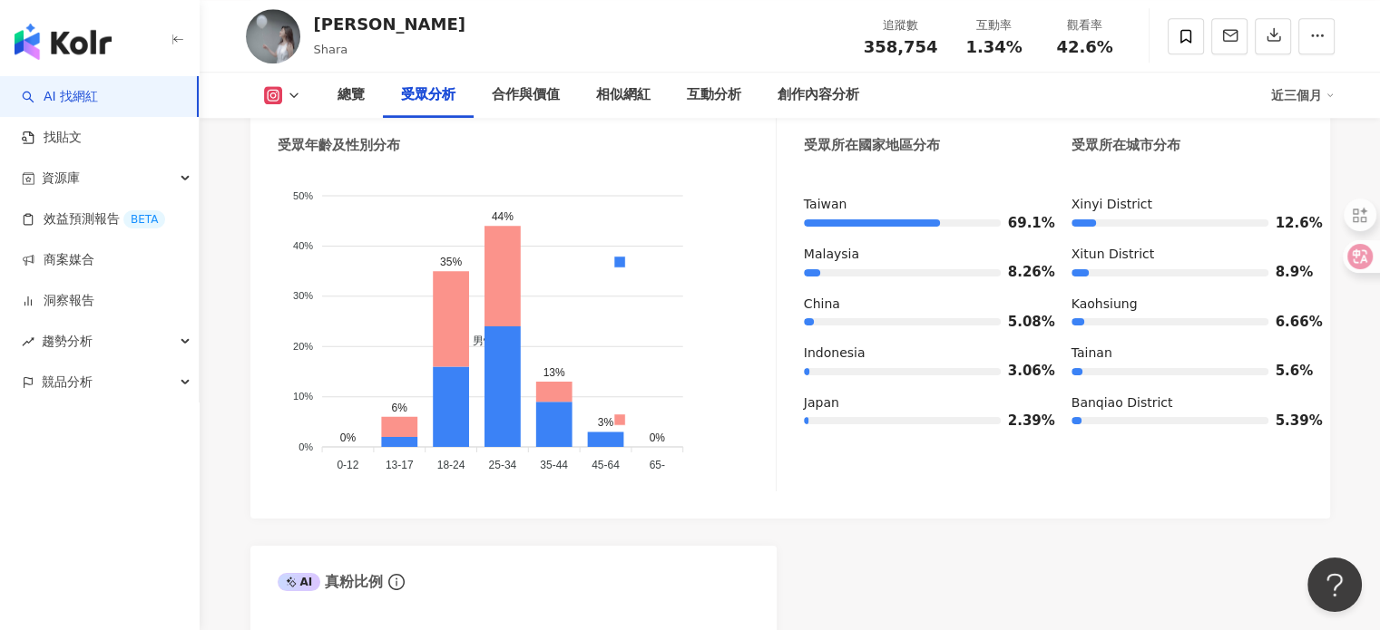
scroll to position [1731, 0]
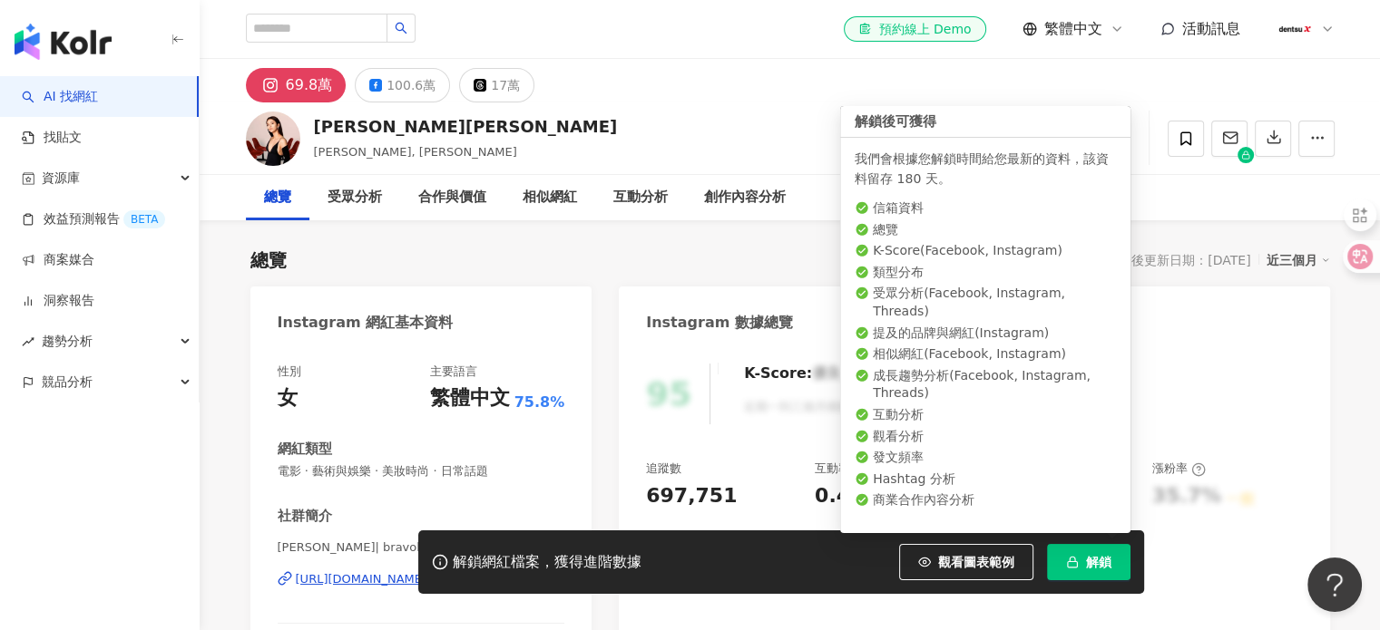
click at [1107, 556] on span "解鎖" at bounding box center [1098, 562] width 25 height 15
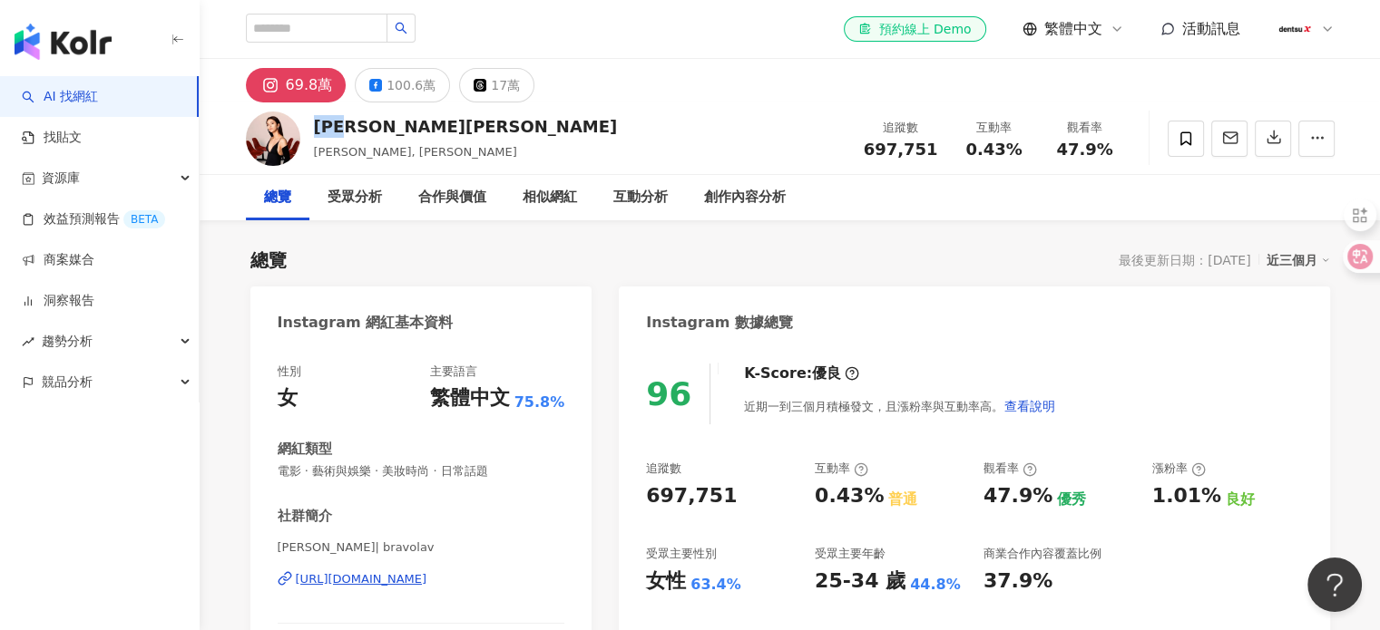
drag, startPoint x: 363, startPoint y: 127, endPoint x: 316, endPoint y: 130, distance: 47.2
click at [316, 130] on div "[PERSON_NAME][PERSON_NAME]" at bounding box center [466, 126] width 304 height 23
copy div "宋芸樺"
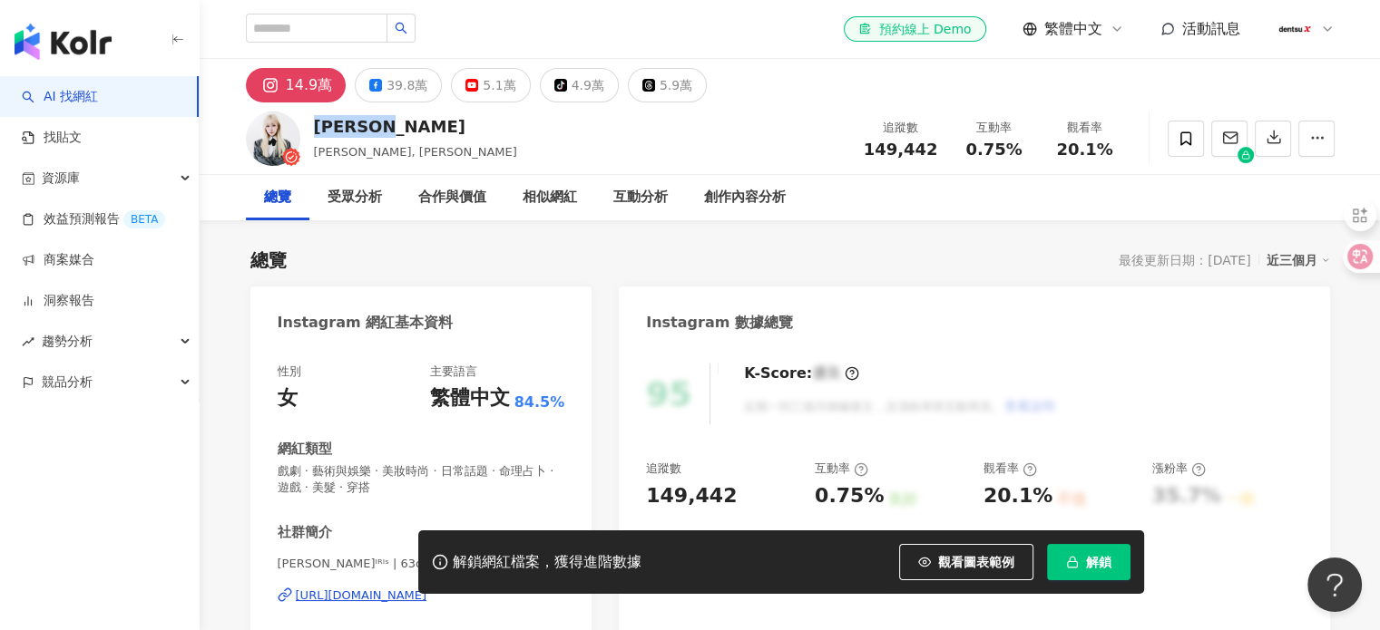
drag, startPoint x: 341, startPoint y: 124, endPoint x: 319, endPoint y: 128, distance: 22.1
click at [319, 128] on div "劉萱 IRIS 劉萱, 劉萱的萱 追蹤數 149,442 互動率 0.75% 觀看率 20.1%" at bounding box center [790, 138] width 1161 height 72
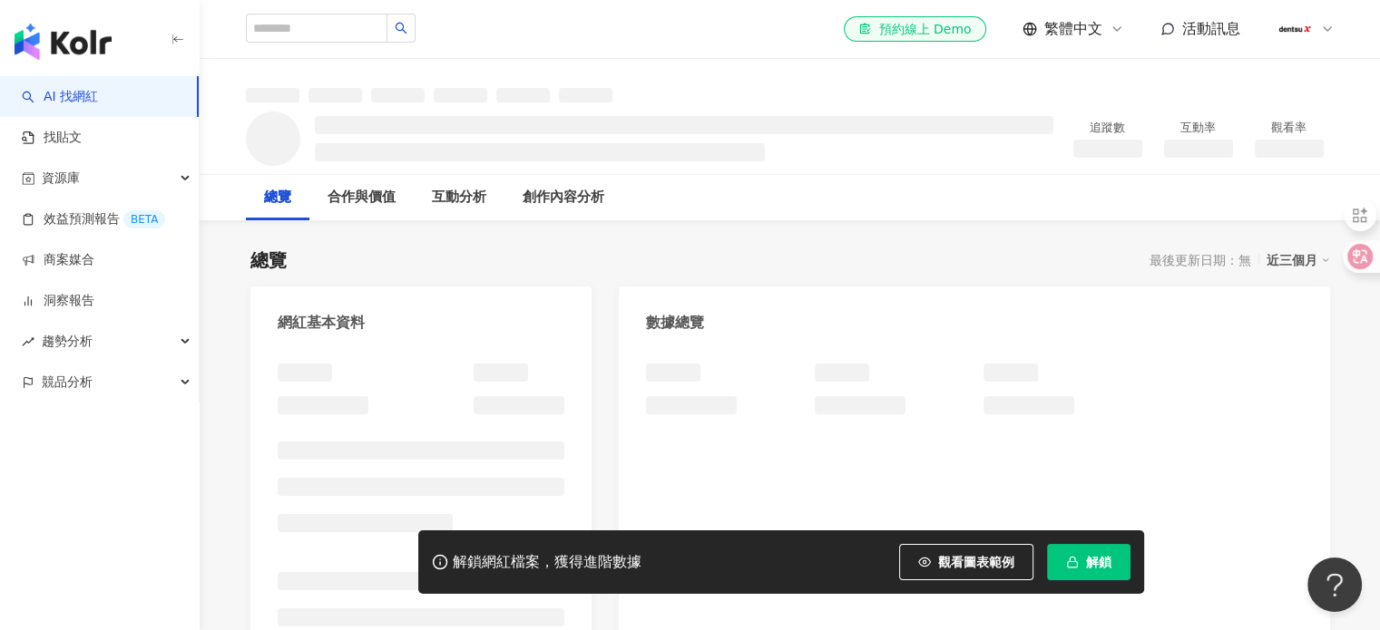
click at [1105, 556] on span "解鎖" at bounding box center [1098, 562] width 25 height 15
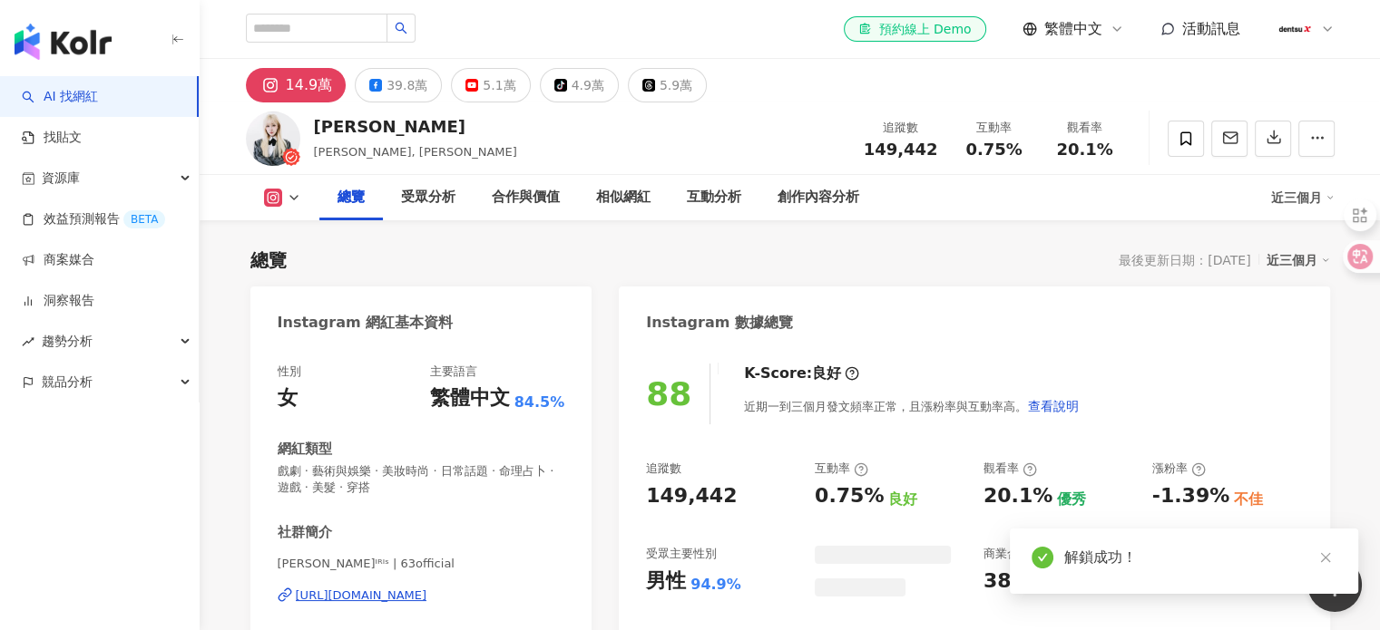
scroll to position [272, 0]
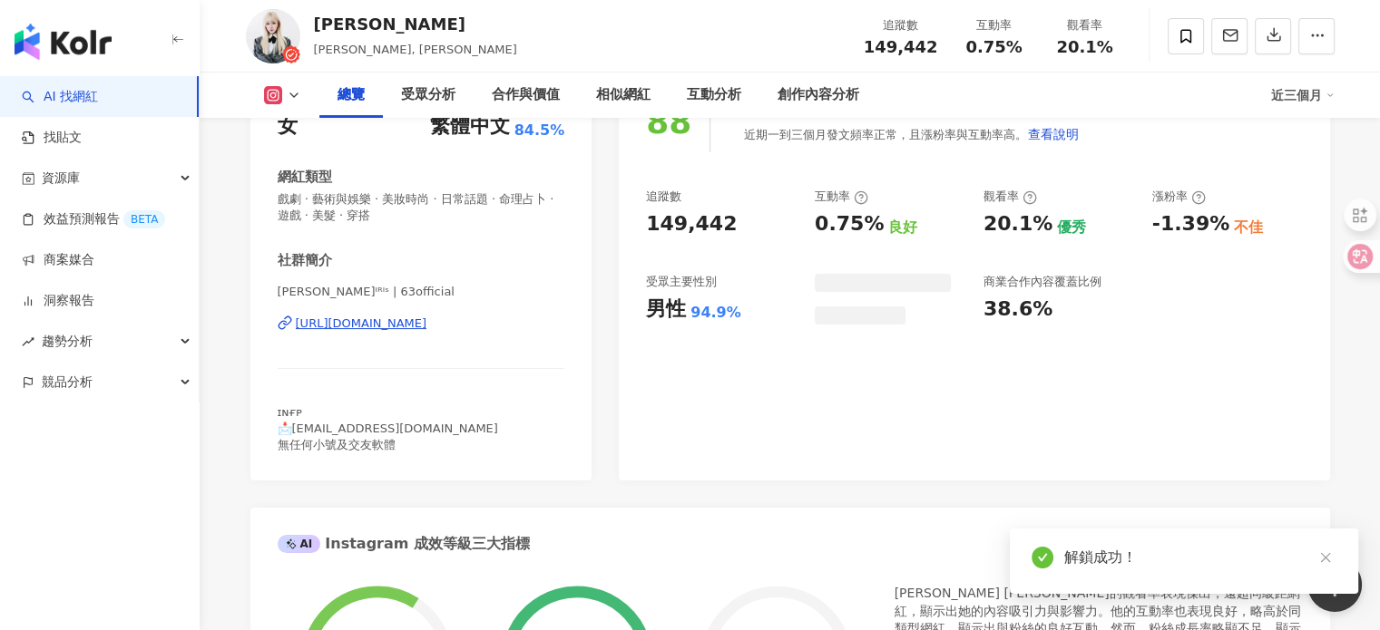
click at [421, 322] on div "https://www.instagram.com/63official/" at bounding box center [362, 324] width 132 height 16
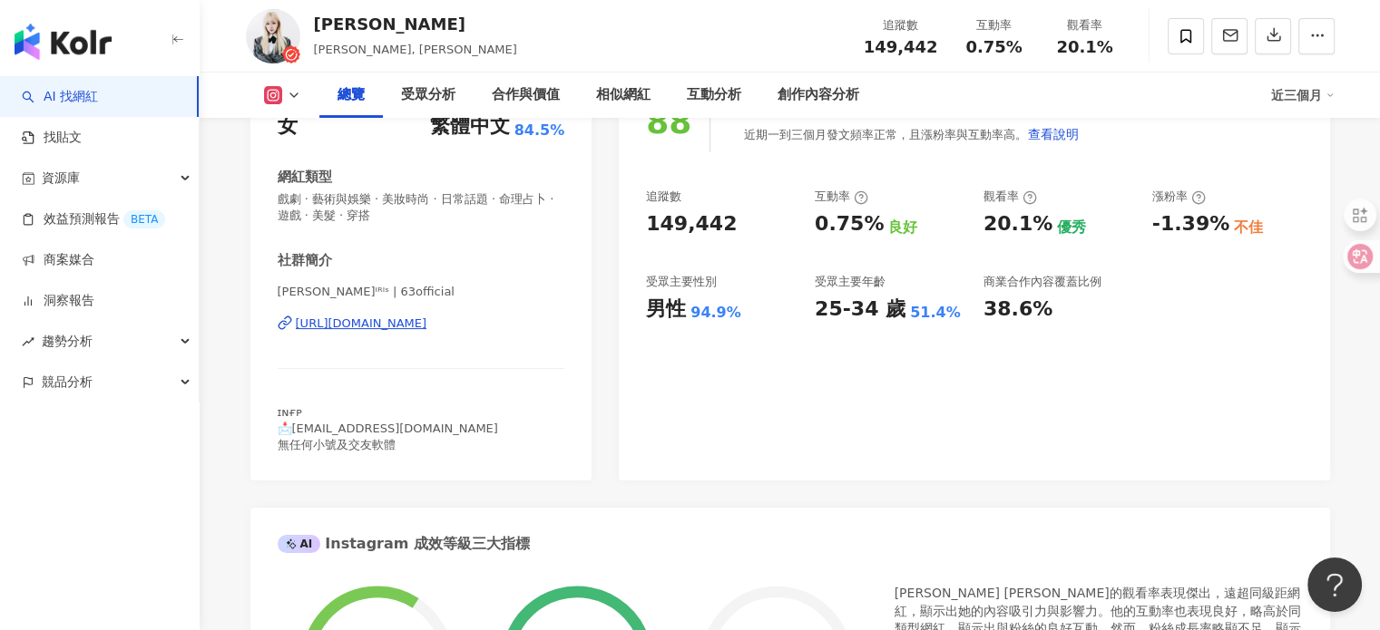
scroll to position [0, 0]
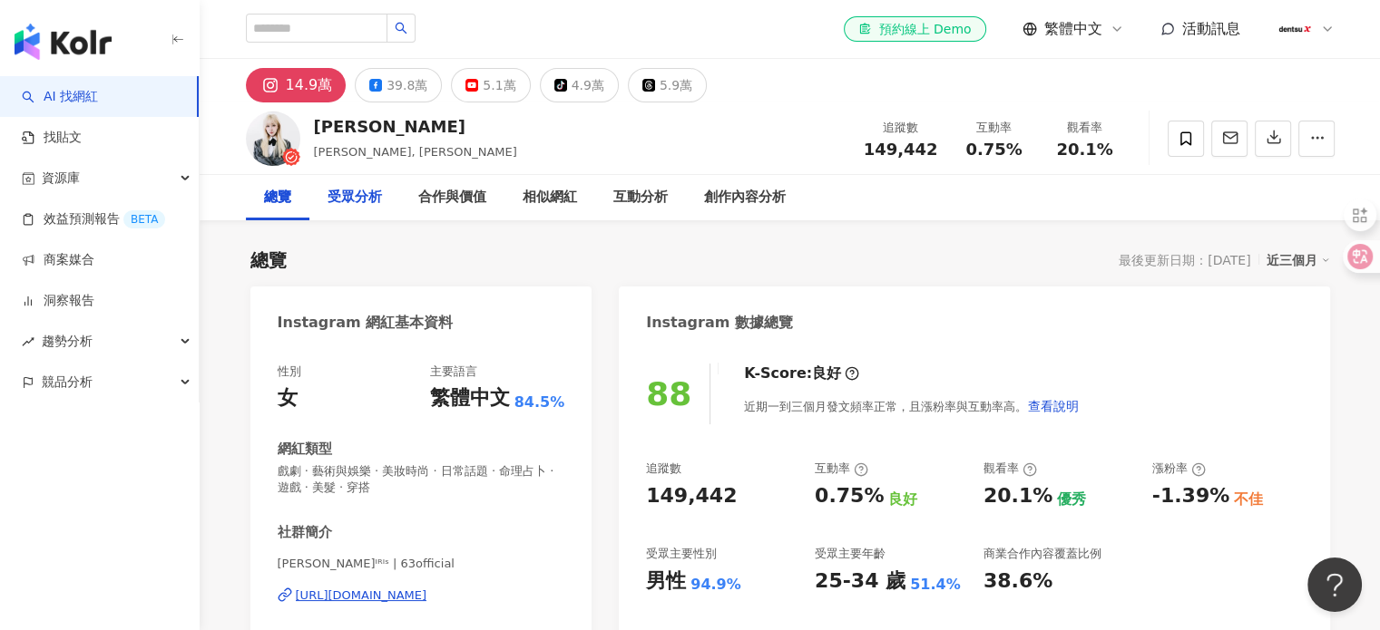
click at [366, 199] on div "受眾分析" at bounding box center [354, 198] width 54 height 22
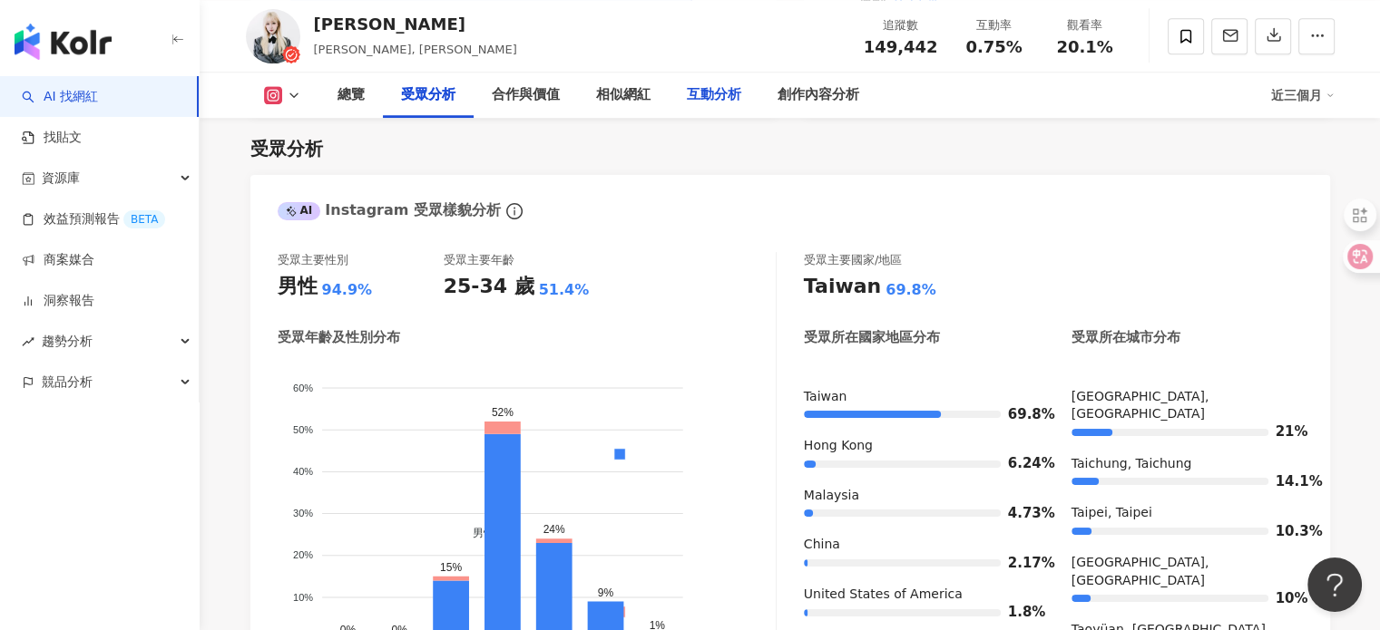
click at [715, 97] on div "互動分析" at bounding box center [714, 95] width 54 height 22
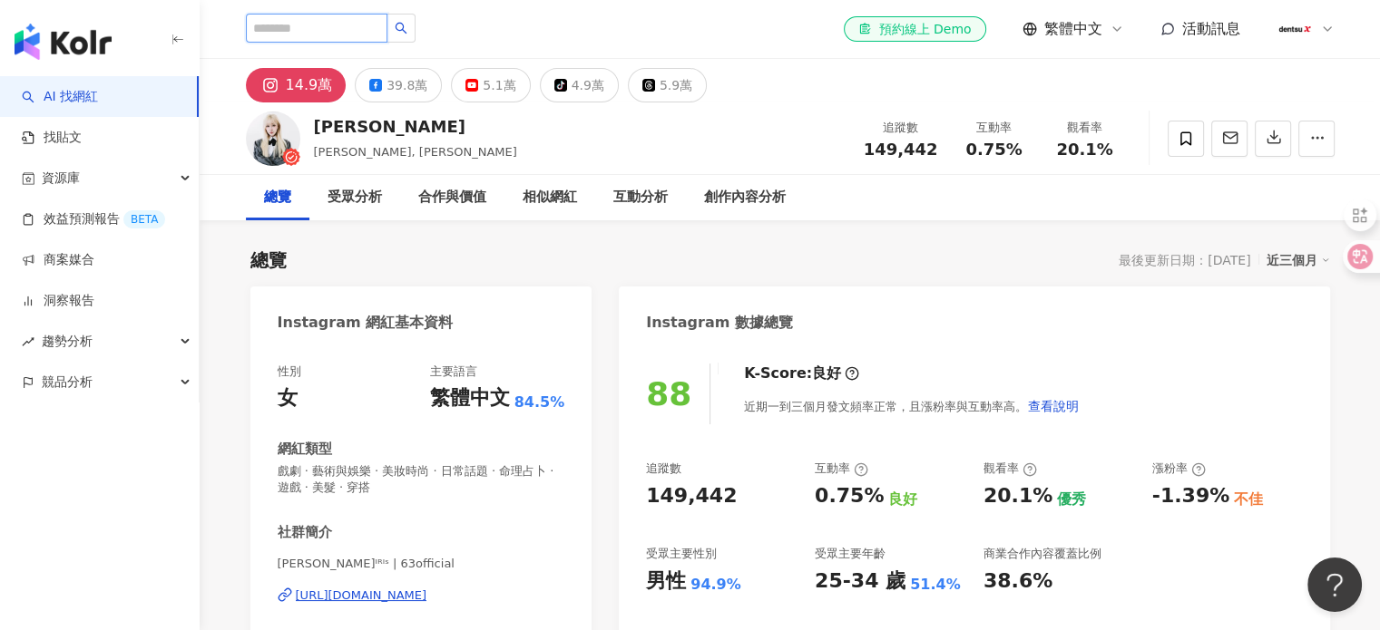
click at [381, 24] on input "search" at bounding box center [316, 28] width 141 height 29
paste input "**********"
type input "**********"
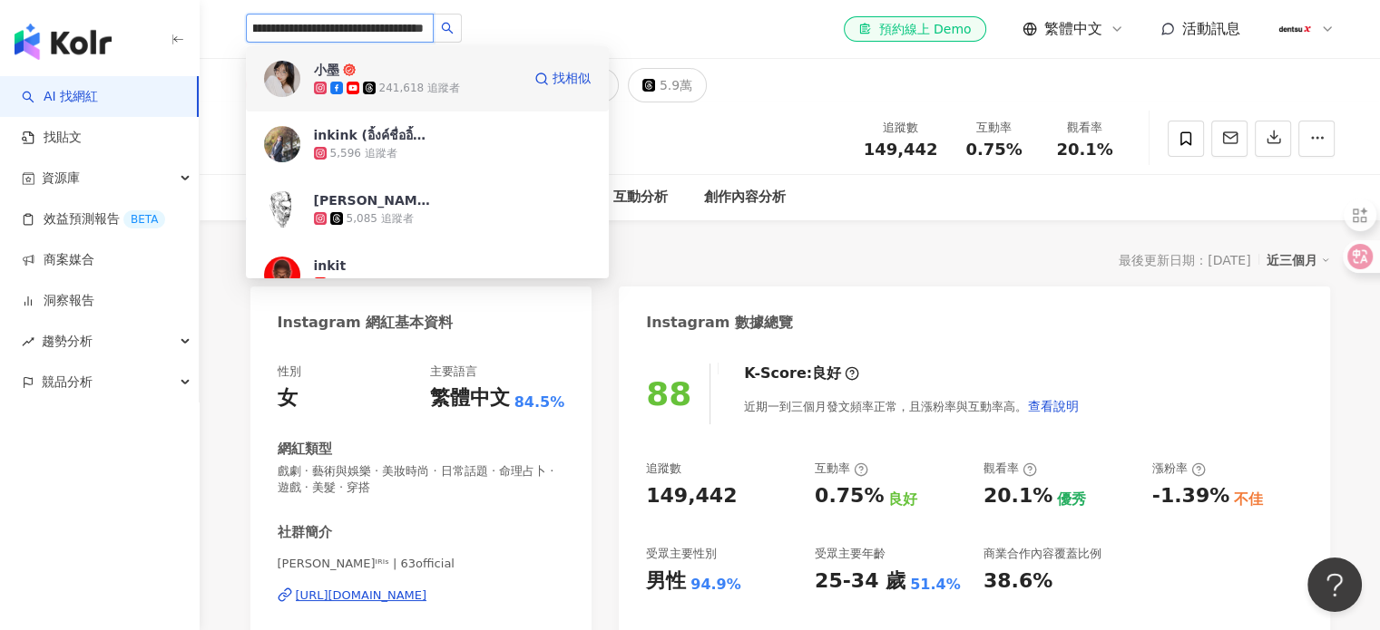
click at [389, 81] on div "241,618 追蹤者" at bounding box center [419, 88] width 81 height 15
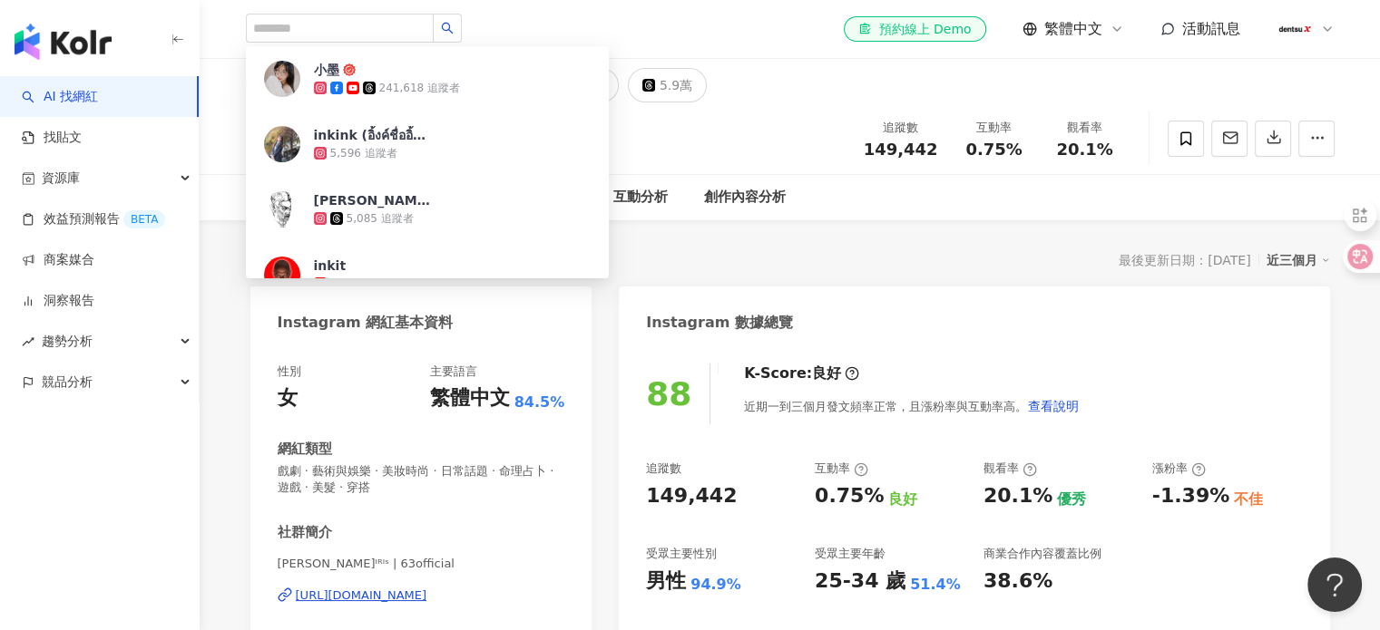
scroll to position [0, 0]
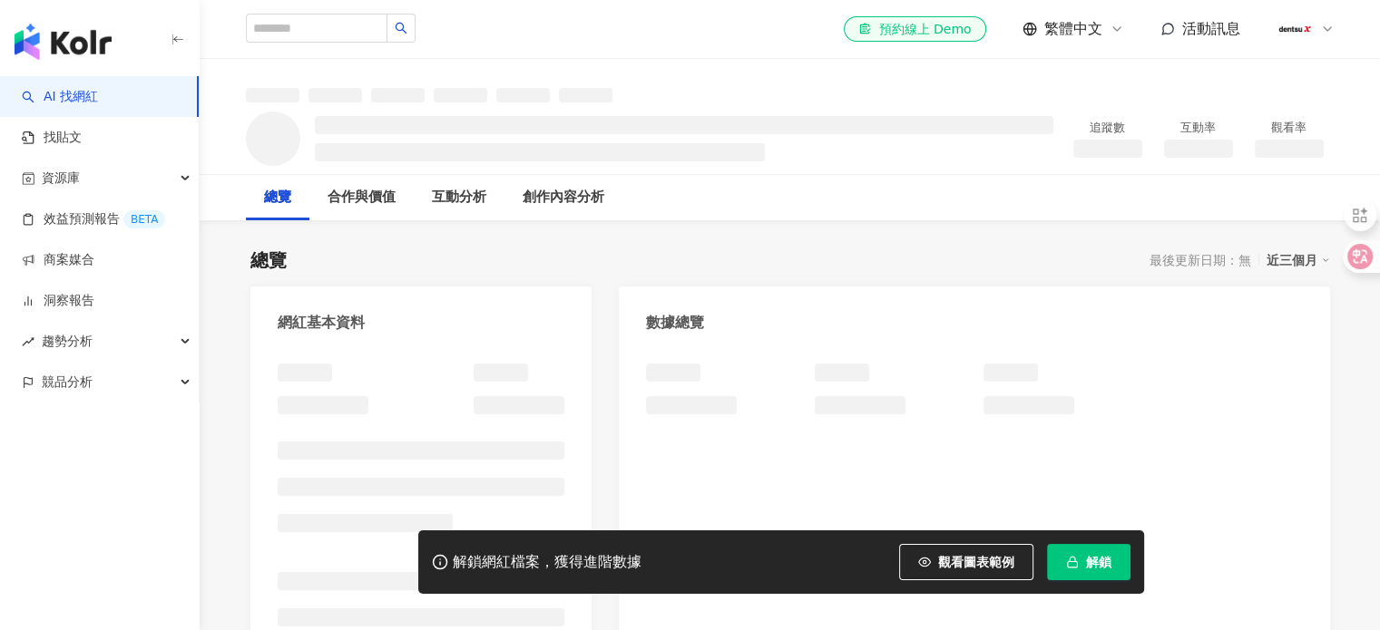
click at [1100, 570] on span "解鎖" at bounding box center [1098, 562] width 25 height 15
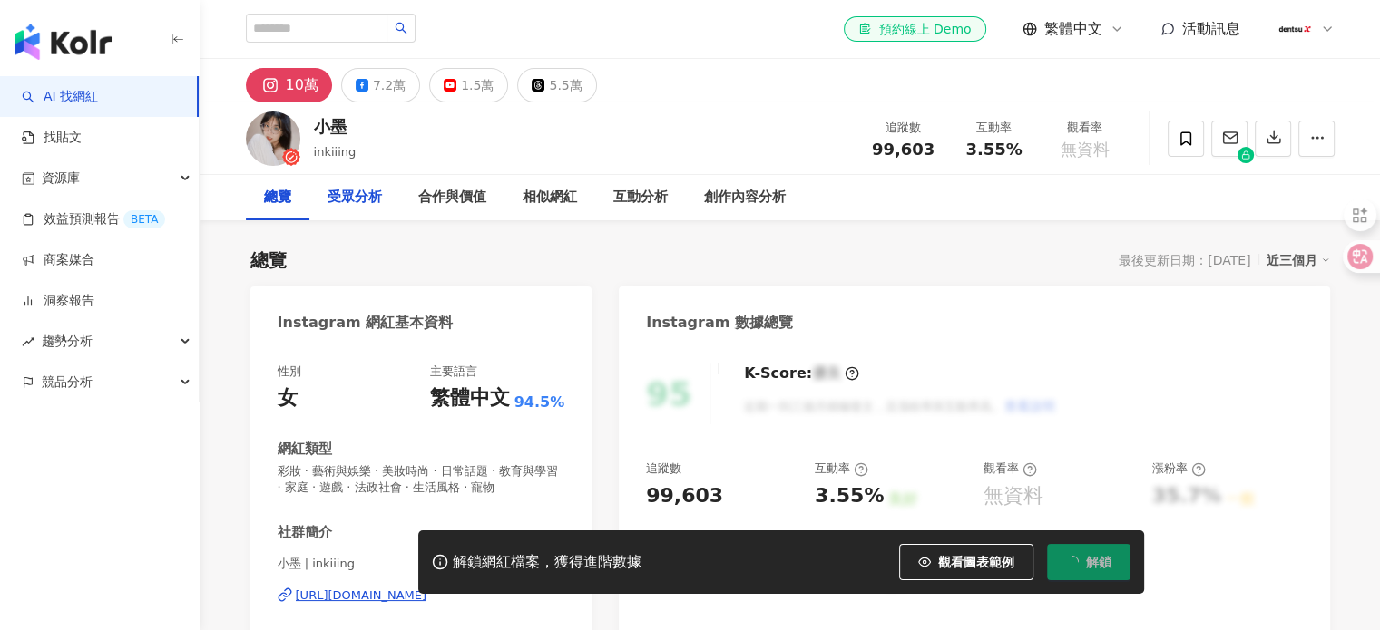
click at [356, 200] on div "受眾分析" at bounding box center [354, 198] width 54 height 22
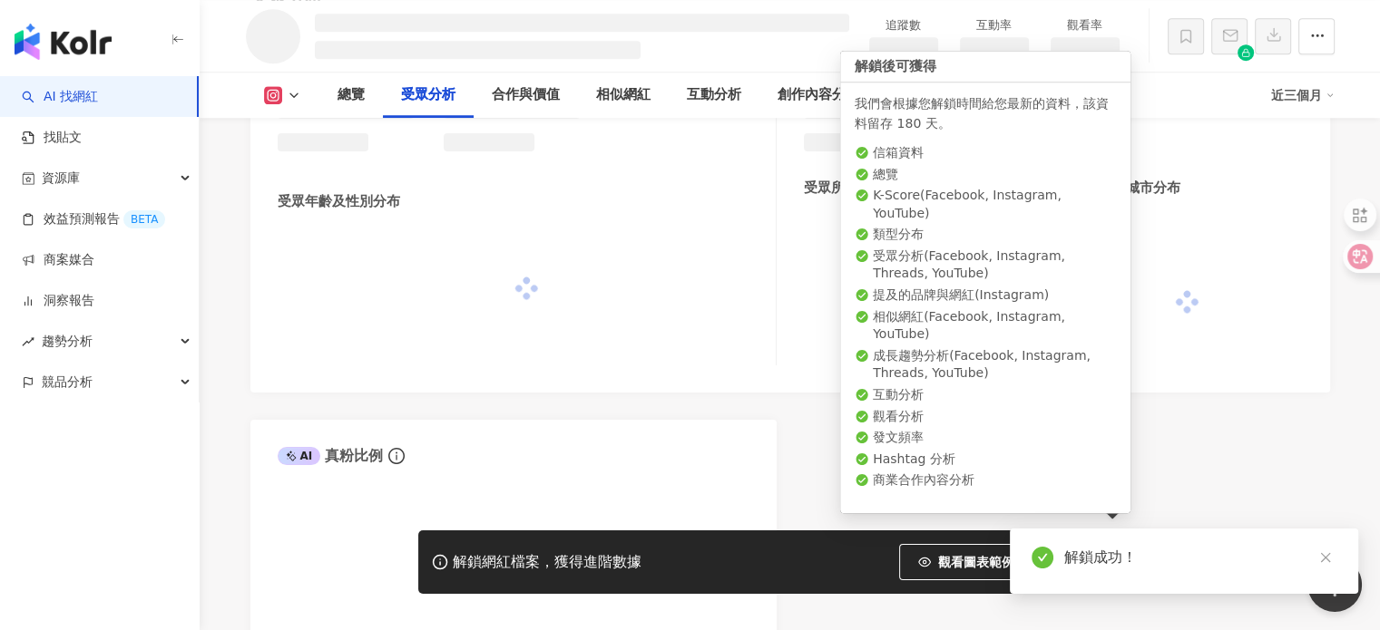
scroll to position [1495, 0]
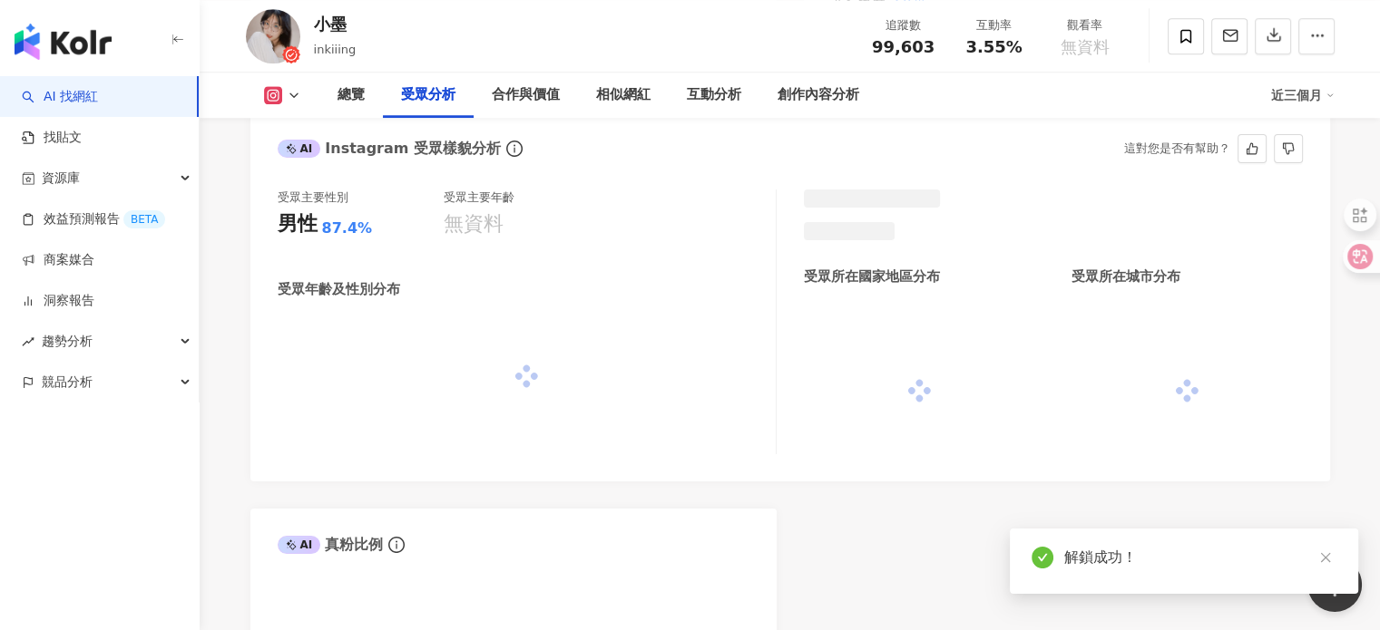
scroll to position [1549, 0]
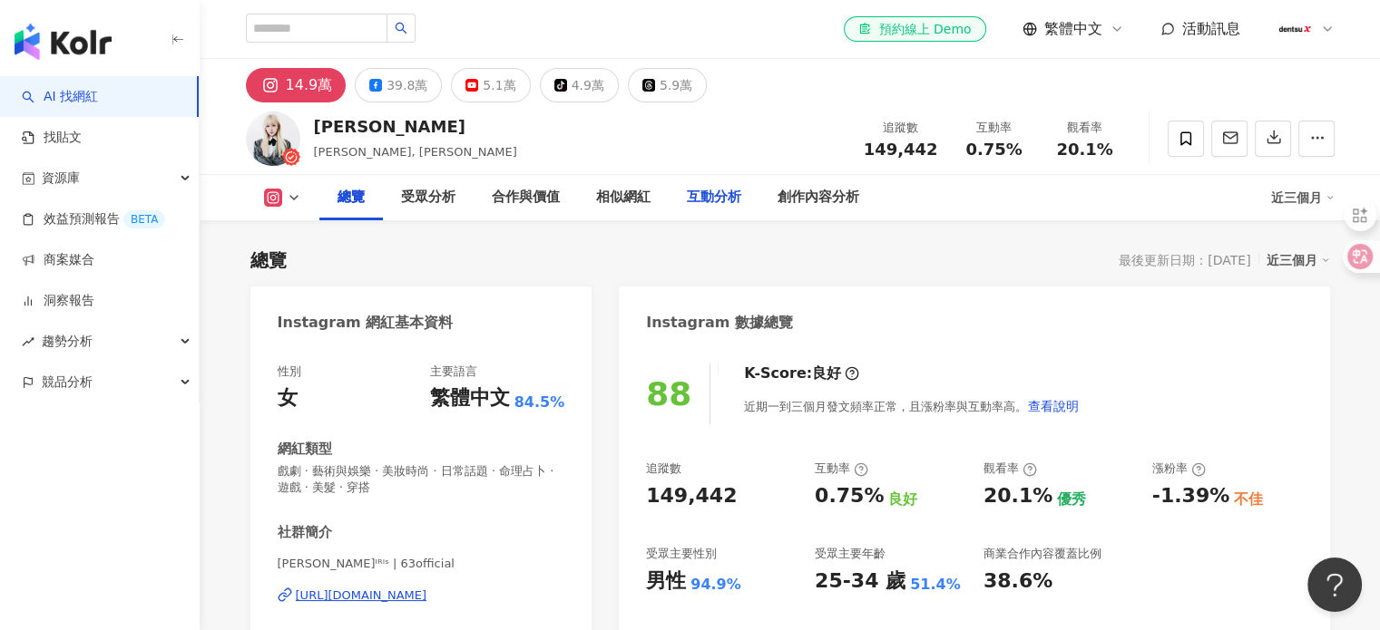
click at [716, 202] on div "互動分析" at bounding box center [714, 198] width 54 height 22
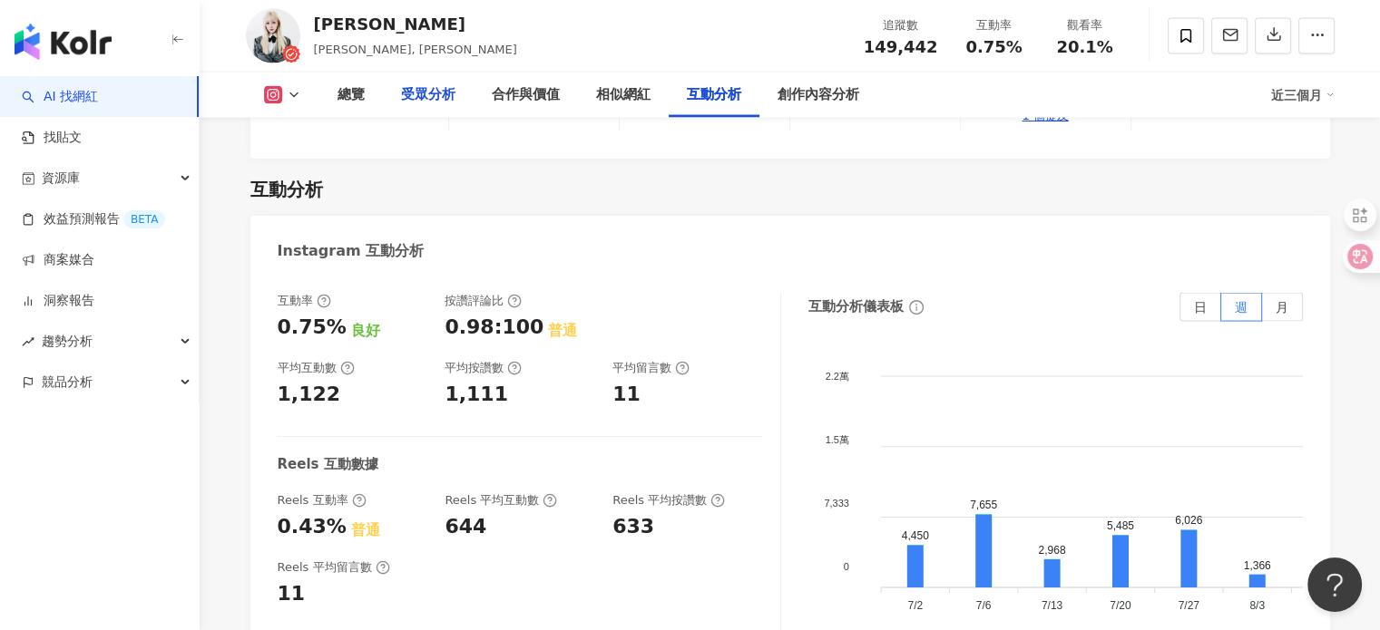
click at [448, 98] on div "受眾分析" at bounding box center [428, 95] width 54 height 22
